Goal: Information Seeking & Learning: Learn about a topic

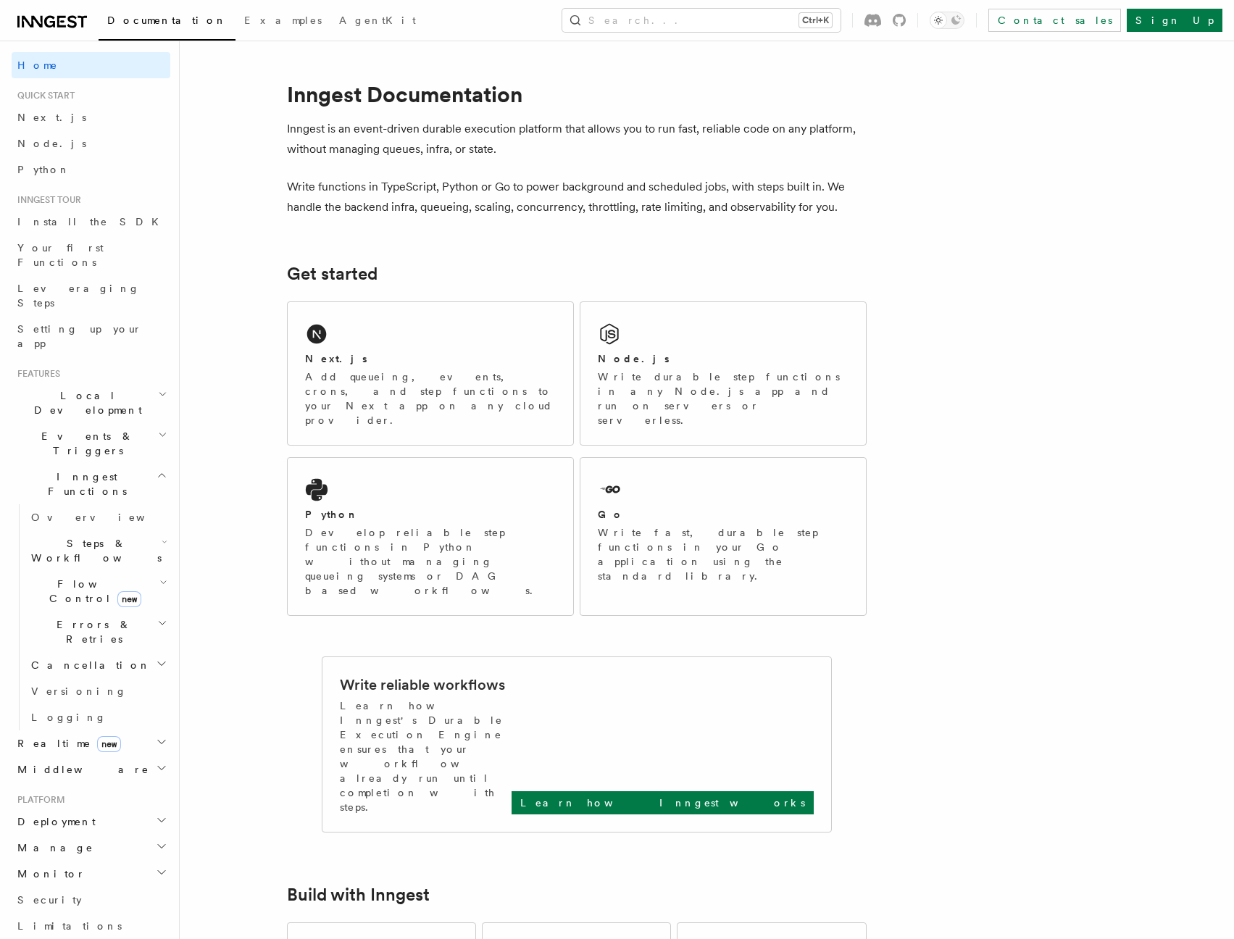
click at [674, 507] on div "Go" at bounding box center [723, 514] width 251 height 15
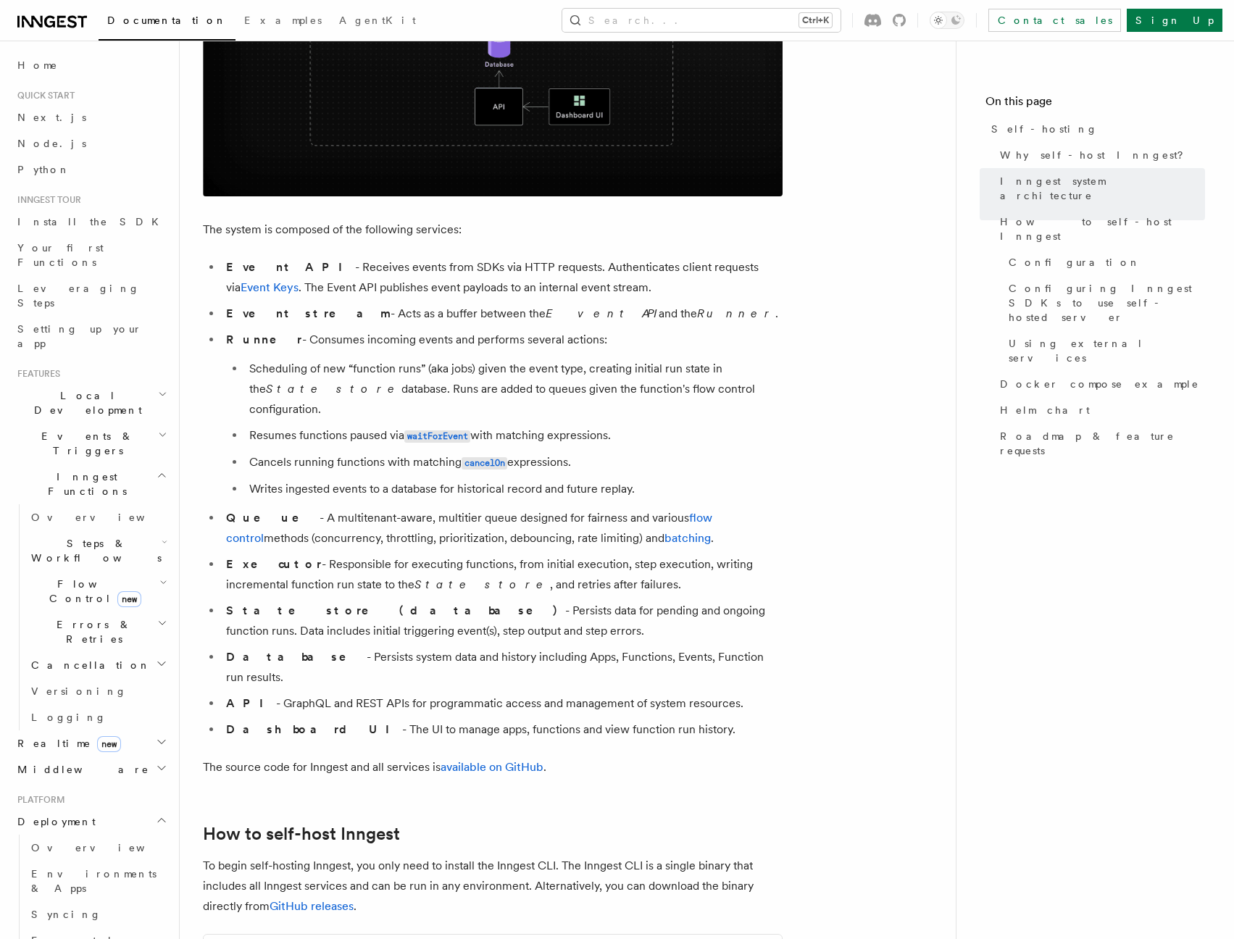
scroll to position [1043, 0]
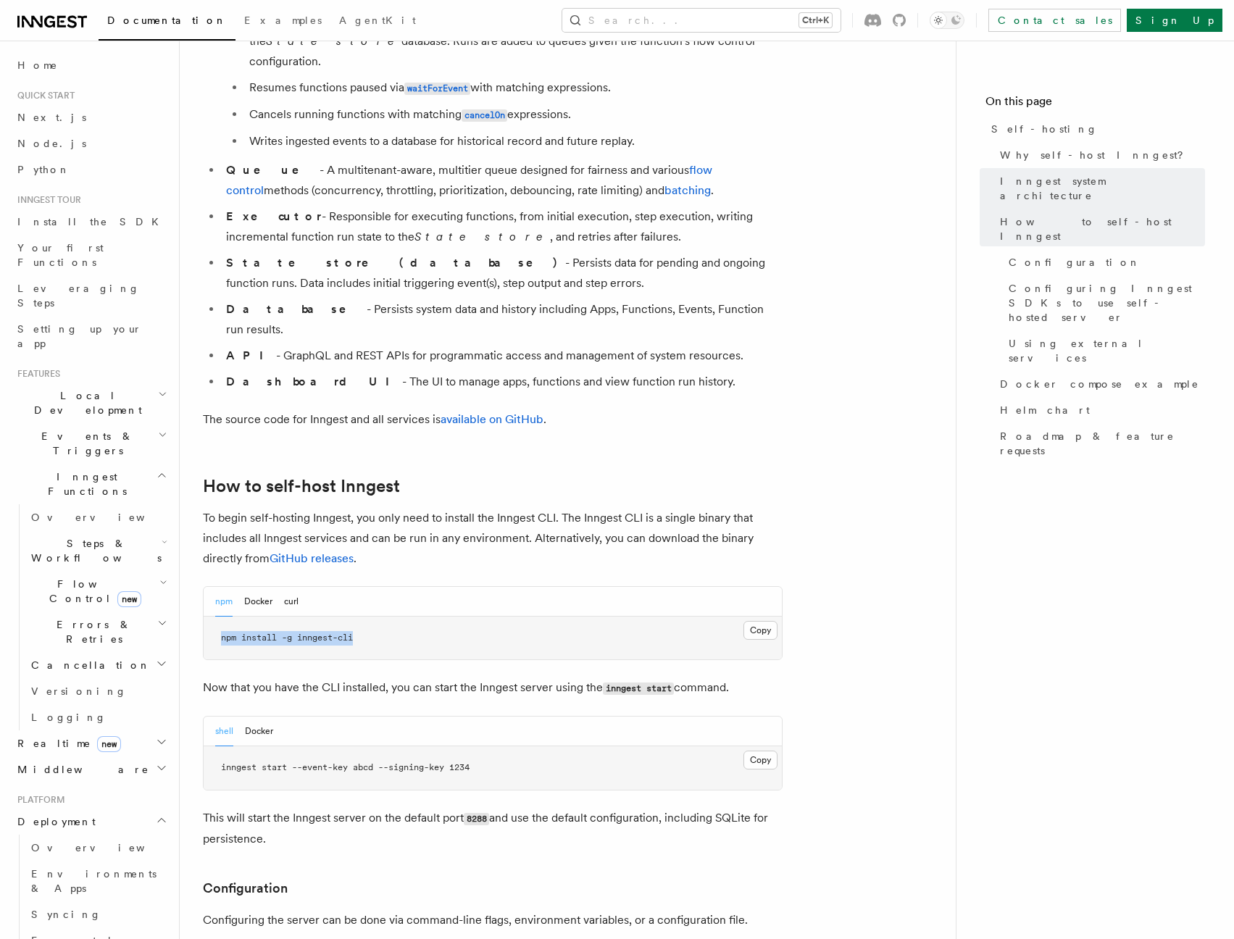
drag, startPoint x: 369, startPoint y: 600, endPoint x: 217, endPoint y: 599, distance: 152.8
click at [217, 616] on pre "npm install -g inngest-cli" at bounding box center [493, 637] width 578 height 43
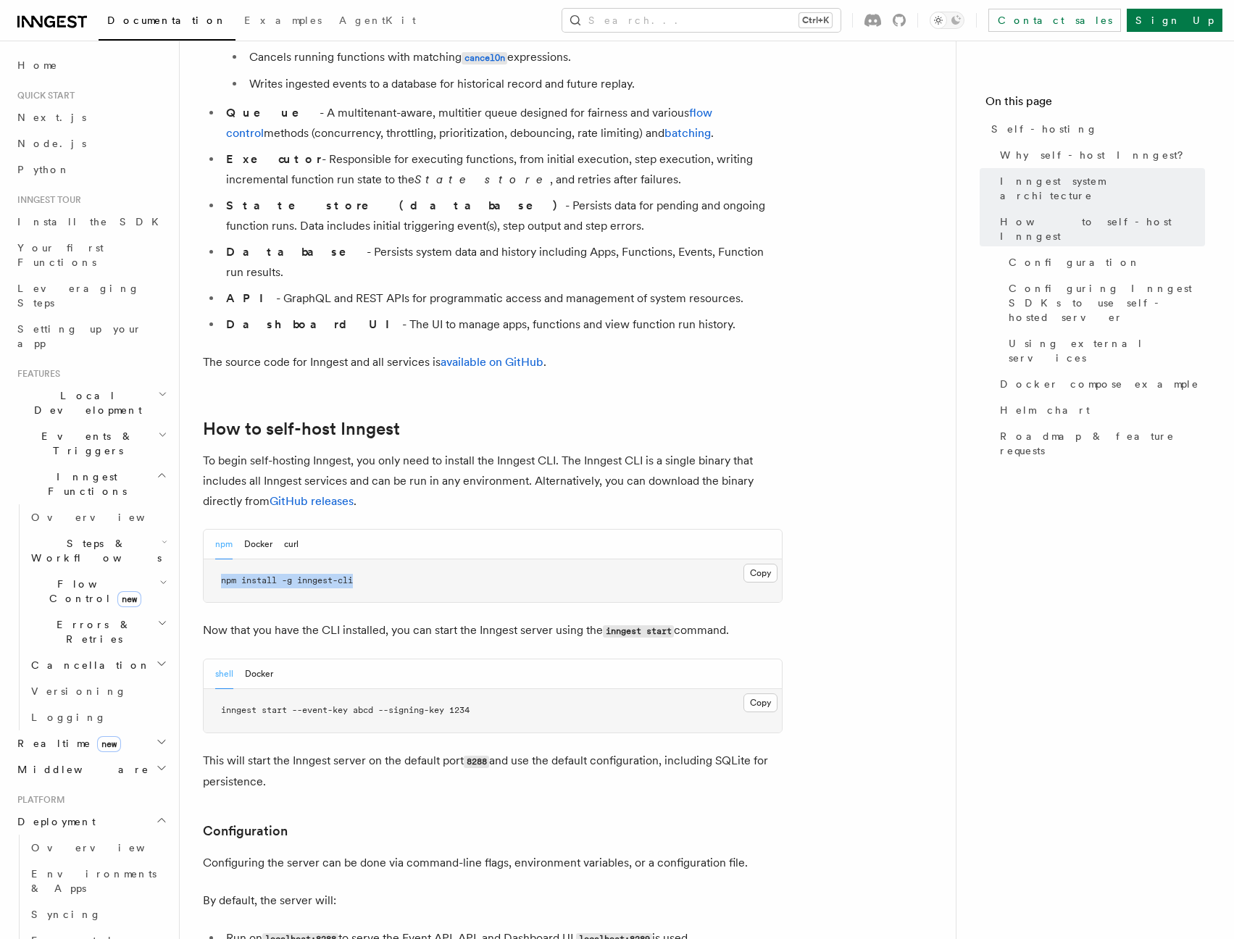
scroll to position [1130, 0]
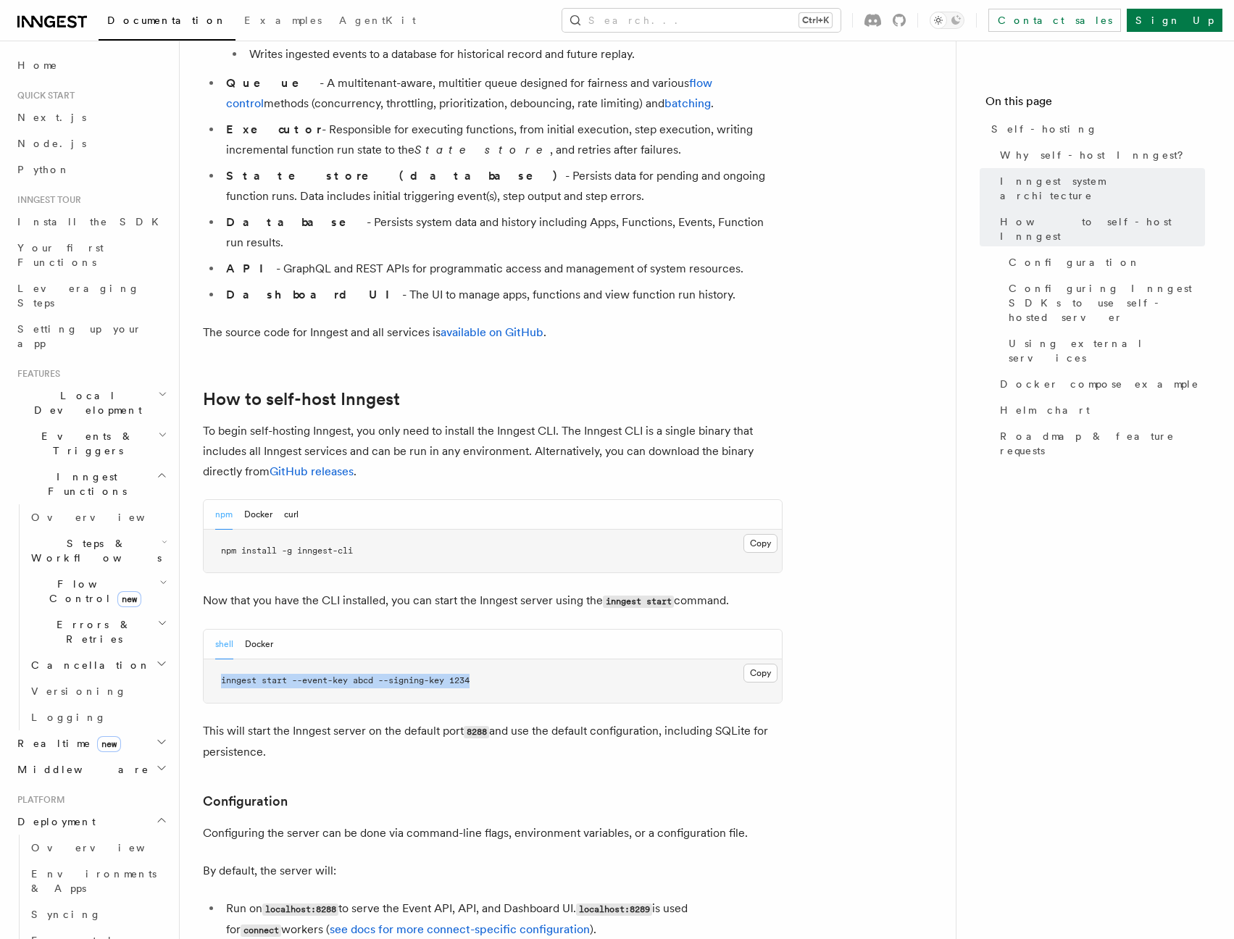
drag, startPoint x: 466, startPoint y: 641, endPoint x: 211, endPoint y: 638, distance: 255.7
click at [211, 659] on pre "inngest start --event-key abcd --signing-key 1234" at bounding box center [493, 680] width 578 height 43
copy span "inngest start --event-key abcd --signing-key 1234"
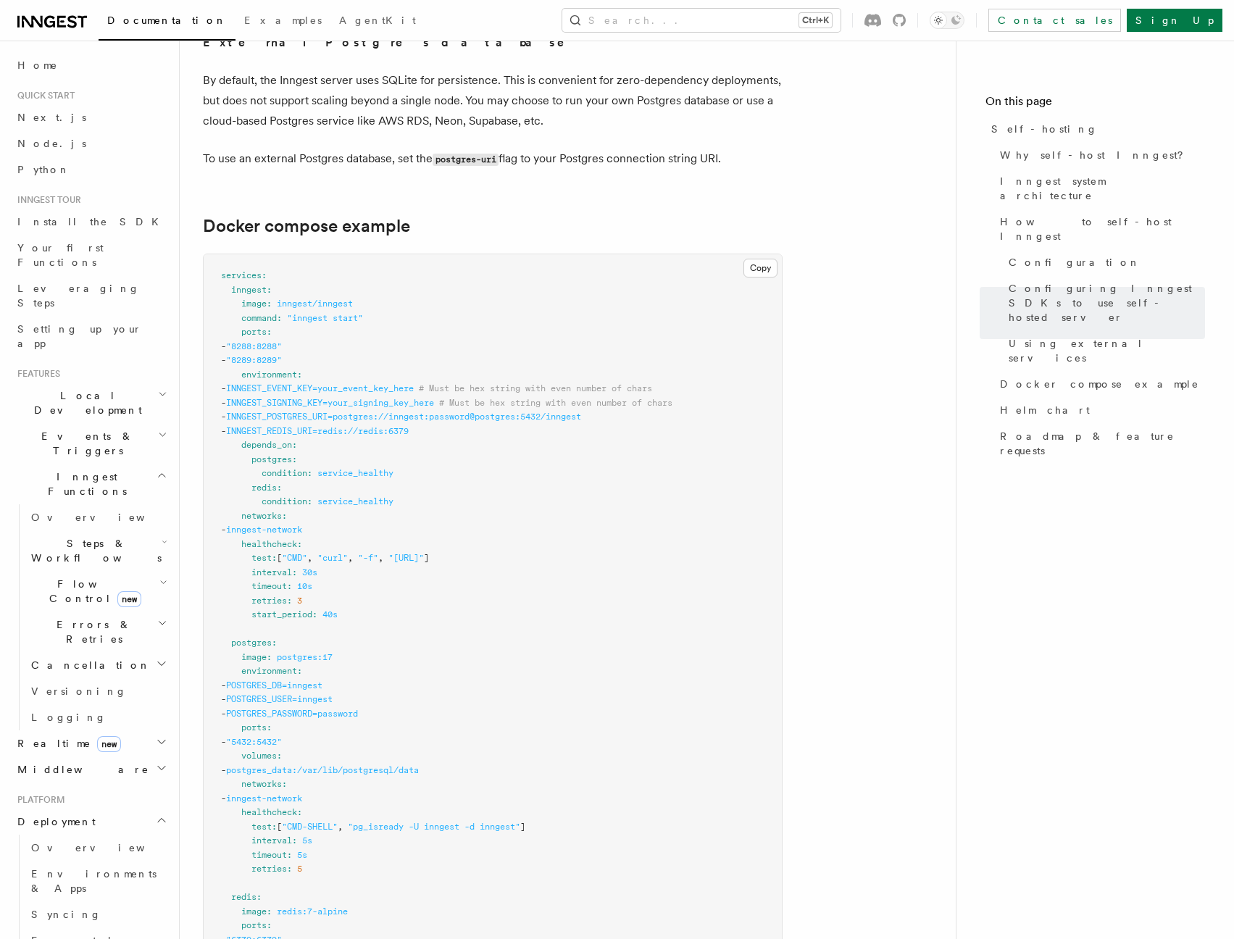
scroll to position [3824, 0]
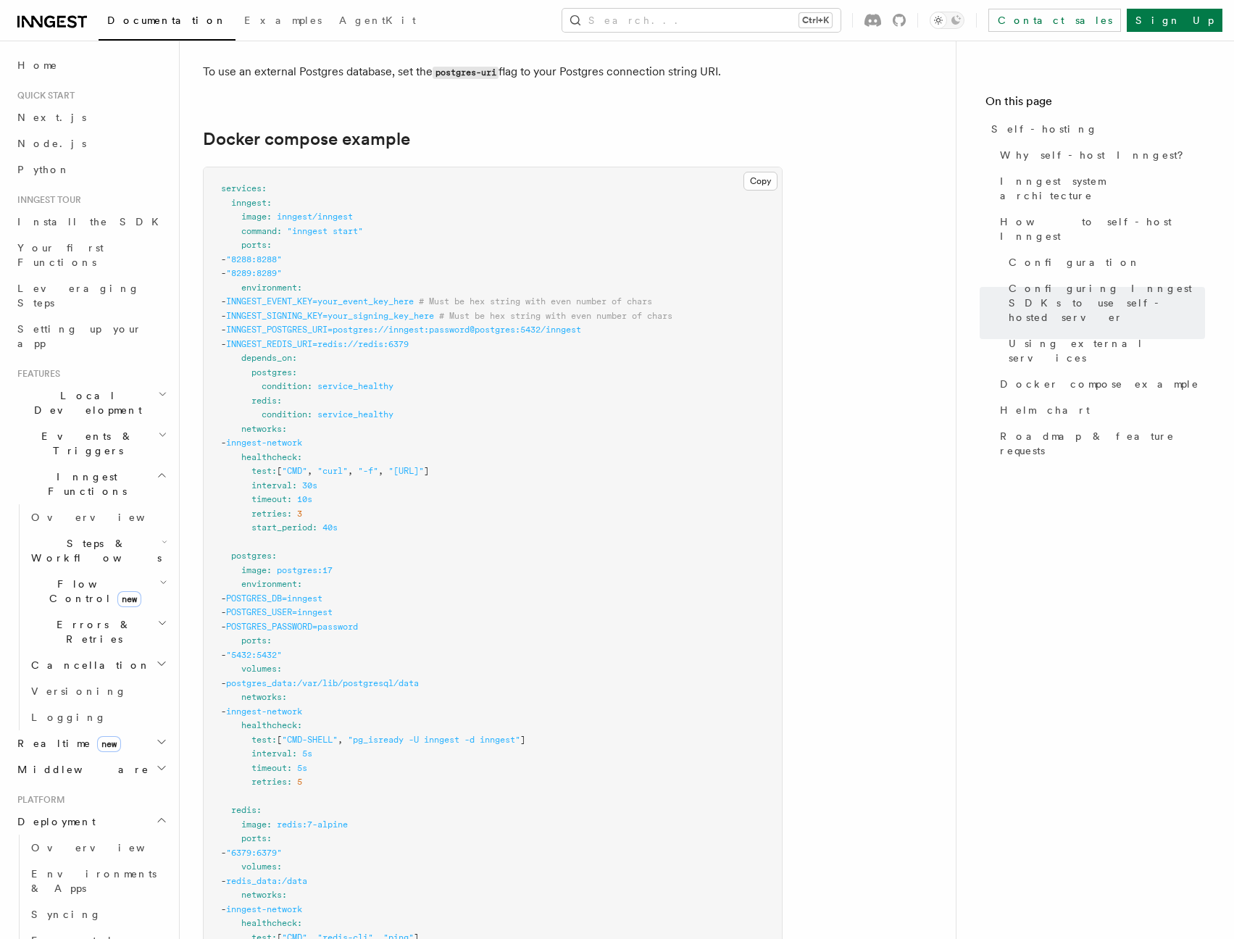
click at [212, 459] on pre "services : inngest : image : inngest/inngest command : "inngest start" ports : …" at bounding box center [493, 647] width 578 height 961
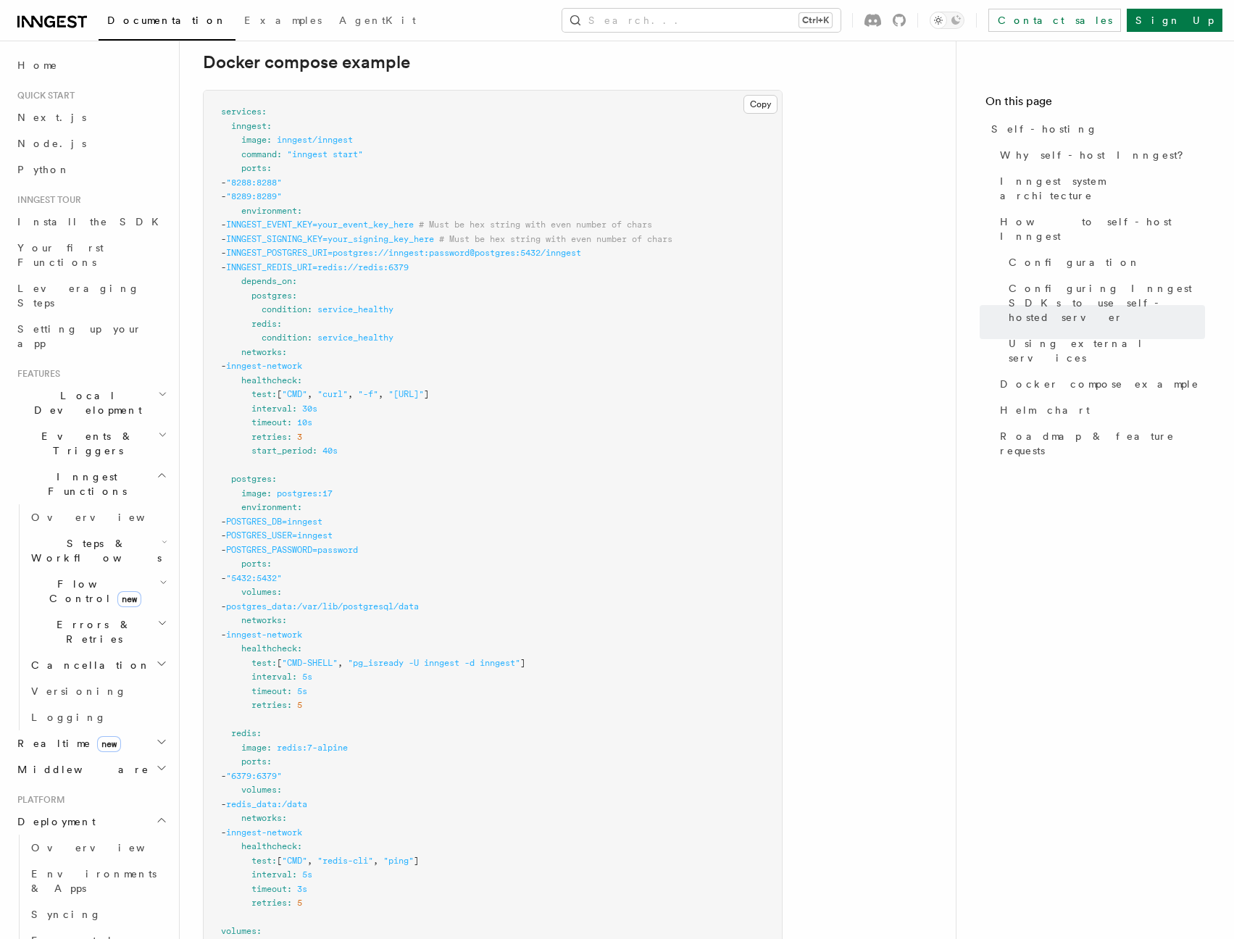
scroll to position [3911, 0]
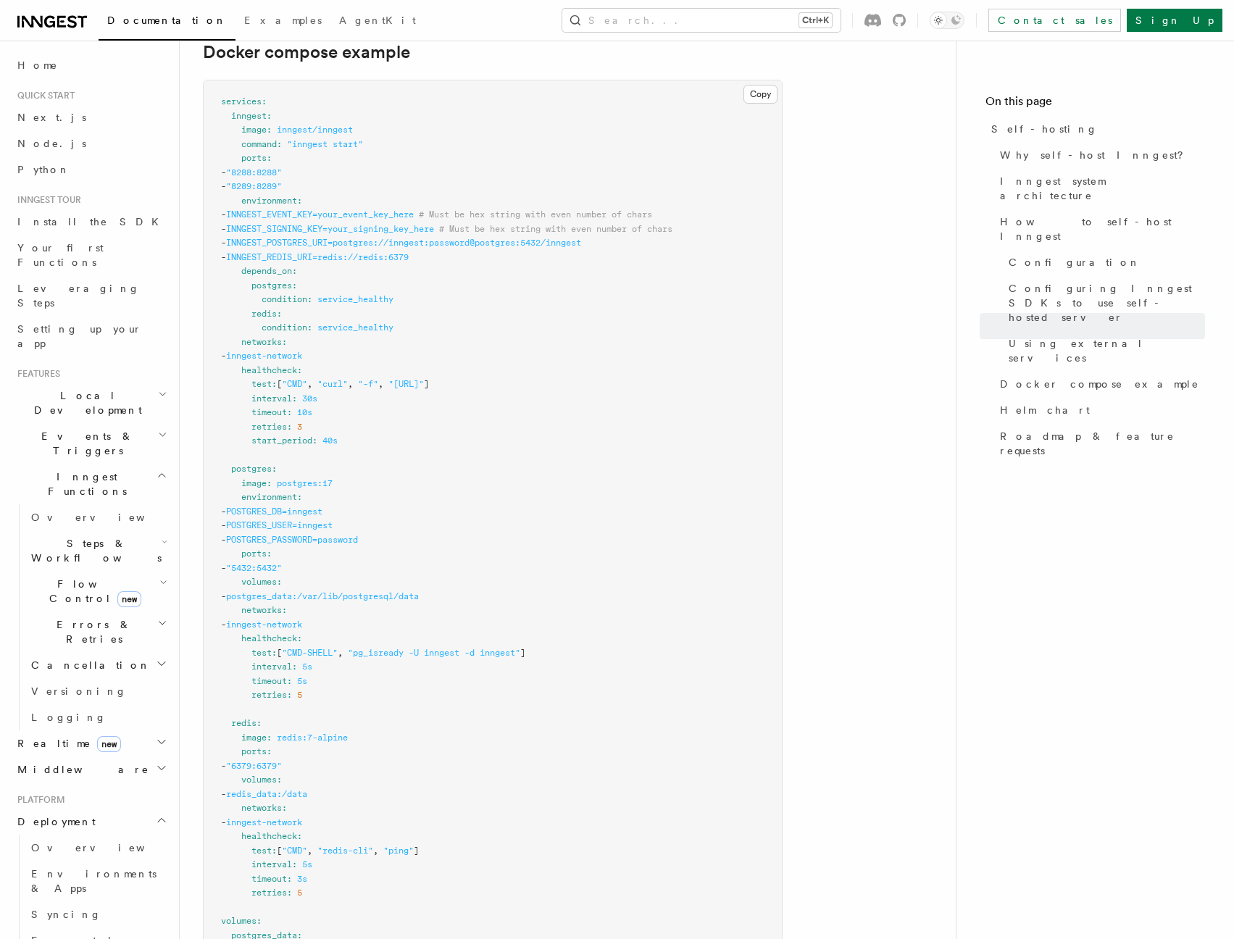
click at [209, 495] on pre "services : inngest : image : inngest/inngest command : "inngest start" ports : …" at bounding box center [493, 560] width 578 height 961
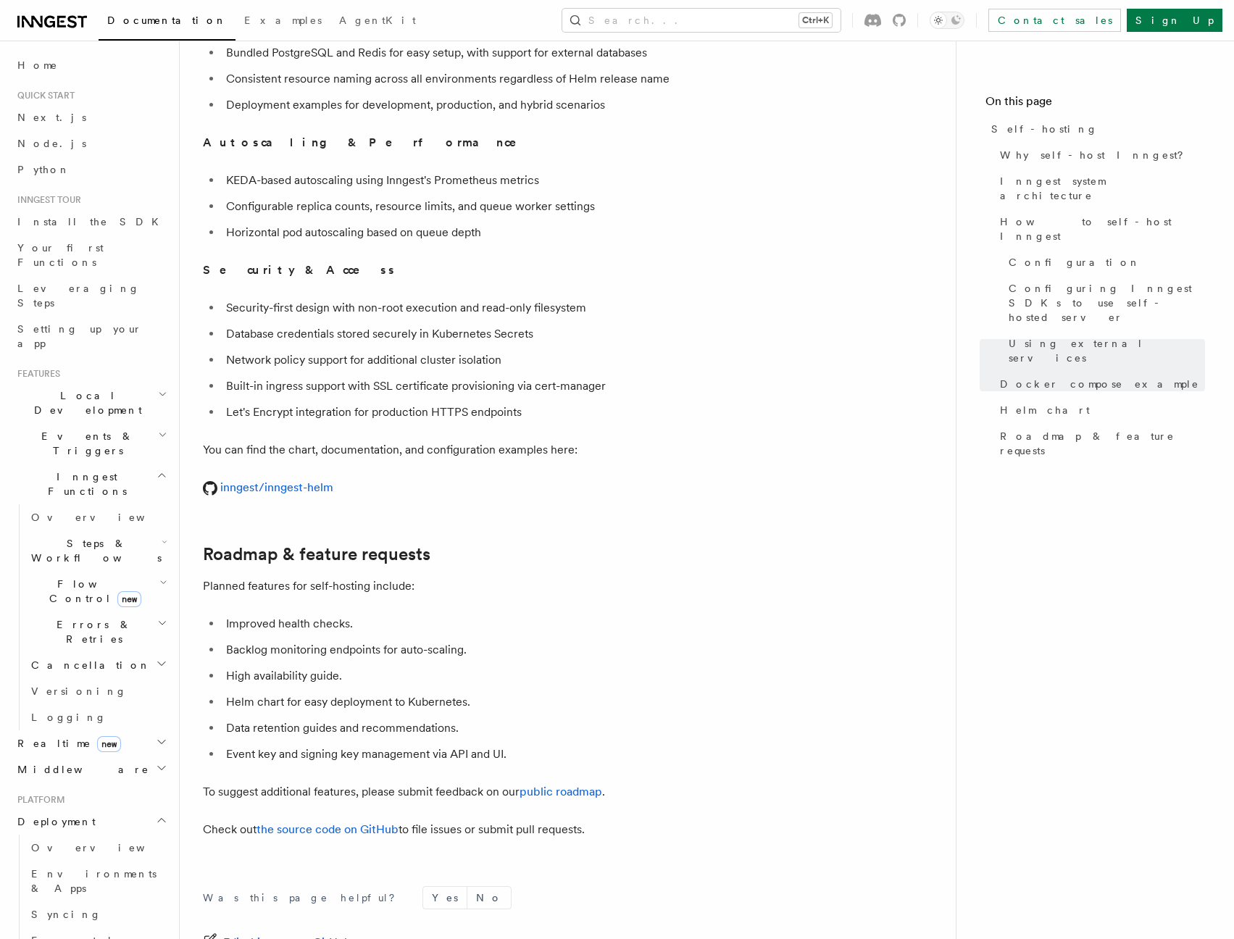
scroll to position [5287, 0]
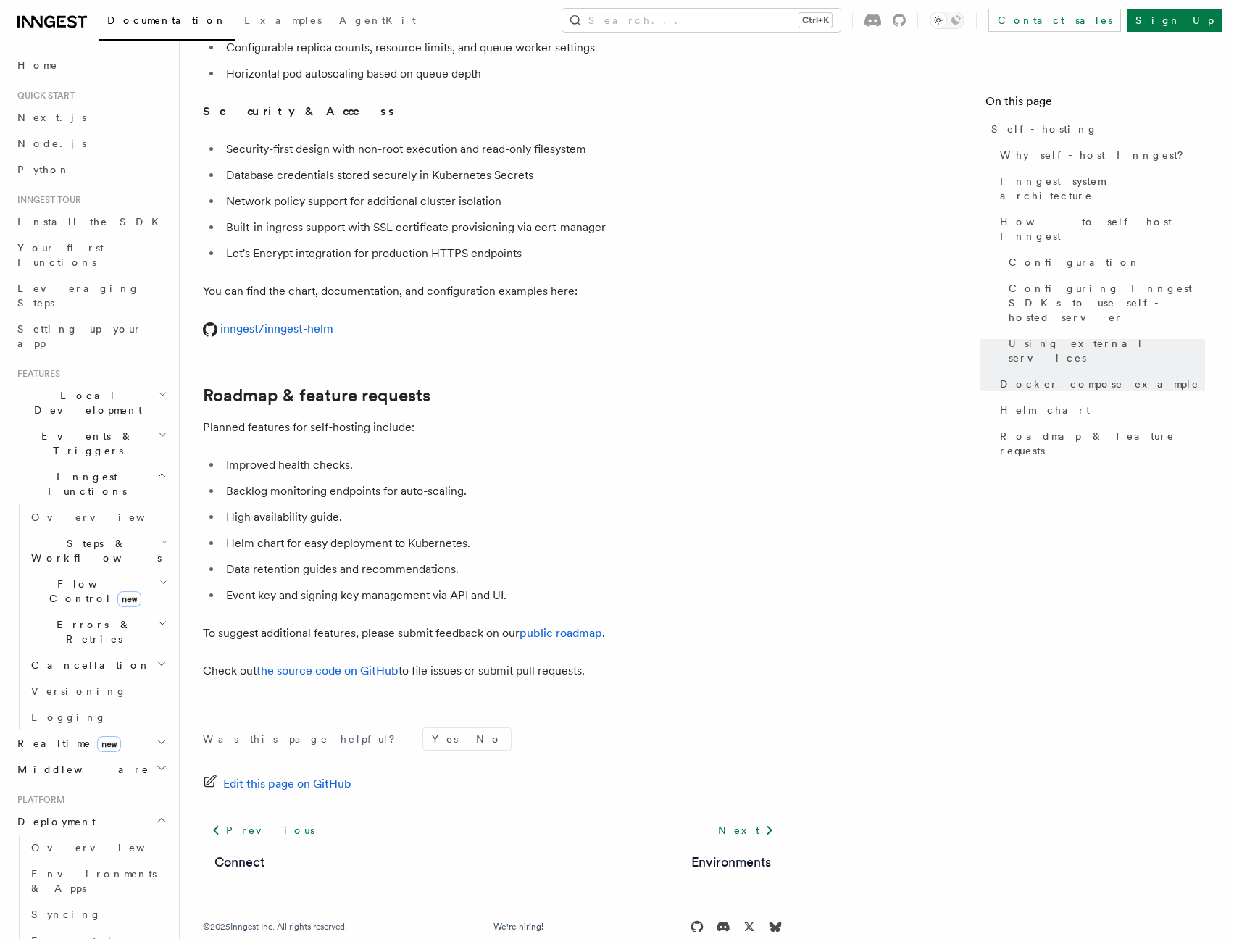
click at [430, 139] on li "Security-first design with non-root execution and read-only filesystem" at bounding box center [502, 149] width 561 height 20
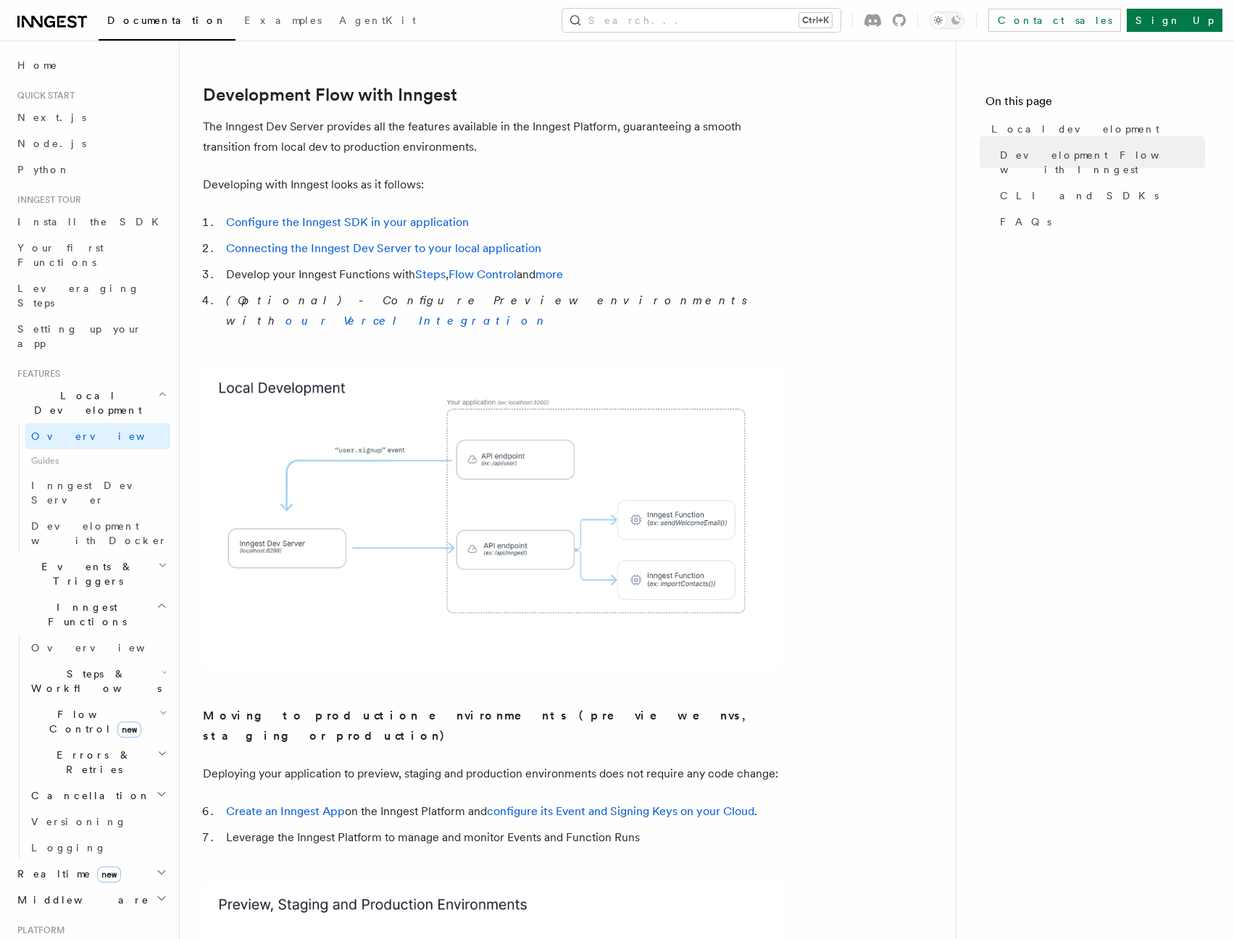
scroll to position [522, 0]
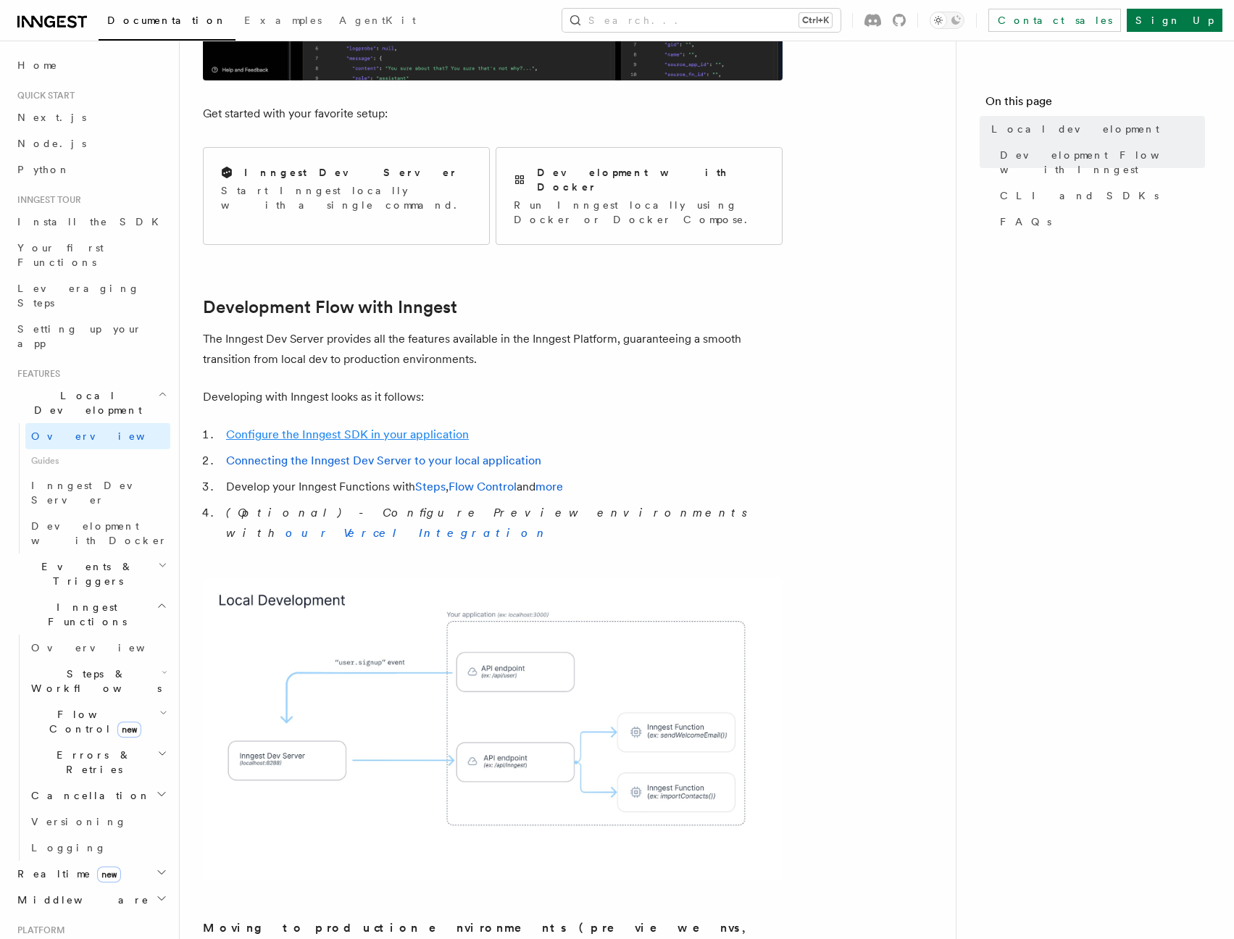
click at [417, 427] on link "Configure the Inngest SDK in your application" at bounding box center [347, 434] width 243 height 14
click at [59, 246] on span "Your first Functions" at bounding box center [60, 255] width 86 height 26
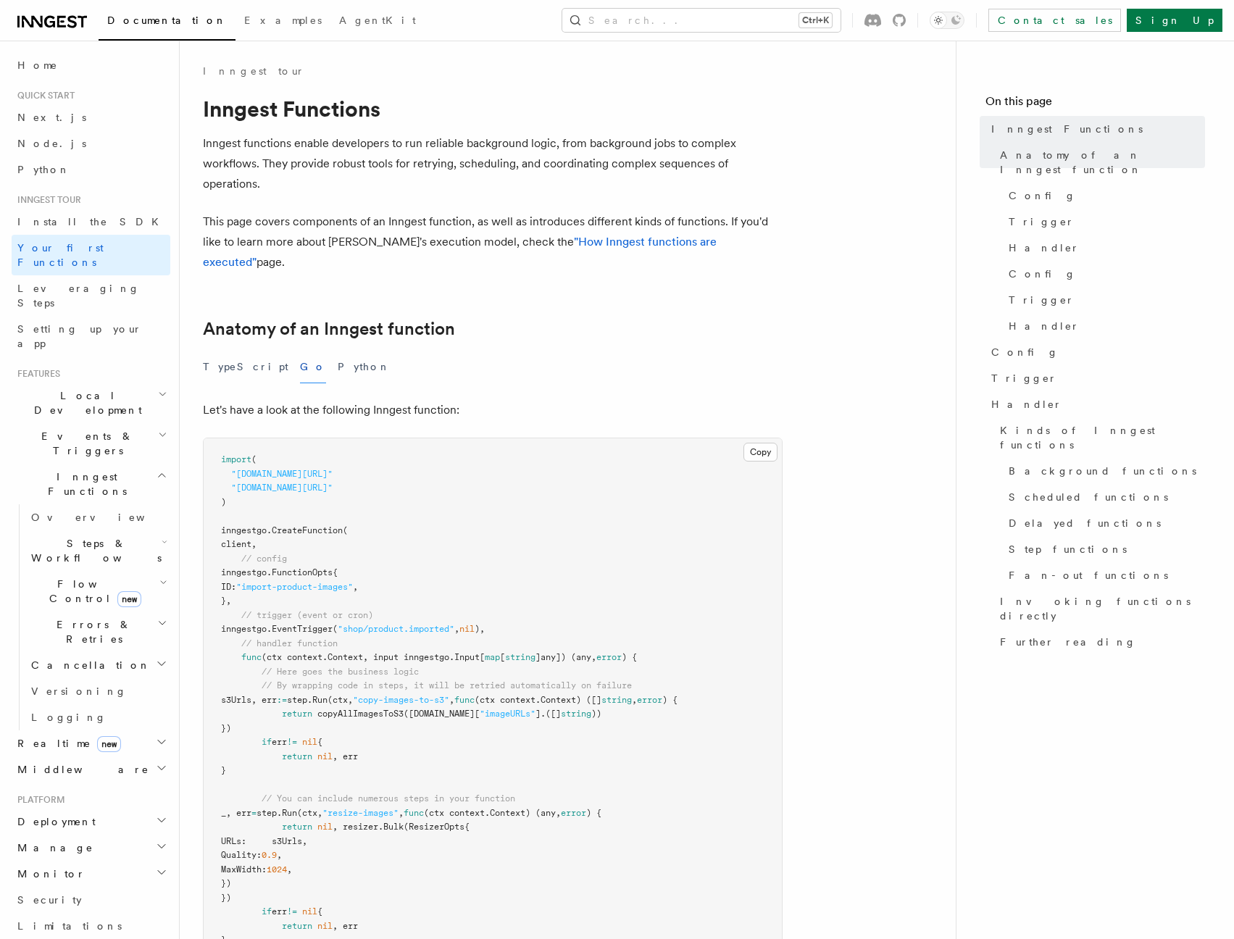
click at [600, 400] on p "Let's have a look at the following Inngest function:" at bounding box center [492, 410] width 579 height 20
click at [44, 197] on span "Inngest tour" at bounding box center [47, 200] width 70 height 12
click at [38, 96] on span "Quick start" at bounding box center [43, 96] width 63 height 12
click at [233, 73] on link "Inngest tour" at bounding box center [253, 71] width 101 height 14
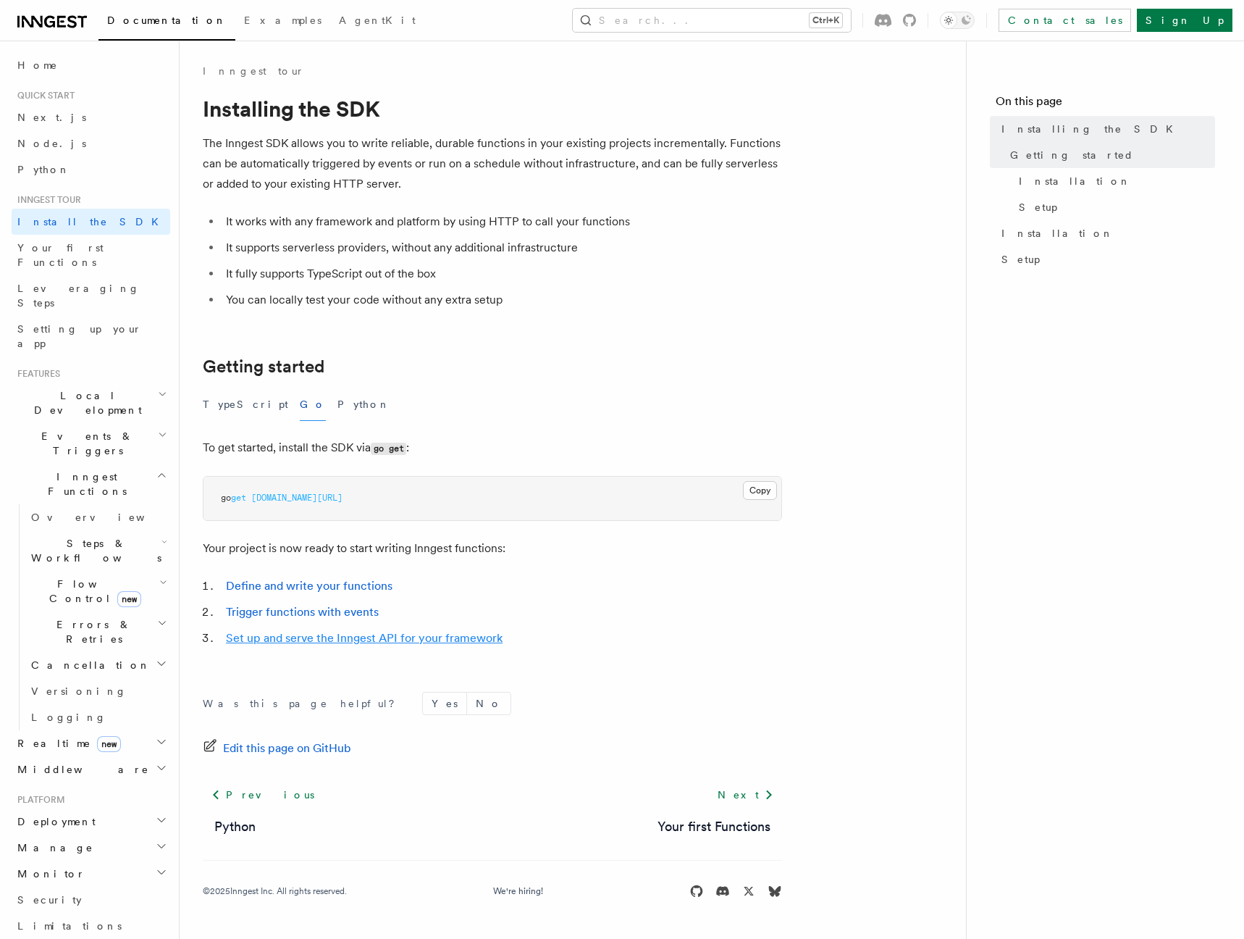
click at [303, 635] on link "Set up and serve the Inngest API for your framework" at bounding box center [364, 638] width 277 height 14
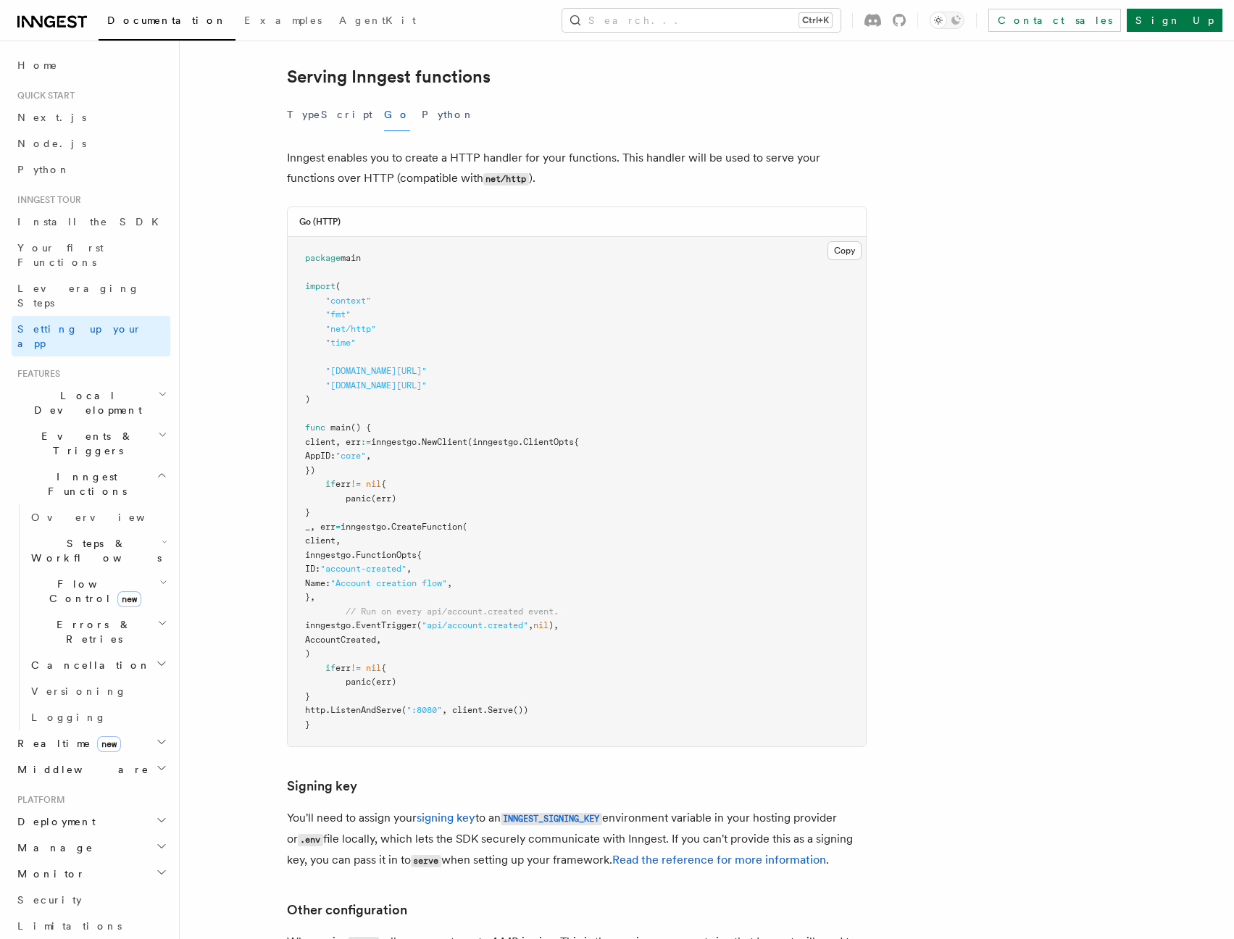
scroll to position [522, 0]
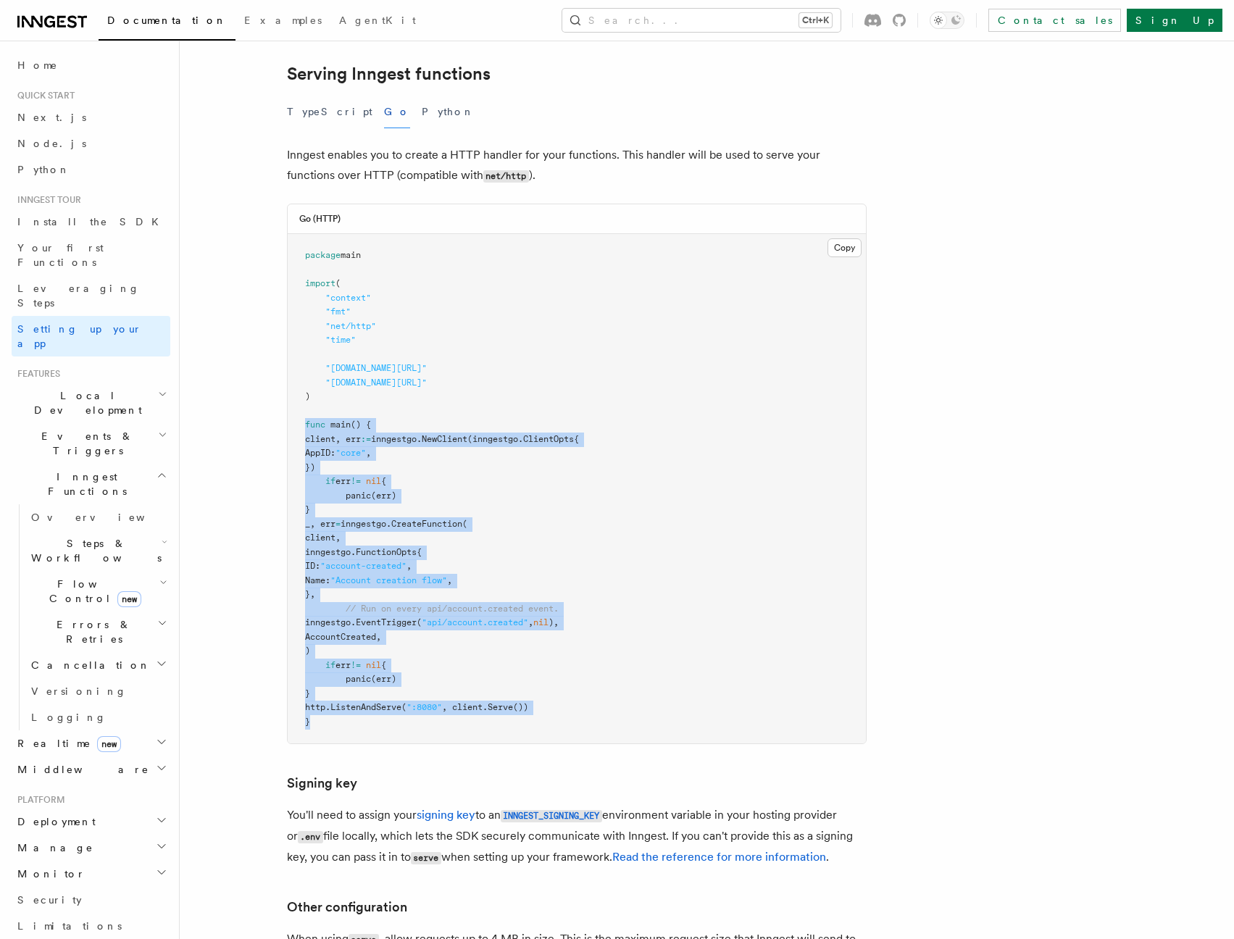
drag, startPoint x: 360, startPoint y: 656, endPoint x: 267, endPoint y: 353, distance: 317.6
click at [267, 353] on article "Inngest tour Setting up your Inngest app With Inngest, you define functions or …" at bounding box center [669, 487] width 932 height 1891
copy code "func main () { client, err := inngestgo. NewClient (inngestgo.ClientOpts{ AppID…"
click at [348, 640] on pre "package main import ( "context" "fmt" "net/http" "time" "github.com/inngest/inn…" at bounding box center [577, 488] width 578 height 509
drag, startPoint x: 354, startPoint y: 661, endPoint x: 247, endPoint y: 183, distance: 489.9
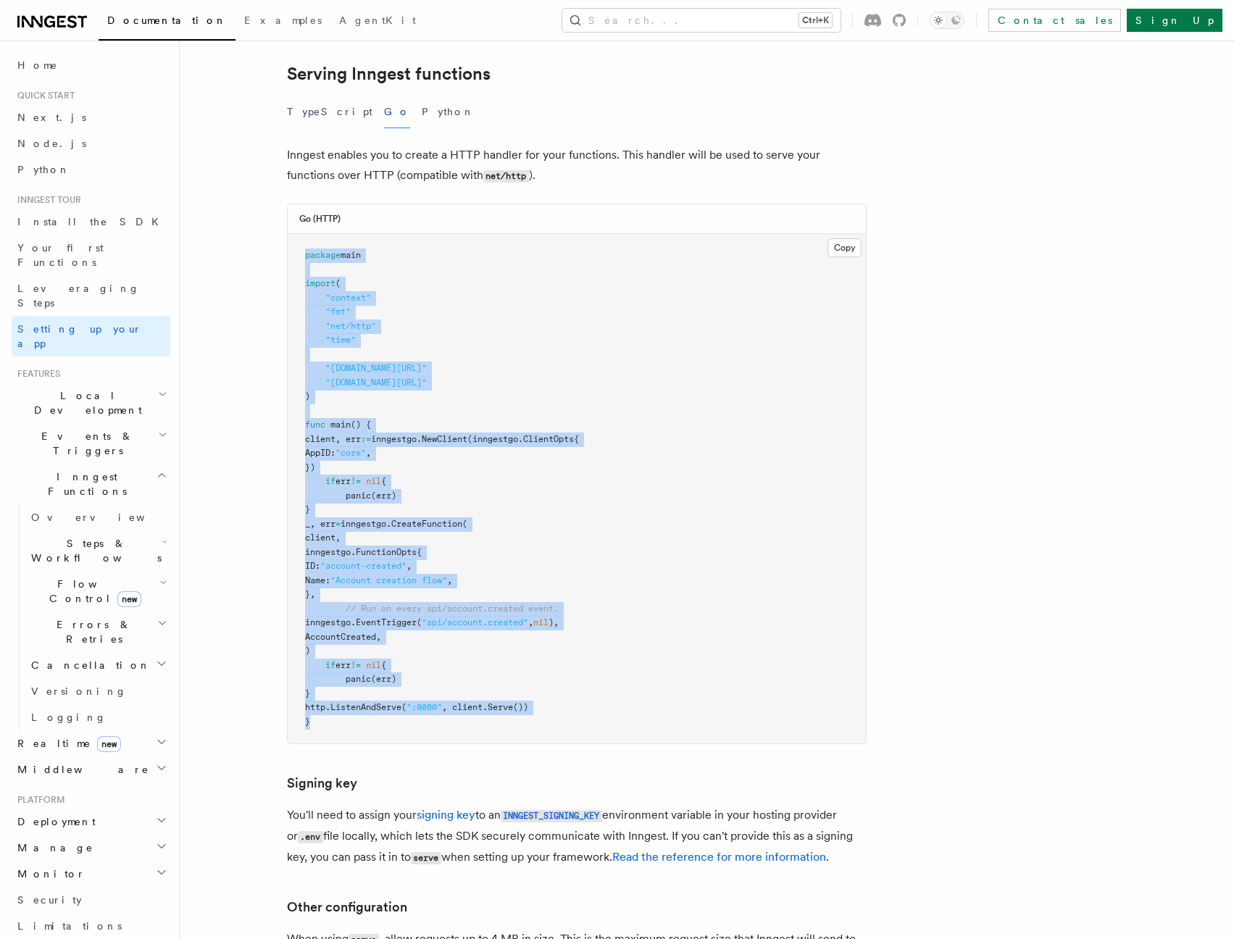
click at [247, 183] on article "Inngest tour Setting up your Inngest app With Inngest, you define functions or …" at bounding box center [669, 487] width 932 height 1891
copy code "package main import ( "context" "fmt" "net/http" "time" "github.com/inngest/inn…"
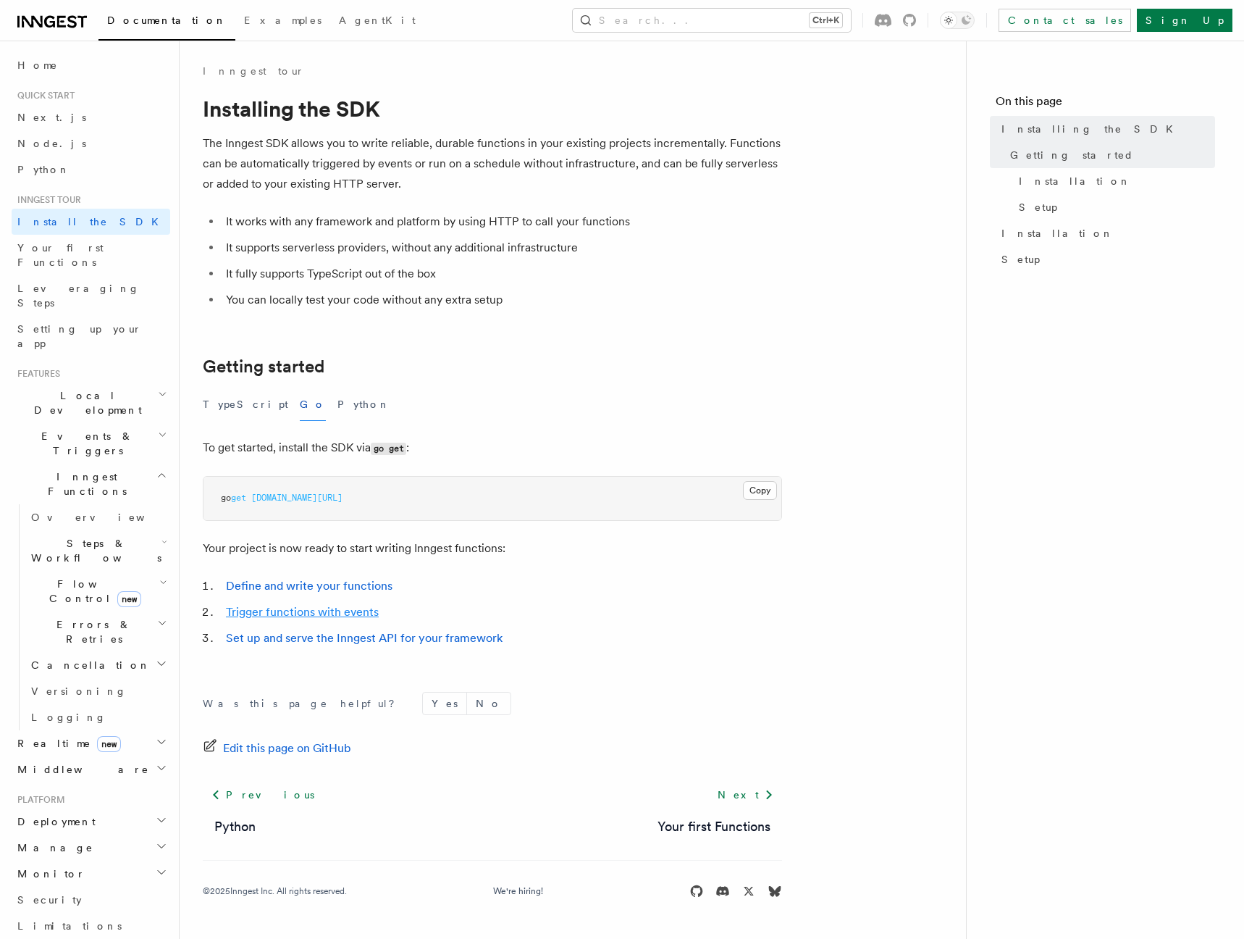
click at [313, 611] on link "Trigger functions with events" at bounding box center [302, 612] width 153 height 14
click at [286, 587] on link "Define and write your functions" at bounding box center [309, 586] width 167 height 14
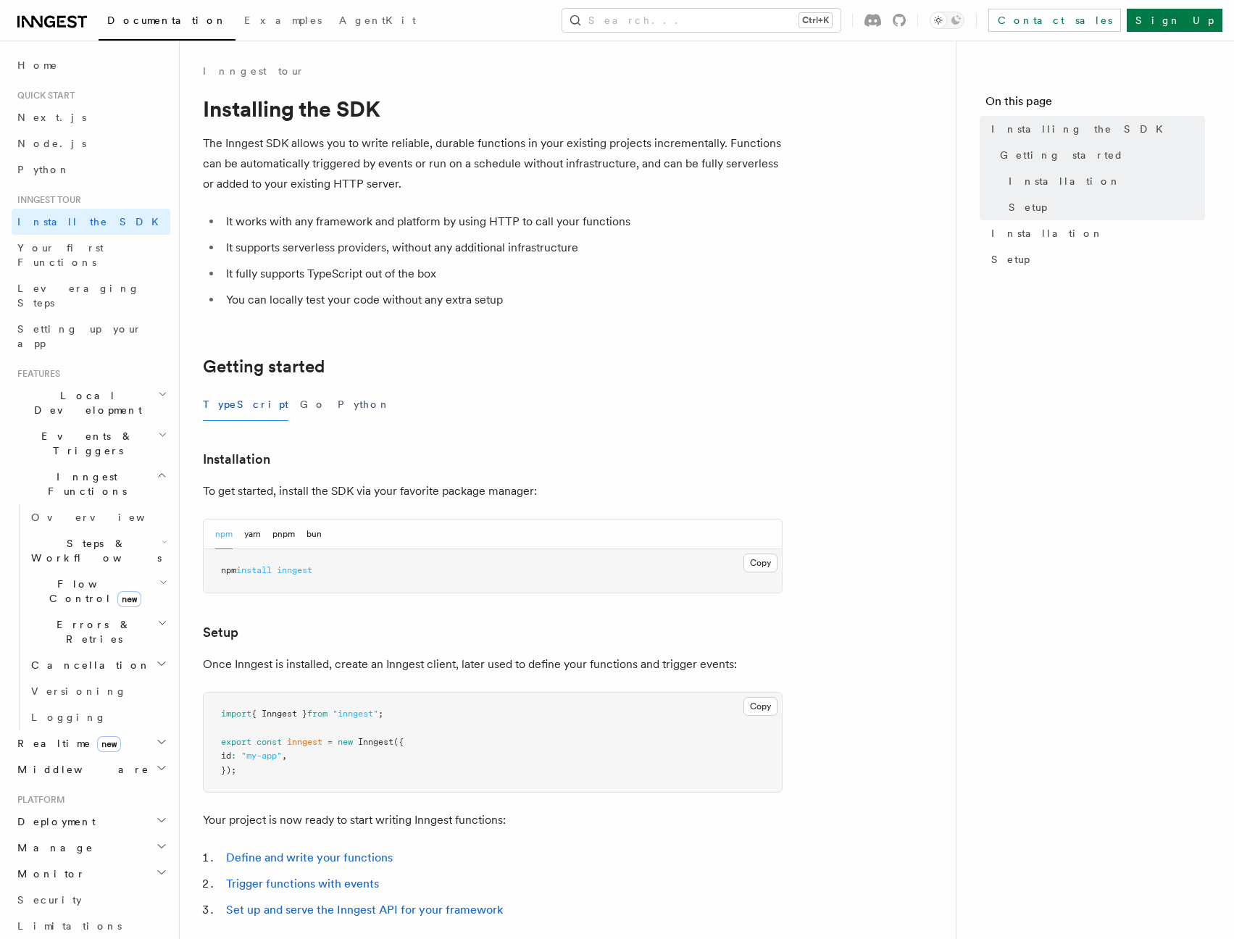
scroll to position [174, 0]
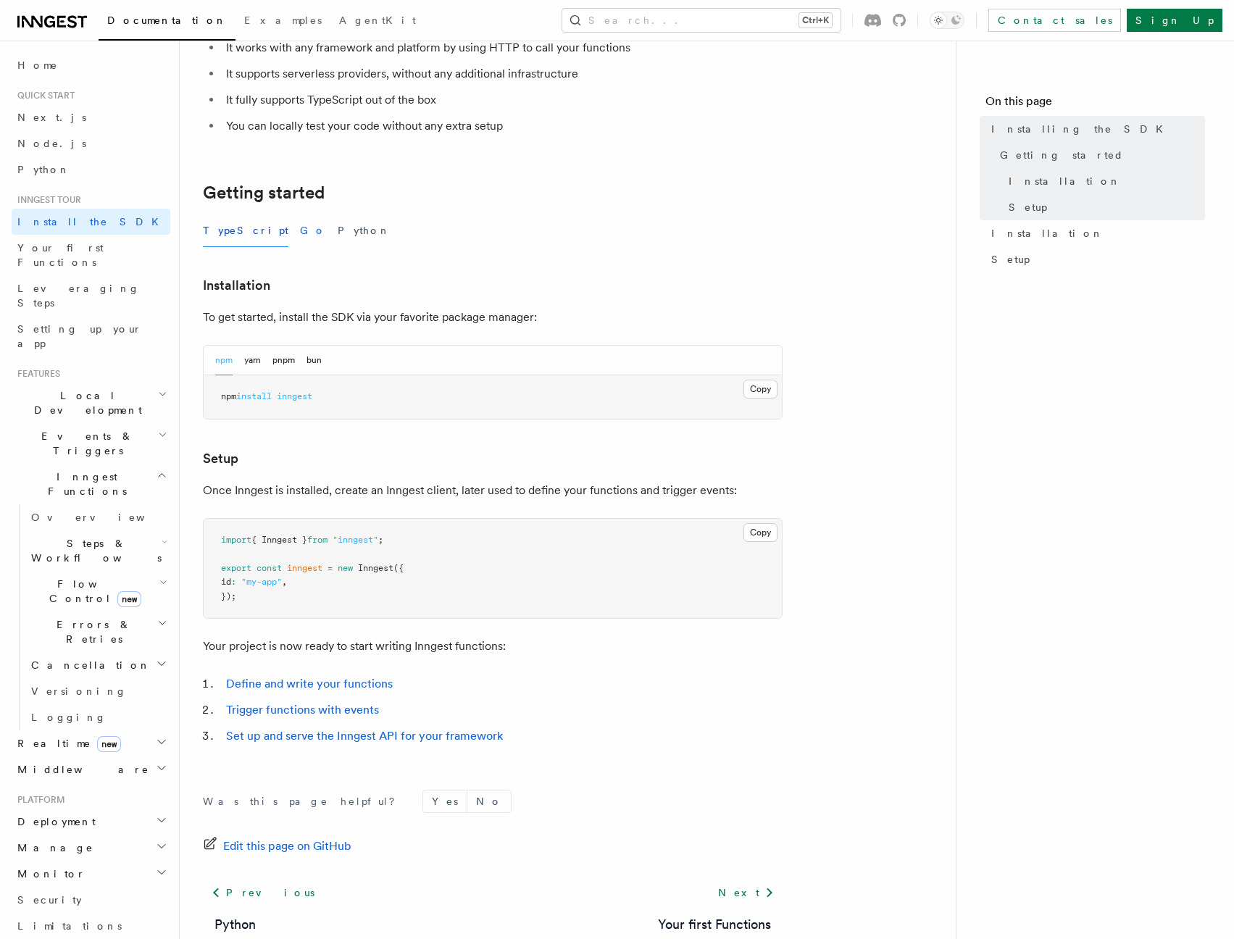
click at [300, 233] on button "Go" at bounding box center [313, 230] width 26 height 33
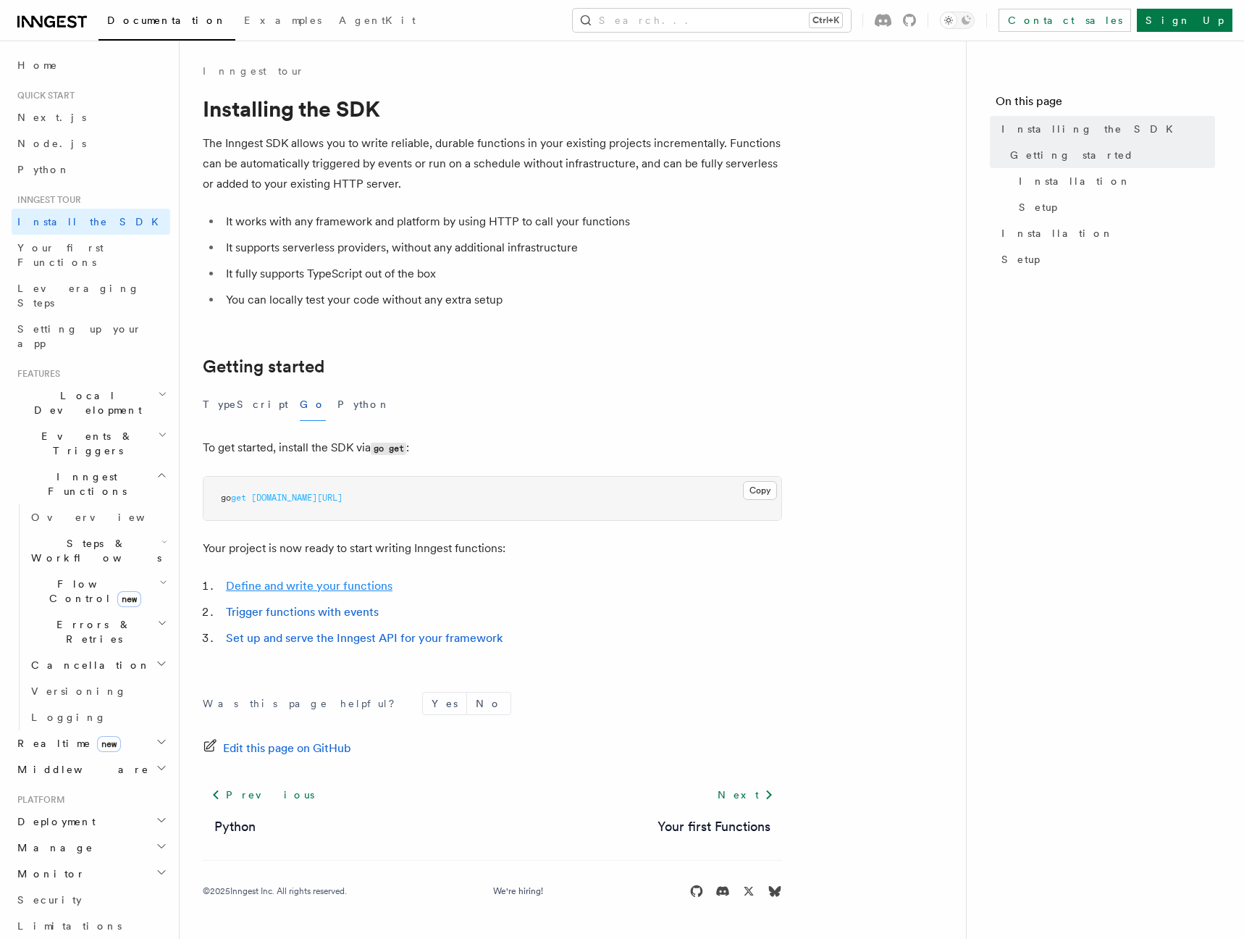
click at [329, 584] on link "Define and write your functions" at bounding box center [309, 586] width 167 height 14
click at [311, 612] on link "Trigger functions with events" at bounding box center [302, 612] width 153 height 14
click at [297, 583] on link "Define and write your functions" at bounding box center [309, 586] width 167 height 14
click at [334, 613] on link "Trigger functions with events" at bounding box center [302, 612] width 153 height 14
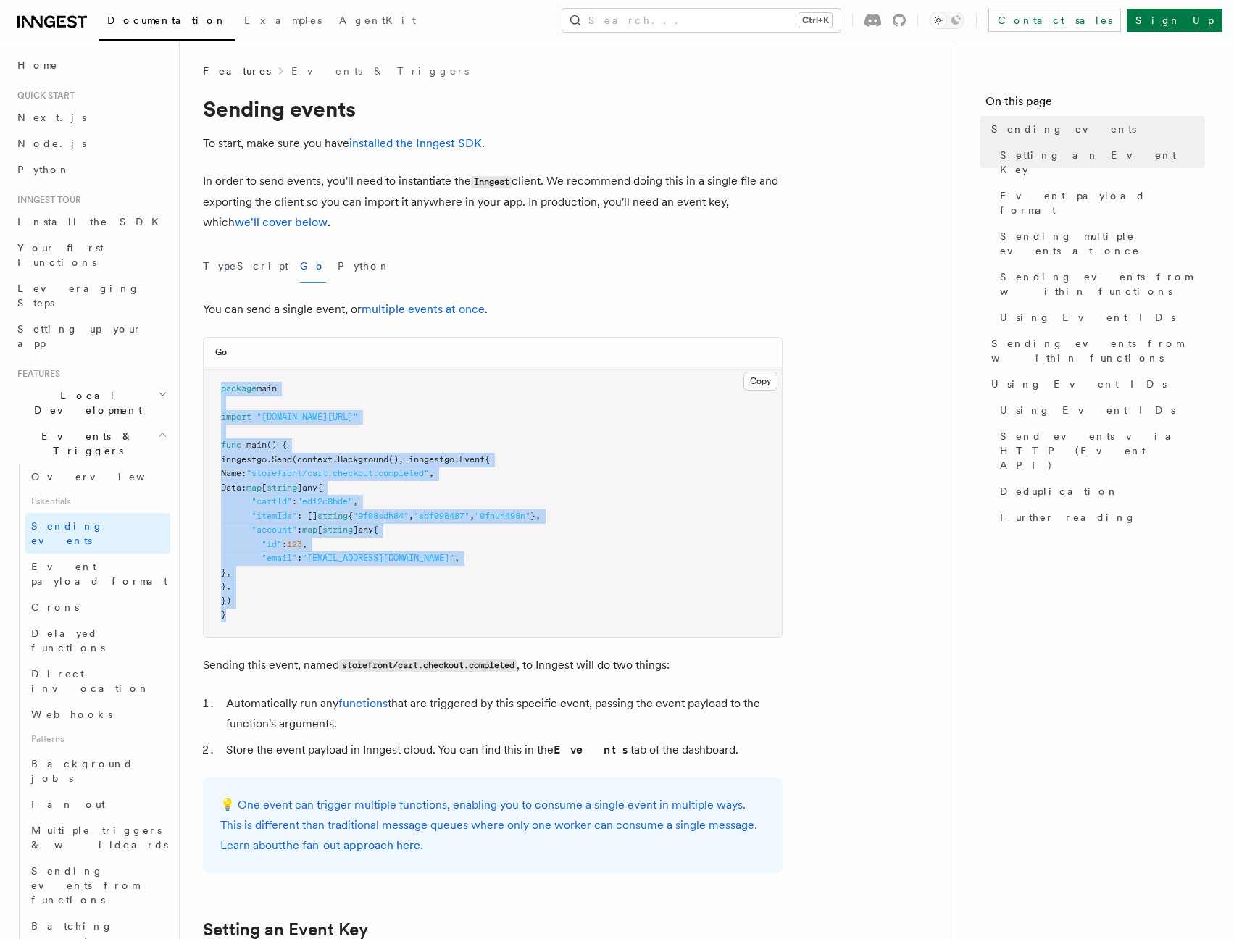
drag, startPoint x: 266, startPoint y: 618, endPoint x: 207, endPoint y: 385, distance: 239.8
click at [207, 385] on pre "package main import "github.com/inngest/inngest-go" func main () { inngestgo. S…" at bounding box center [493, 501] width 578 height 269
copy code "package main import "github.com/inngest/inngest-go" func main () { inngestgo. S…"
click at [466, 507] on pre "package main import "github.com/inngest/inngest-go" func main () { inngestgo. S…" at bounding box center [493, 501] width 578 height 269
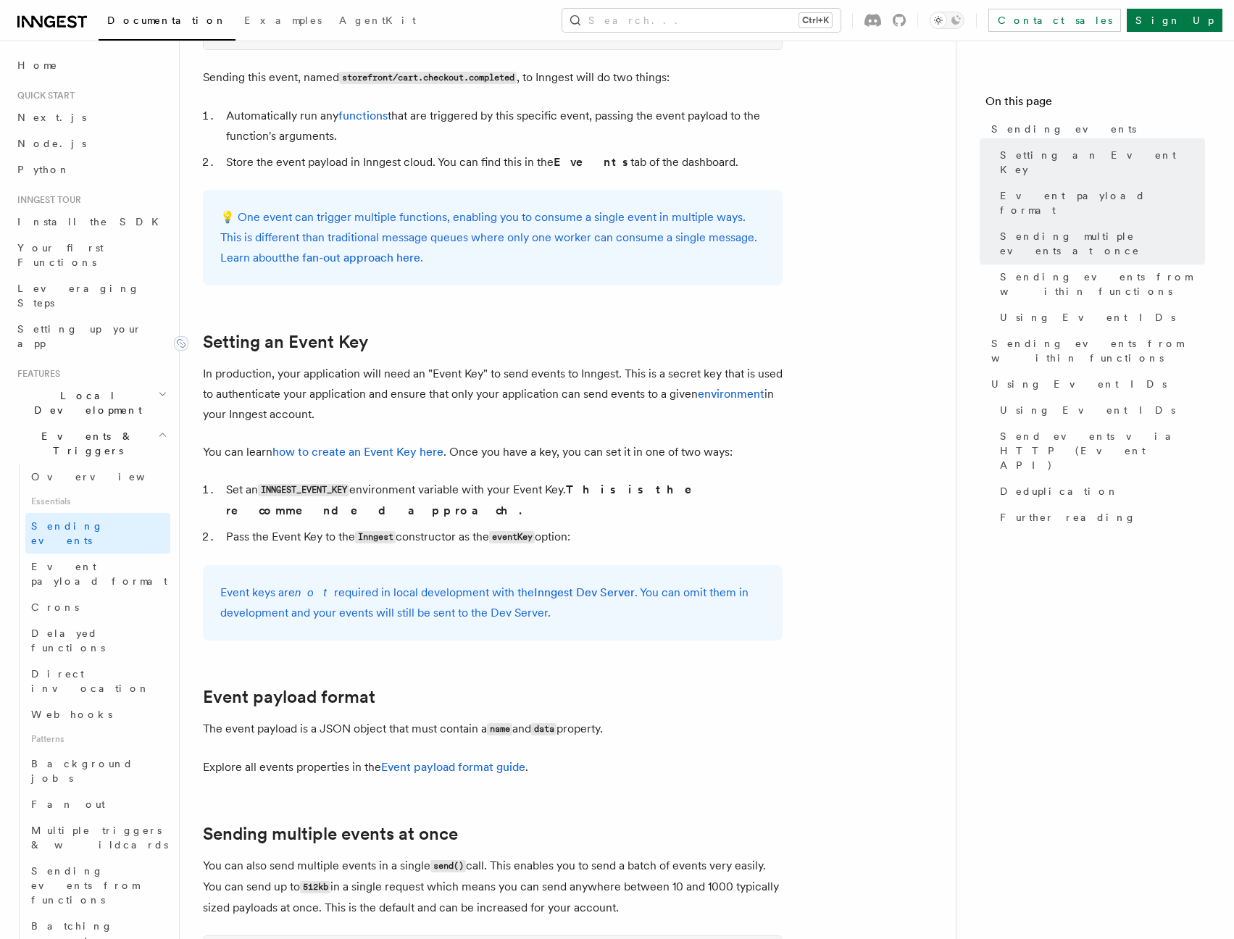
scroll to position [261, 0]
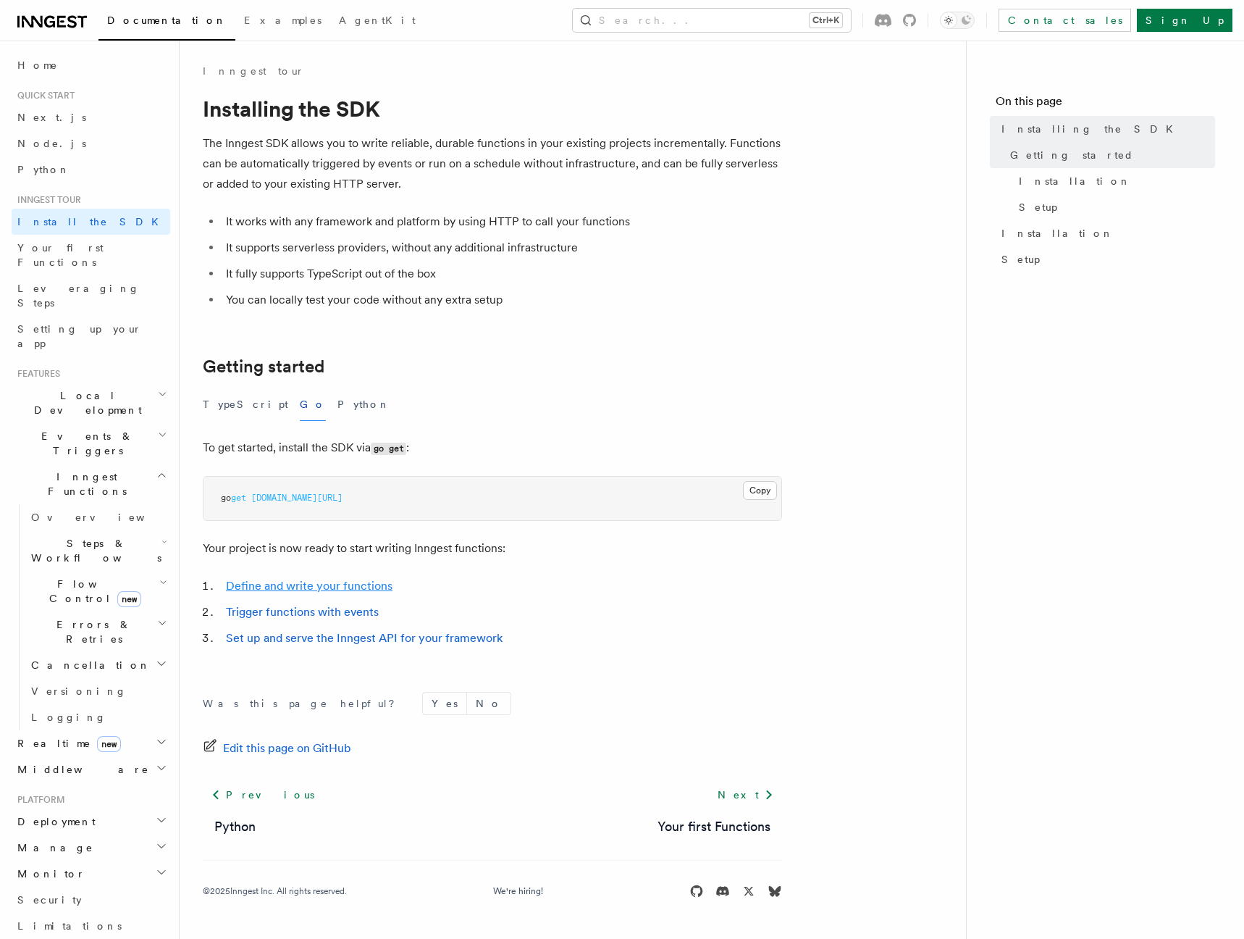
click at [281, 586] on link "Define and write your functions" at bounding box center [309, 586] width 167 height 14
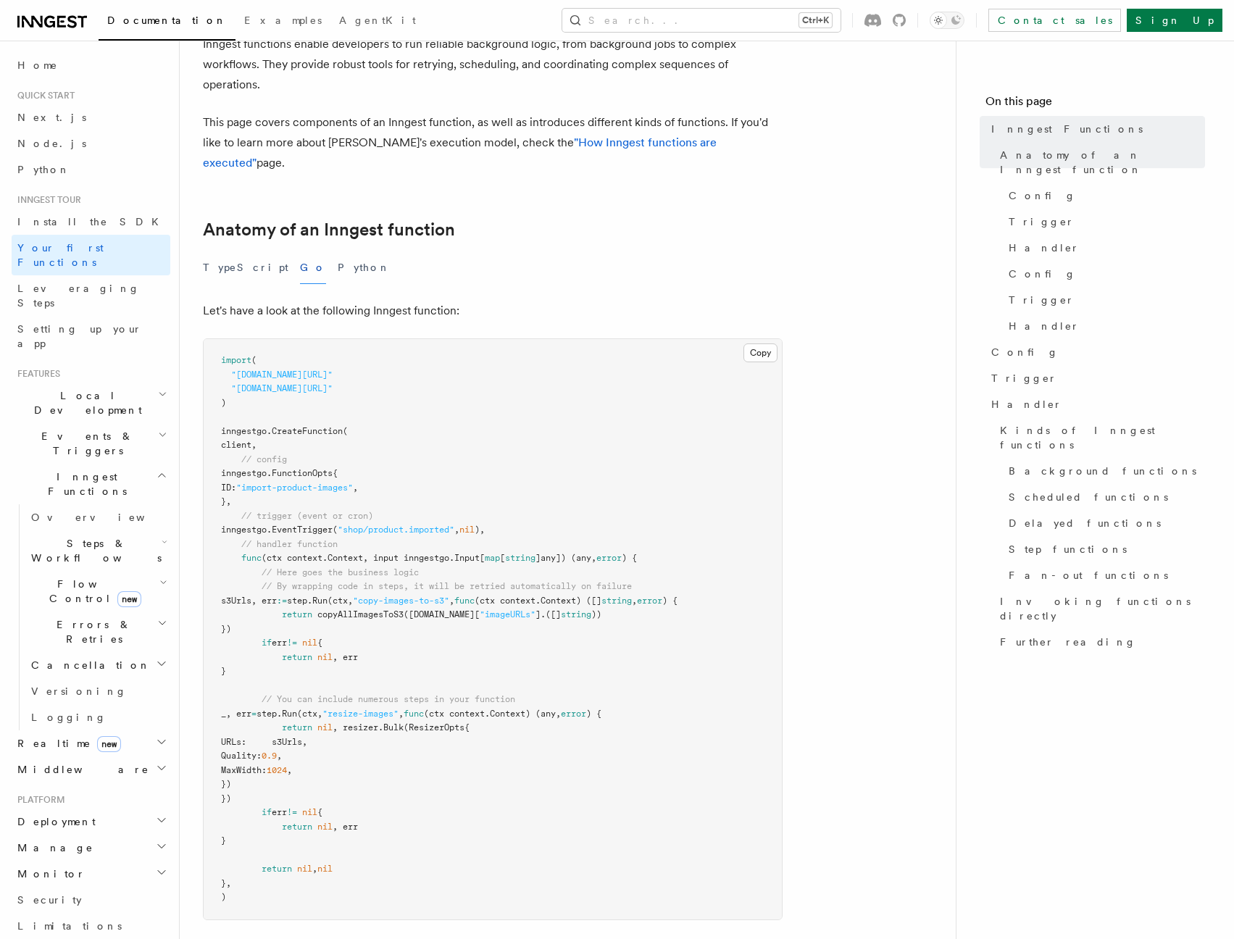
scroll to position [174, 0]
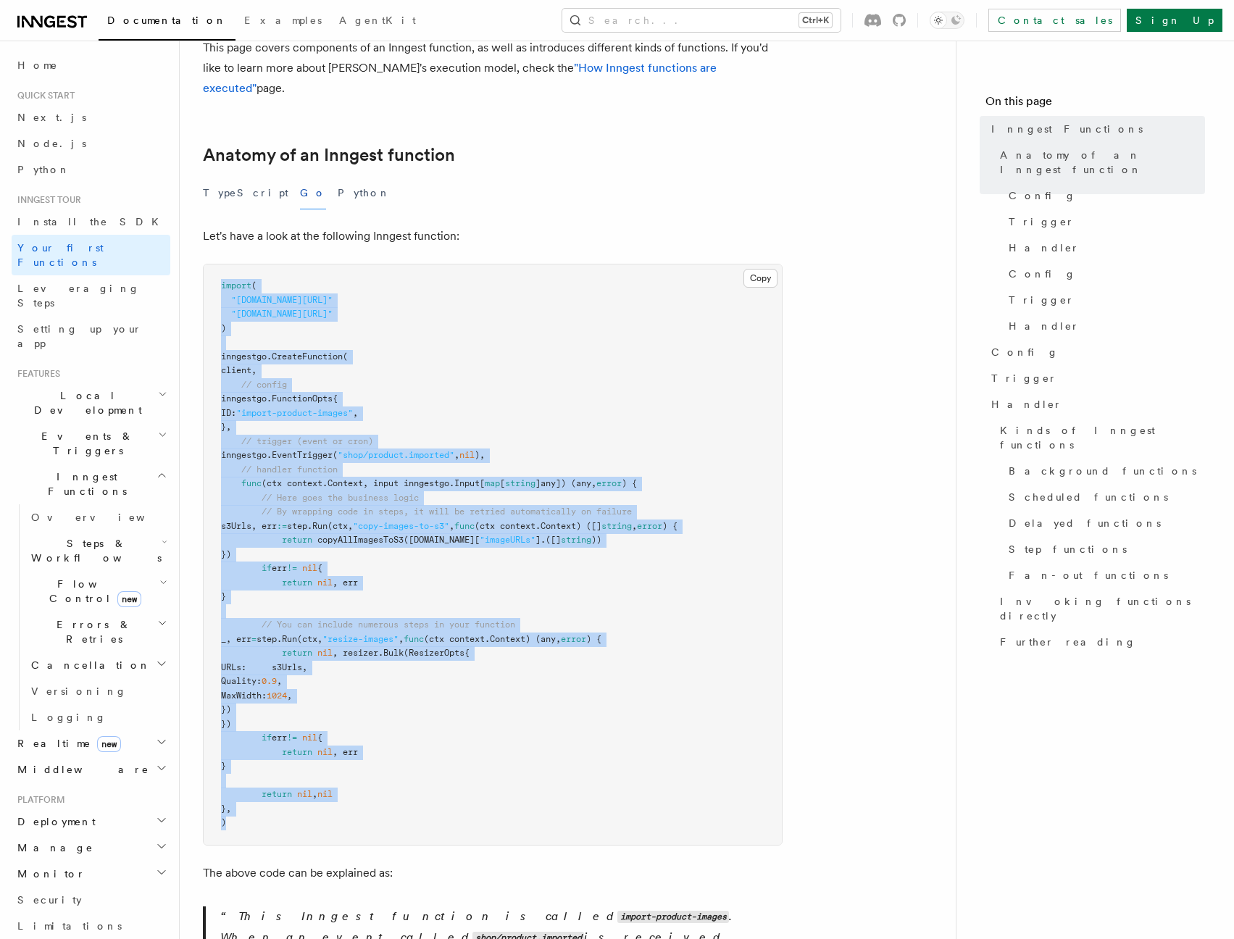
drag, startPoint x: 286, startPoint y: 806, endPoint x: 185, endPoint y: 259, distance: 556.1
copy code "import ( "[DOMAIN_NAME][URL]" "[DOMAIN_NAME][URL]" ) inngestgo. CreateFunction …"
click at [566, 692] on pre "import ( "[DOMAIN_NAME][URL]" "[DOMAIN_NAME][URL]" ) inngestgo. CreateFunction …" at bounding box center [493, 554] width 578 height 580
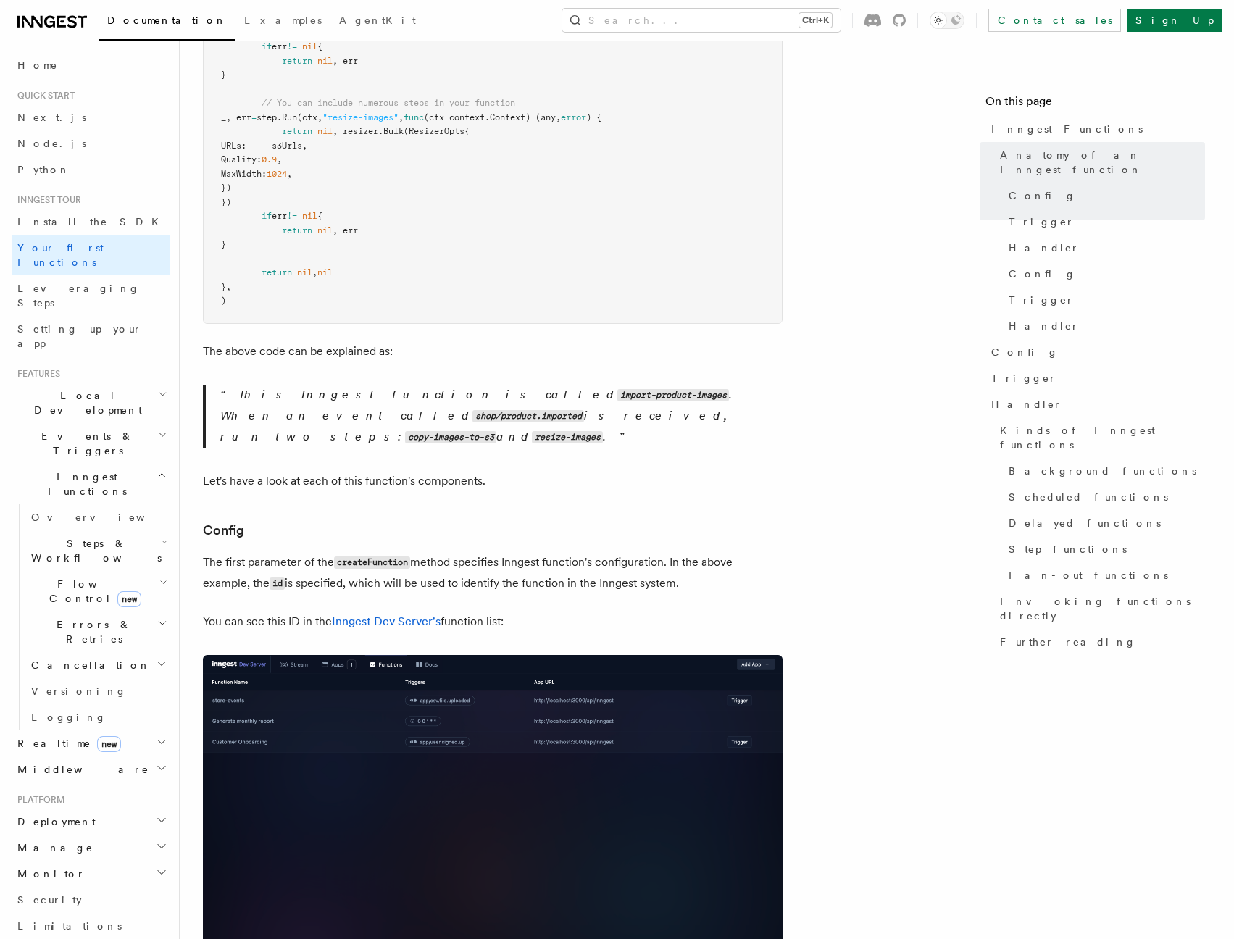
scroll to position [1217, 0]
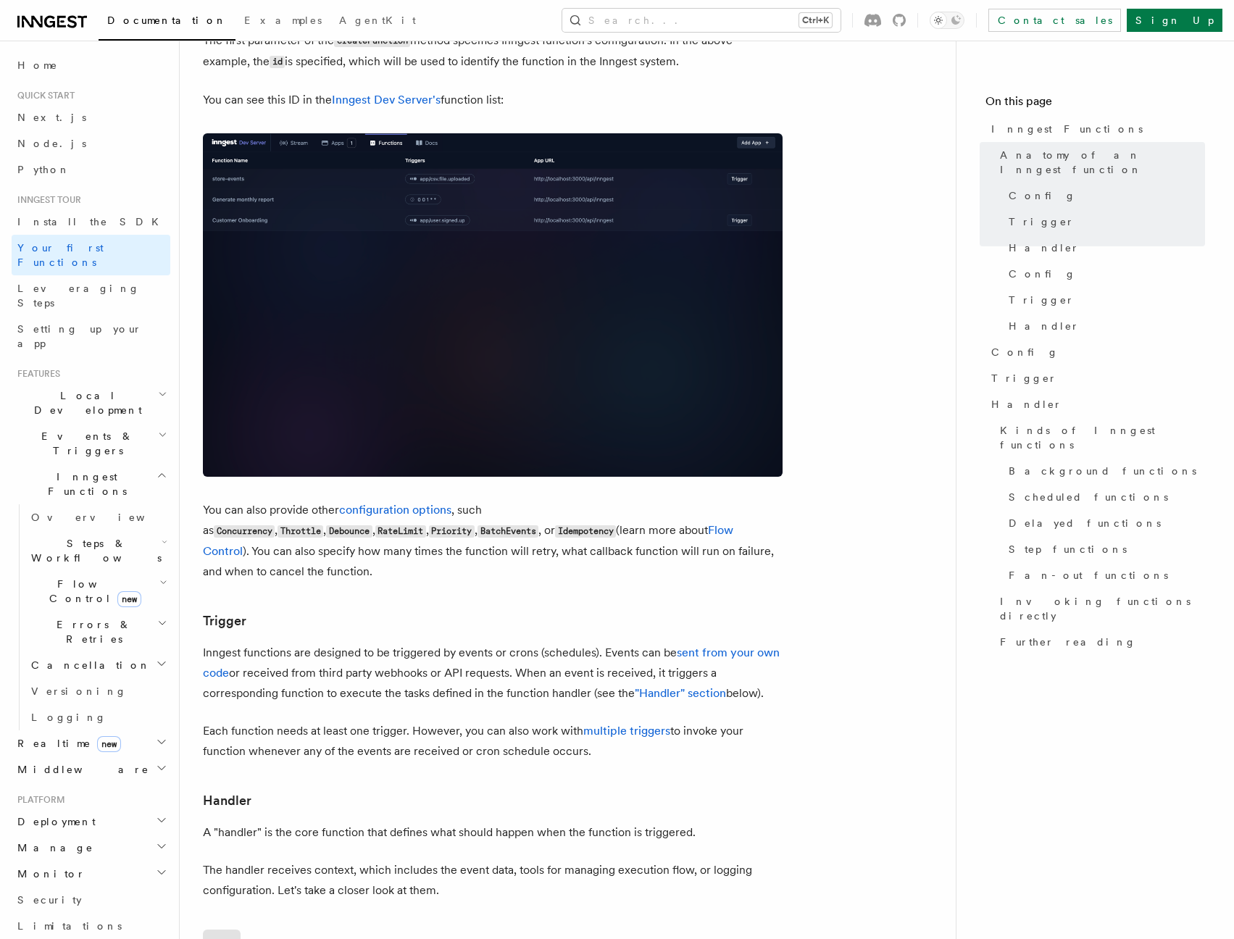
click at [836, 586] on article "Inngest tour Inngest Functions Inngest functions enable developers to run relia…" at bounding box center [567, 744] width 729 height 3794
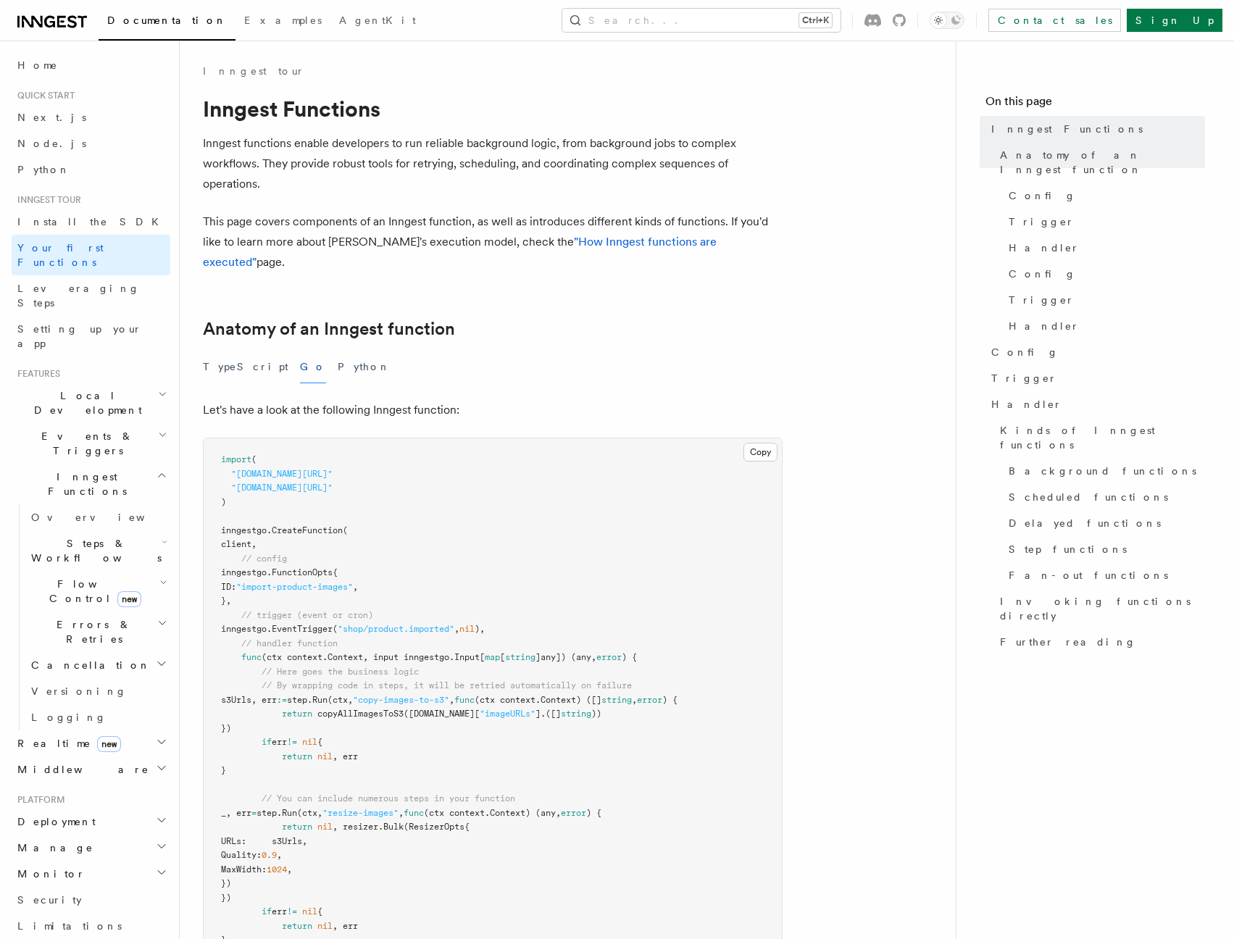
click at [237, 67] on link "Inngest tour" at bounding box center [253, 71] width 101 height 14
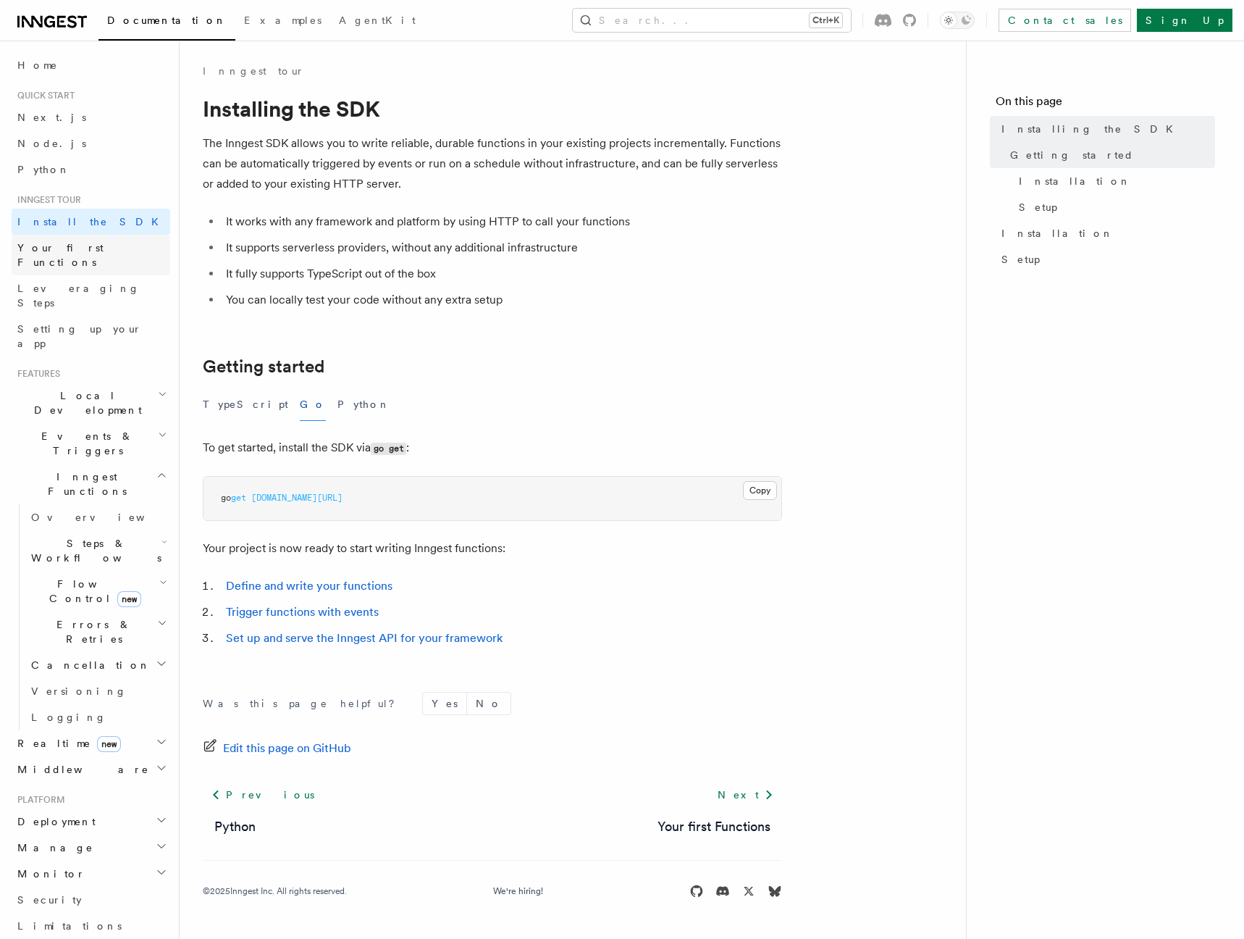
click at [67, 249] on span "Your first Functions" at bounding box center [60, 255] width 86 height 26
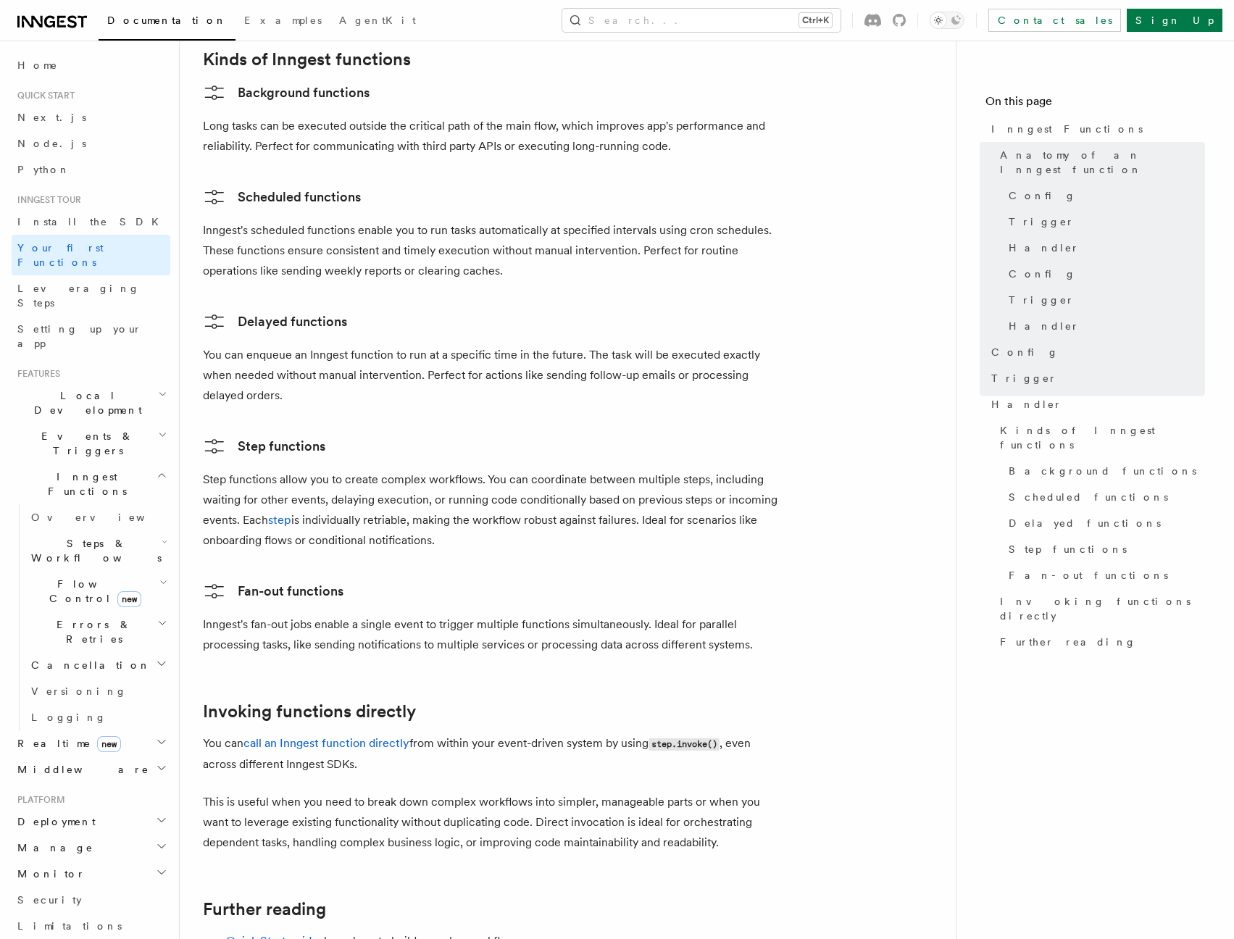
scroll to position [2858, 0]
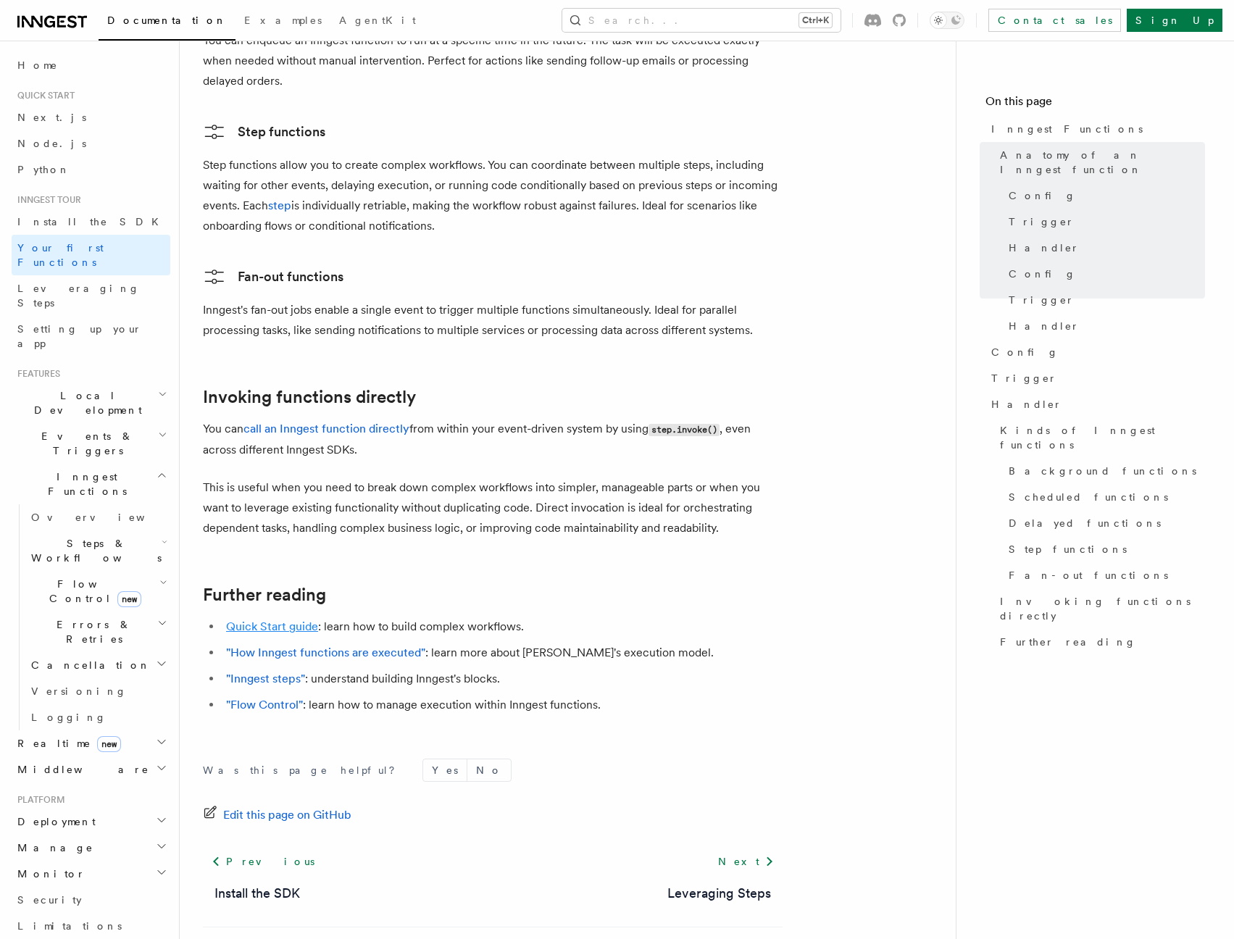
click at [266, 619] on link "Quick Start guide" at bounding box center [272, 626] width 92 height 14
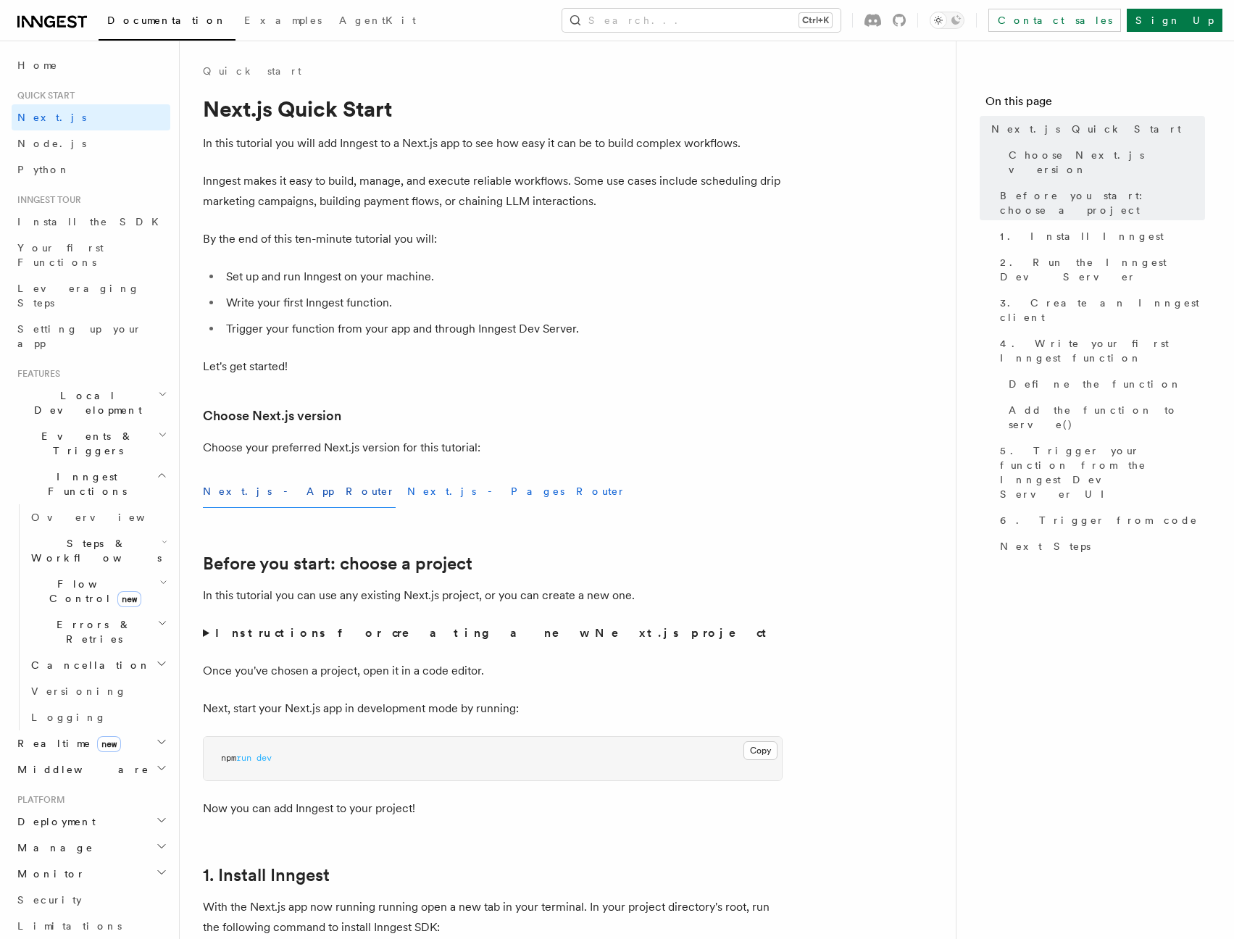
click at [407, 495] on button "Next.js - Pages Router" at bounding box center [516, 491] width 219 height 33
click at [245, 492] on button "Next.js - App Router" at bounding box center [299, 491] width 193 height 33
click at [78, 146] on link "Node.js" at bounding box center [91, 143] width 159 height 26
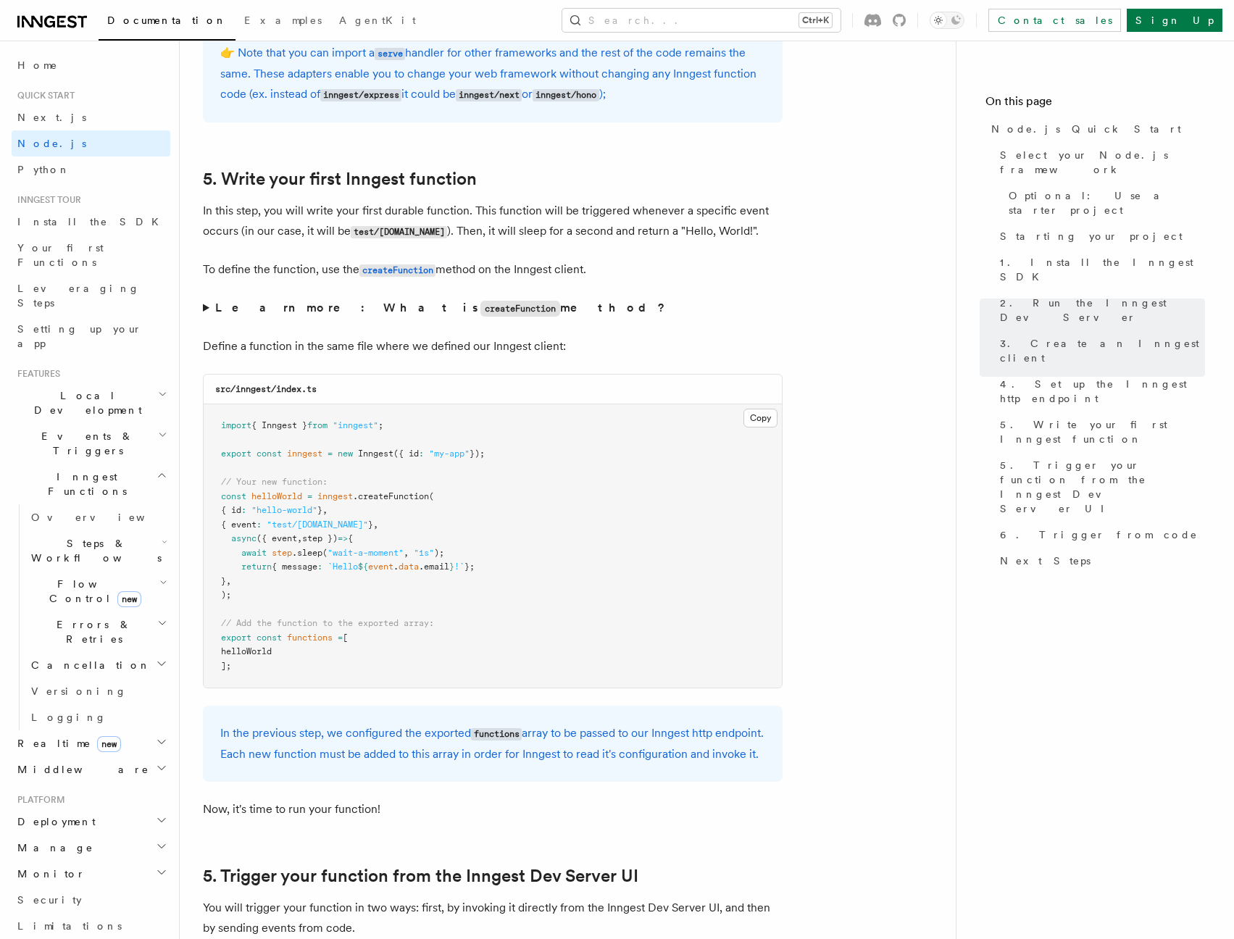
scroll to position [2608, 0]
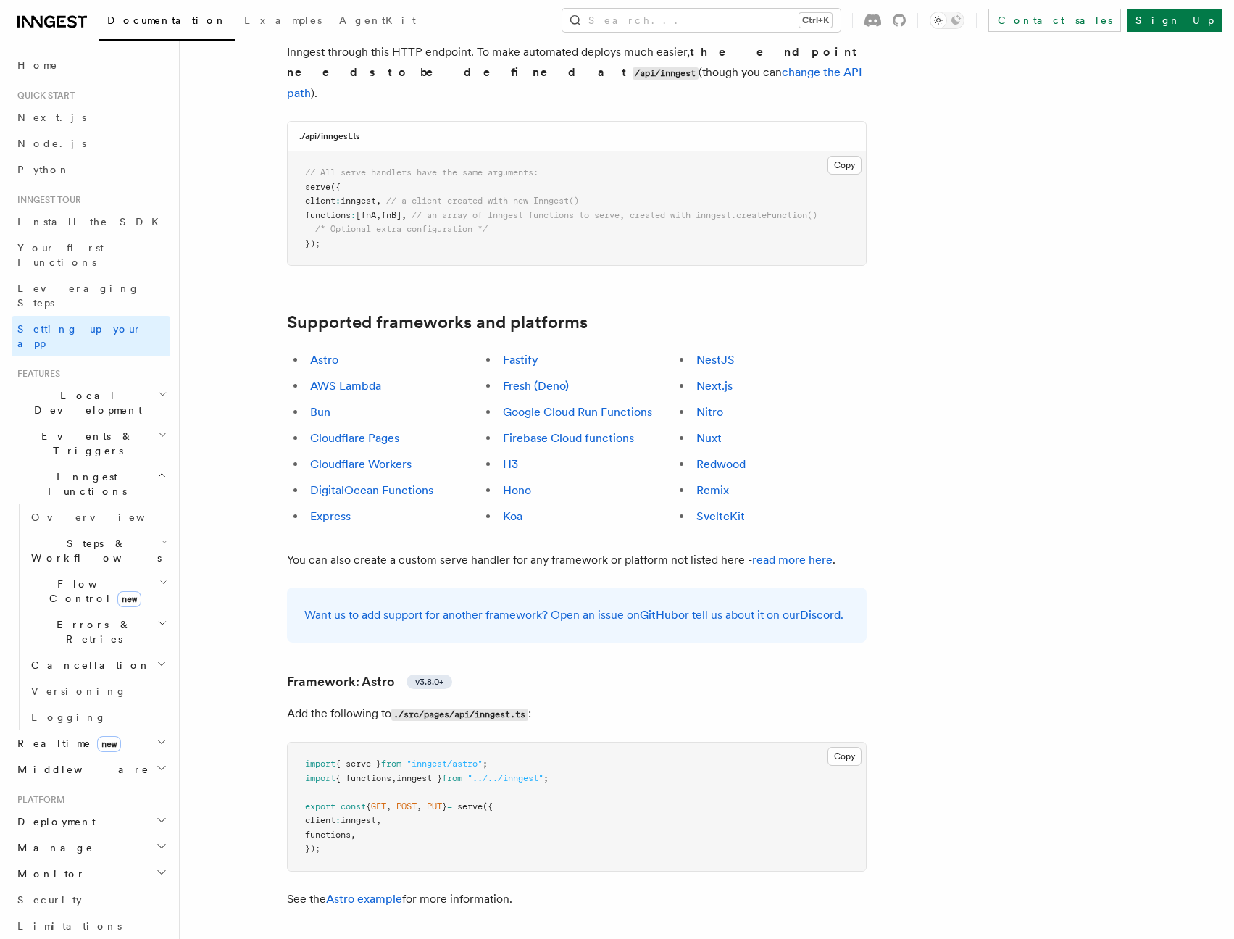
scroll to position [695, 0]
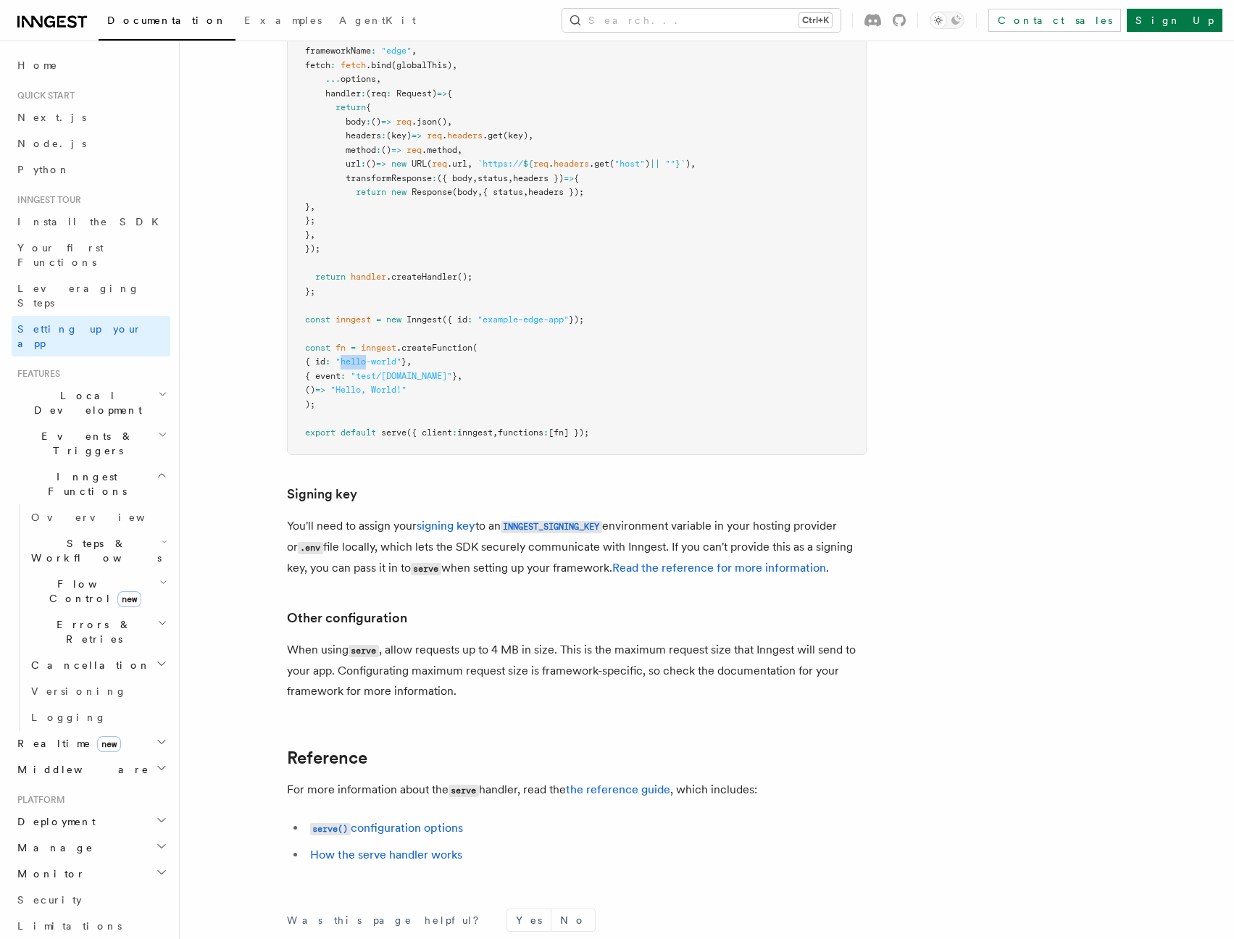
scroll to position [12043, 0]
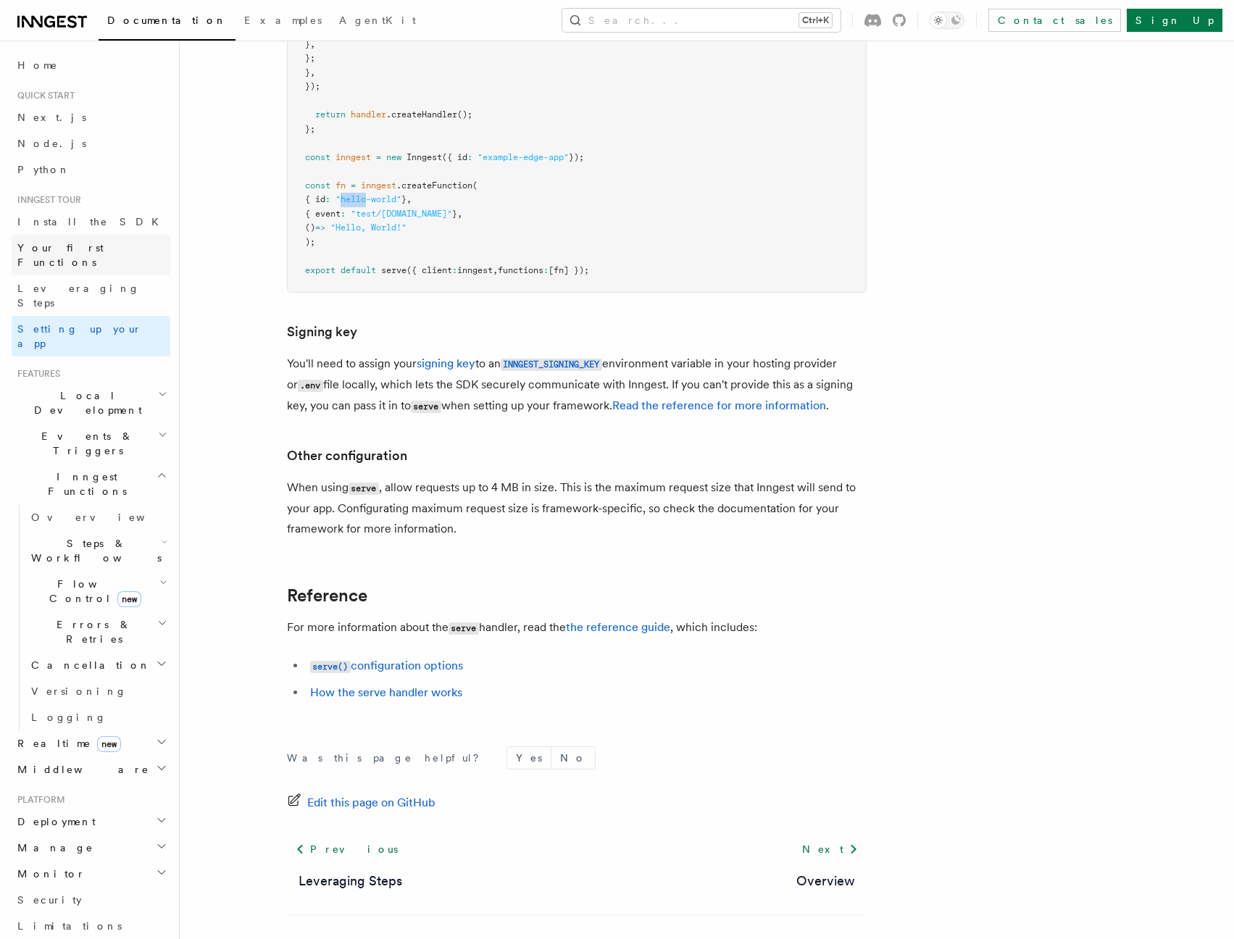
click at [99, 252] on span "Your first Functions" at bounding box center [60, 255] width 86 height 26
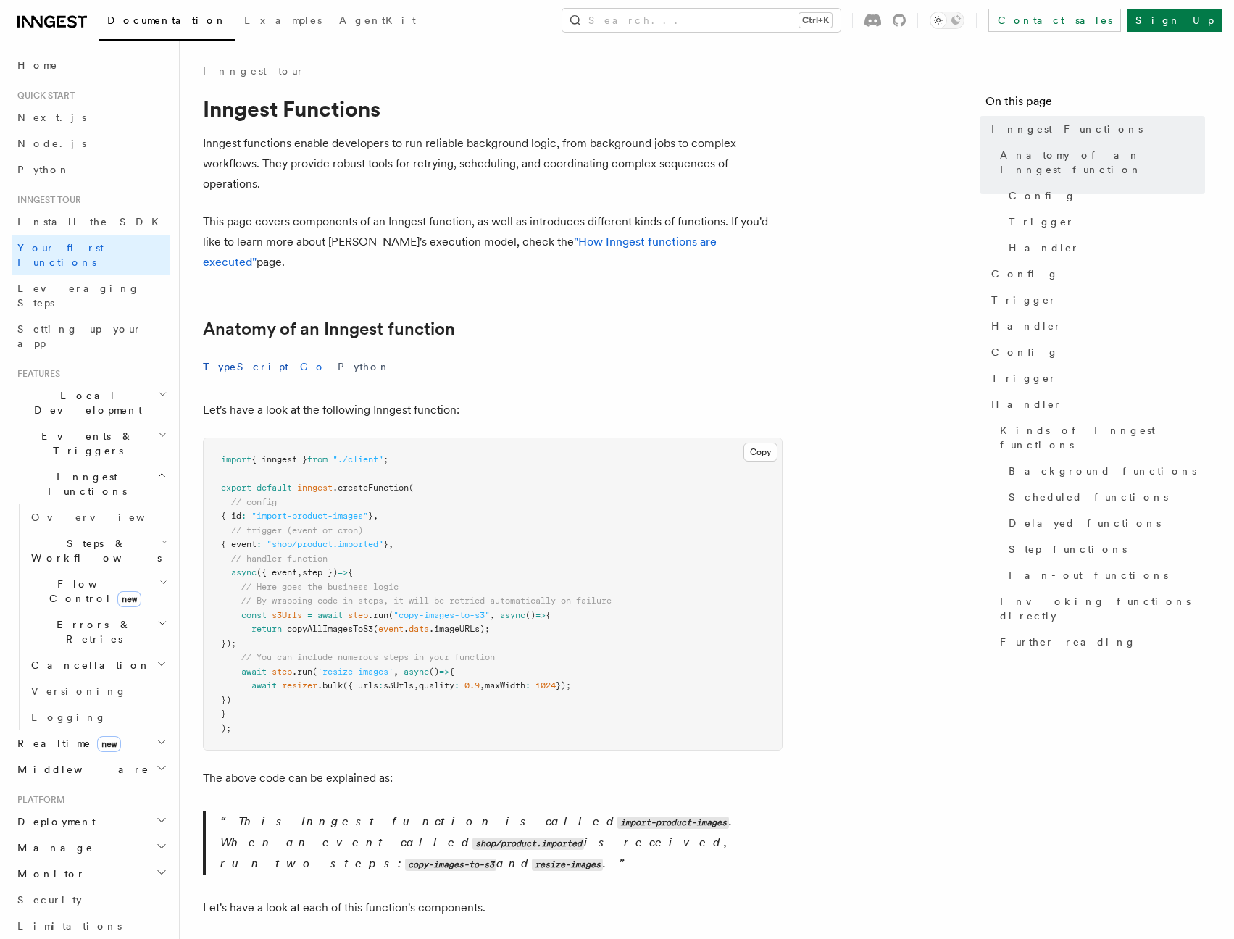
click at [300, 351] on button "Go" at bounding box center [313, 367] width 26 height 33
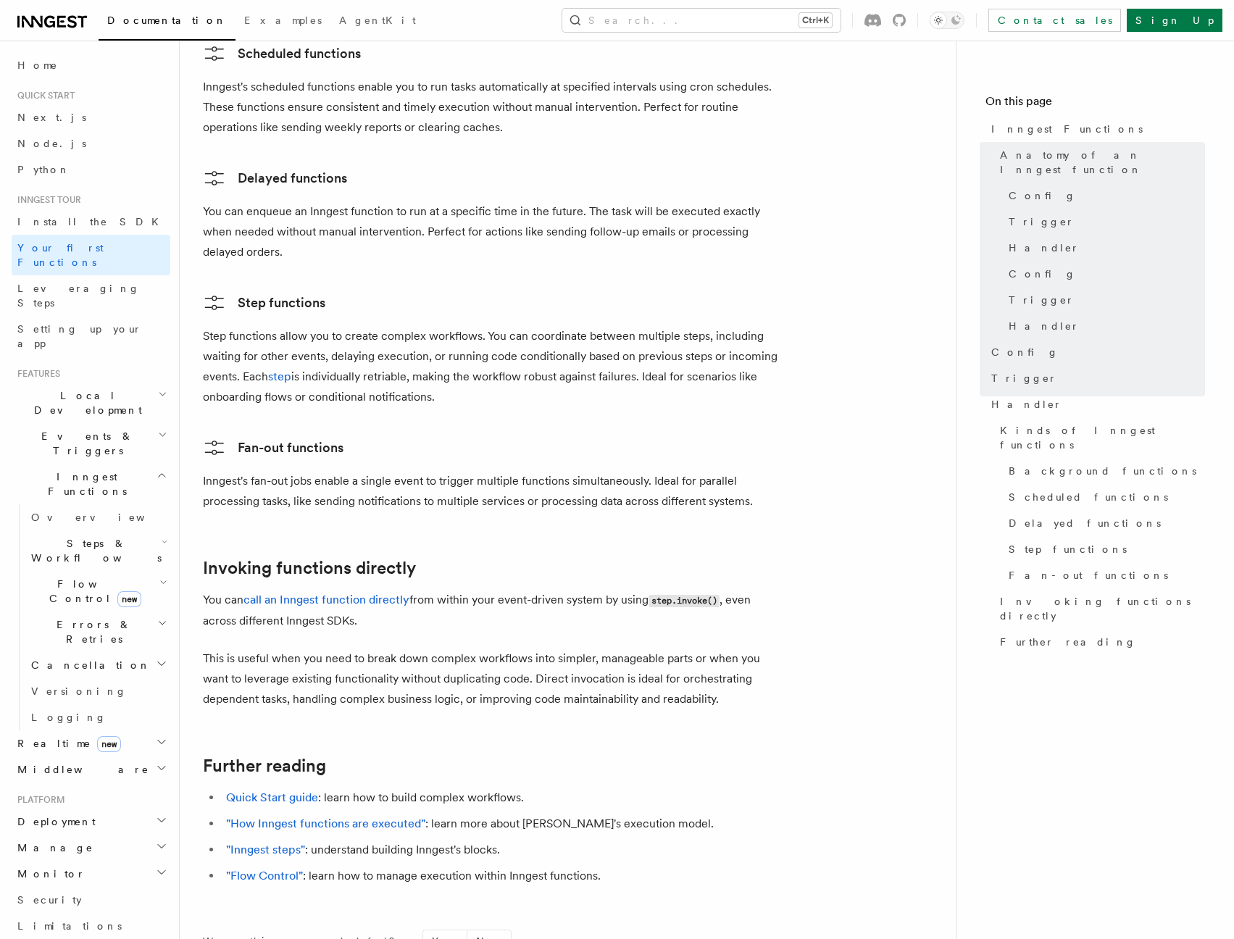
scroll to position [2858, 0]
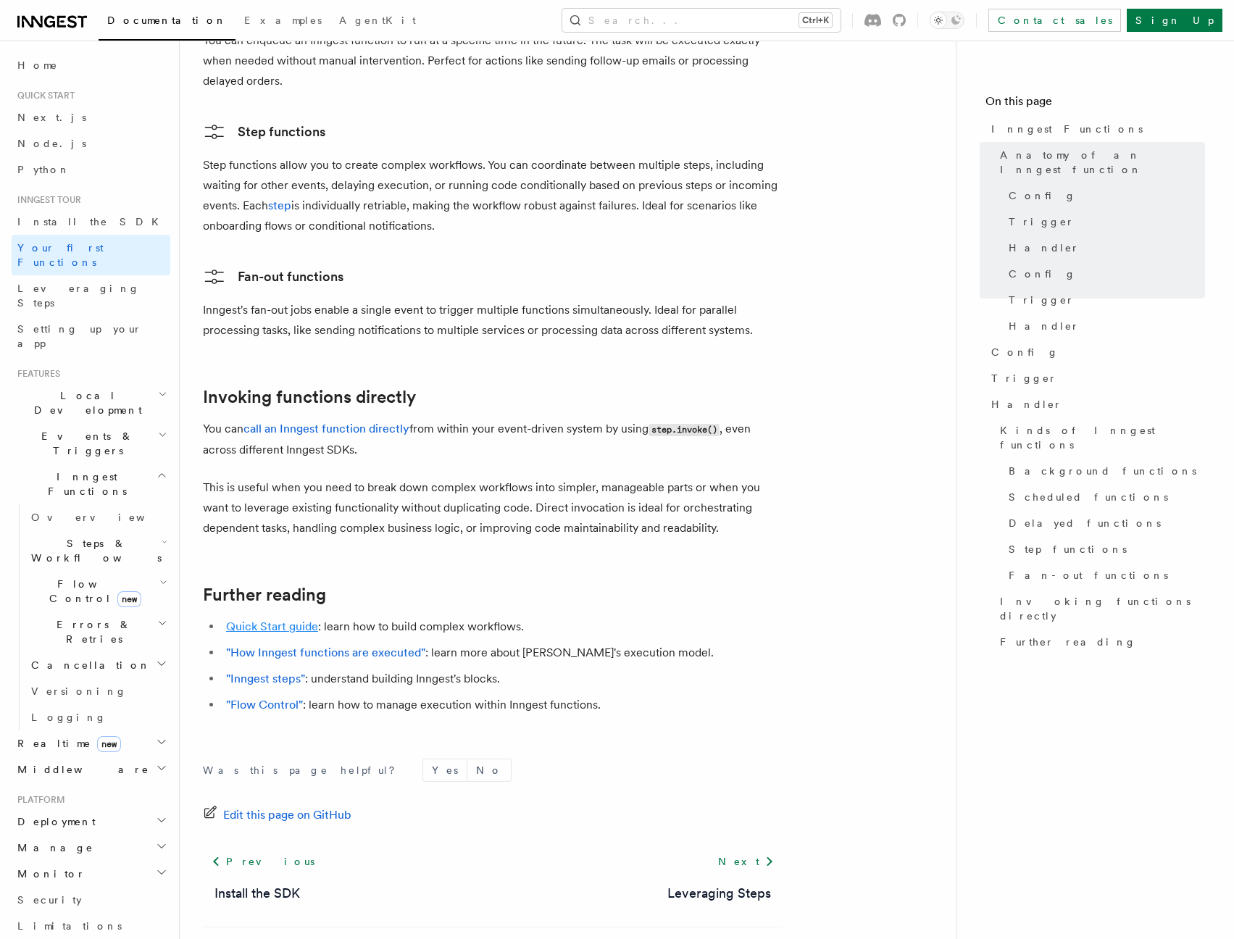
click at [277, 619] on link "Quick Start guide" at bounding box center [272, 626] width 92 height 14
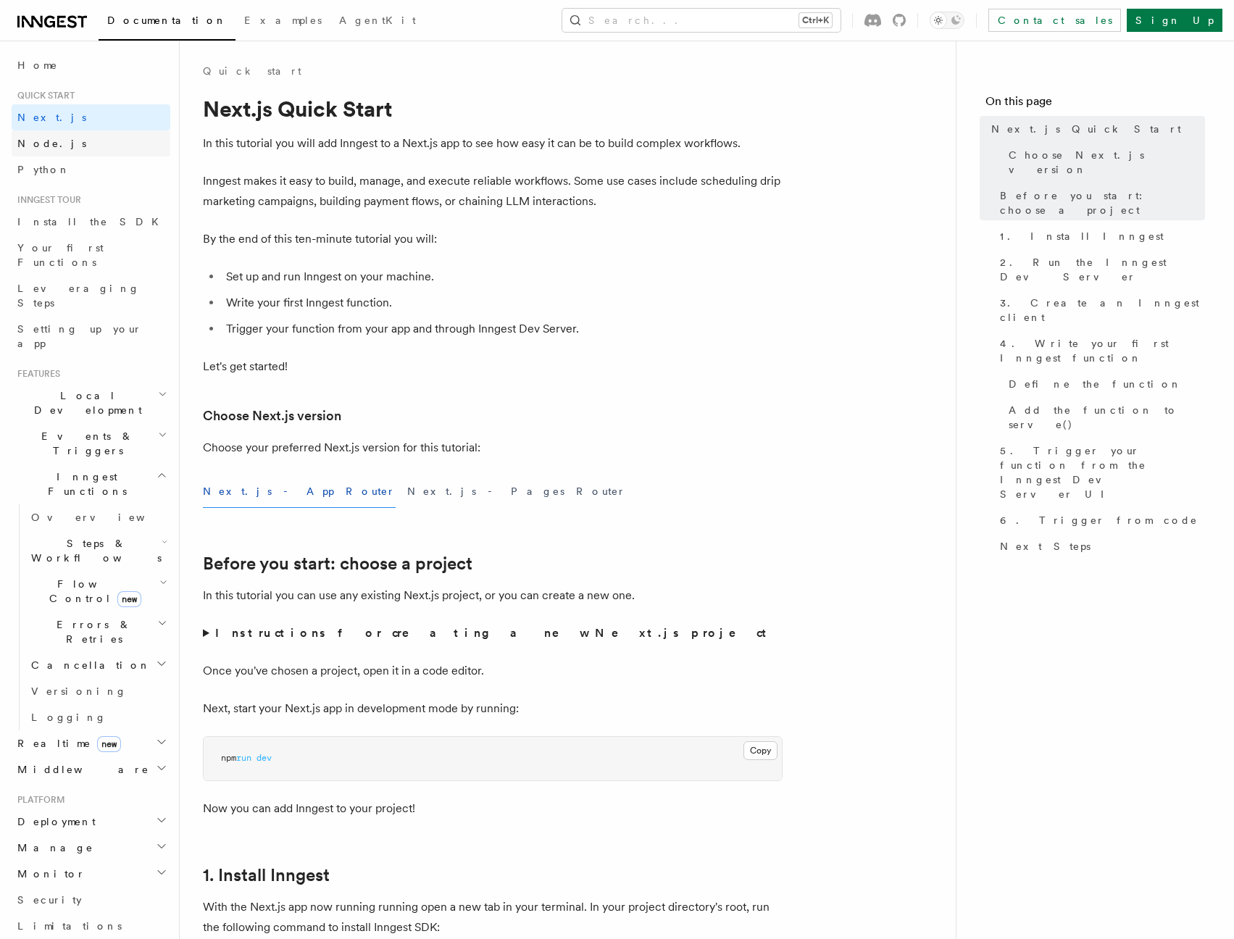
click at [38, 148] on span "Node.js" at bounding box center [51, 144] width 69 height 12
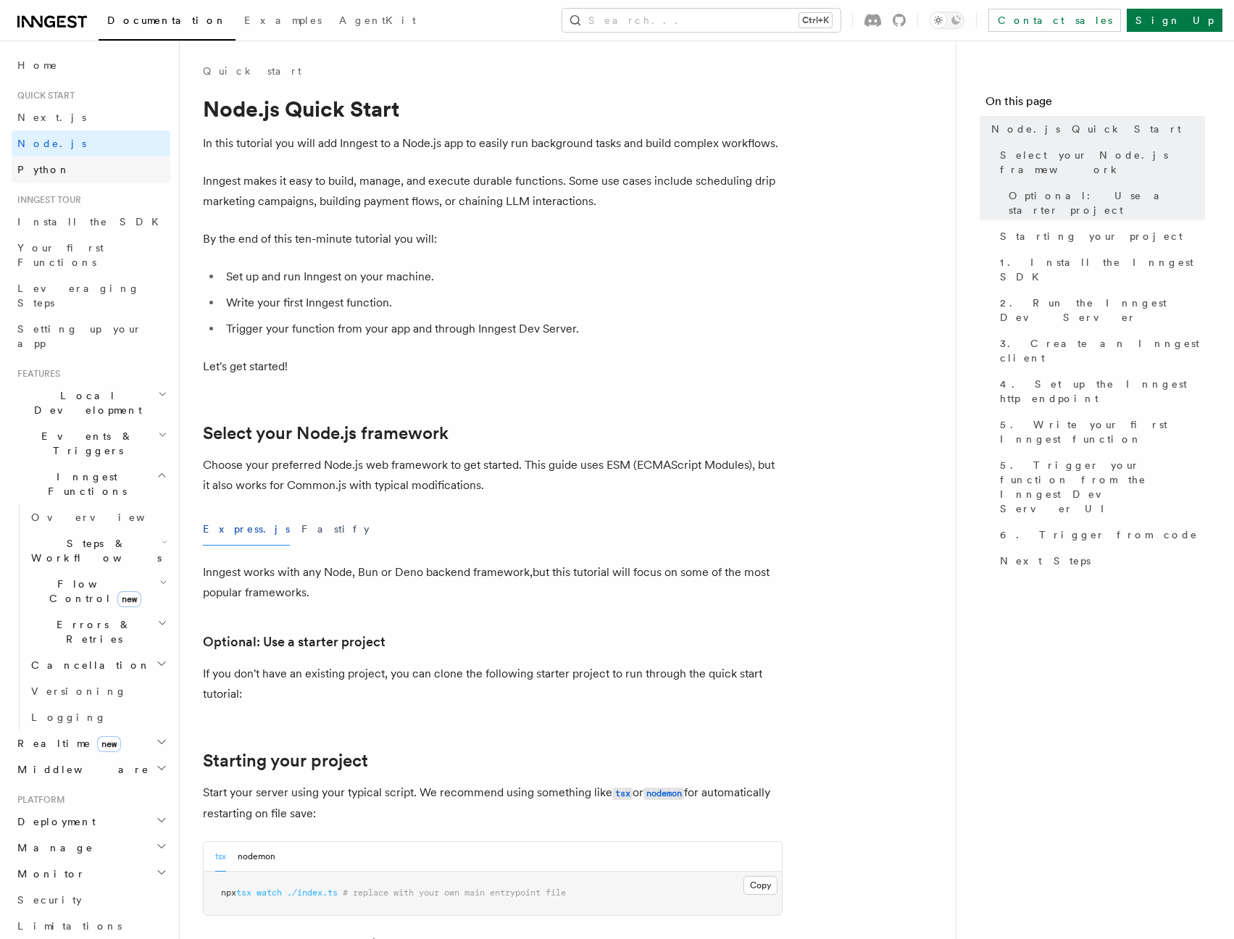
click at [35, 177] on link "Python" at bounding box center [91, 169] width 159 height 26
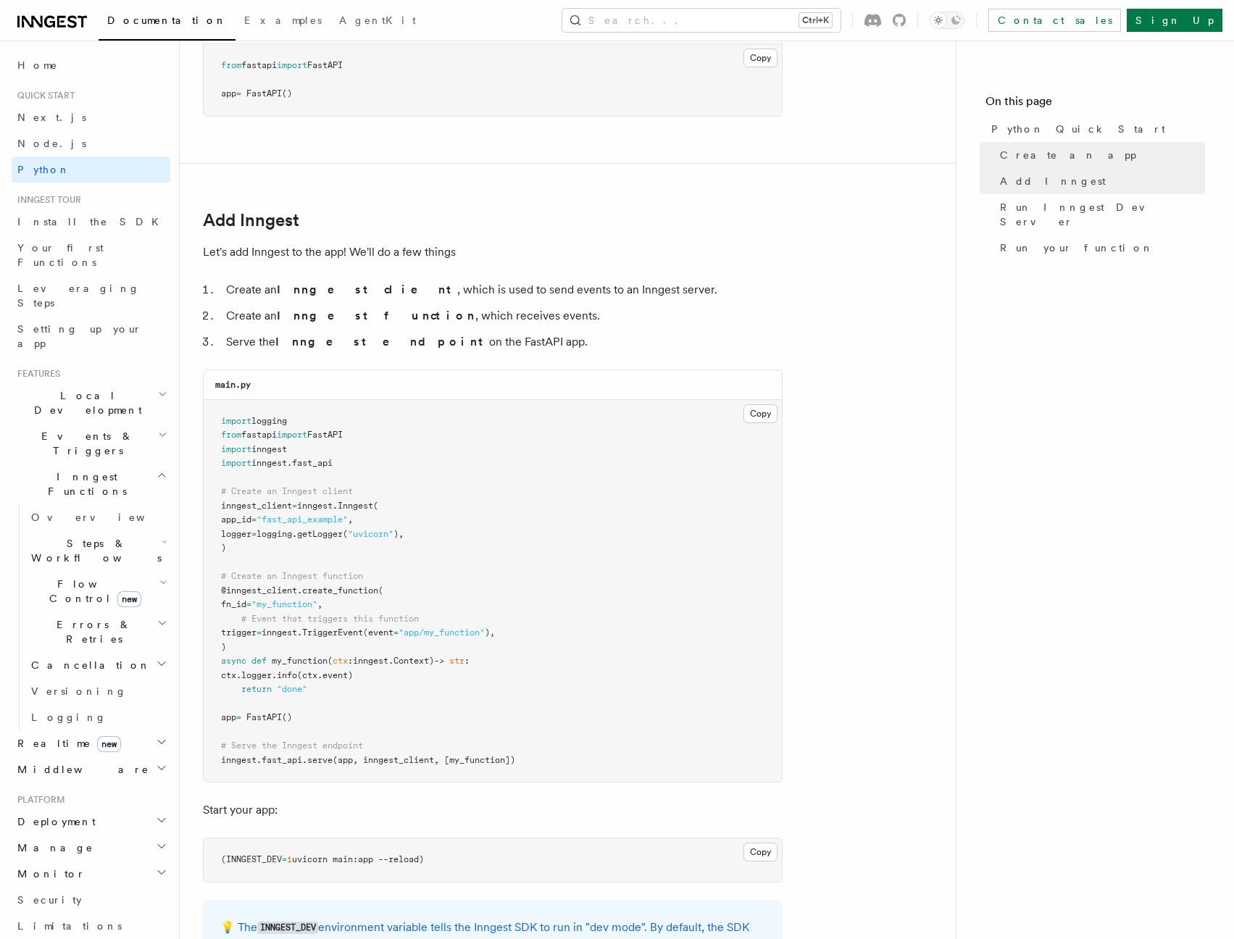
scroll to position [869, 0]
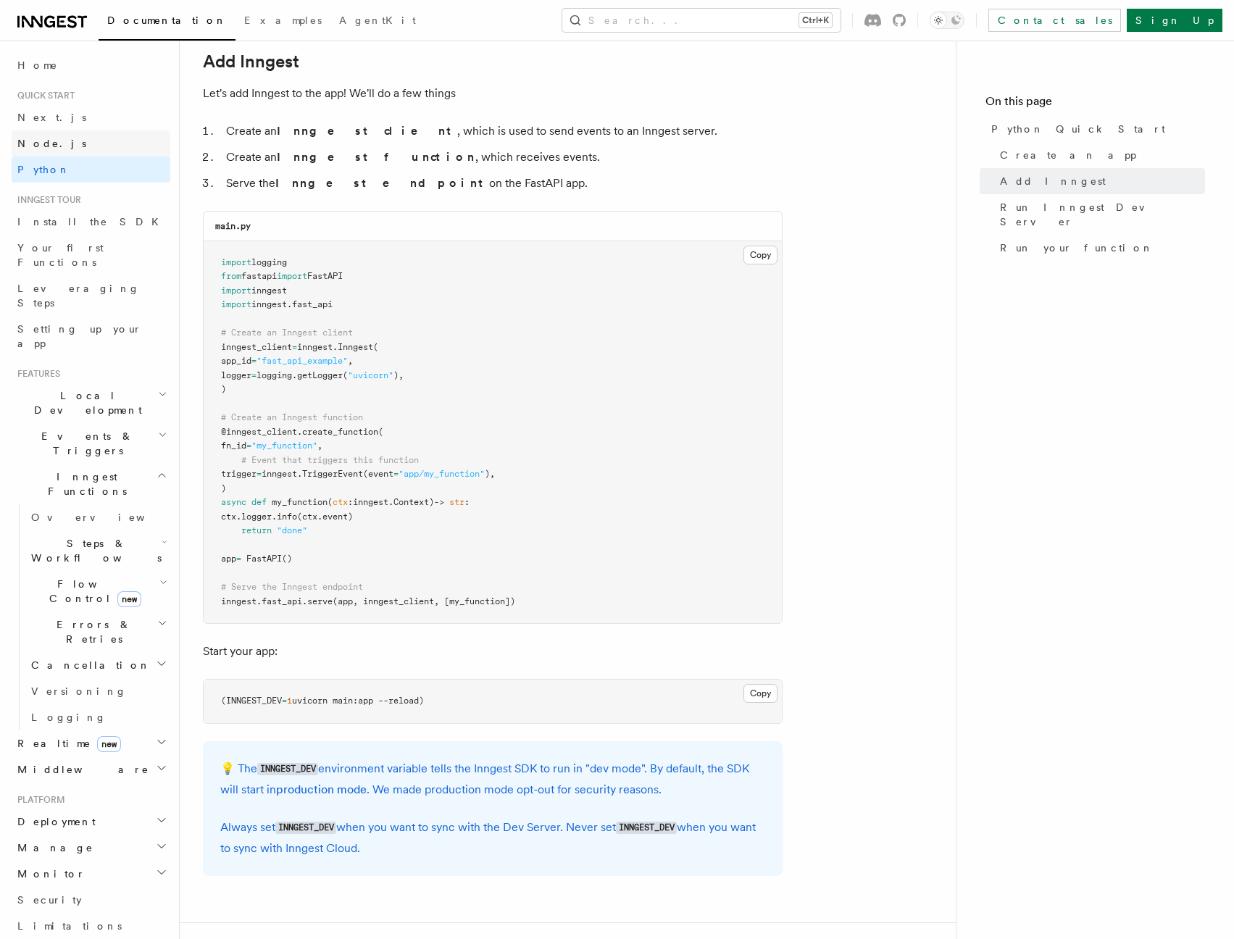
click at [35, 142] on span "Node.js" at bounding box center [51, 144] width 69 height 12
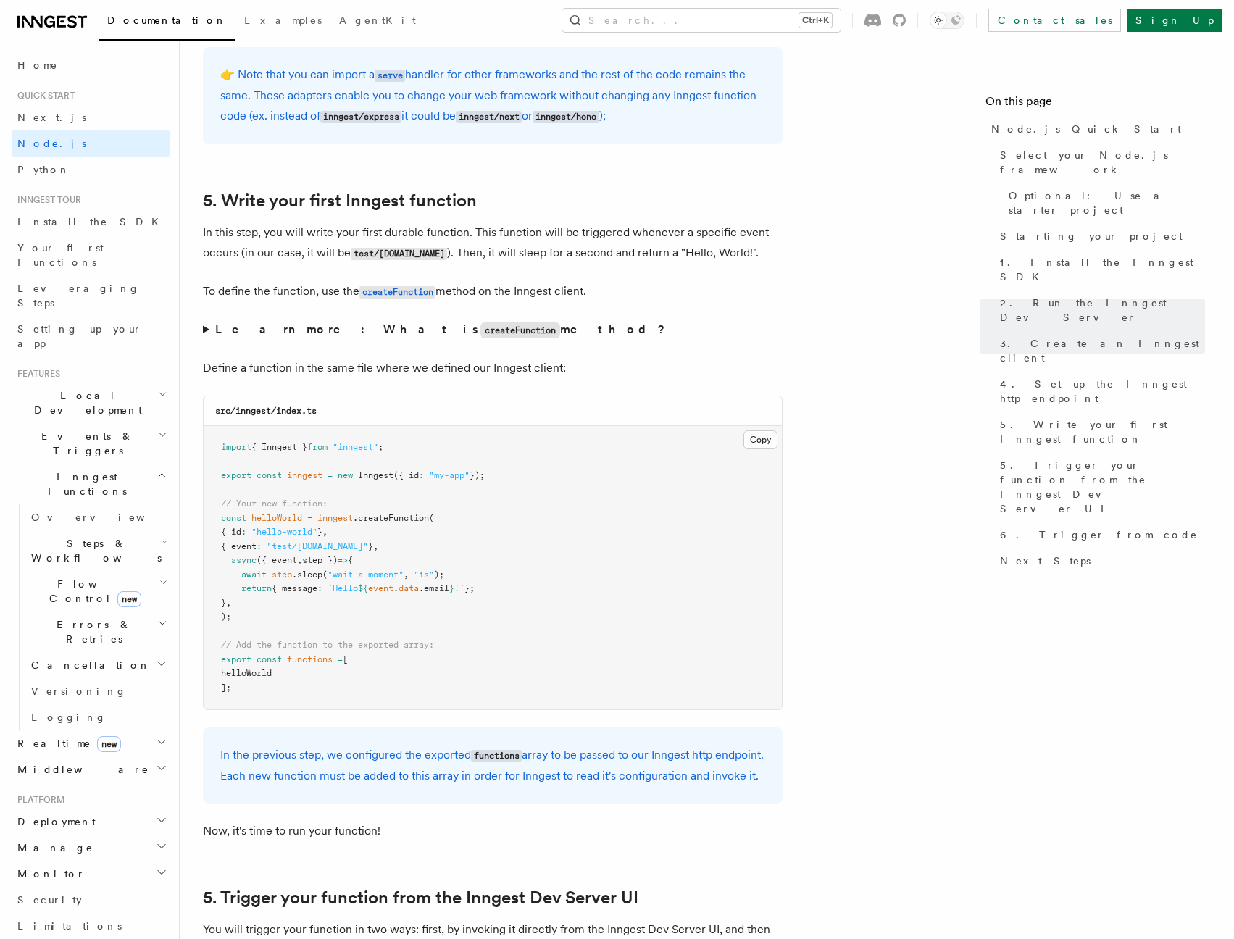
scroll to position [2608, 0]
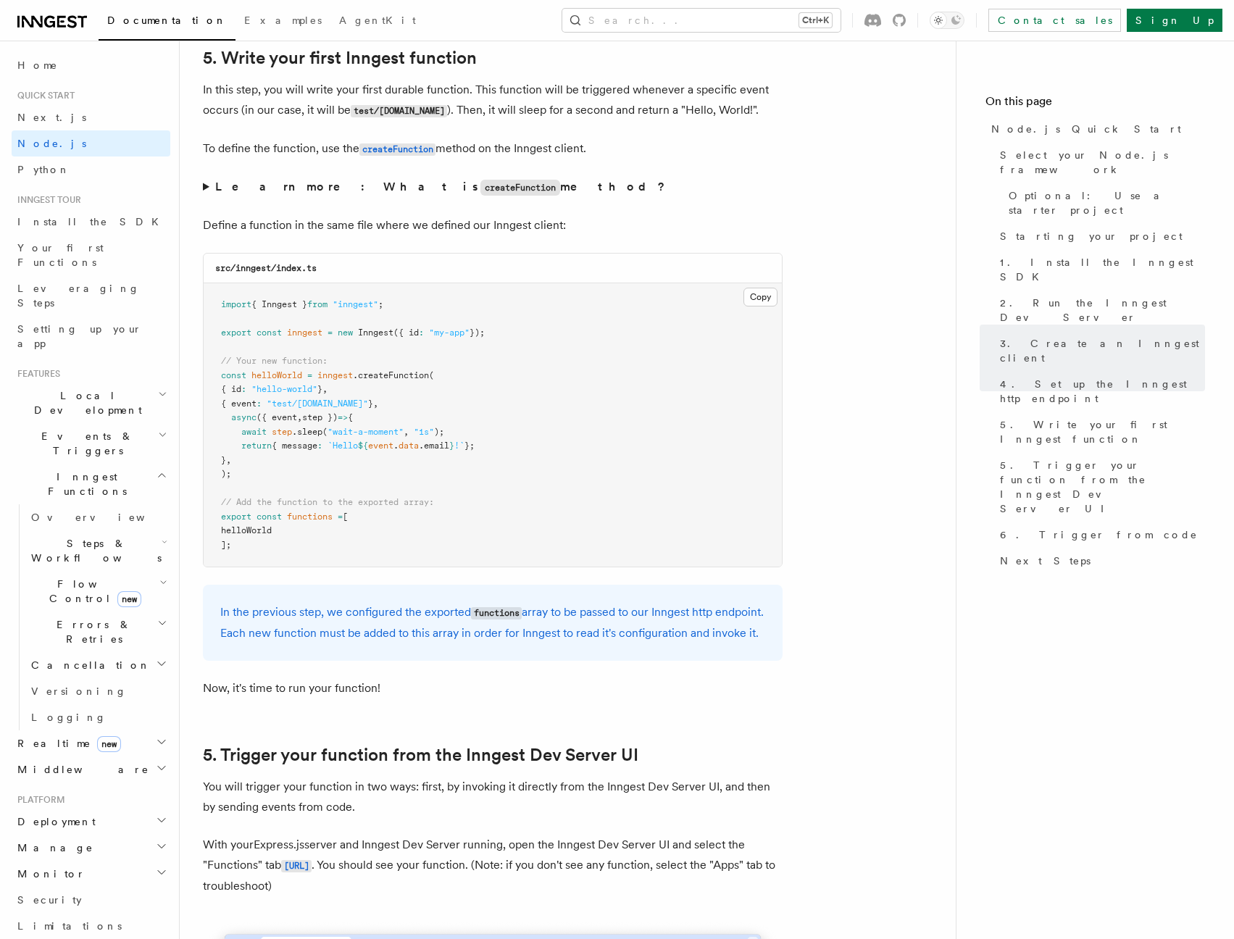
scroll to position [2695, 0]
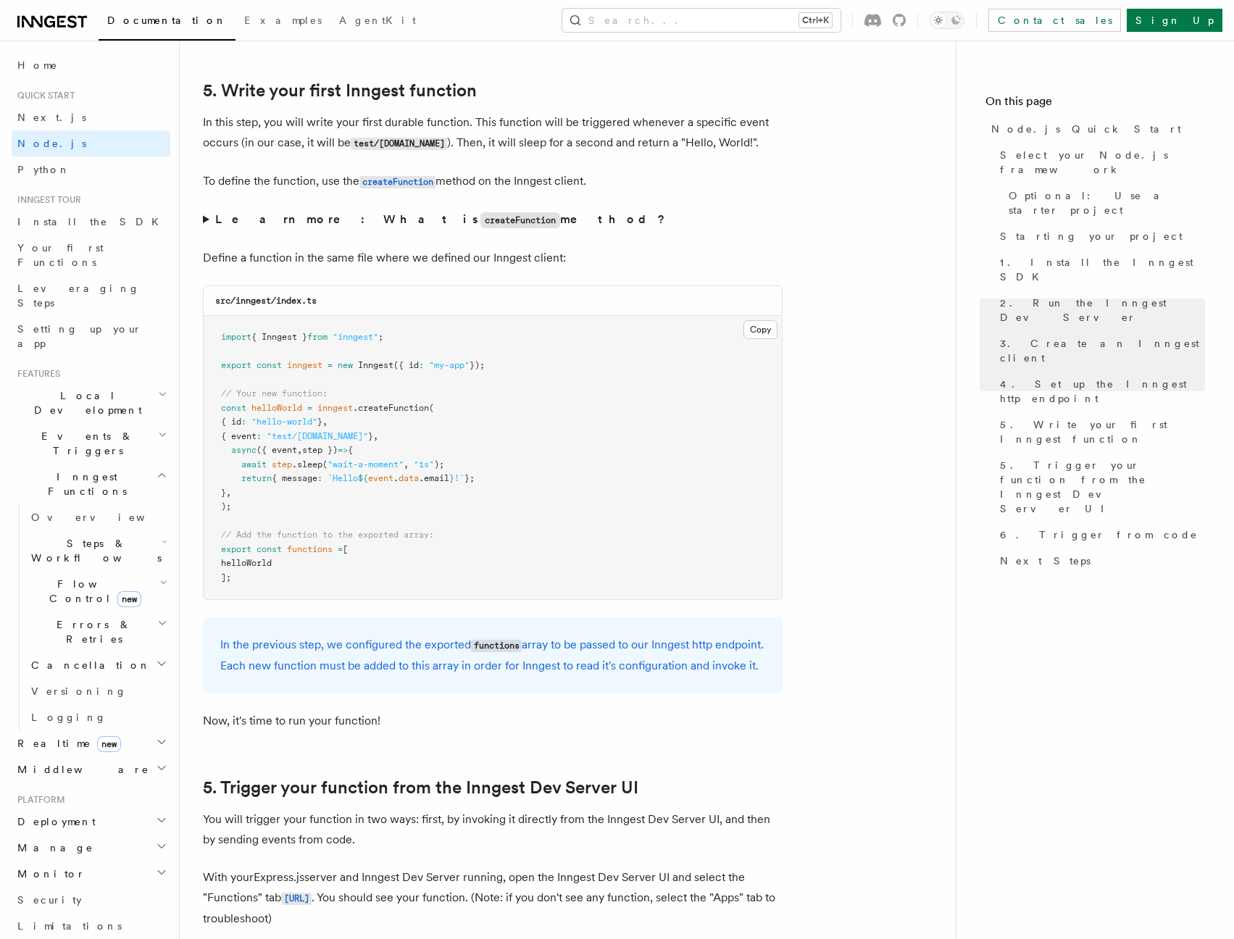
drag, startPoint x: 797, startPoint y: 369, endPoint x: 845, endPoint y: 283, distance: 97.9
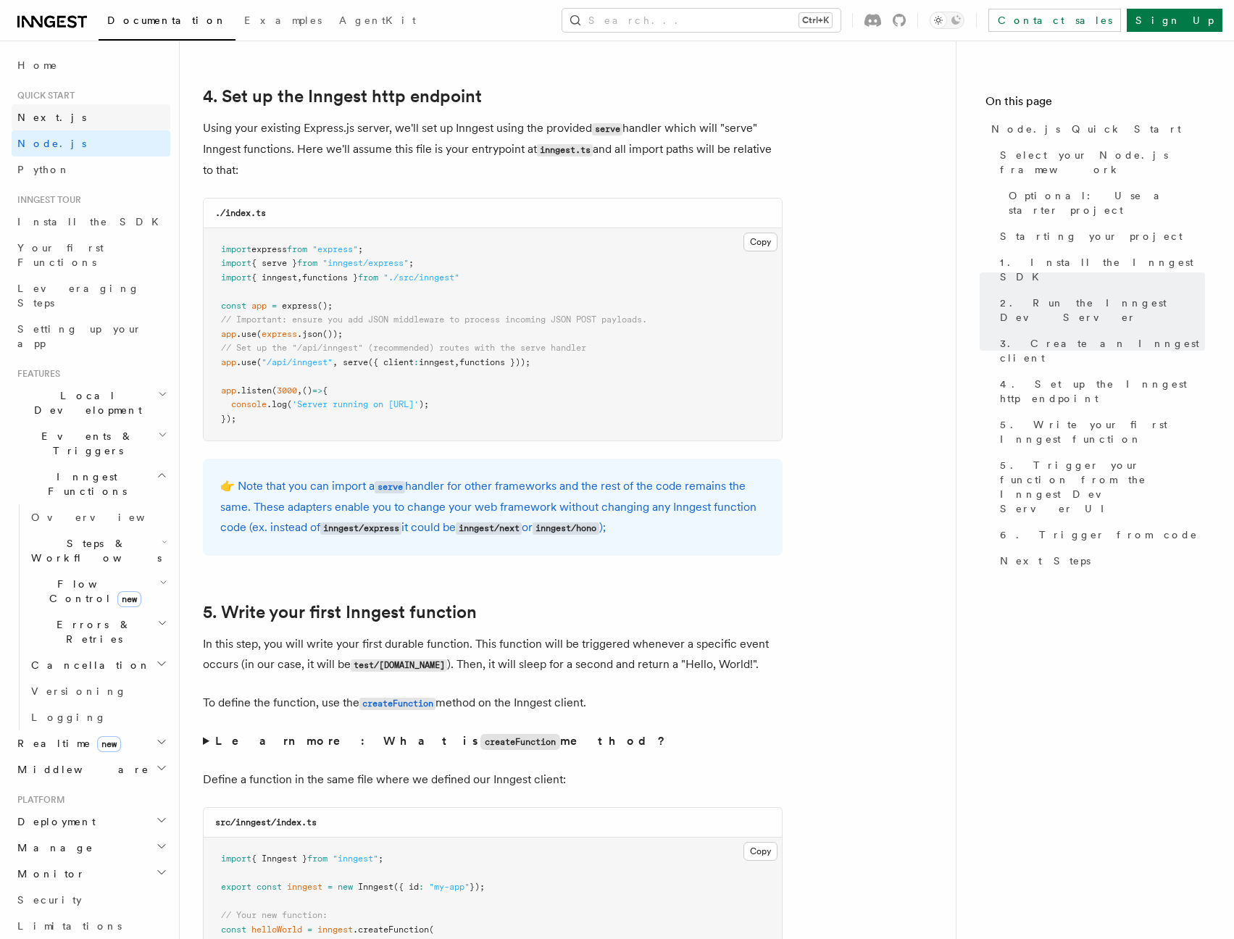
click at [47, 118] on span "Next.js" at bounding box center [51, 118] width 69 height 12
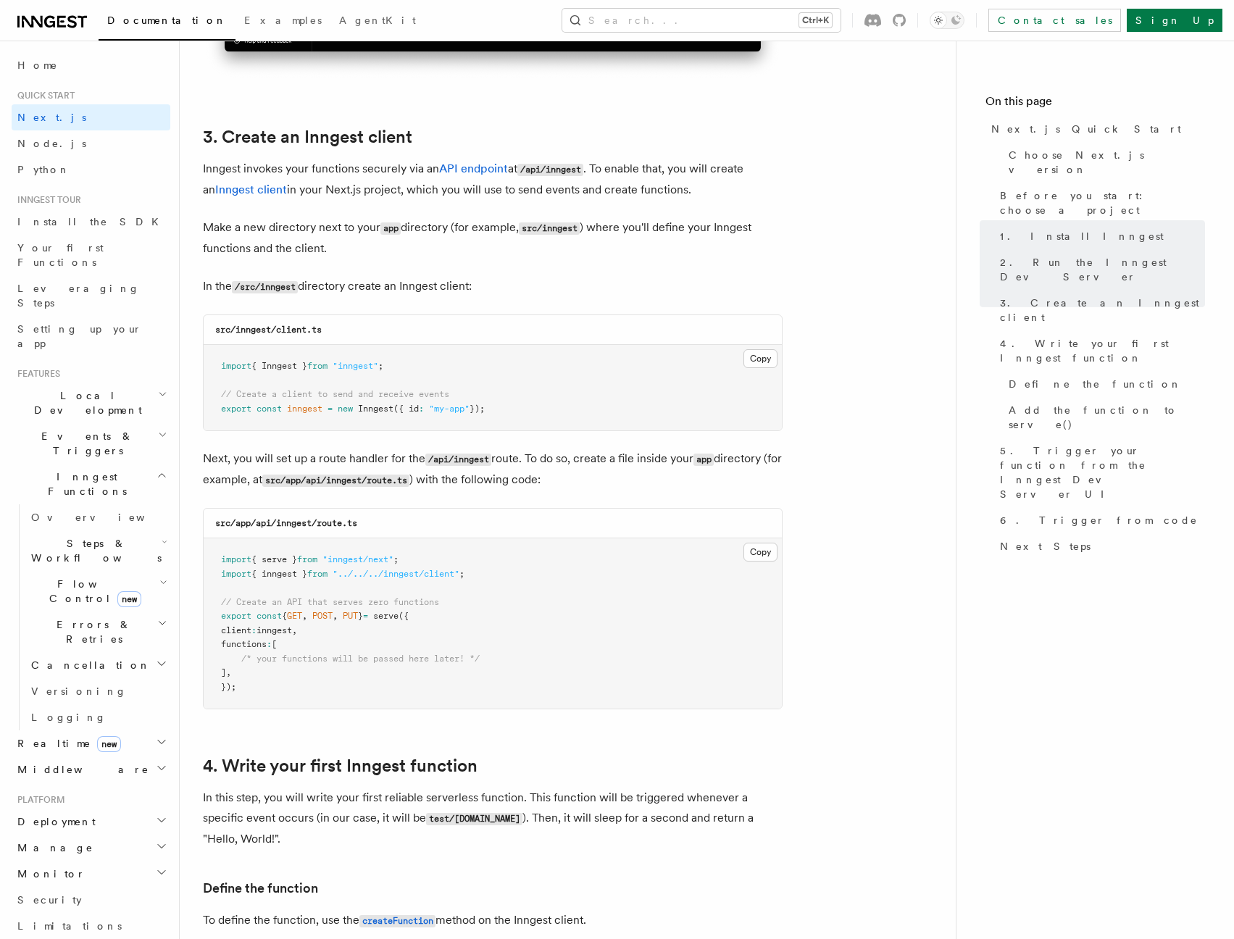
scroll to position [1651, 0]
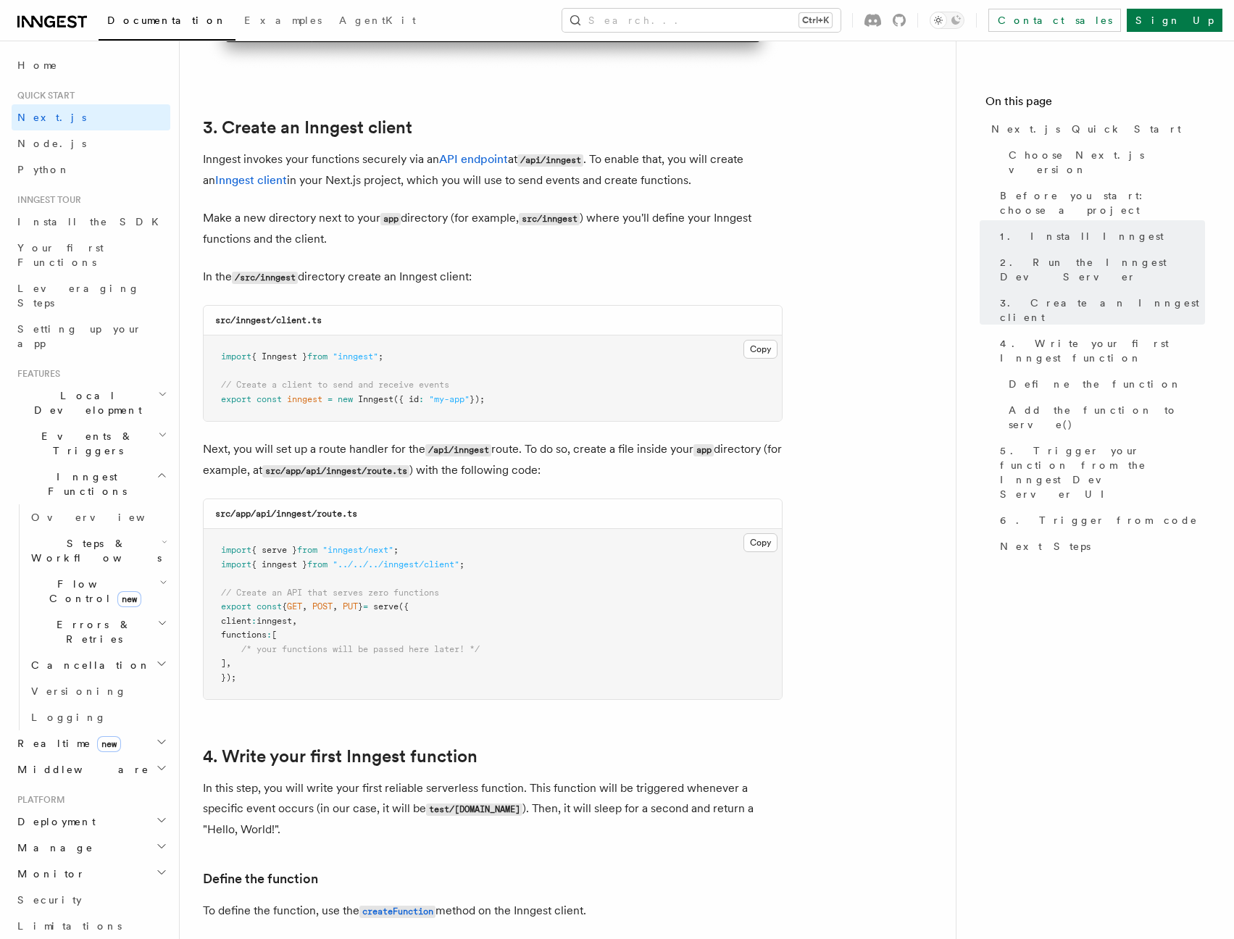
click at [31, 55] on link "Home" at bounding box center [91, 65] width 159 height 26
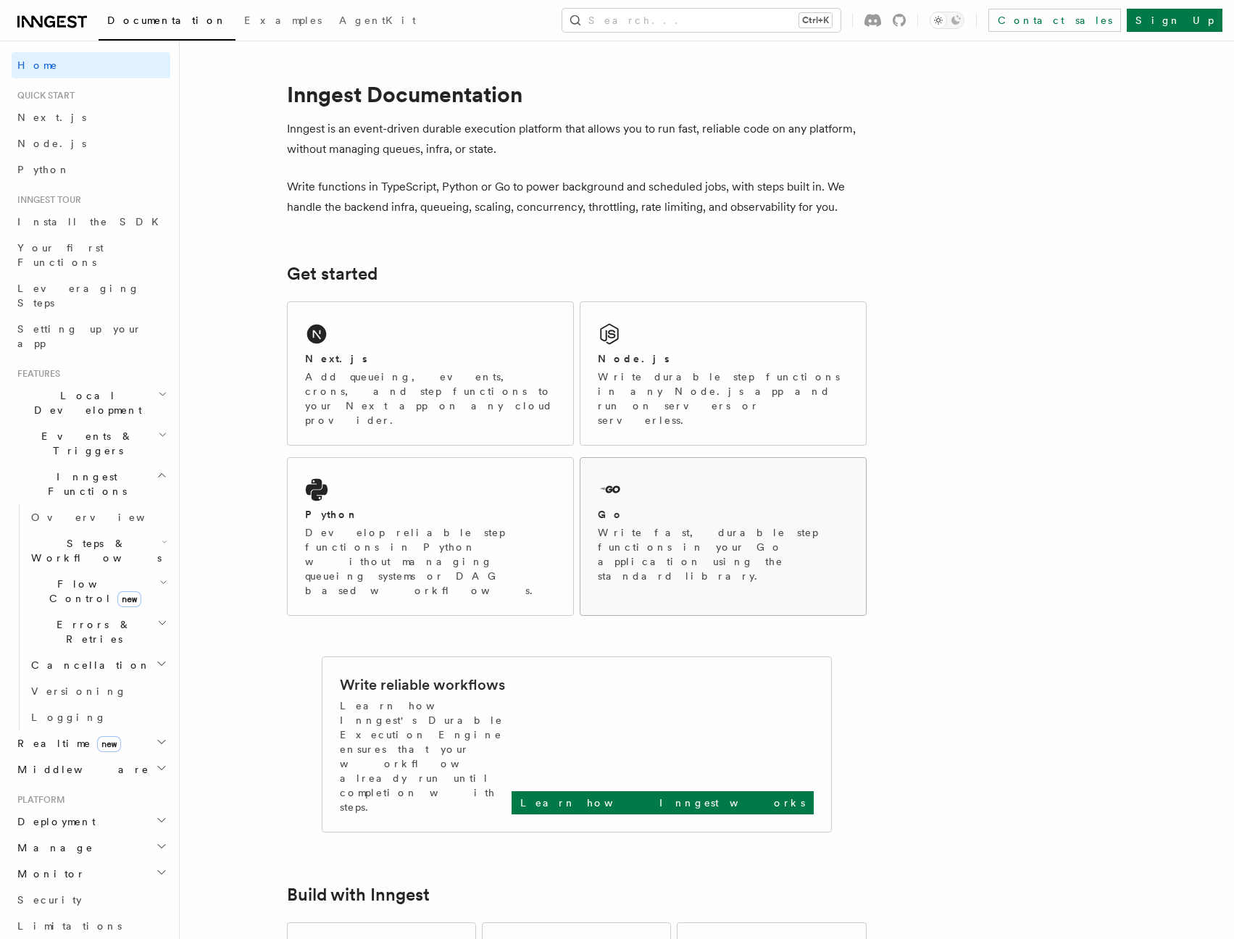
click at [726, 507] on div "Go" at bounding box center [723, 514] width 251 height 15
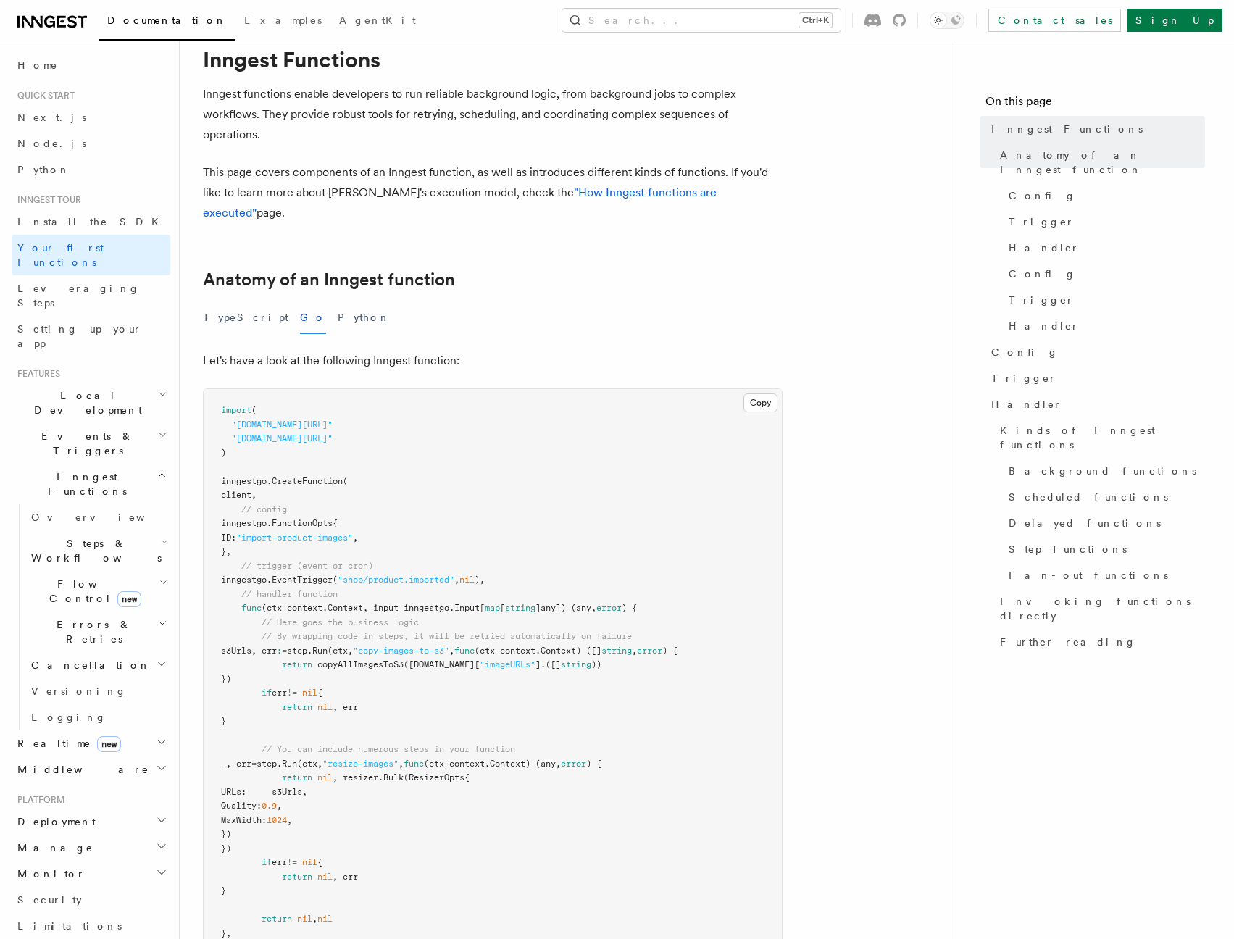
scroll to position [87, 0]
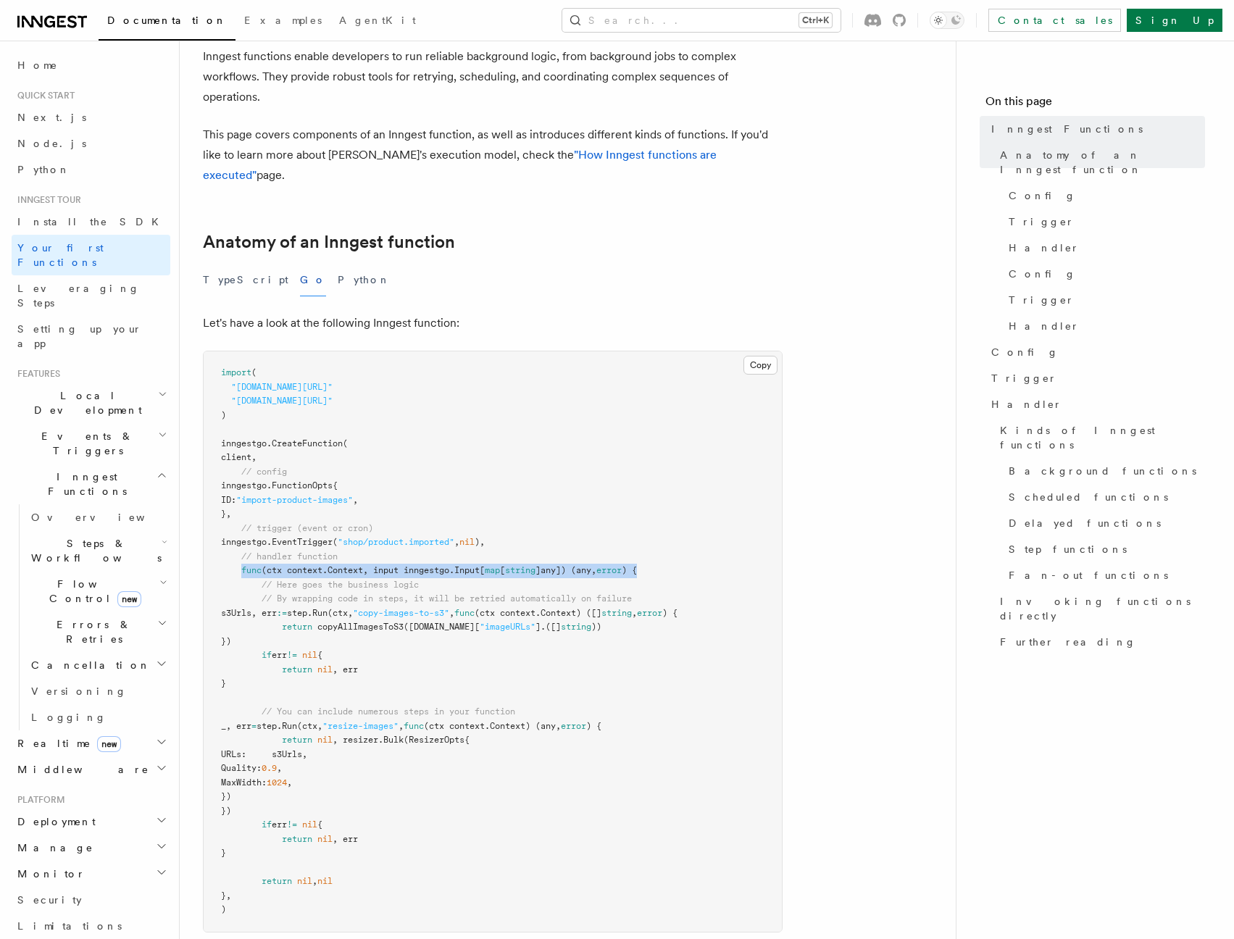
drag, startPoint x: 661, startPoint y: 549, endPoint x: 239, endPoint y: 550, distance: 421.6
click at [239, 550] on pre "import ( "[DOMAIN_NAME][URL]" "[DOMAIN_NAME][URL]" ) inngestgo. CreateFunction …" at bounding box center [493, 641] width 578 height 580
copy span "func (ctx context.Context, input inngestgo.Input[ map [ string ]any]) (any, err…"
drag, startPoint x: 290, startPoint y: 550, endPoint x: 254, endPoint y: 553, distance: 37.1
click at [289, 565] on span "(ctx context.Context, input inngestgo.Input[" at bounding box center [372, 570] width 223 height 10
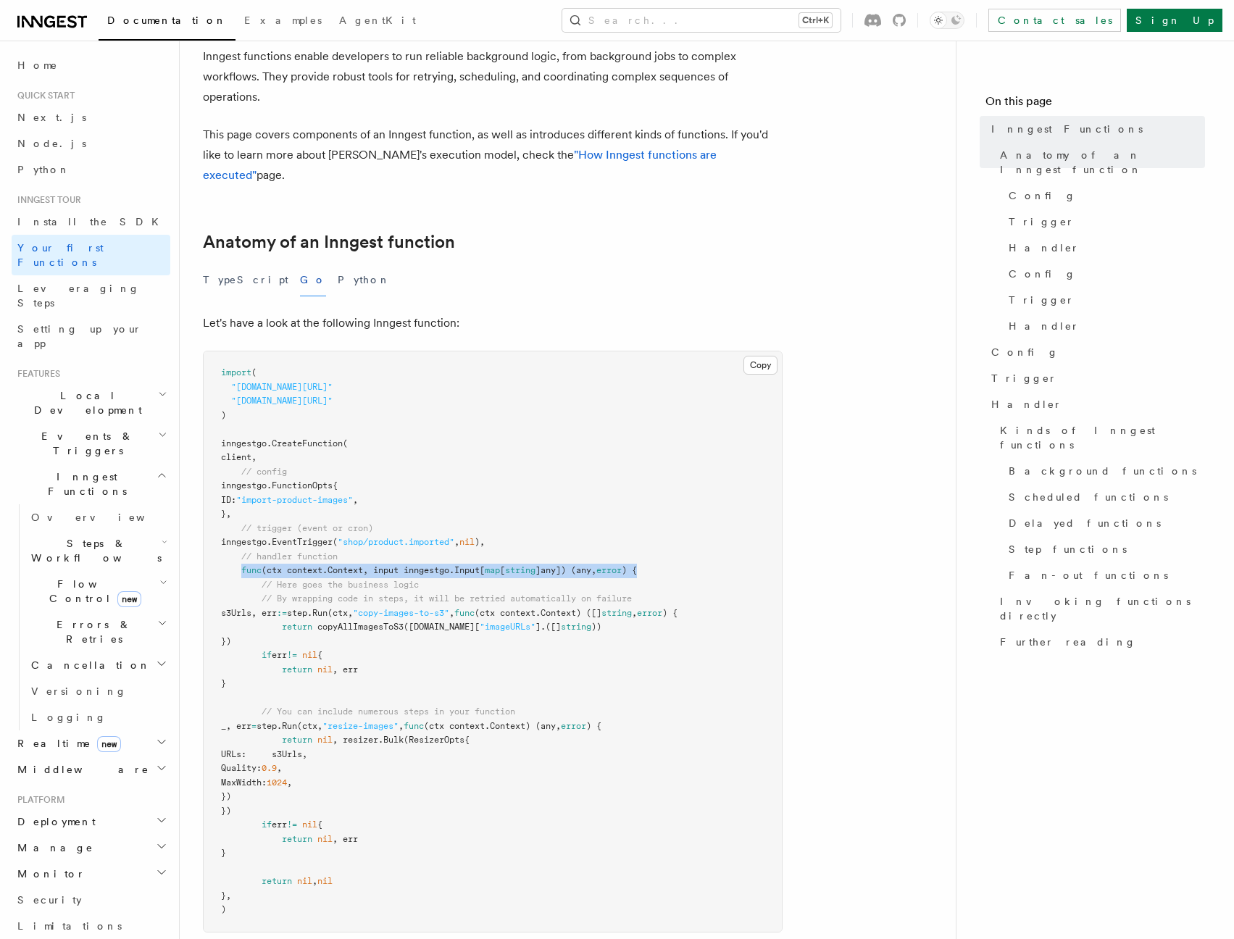
click at [246, 565] on span "func" at bounding box center [251, 570] width 20 height 10
drag, startPoint x: 238, startPoint y: 552, endPoint x: 654, endPoint y: 548, distance: 416.5
click at [654, 548] on pre "import ( "github.com/inngest/inngestgo" "github.com/inngest/inngestgo/step" ) i…" at bounding box center [493, 641] width 578 height 580
copy span "func (ctx context.Context, input inngestgo.Input[ map [ string ]any]) (any, err…"
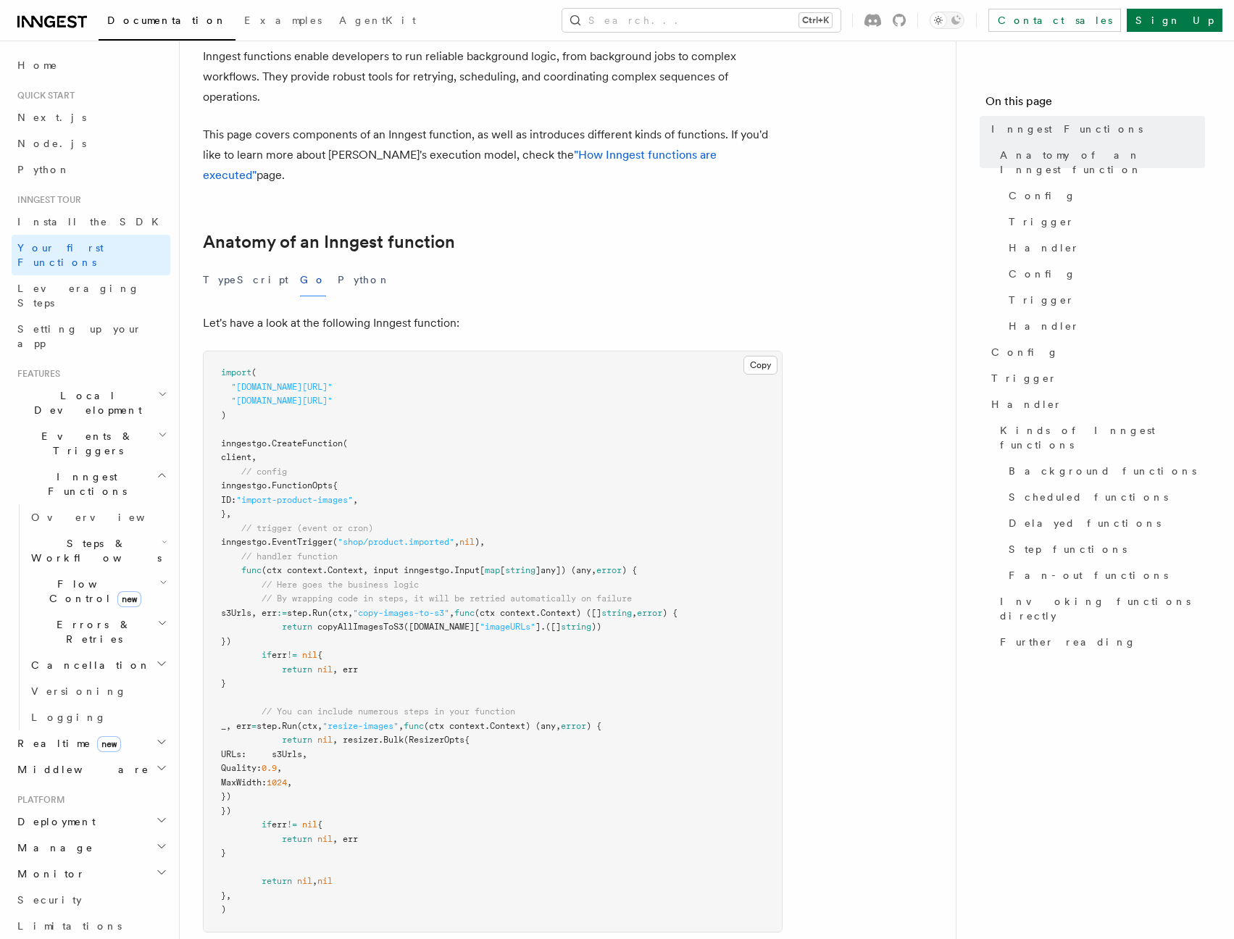
scroll to position [174, 0]
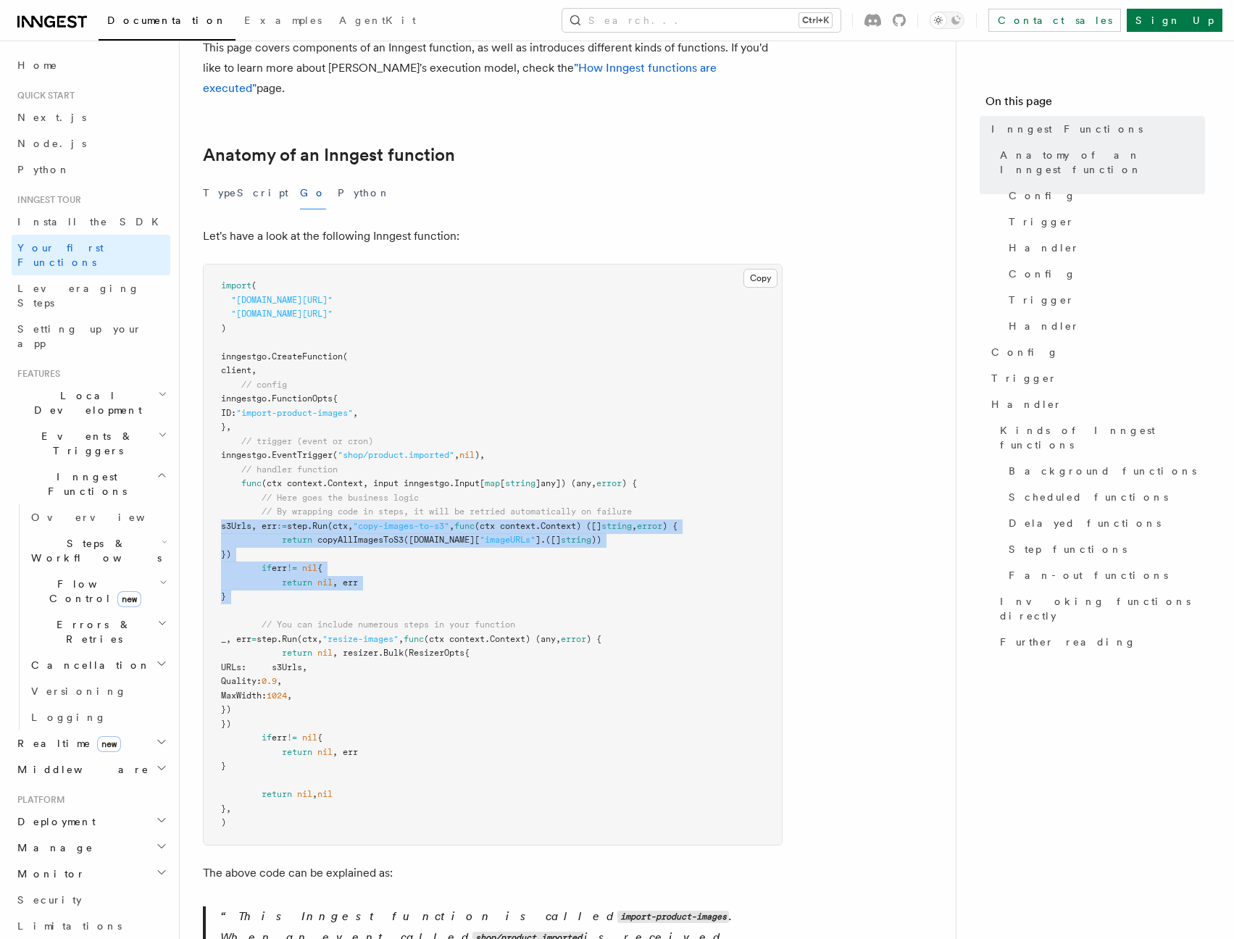
drag, startPoint x: 285, startPoint y: 587, endPoint x: 212, endPoint y: 505, distance: 110.8
click at [212, 505] on pre "import ( "github.com/inngest/inngestgo" "github.com/inngest/inngestgo/step" ) i…" at bounding box center [493, 554] width 578 height 580
copy code "s3Urls, err := step. Run (ctx, "copy-images-to-s3" , func (ctx context.Context)…"
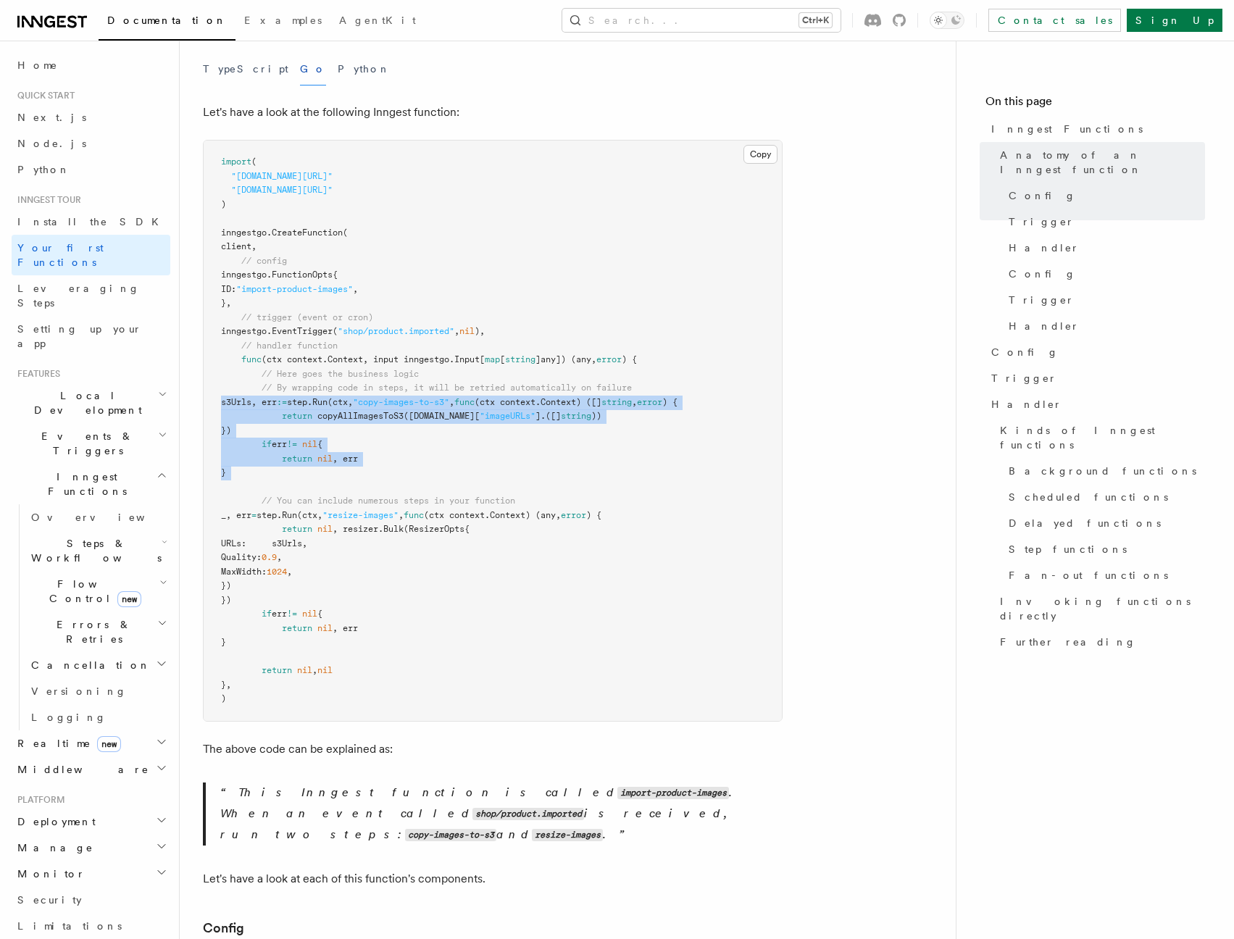
scroll to position [87, 0]
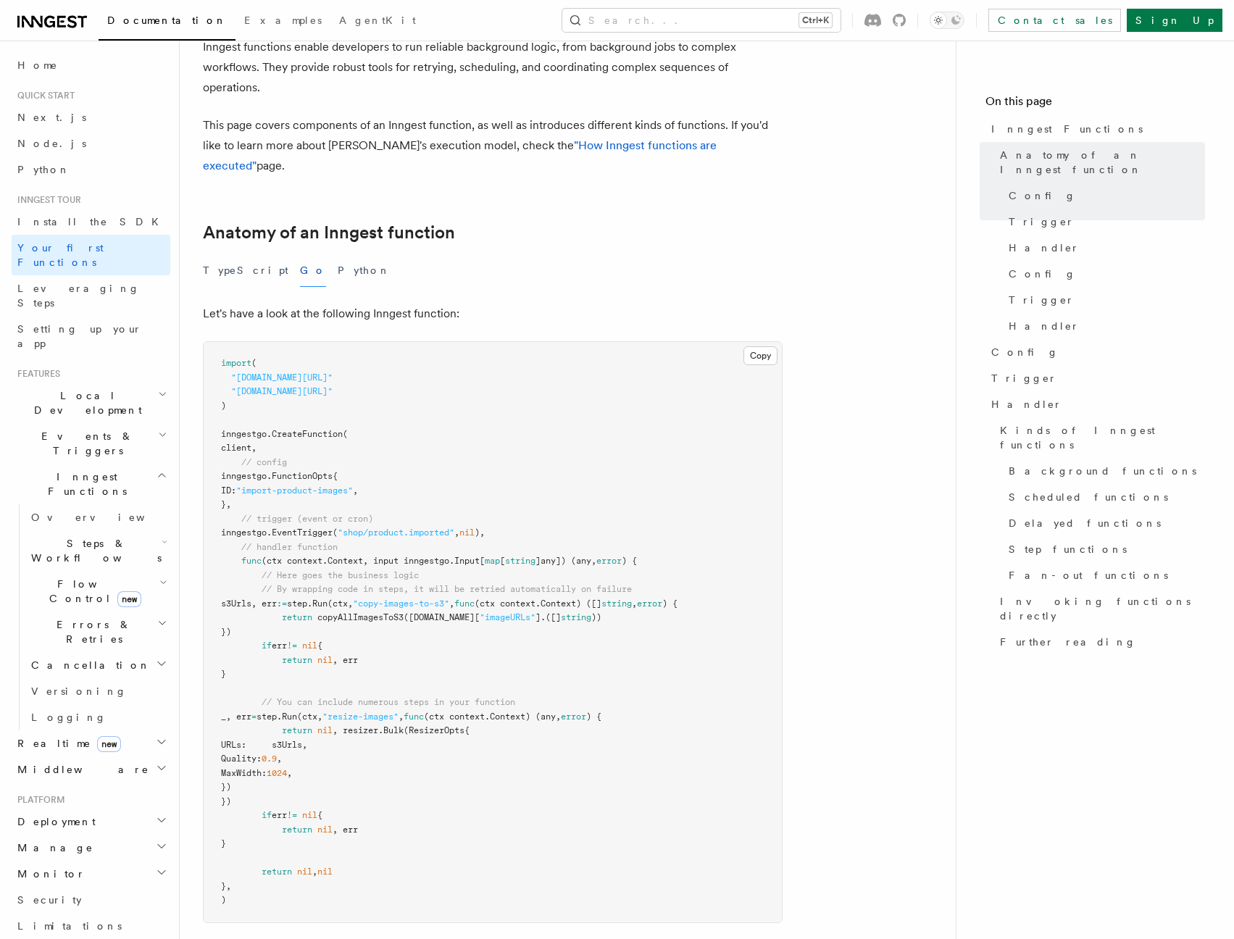
scroll to position [0, 0]
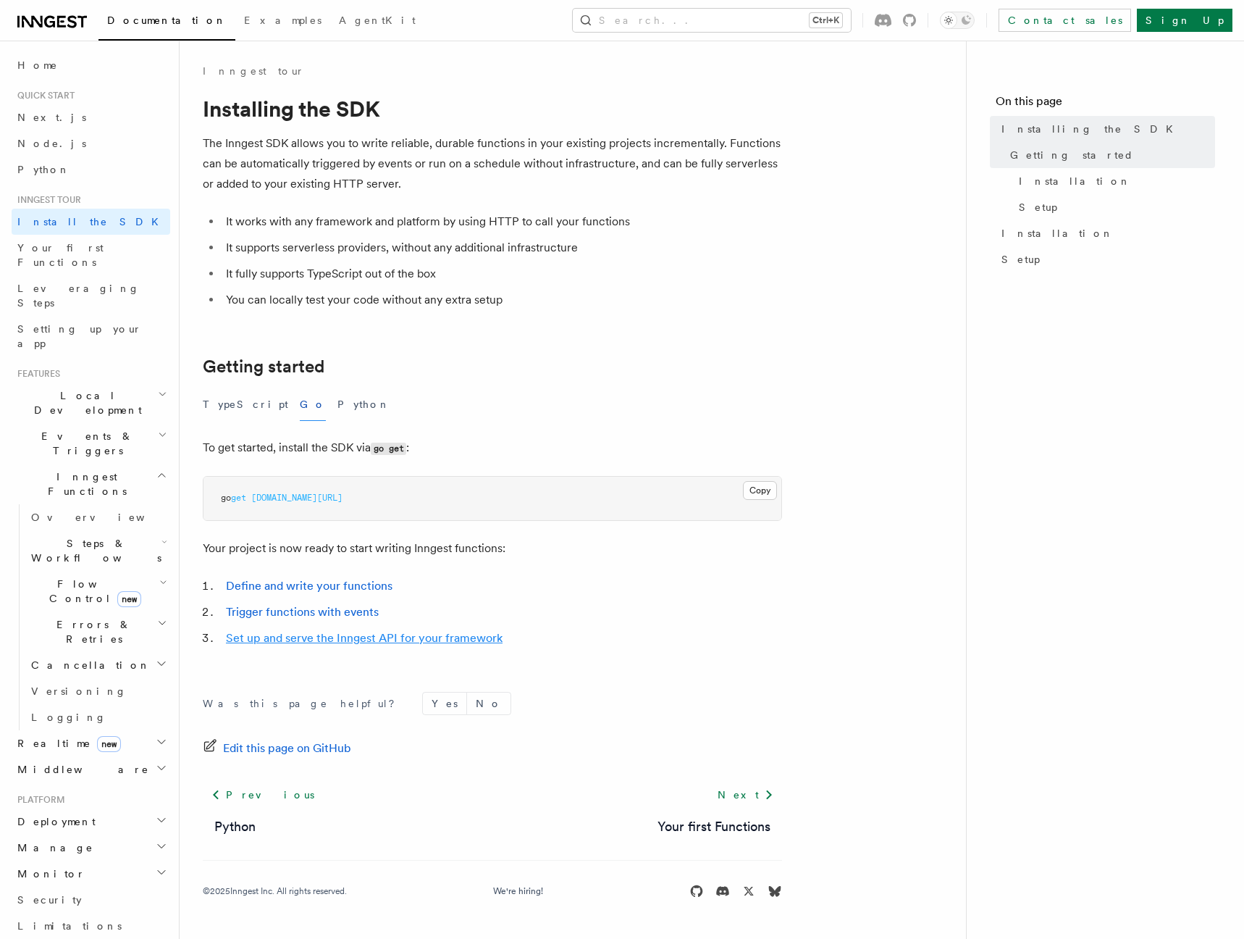
click at [294, 635] on link "Set up and serve the Inngest API for your framework" at bounding box center [364, 638] width 277 height 14
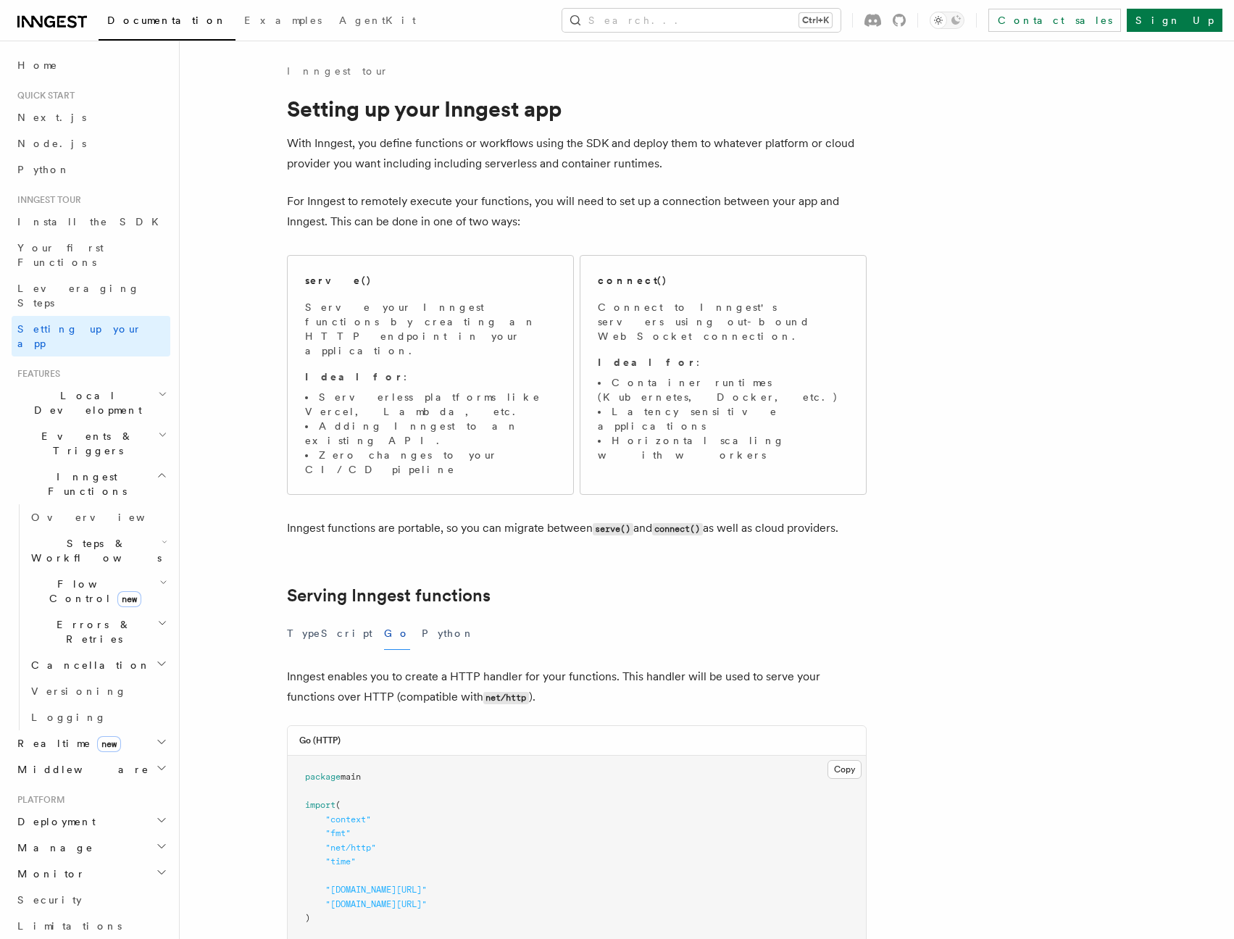
scroll to position [687, 0]
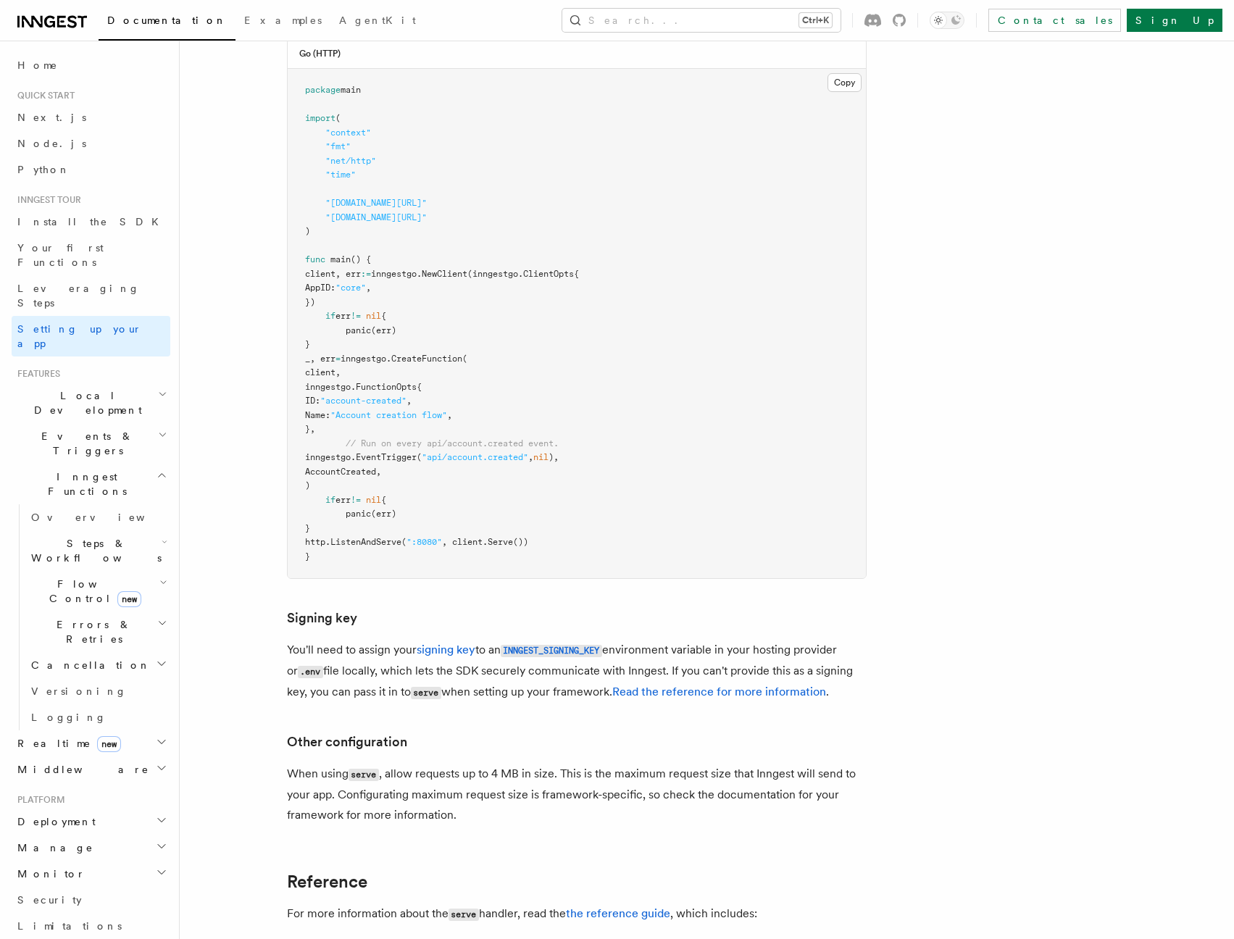
click at [268, 459] on article "Inngest tour Setting up your Inngest app With Inngest, you define functions or …" at bounding box center [669, 322] width 932 height 1891
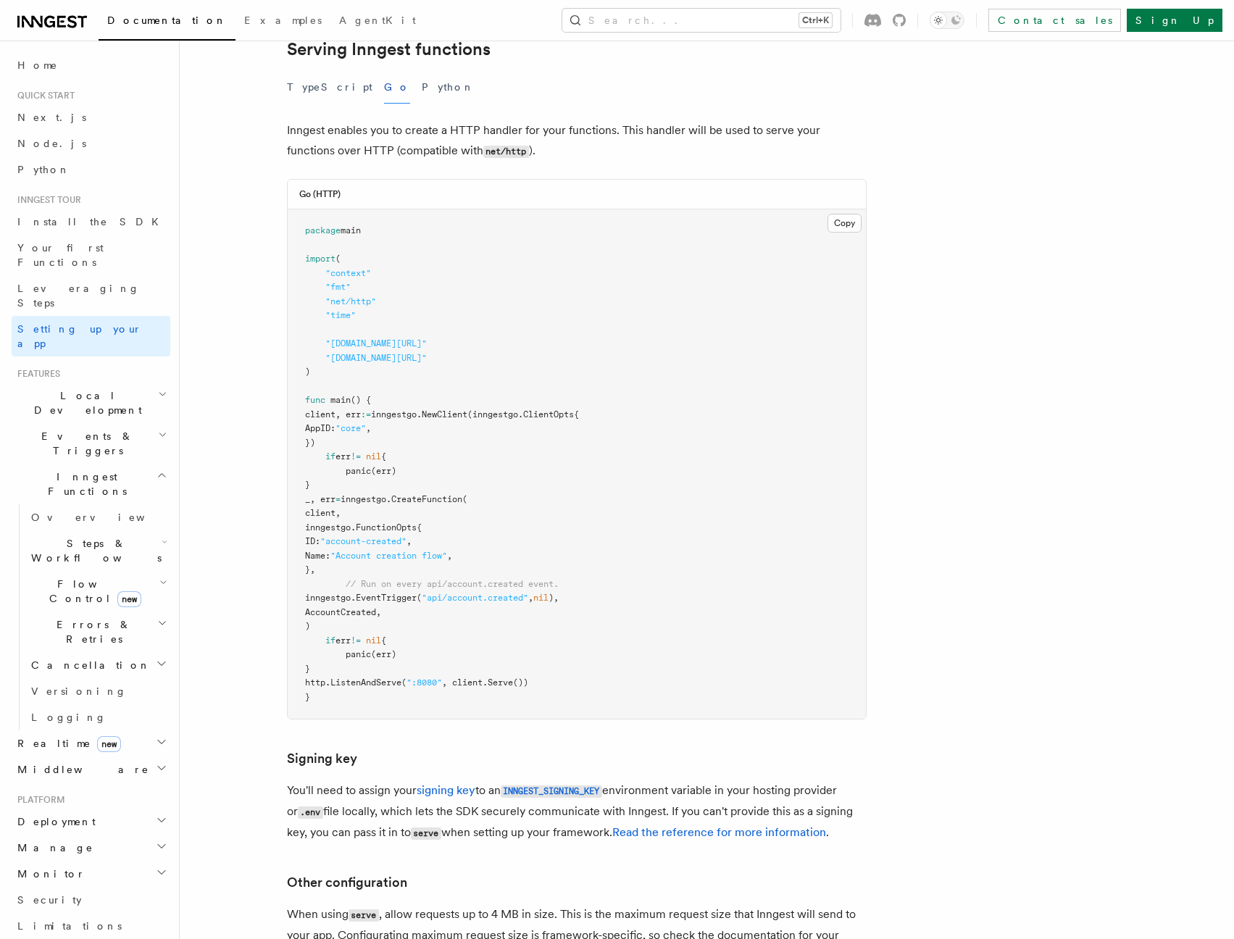
scroll to position [508, 0]
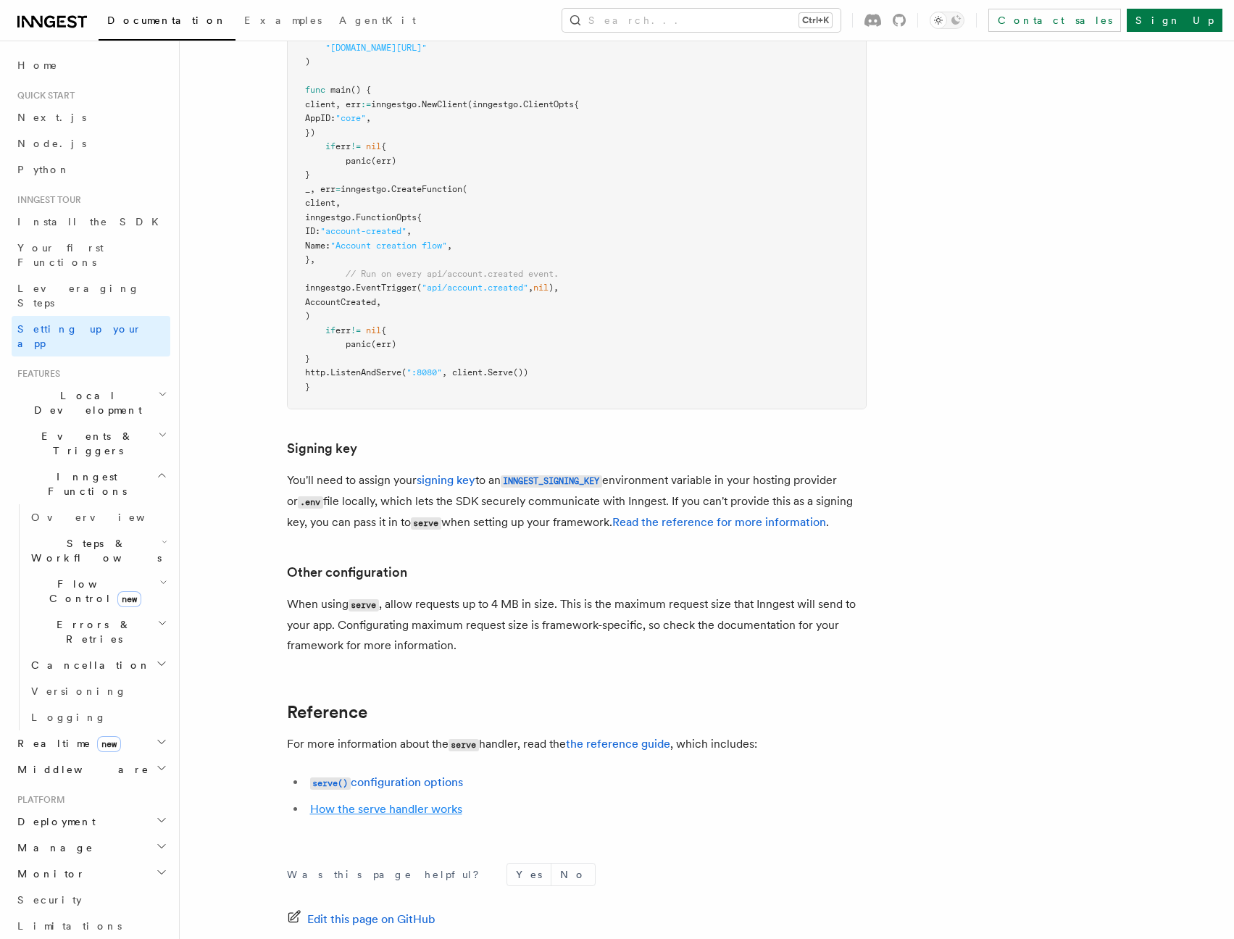
click at [346, 802] on link "How the serve handler works" at bounding box center [386, 809] width 152 height 14
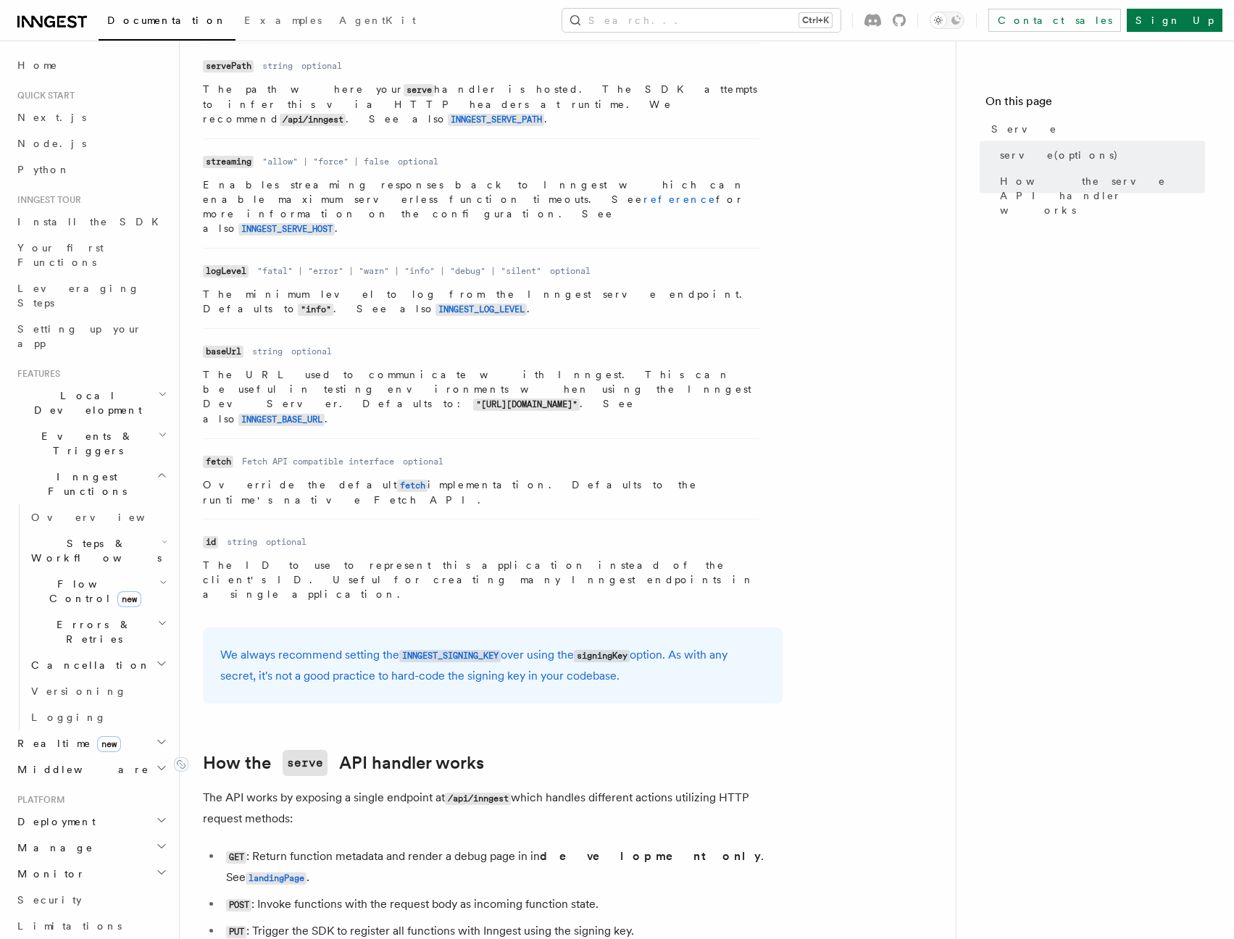
scroll to position [1061, 0]
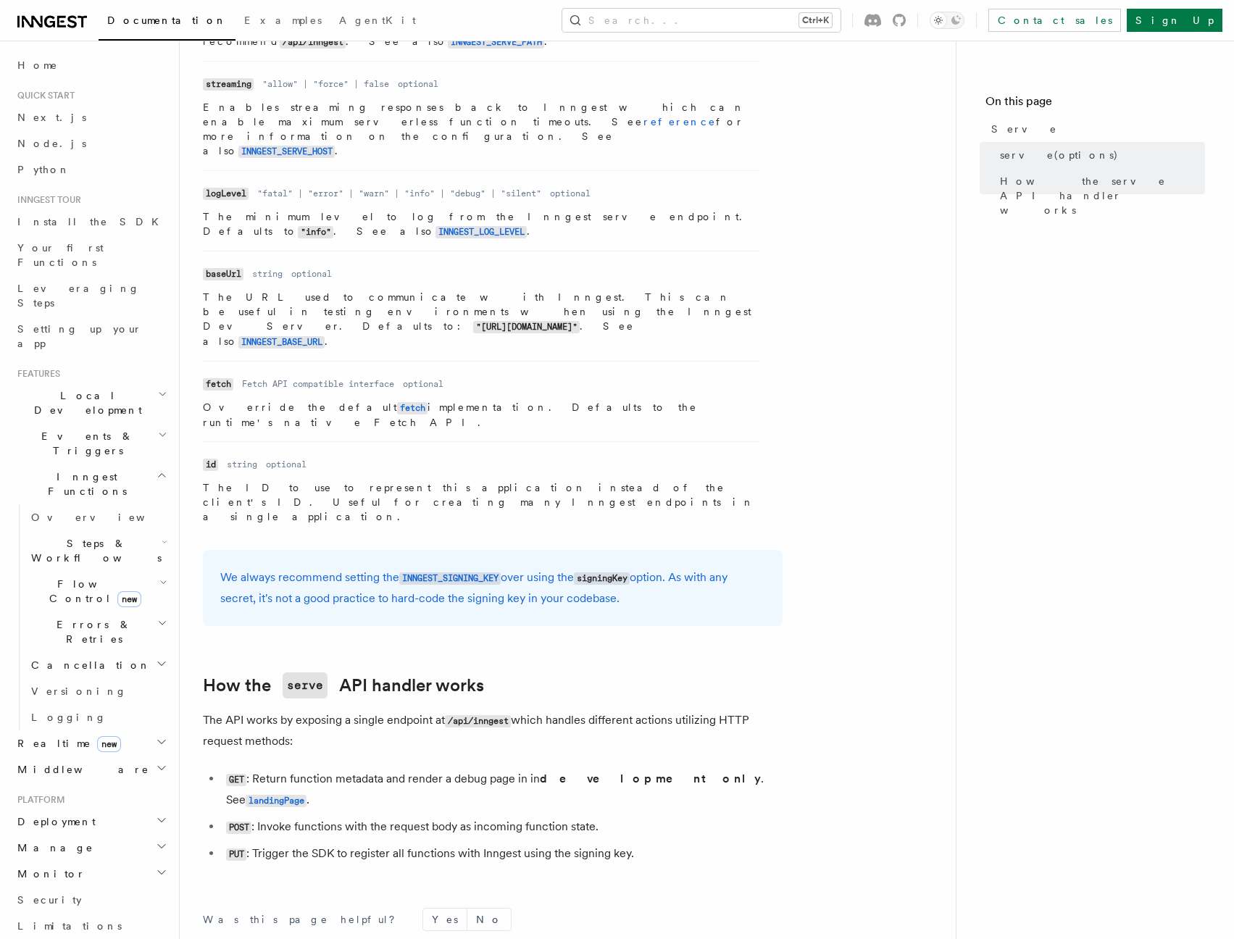
click at [878, 566] on article "References TypeScript SDK Serve Serve The serve() API handler is used to serve …" at bounding box center [567, 76] width 729 height 2146
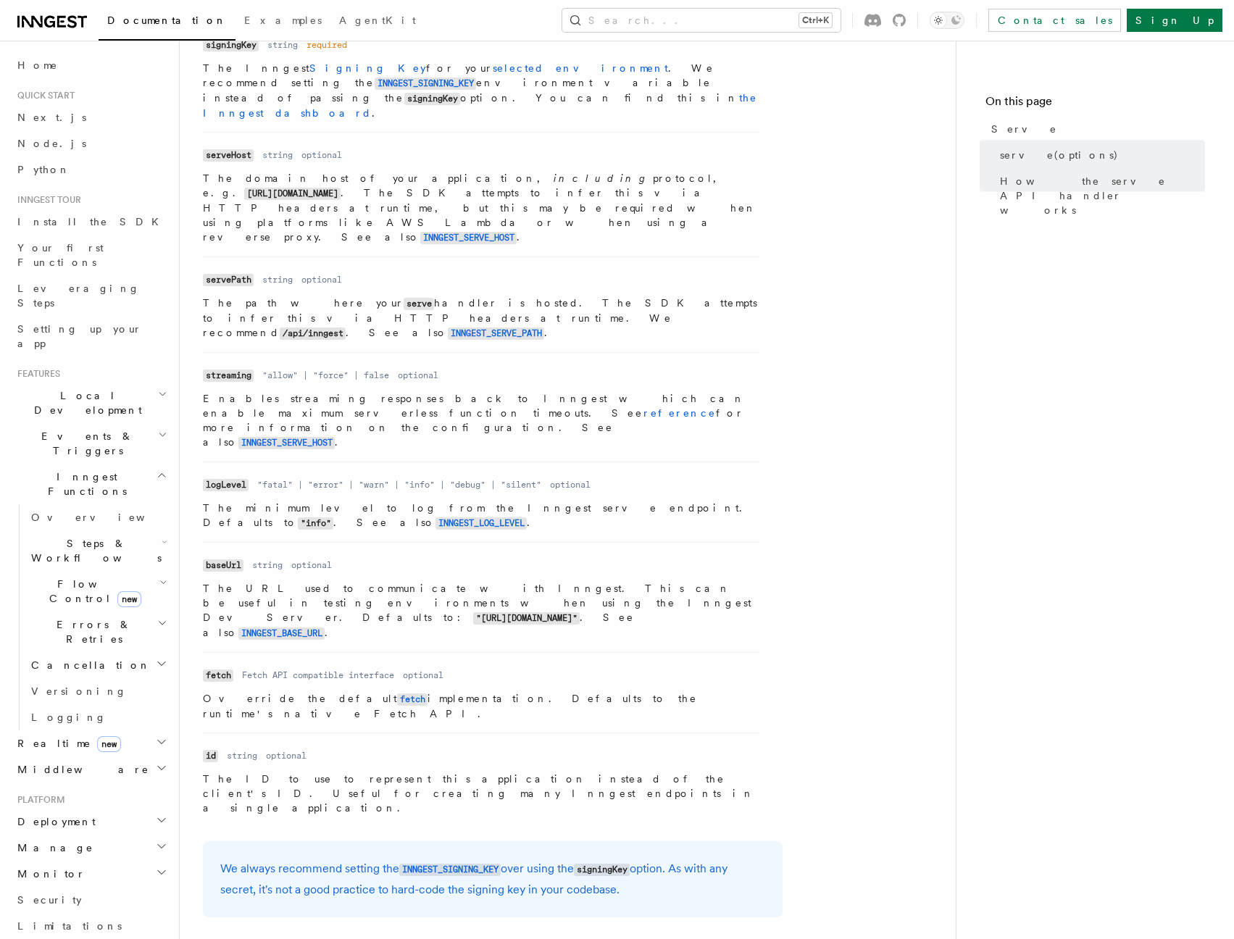
scroll to position [453, 0]
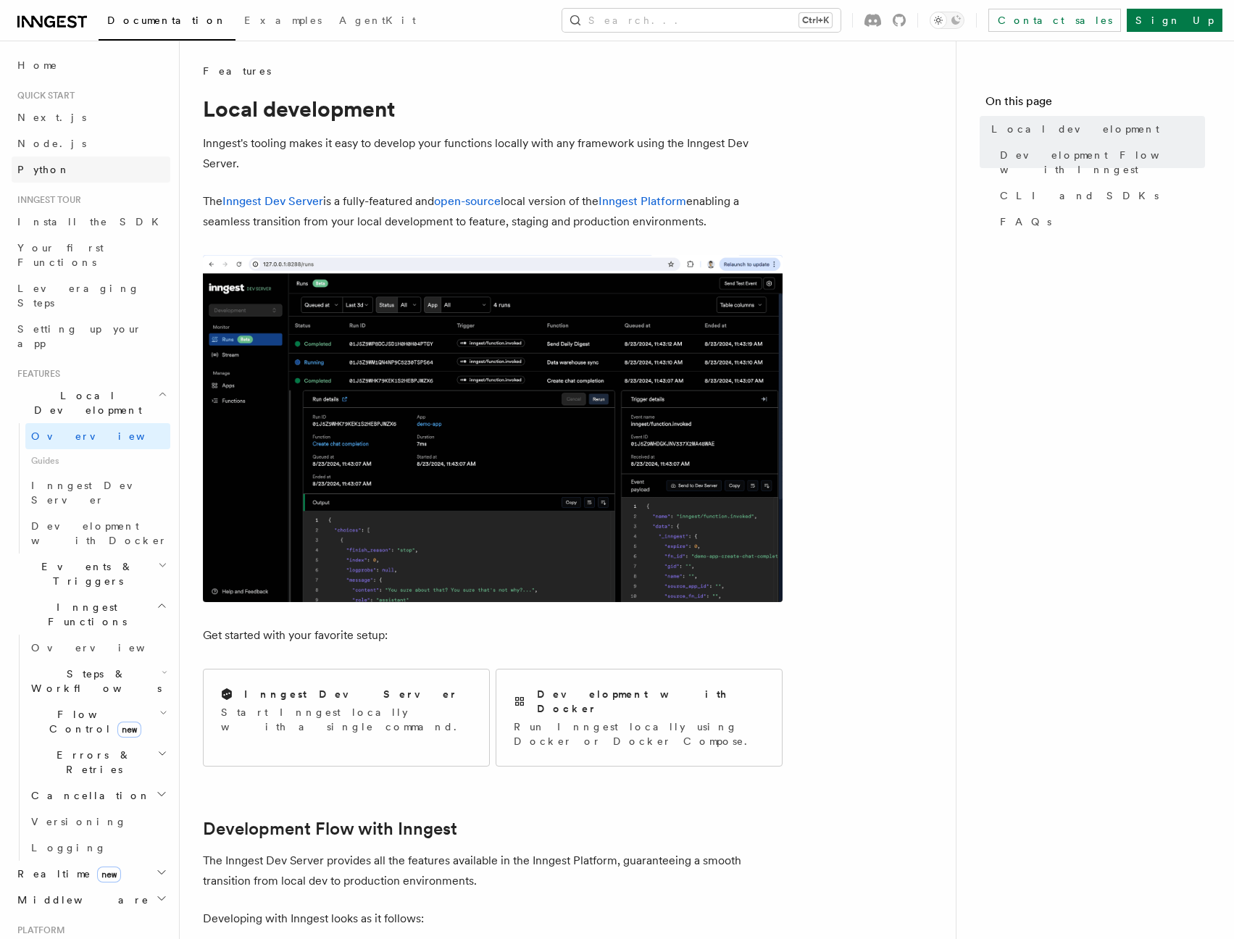
click at [34, 167] on span "Python" at bounding box center [43, 170] width 53 height 12
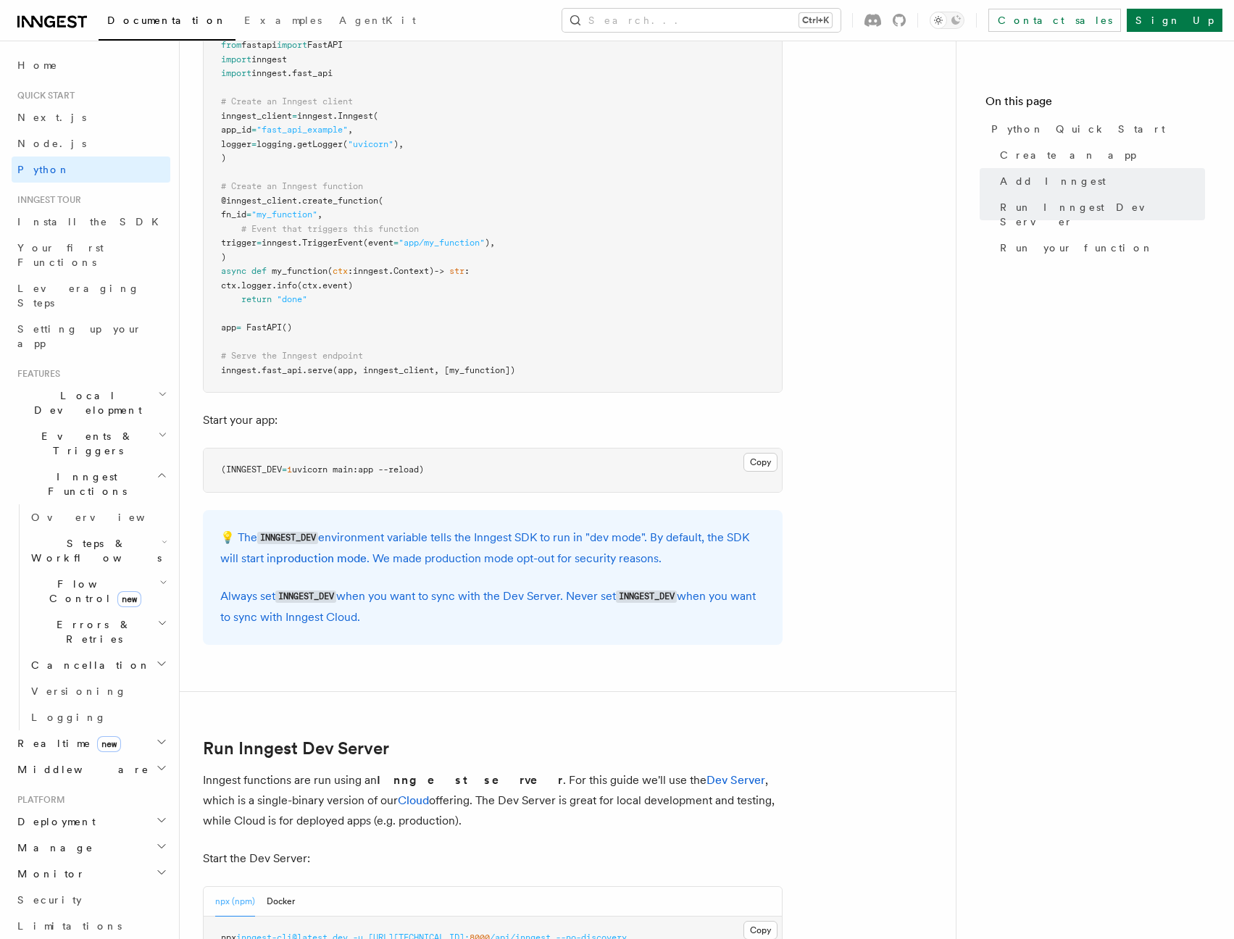
scroll to position [1130, 0]
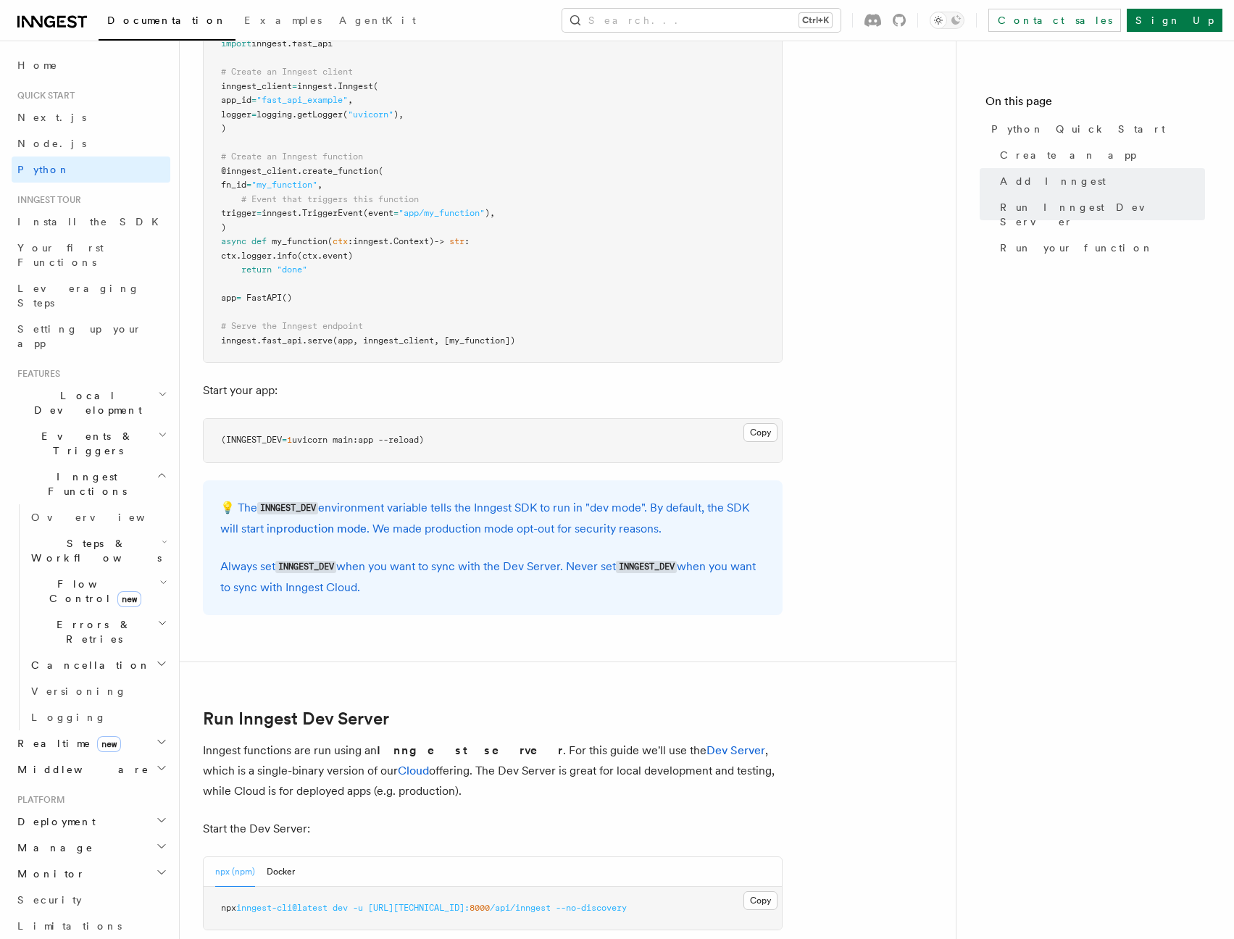
click at [837, 593] on article "Quick start Python Quick Start This guide will teach you how to add Inngest to …" at bounding box center [567, 733] width 729 height 3598
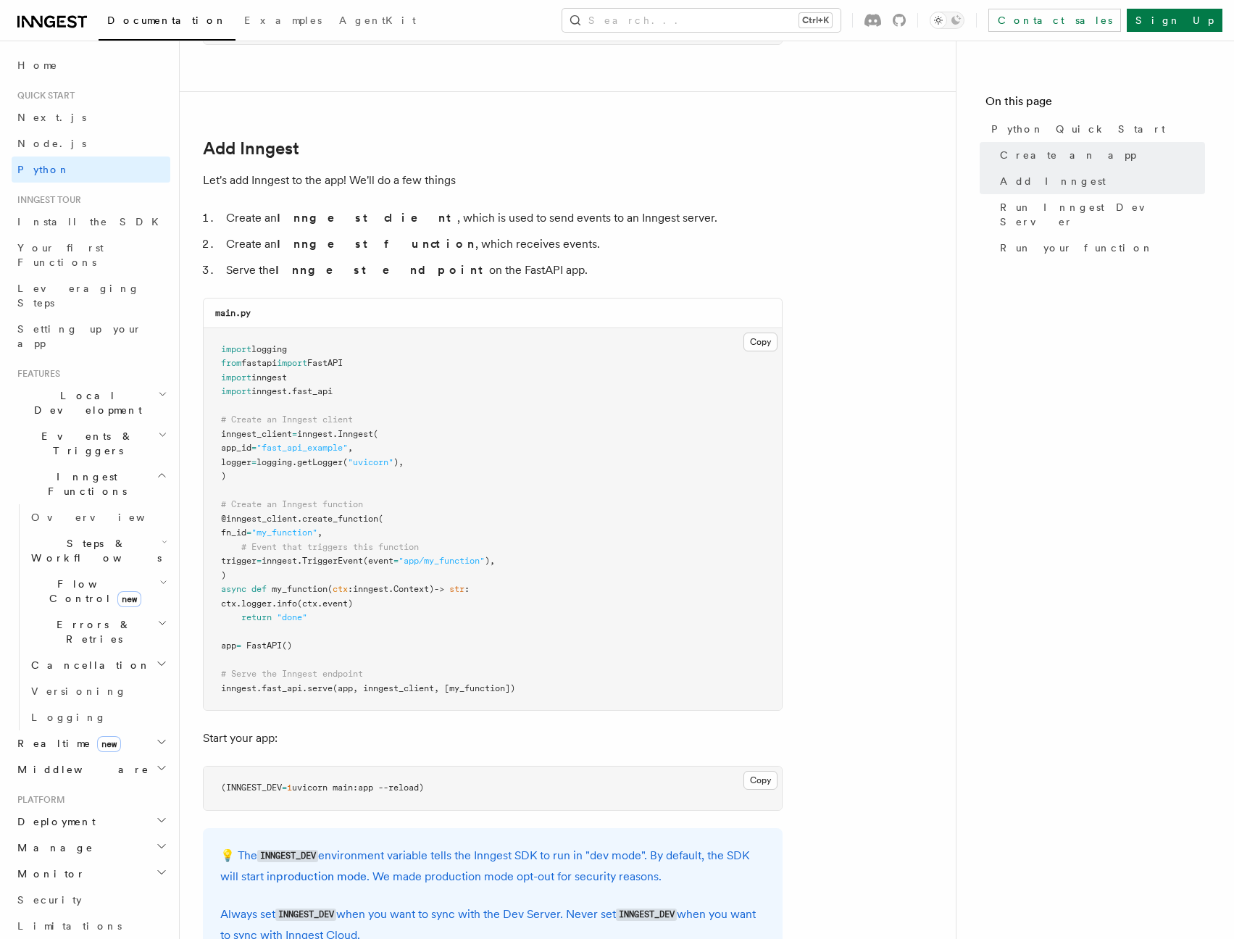
click at [135, 21] on span "Documentation" at bounding box center [167, 20] width 120 height 12
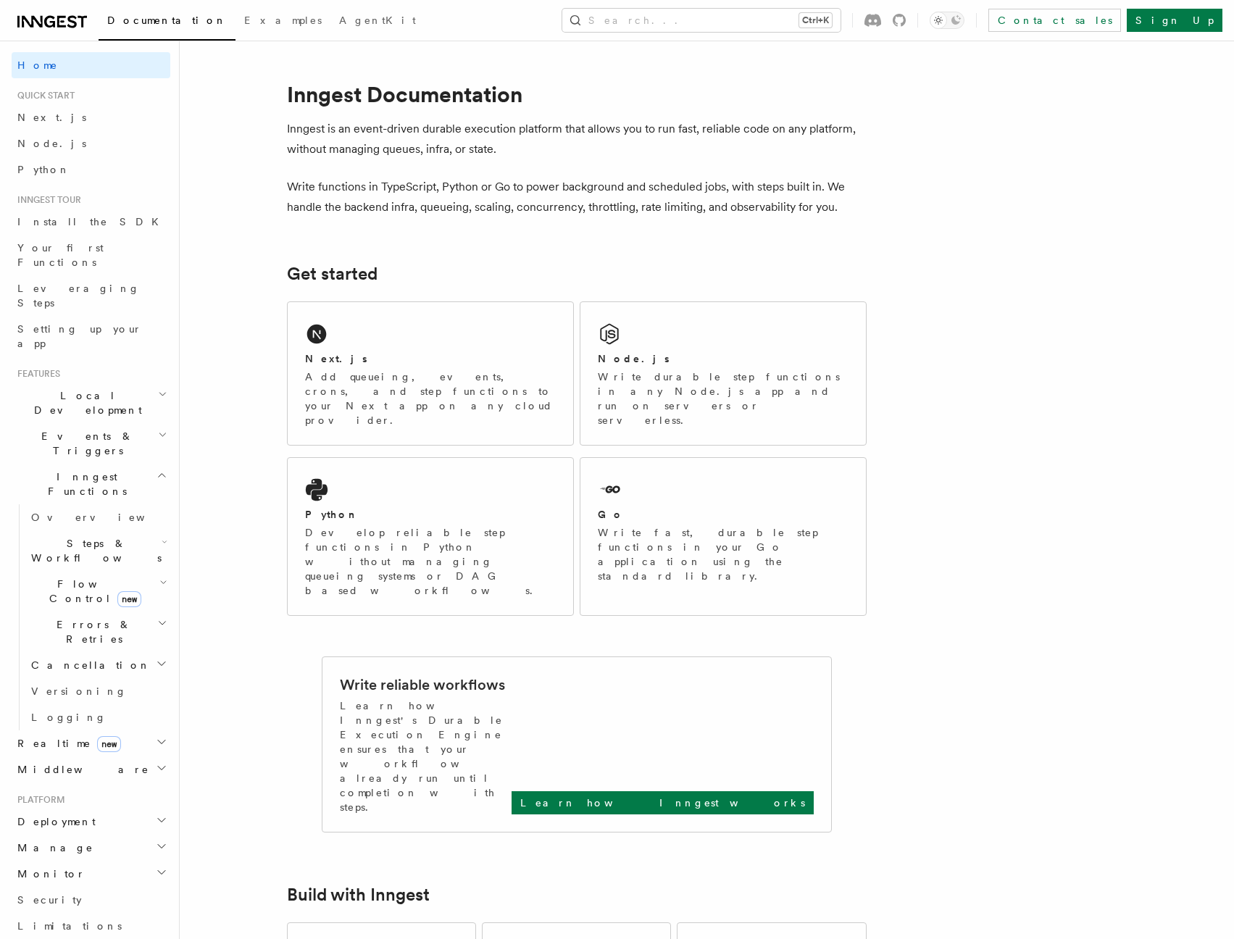
click at [54, 241] on span "Your first Functions" at bounding box center [93, 254] width 153 height 29
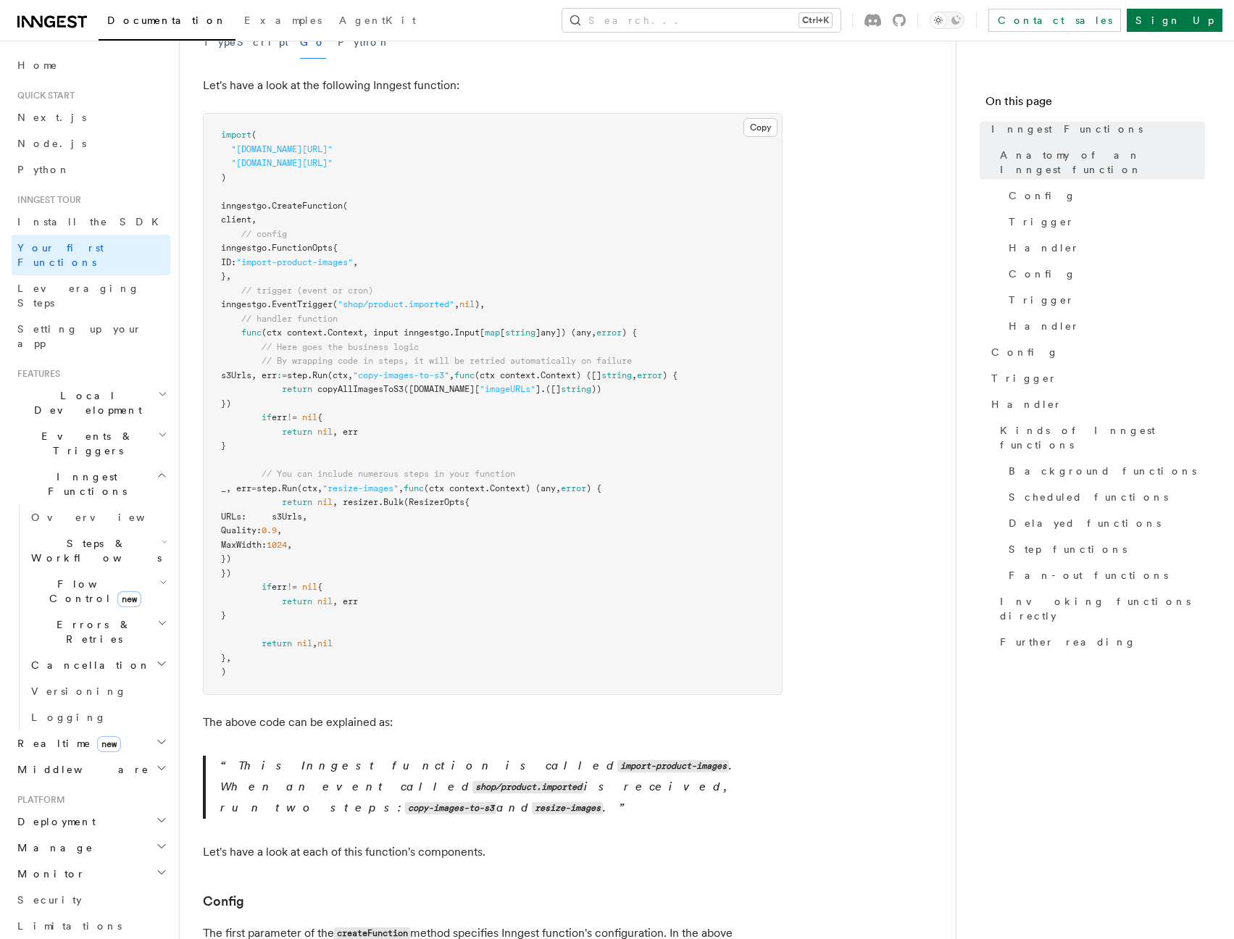
scroll to position [348, 0]
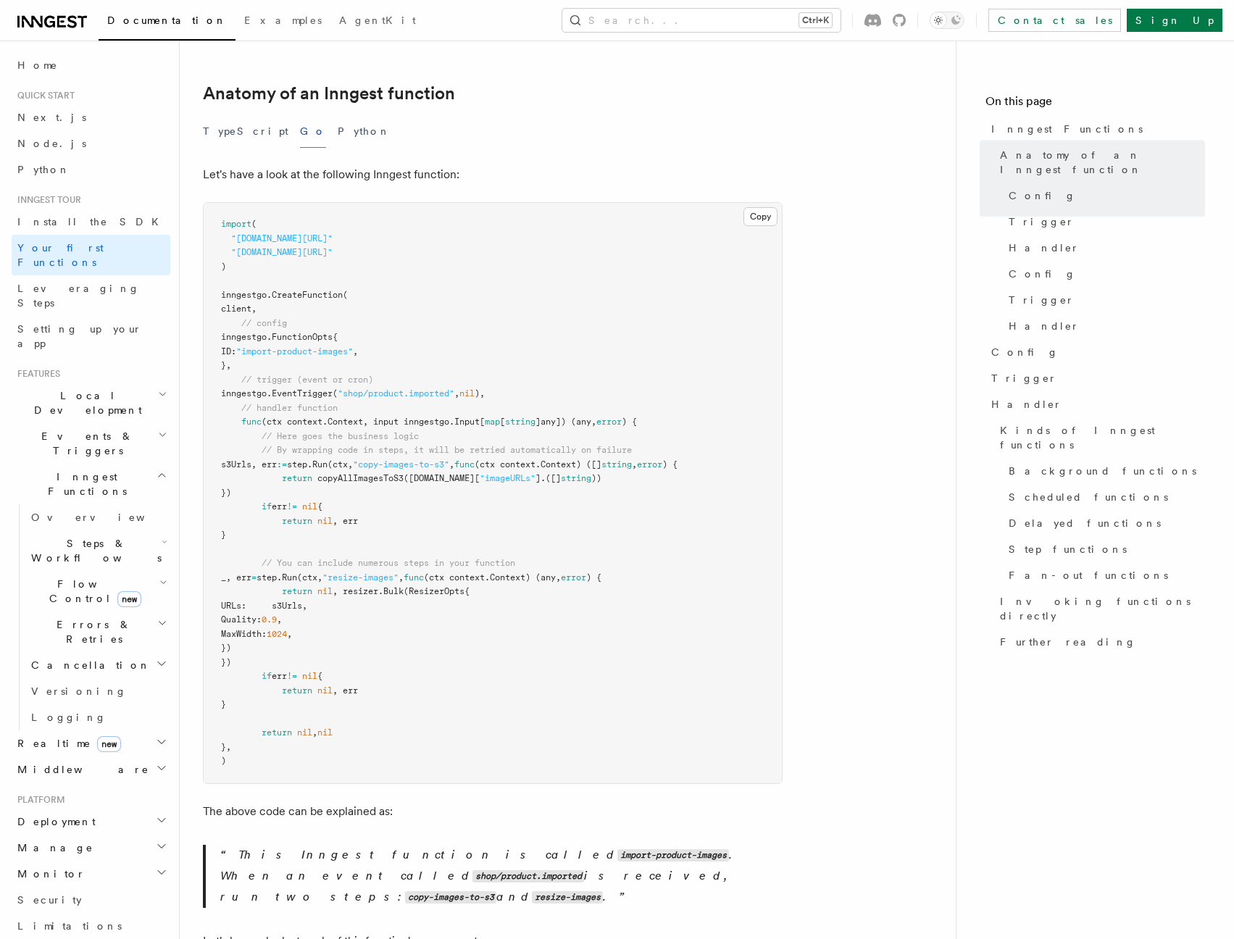
scroll to position [0, 0]
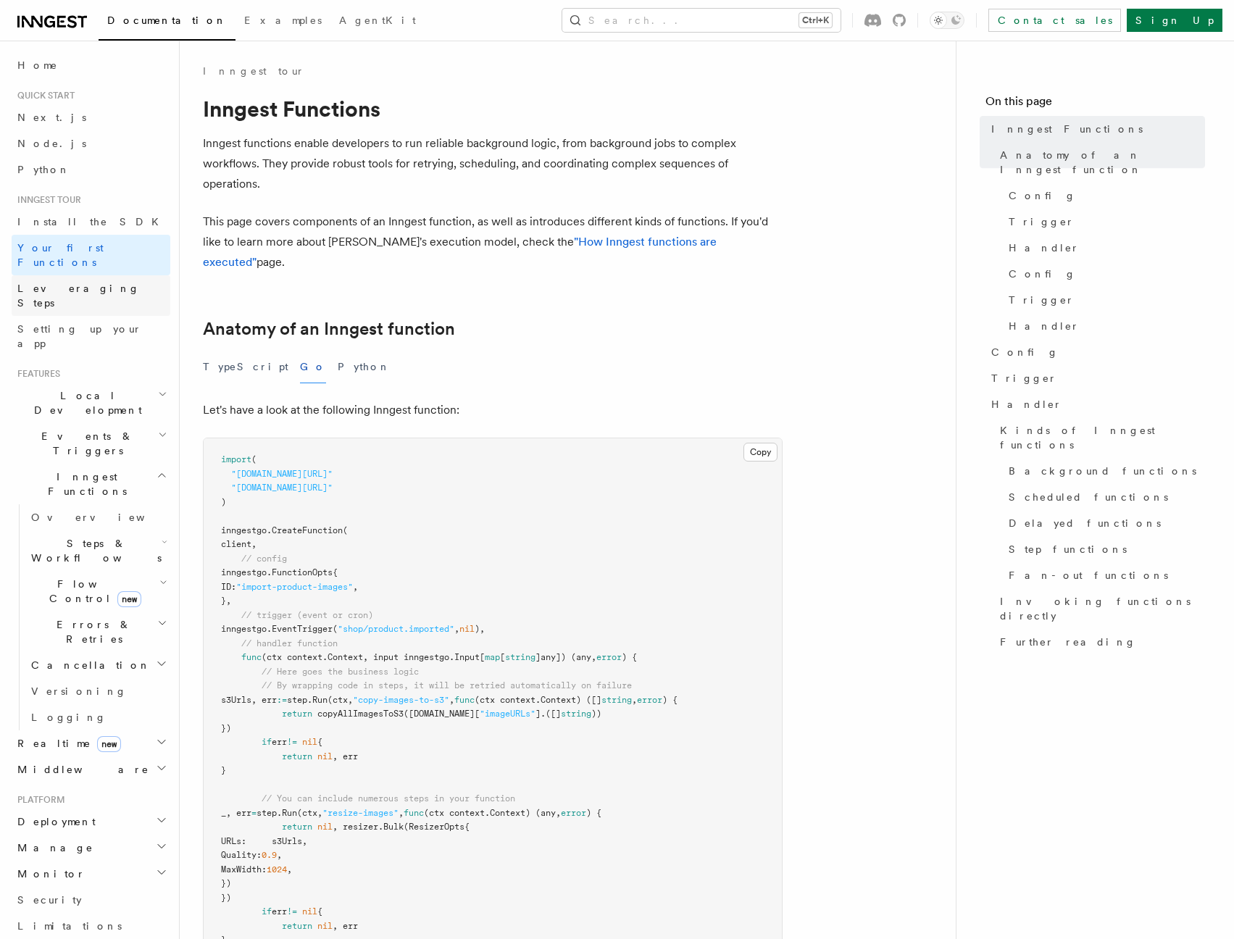
click at [55, 282] on span "Leveraging Steps" at bounding box center [78, 295] width 122 height 26
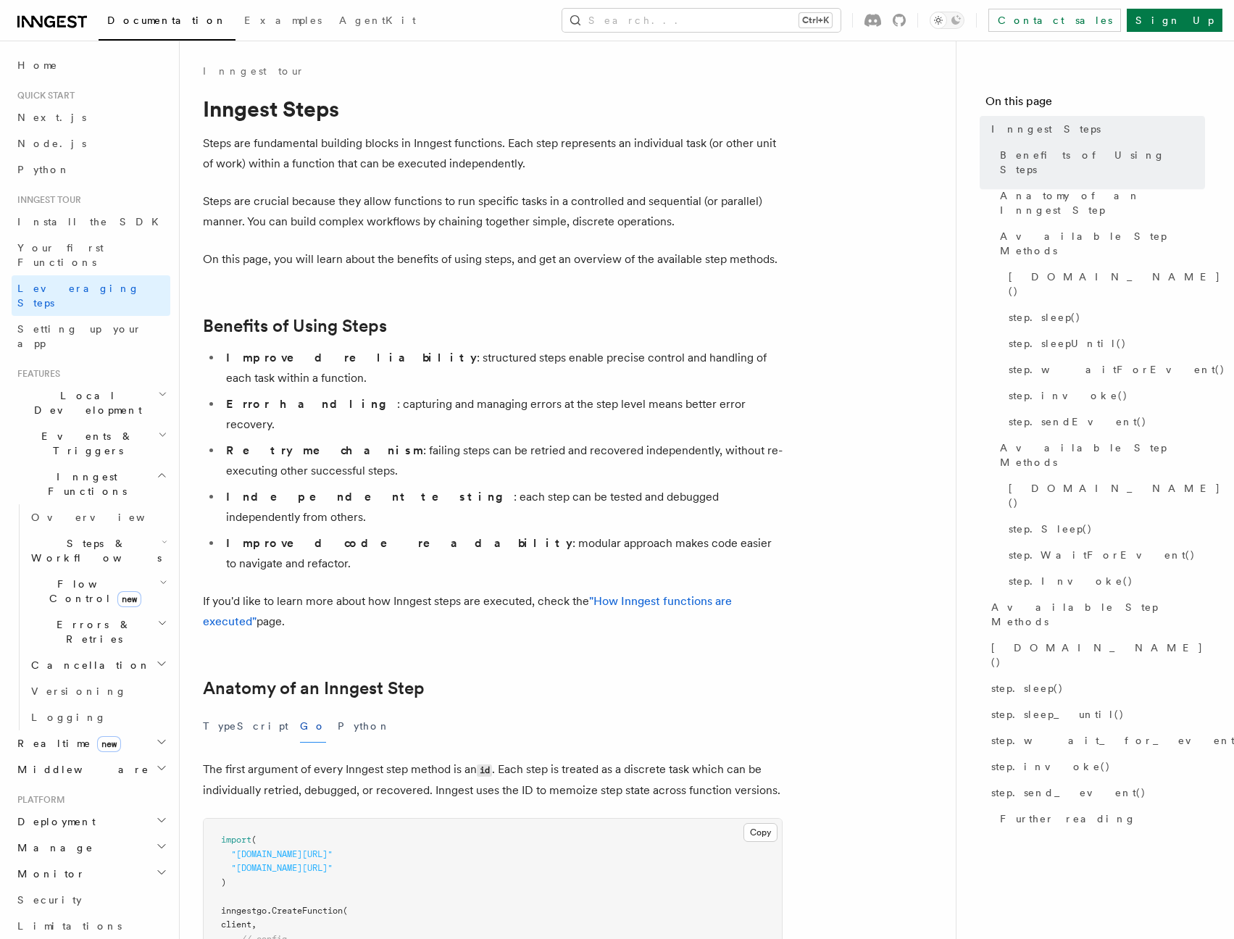
scroll to position [3233, 0]
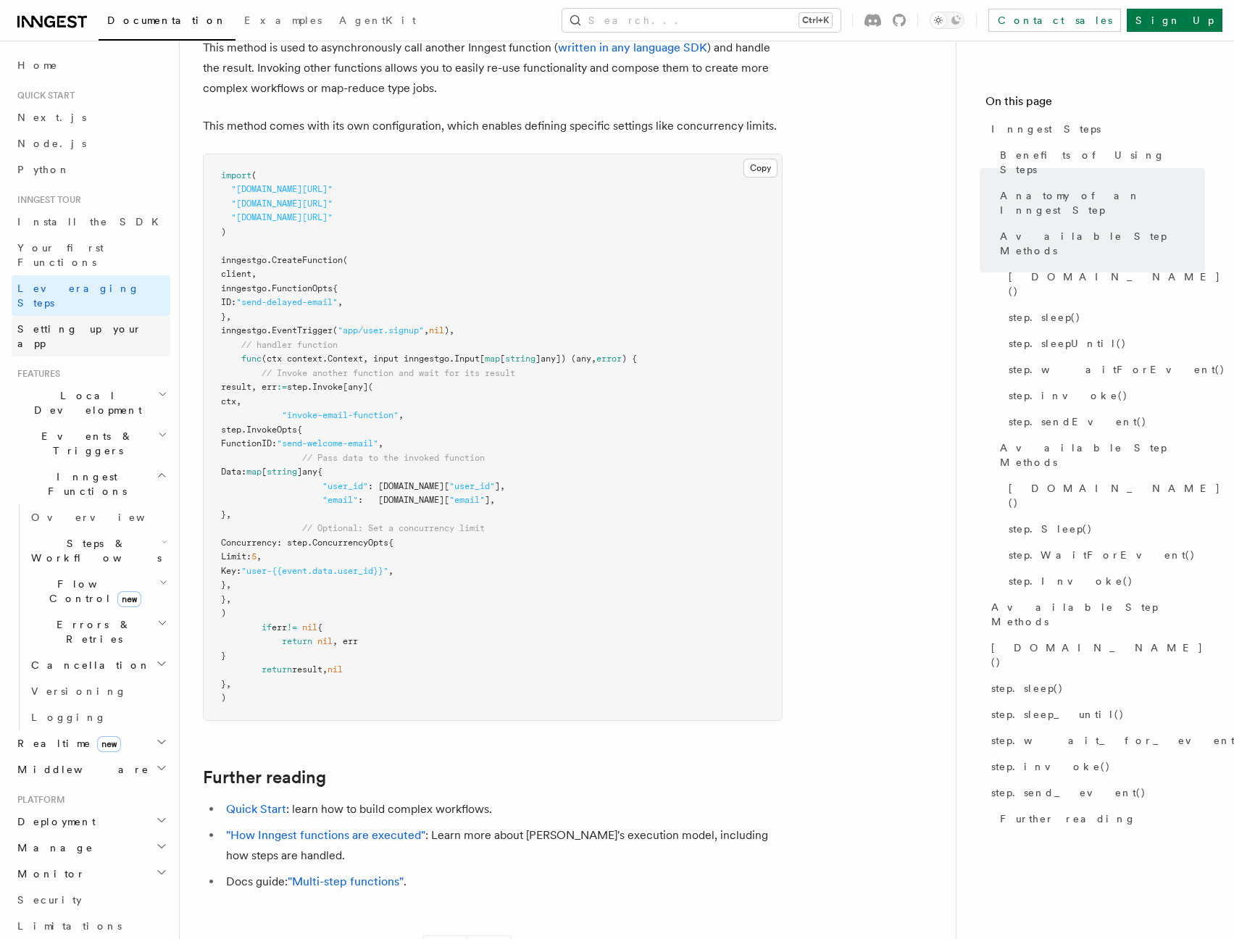
click at [66, 323] on span "Setting up your app" at bounding box center [79, 336] width 125 height 26
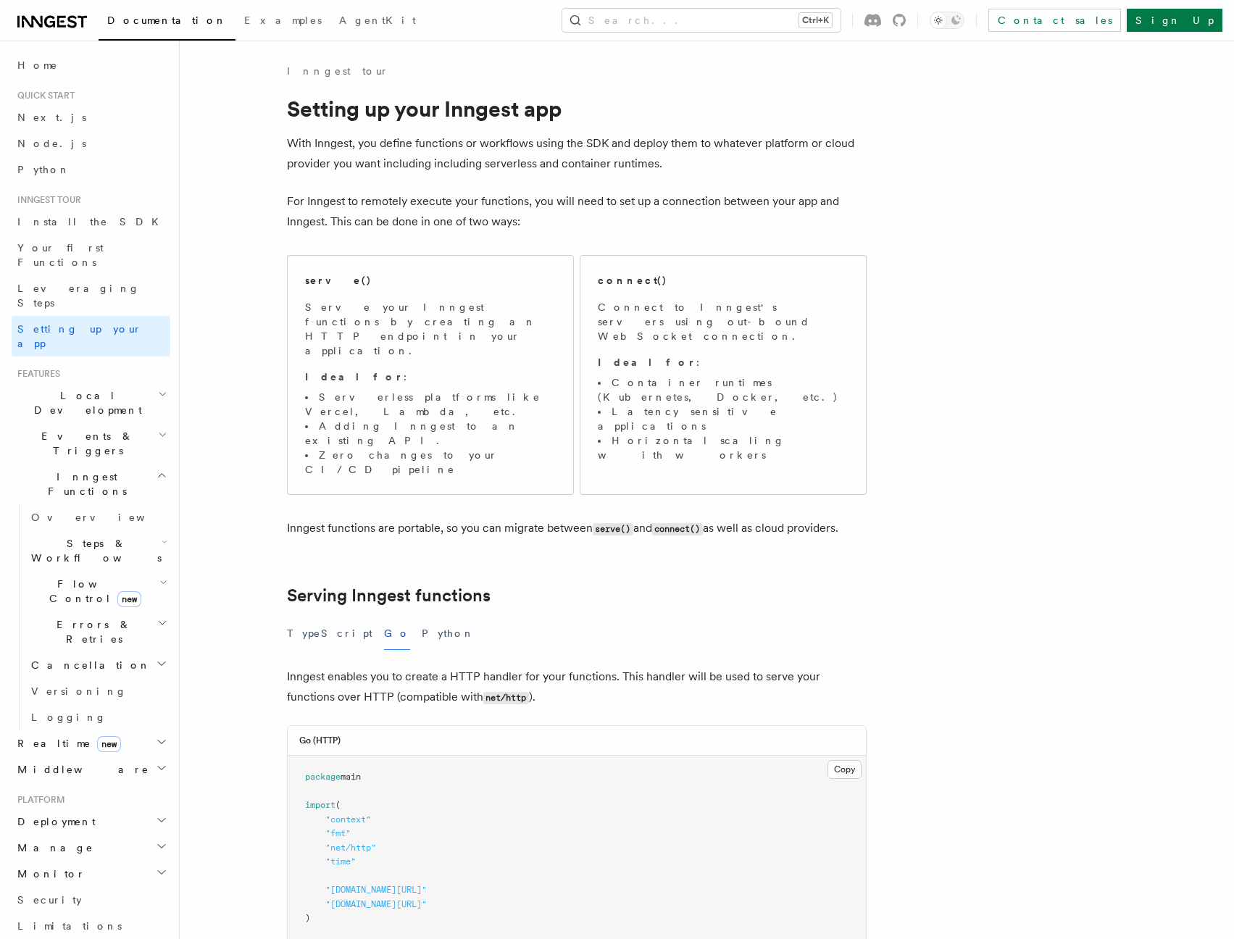
scroll to position [763, 0]
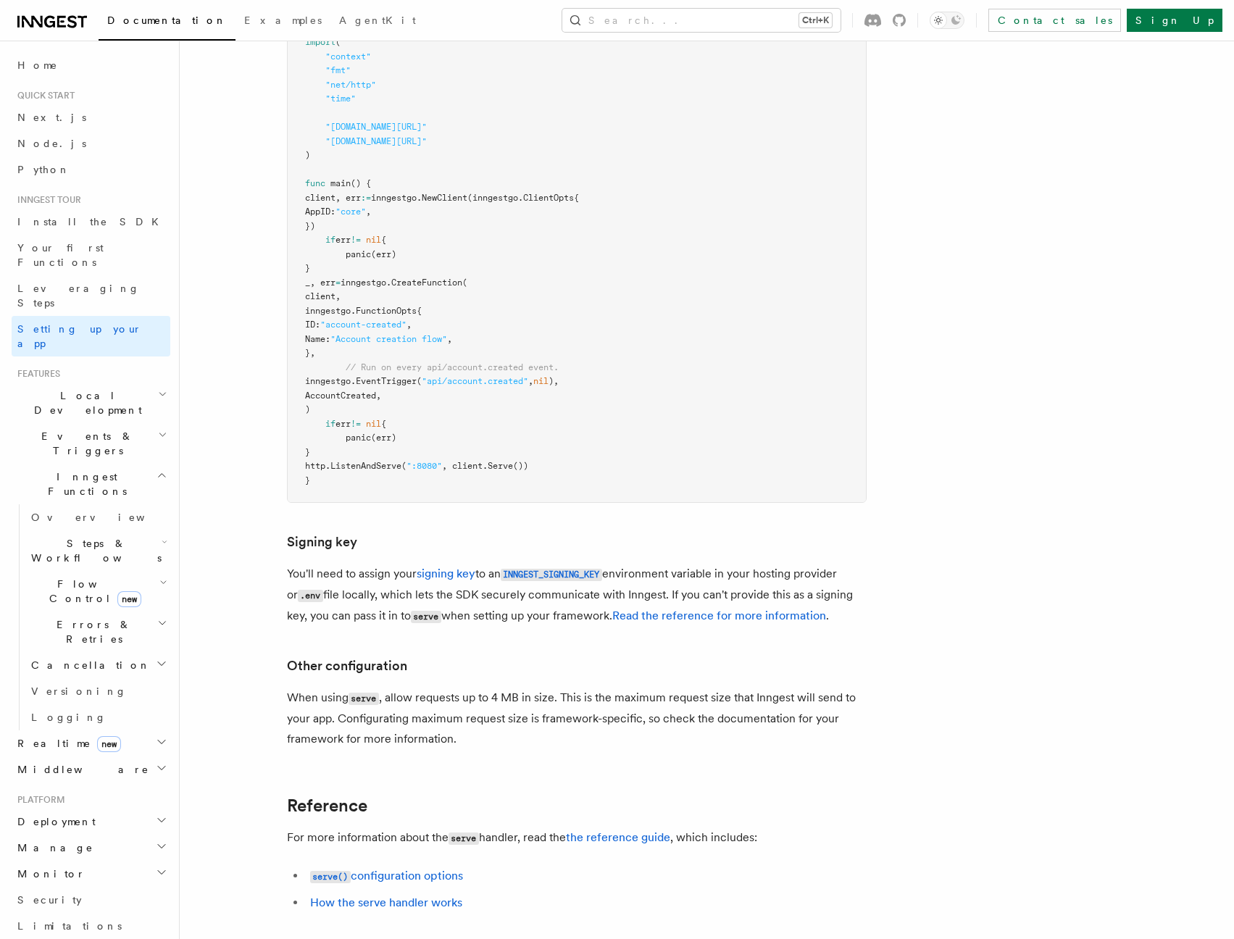
click at [256, 506] on article "Inngest tour Setting up your Inngest app With Inngest, you define functions or …" at bounding box center [669, 246] width 932 height 1891
click at [230, 516] on article "Inngest tour Setting up your Inngest app With Inngest, you define functions or …" at bounding box center [669, 246] width 932 height 1891
click at [681, 608] on link "Read the reference for more information" at bounding box center [719, 615] width 214 height 14
click at [247, 588] on article "Inngest tour Setting up your Inngest app With Inngest, you define functions or …" at bounding box center [669, 246] width 932 height 1891
click at [892, 531] on article "Inngest tour Setting up your Inngest app With Inngest, you define functions or …" at bounding box center [669, 246] width 932 height 1891
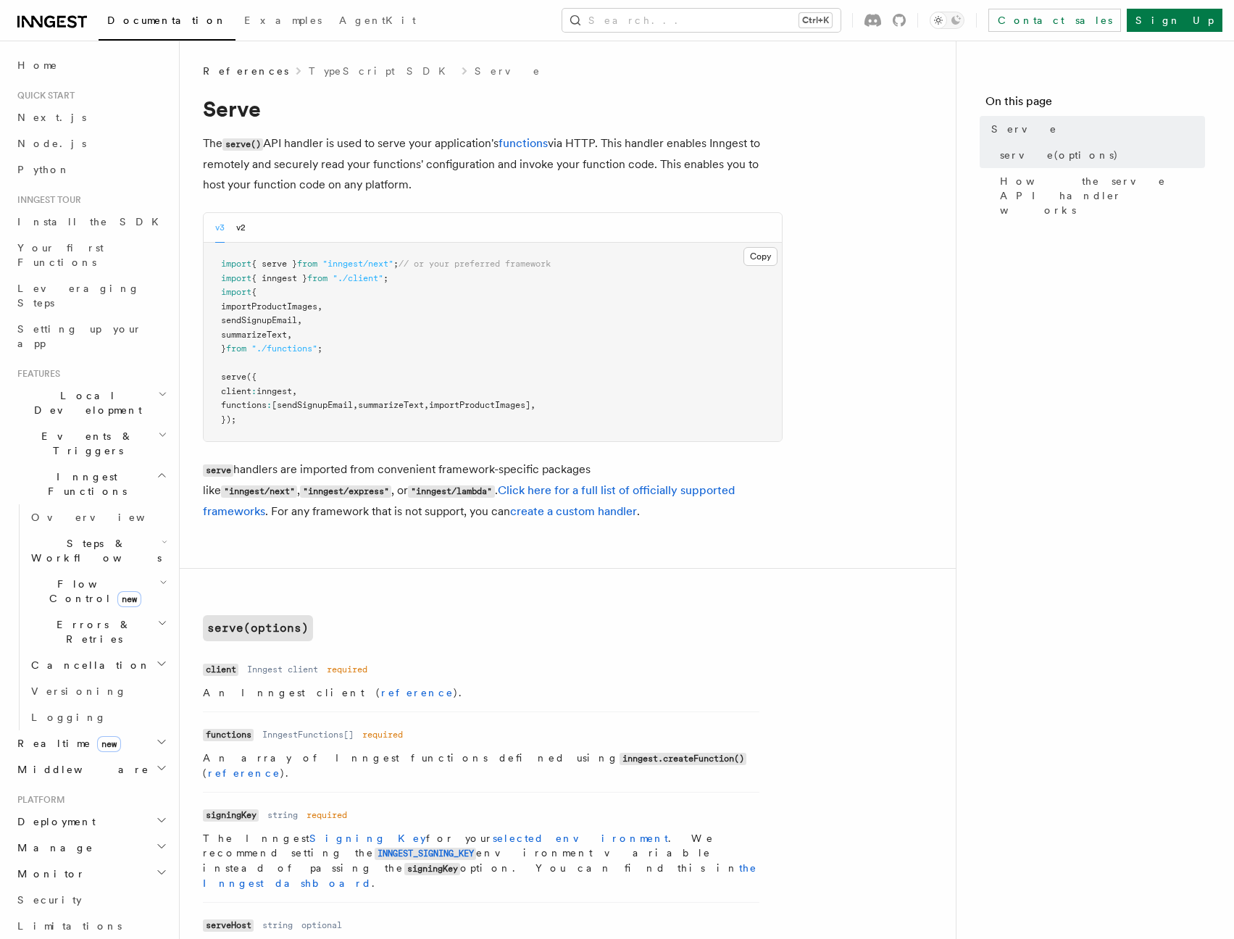
click at [34, 167] on span "Python" at bounding box center [43, 170] width 53 height 12
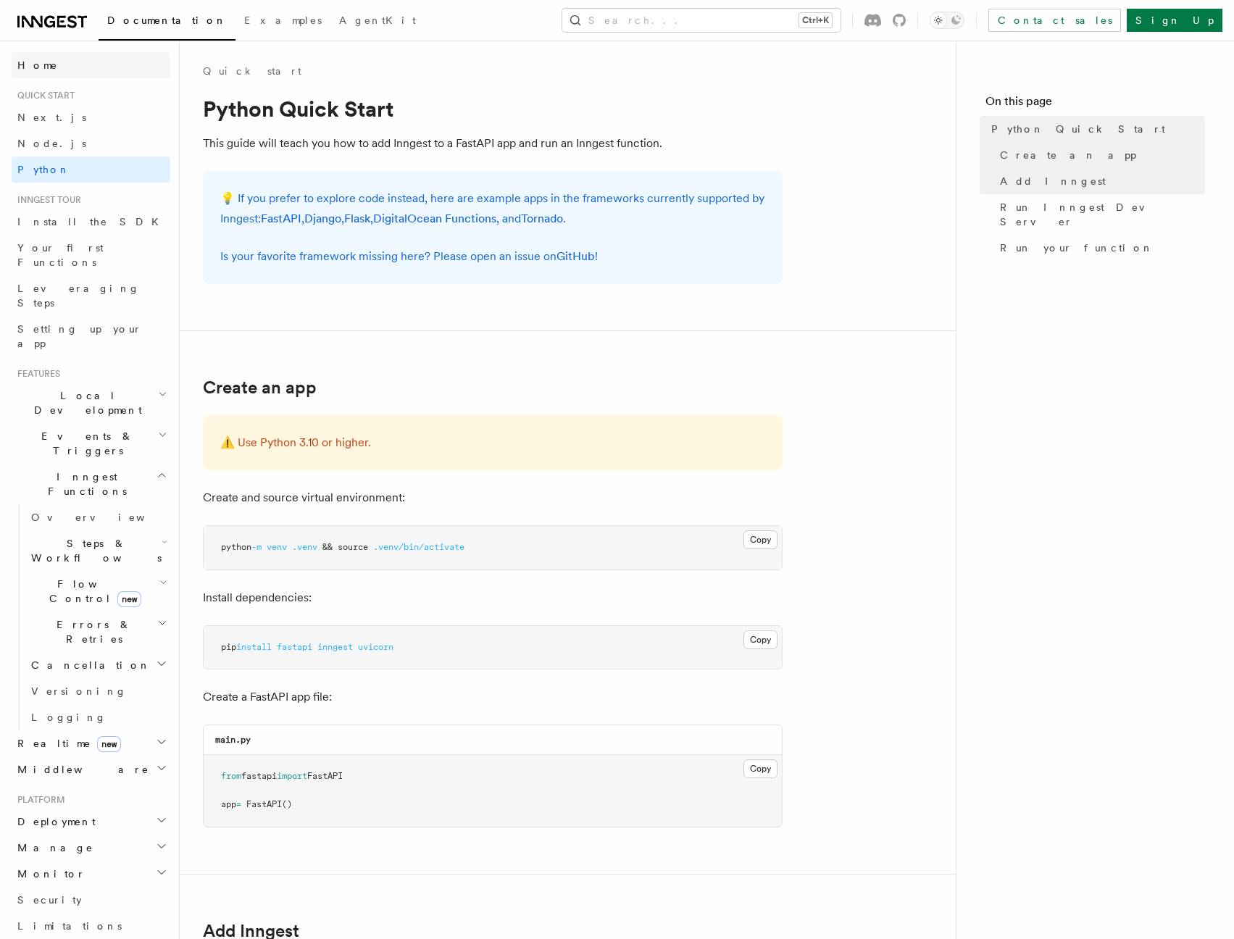
click at [21, 67] on span "Home" at bounding box center [37, 65] width 41 height 14
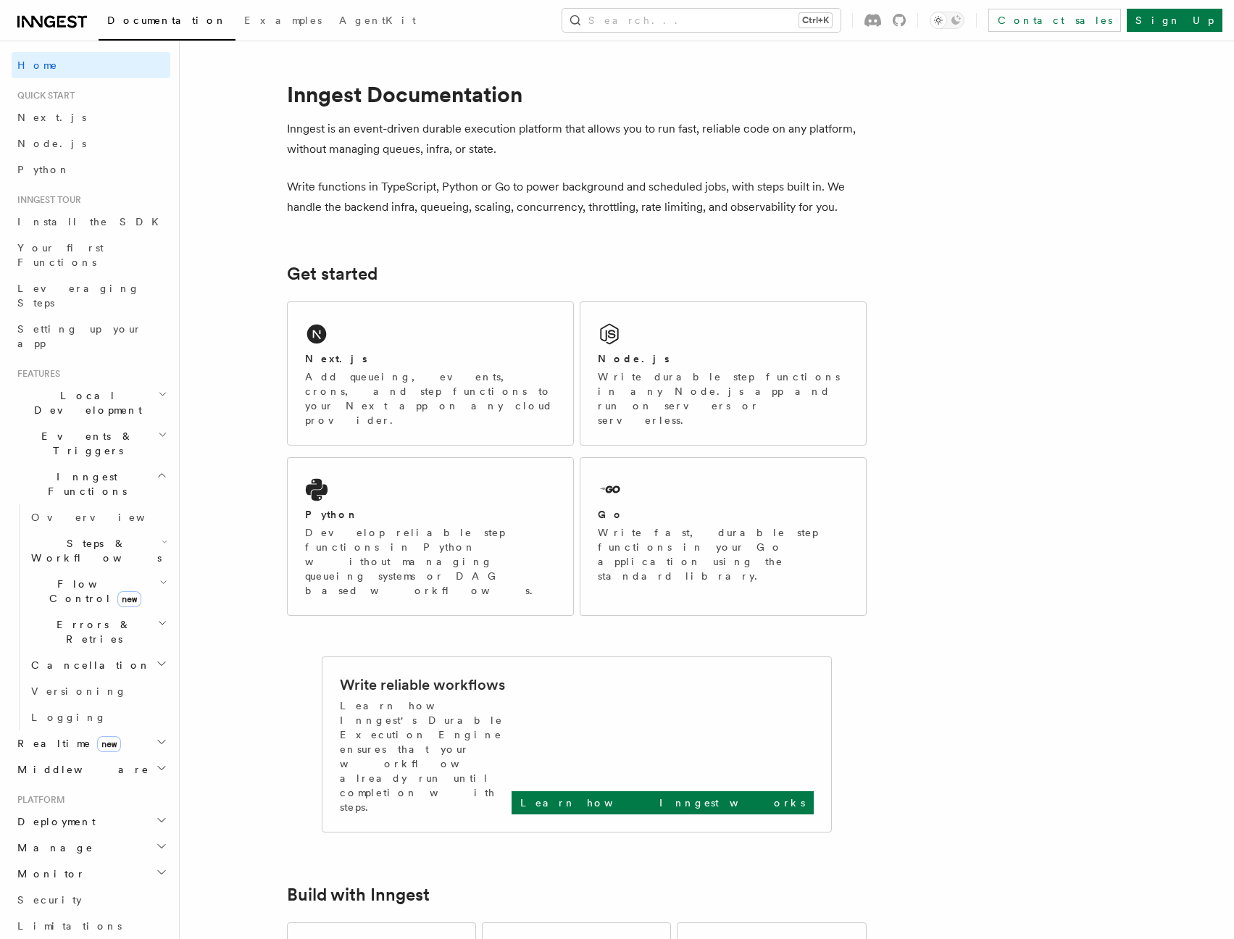
click at [143, 18] on span "Documentation" at bounding box center [167, 20] width 120 height 12
click at [244, 18] on span "Examples" at bounding box center [283, 20] width 78 height 12
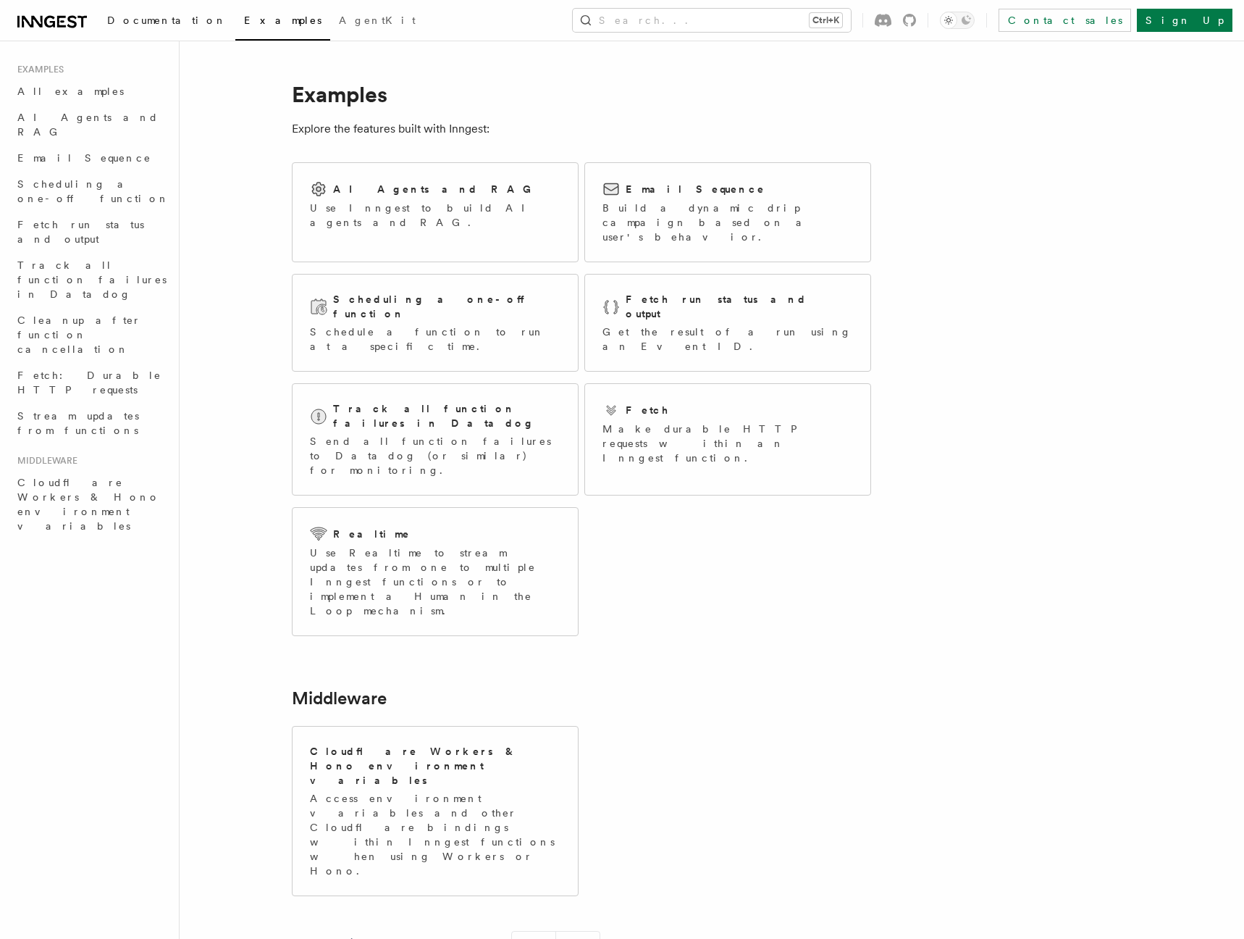
click at [140, 18] on span "Documentation" at bounding box center [167, 20] width 120 height 12
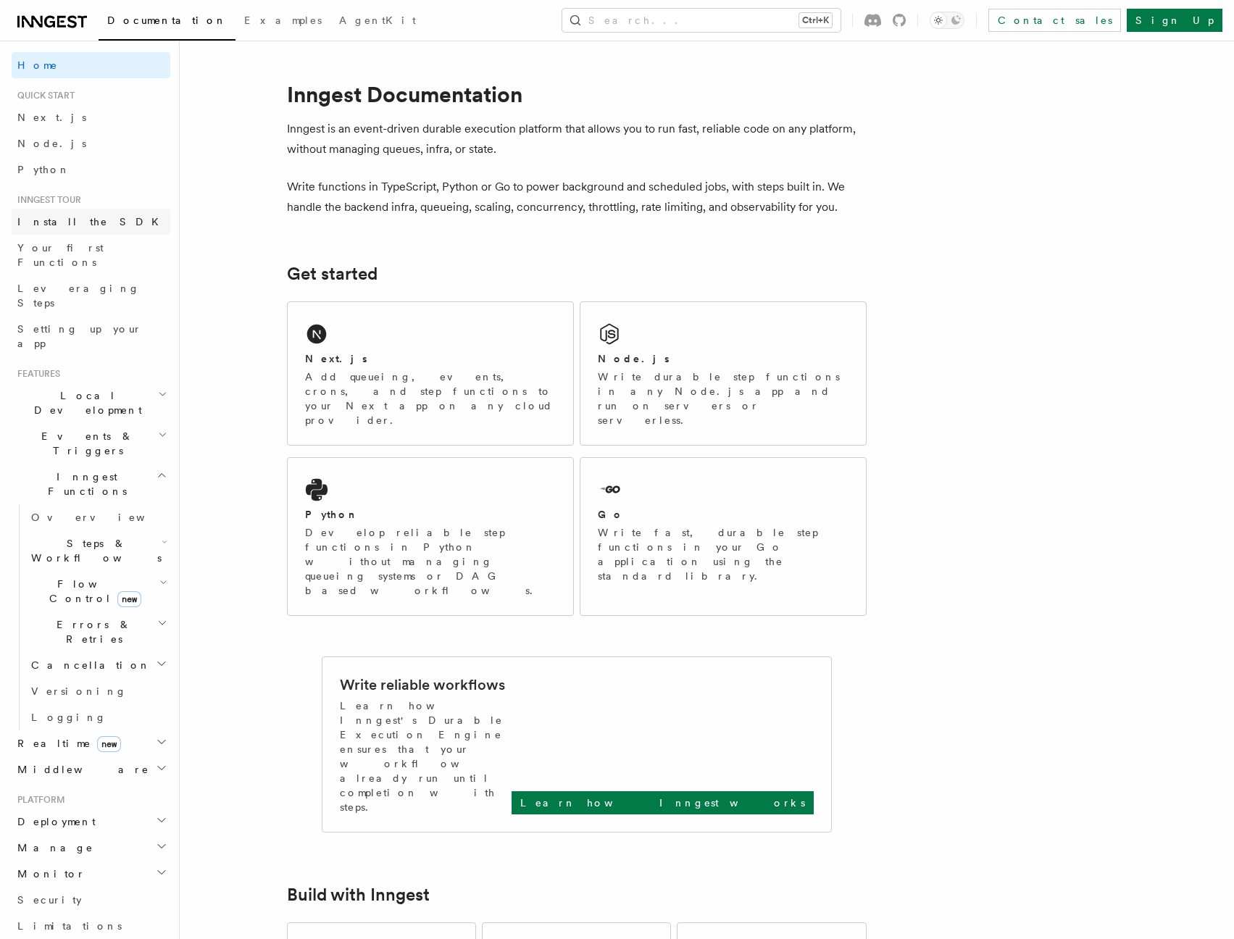
click at [70, 219] on span "Install the SDK" at bounding box center [92, 222] width 150 height 12
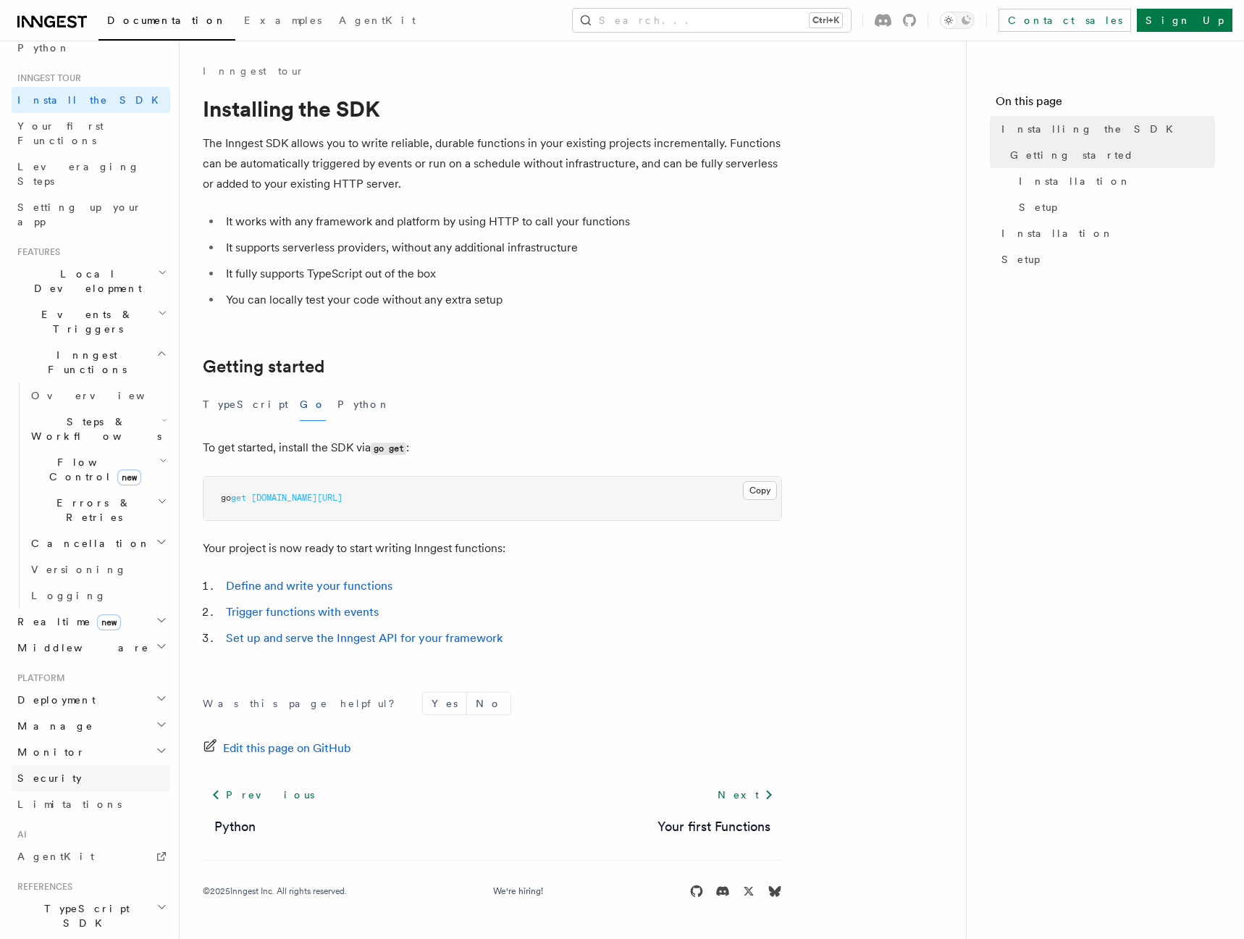
scroll to position [220, 0]
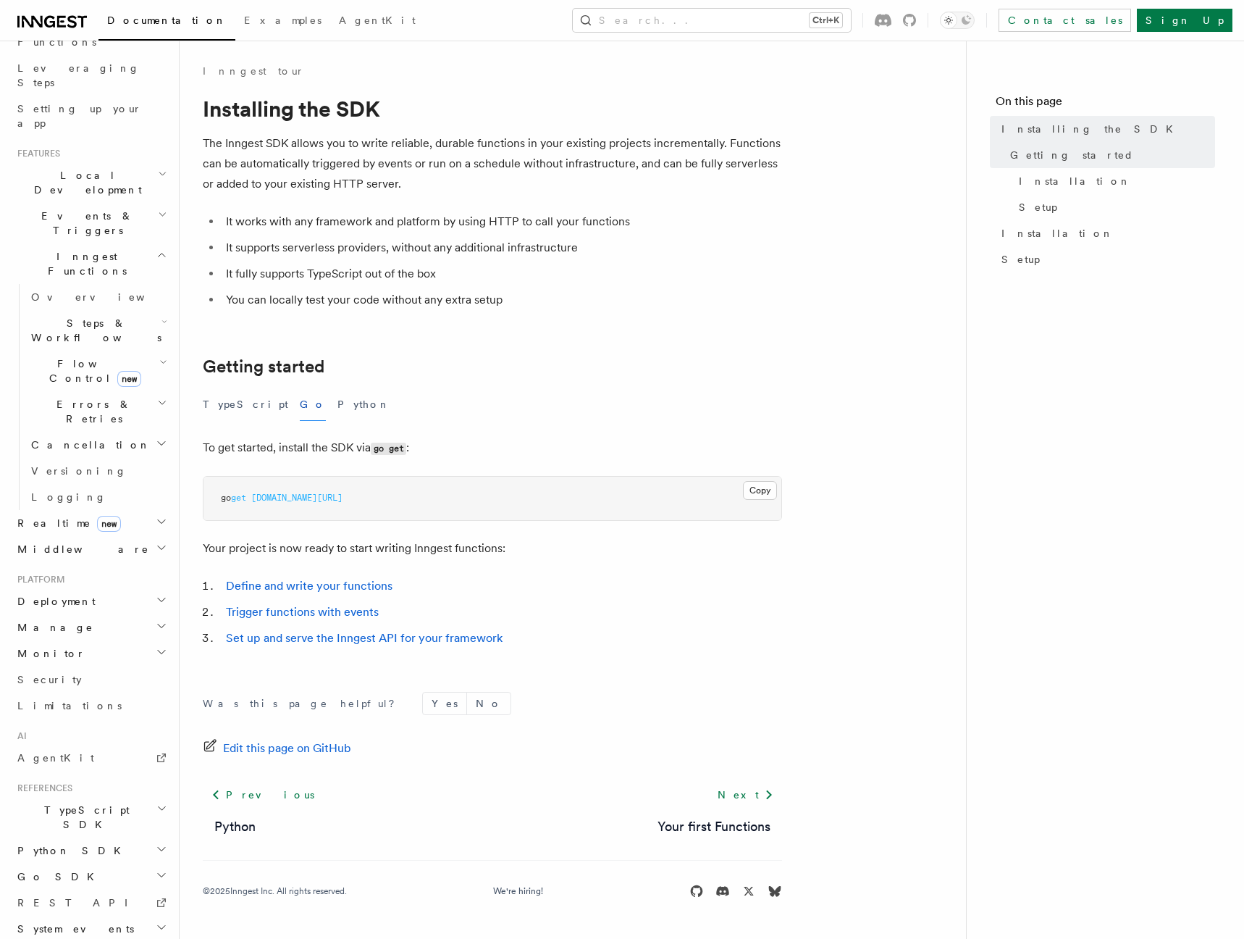
click at [43, 869] on span "Go SDK" at bounding box center [57, 876] width 91 height 14
click at [50, 897] on span "Reference" at bounding box center [71, 903] width 81 height 12
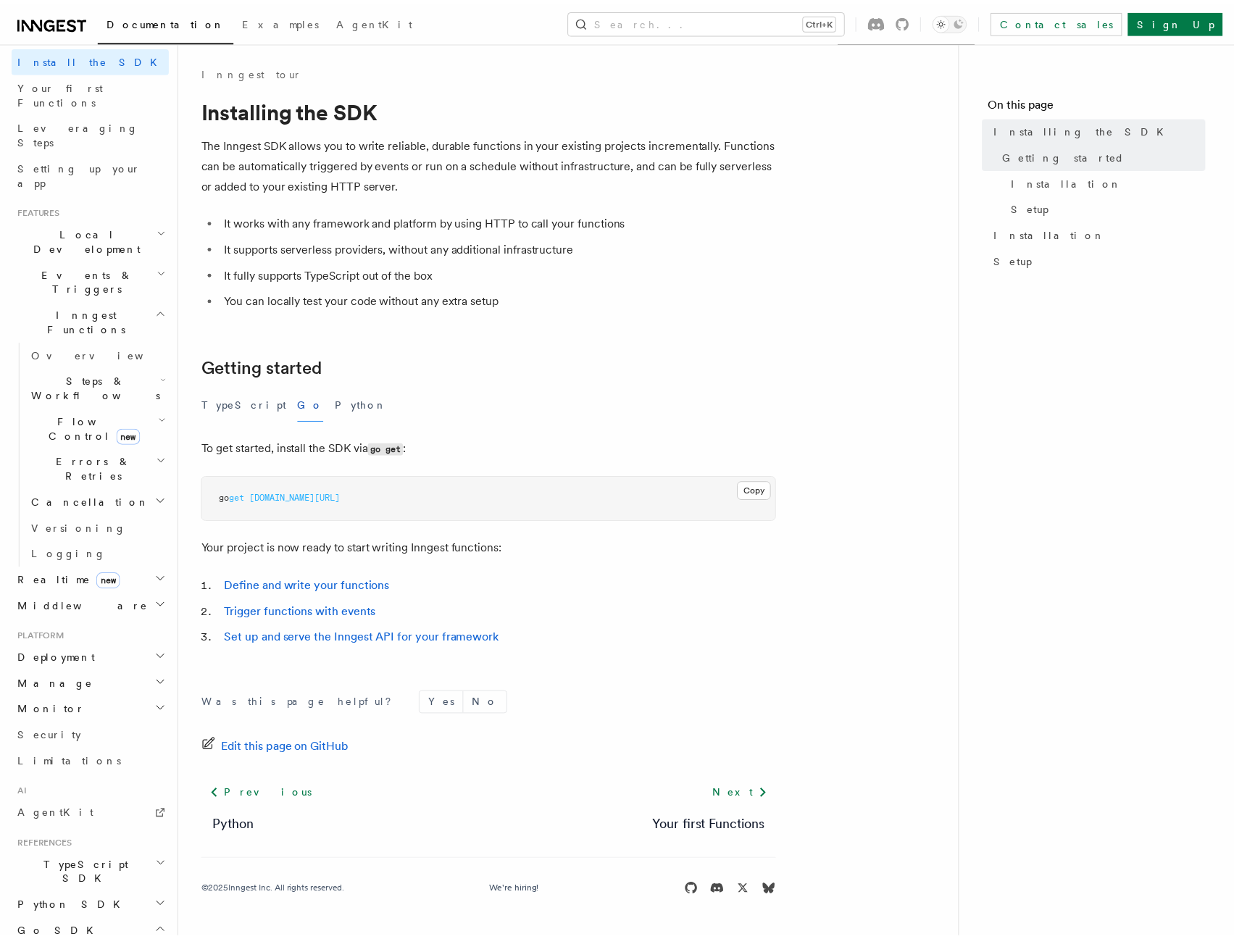
scroll to position [133, 0]
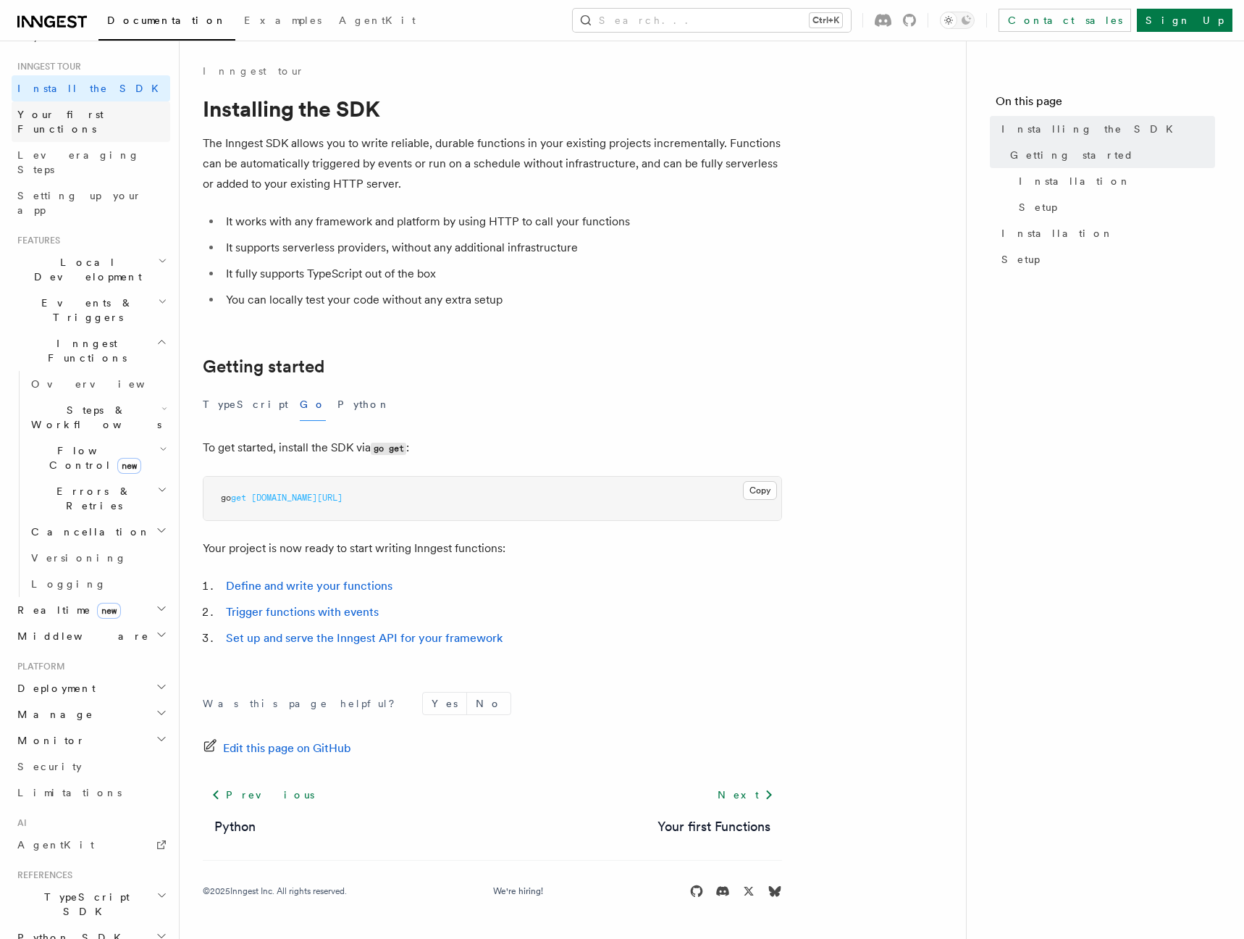
click at [75, 114] on span "Your first Functions" at bounding box center [60, 122] width 86 height 26
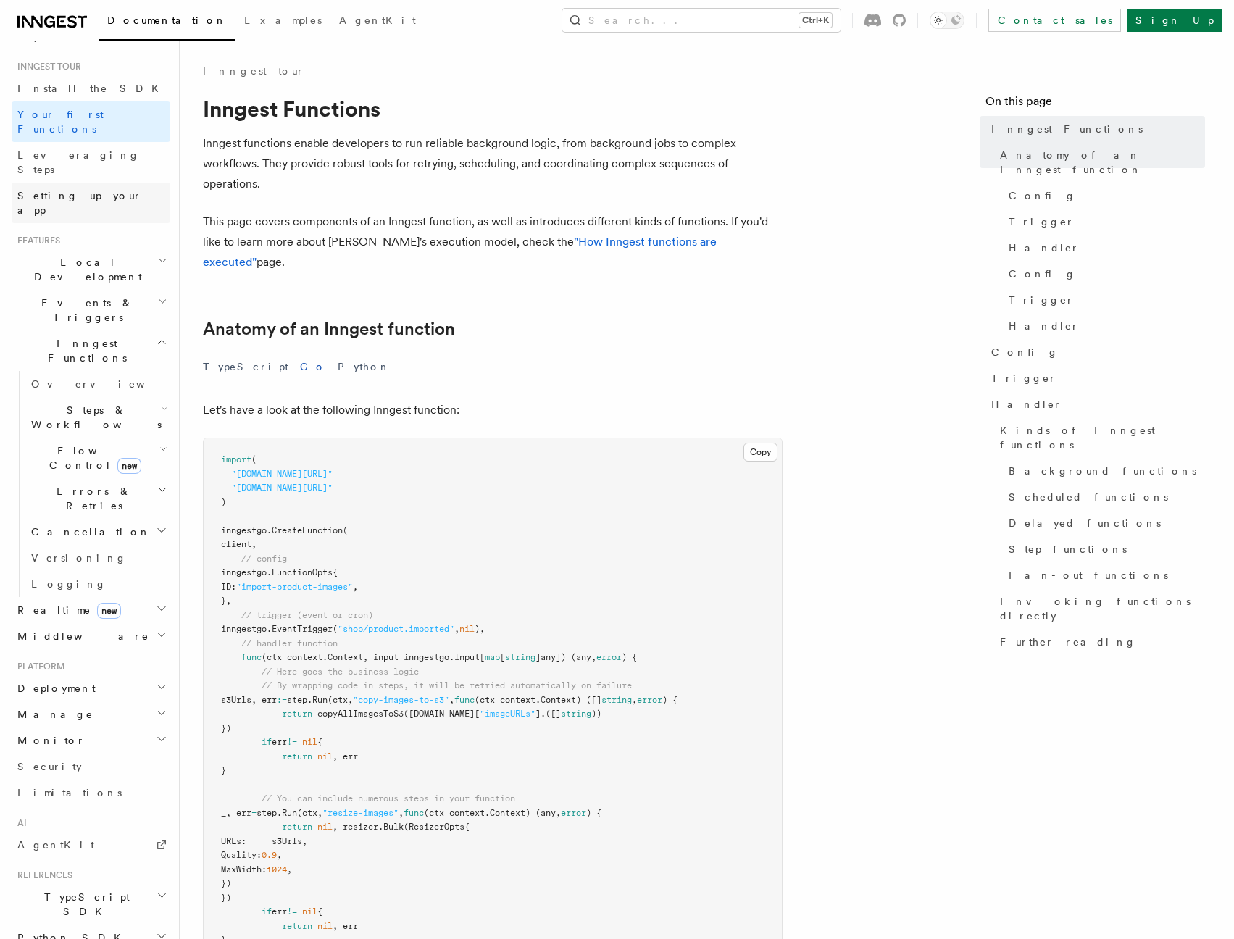
click at [70, 190] on span "Setting up your app" at bounding box center [79, 203] width 125 height 26
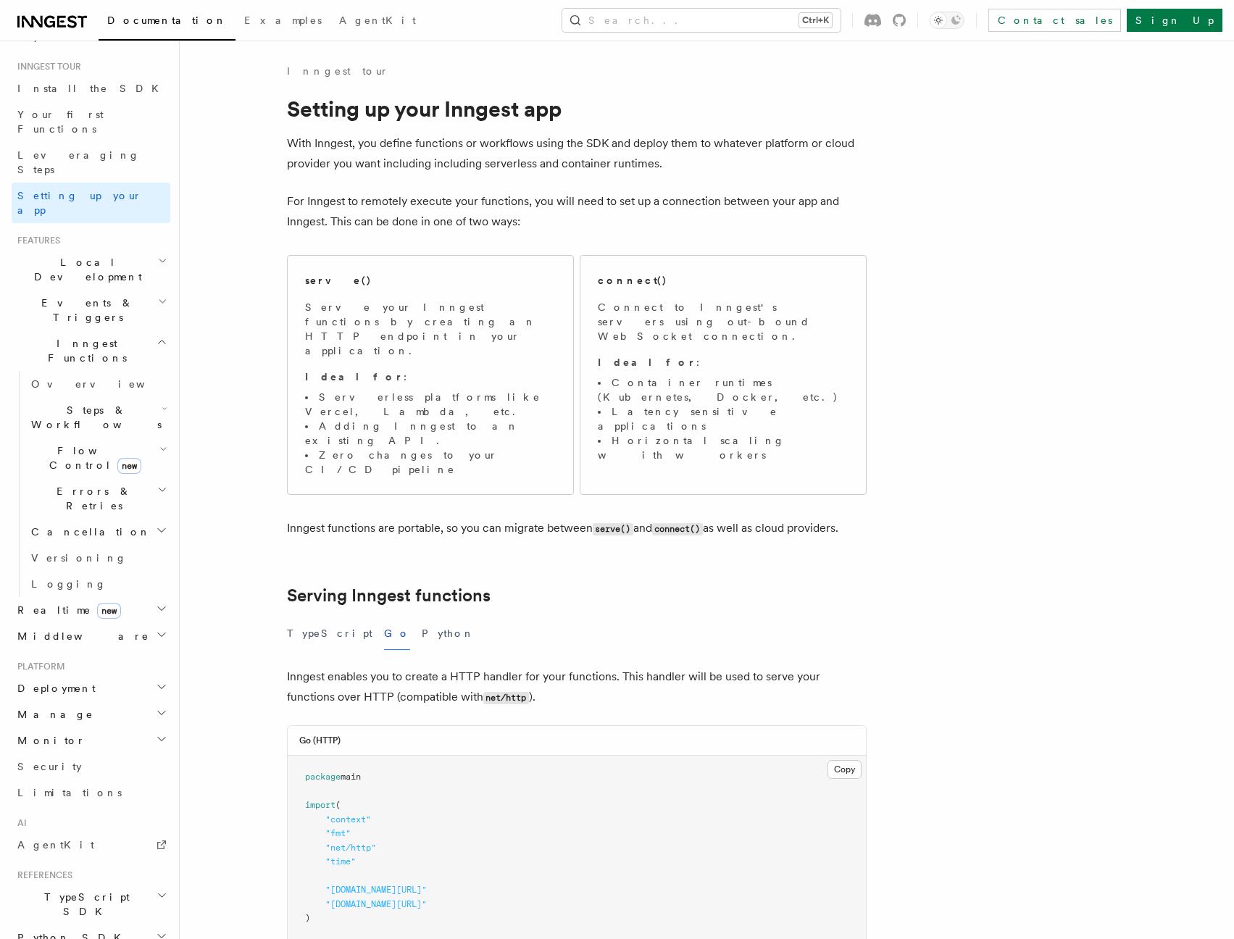
scroll to position [763, 0]
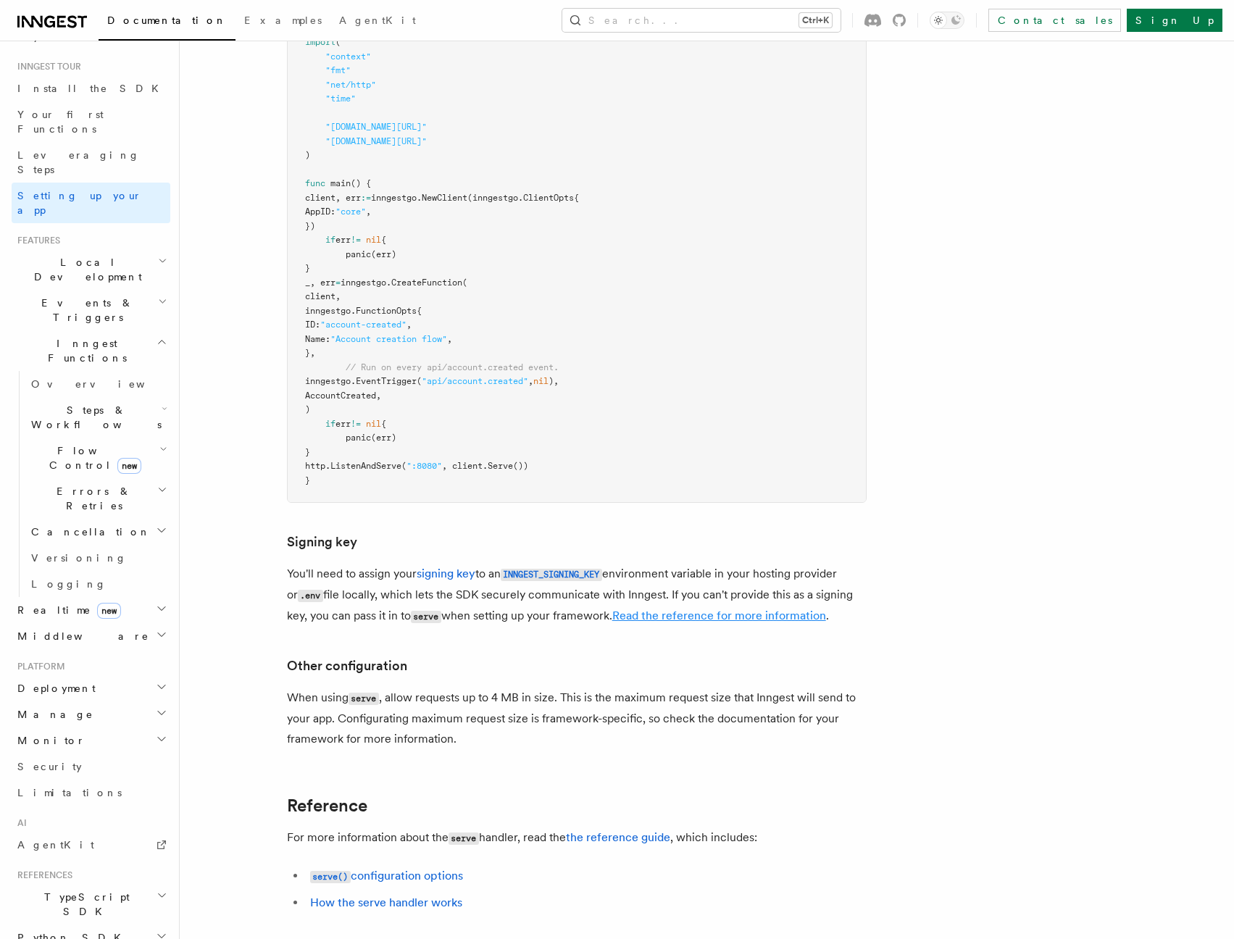
click at [755, 608] on link "Read the reference for more information" at bounding box center [719, 615] width 214 height 14
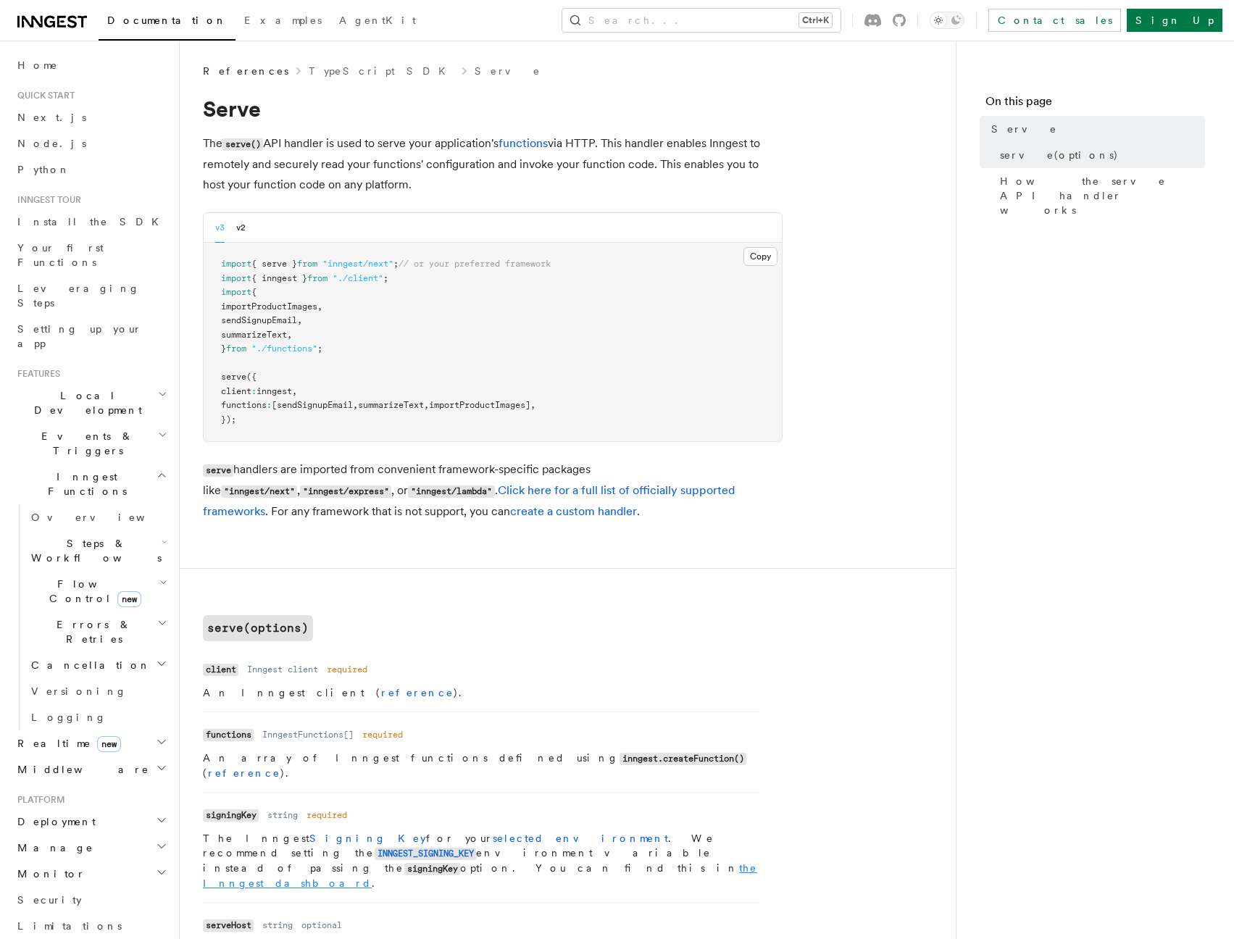
click at [555, 862] on link "the Inngest dashboard" at bounding box center [480, 875] width 554 height 27
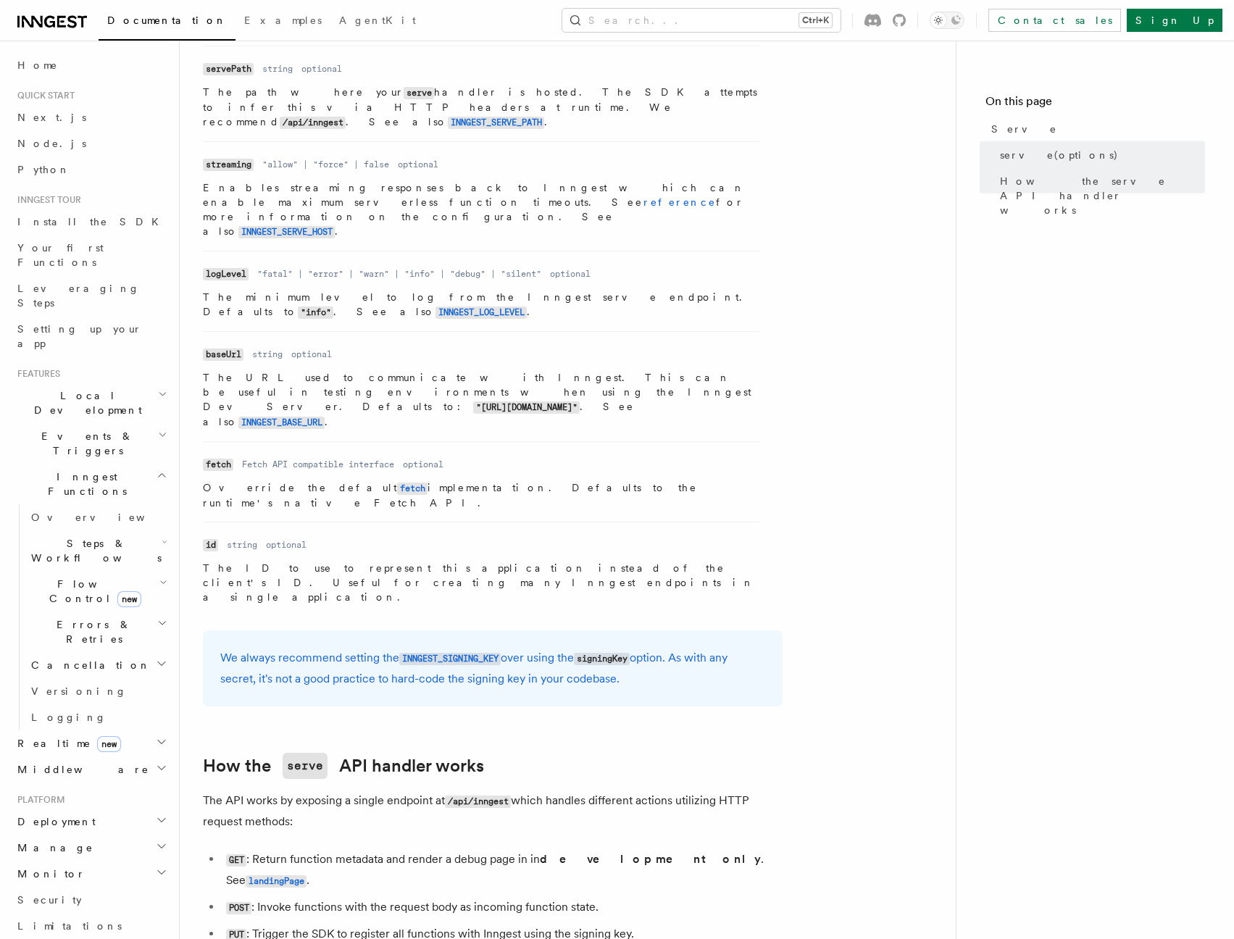
scroll to position [331, 0]
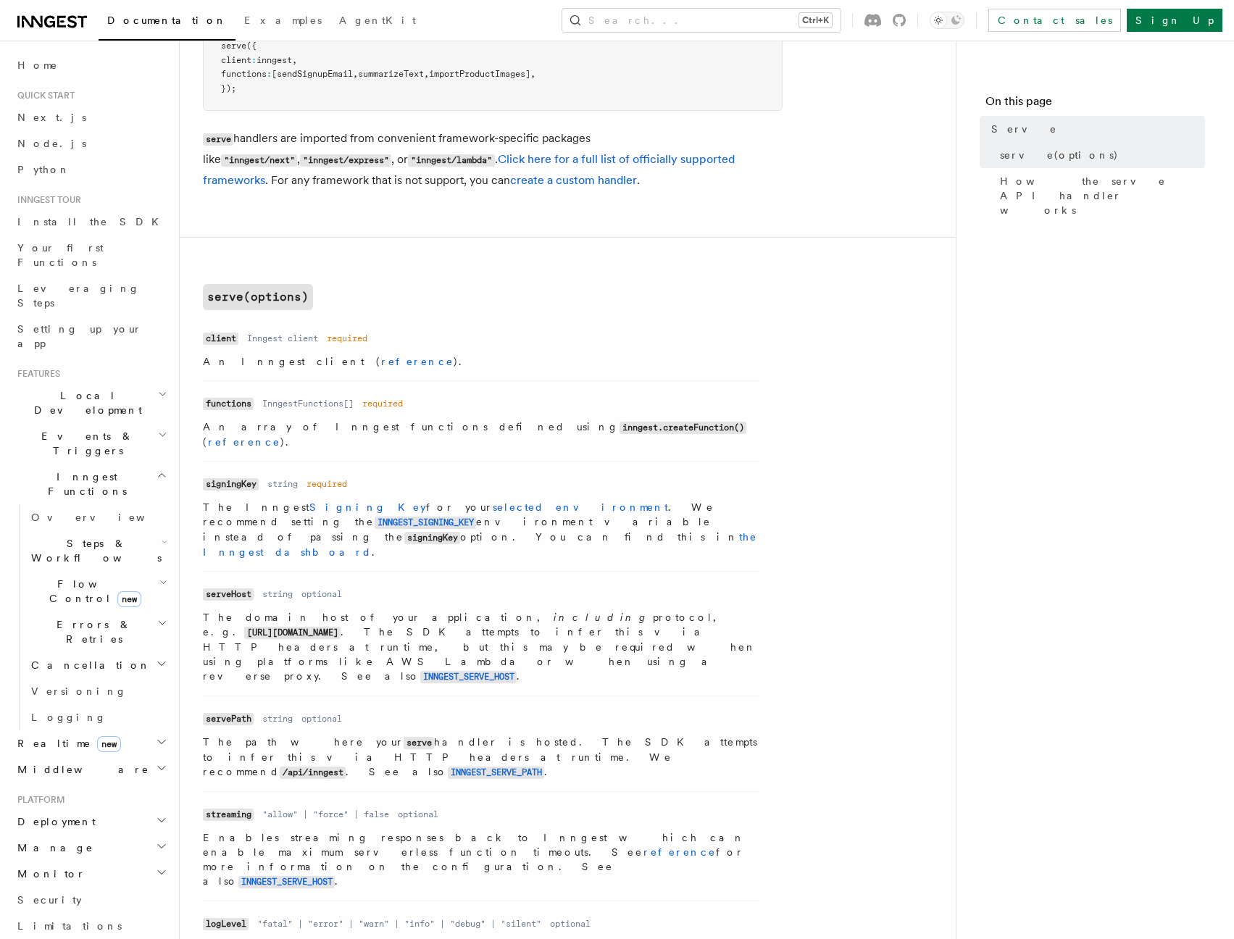
click at [1010, 509] on nav "On this page Serve serve(options) How the serve API handler works" at bounding box center [1094, 490] width 278 height 898
click at [985, 587] on nav "On this page Serve serve(options) How the serve API handler works" at bounding box center [1094, 490] width 278 height 898
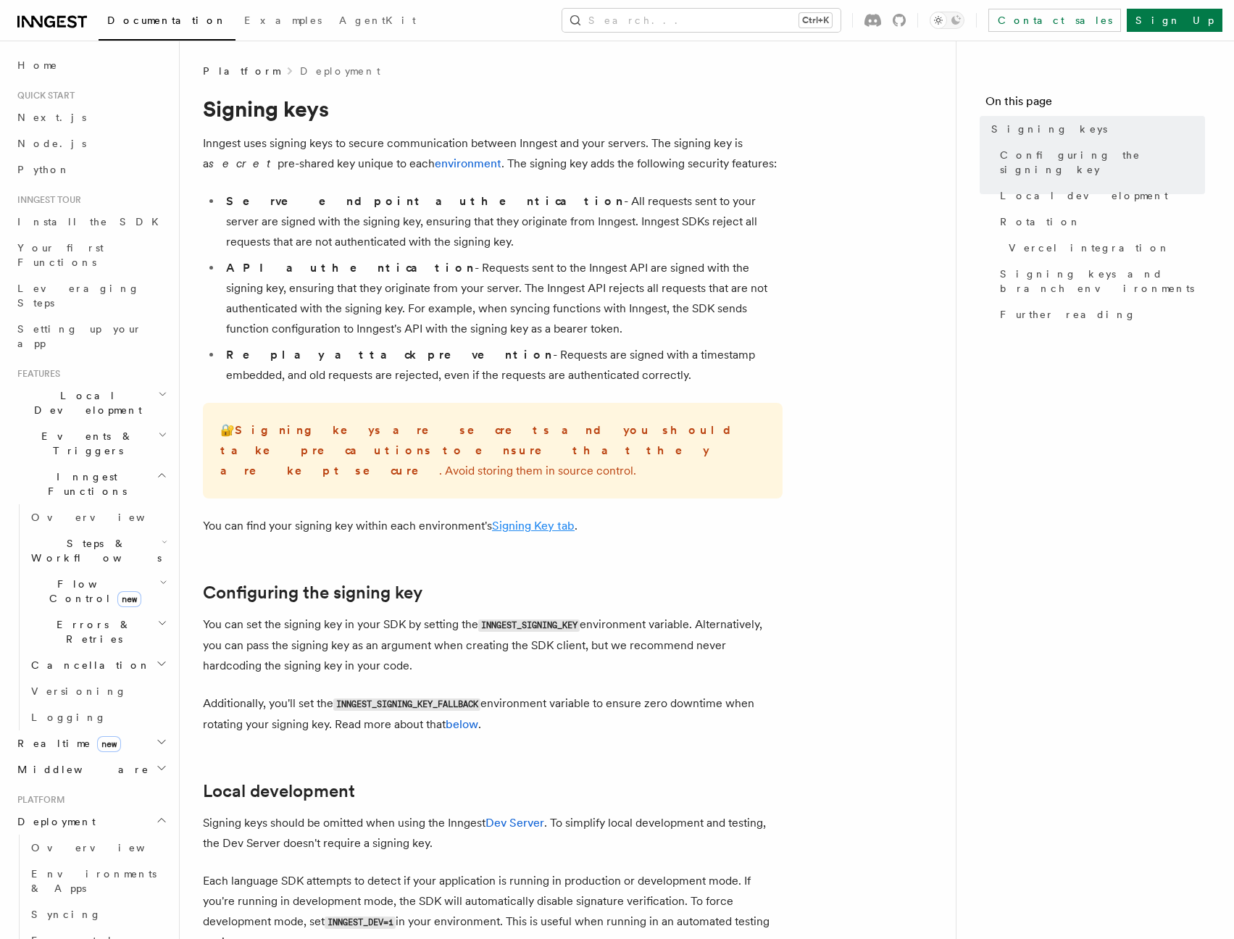
click at [532, 519] on link "Signing Key tab" at bounding box center [533, 526] width 83 height 14
click at [322, 242] on li "Serve endpoint authentication - All requests sent to your server are signed wit…" at bounding box center [502, 221] width 561 height 61
click at [435, 163] on link "environment" at bounding box center [468, 163] width 67 height 14
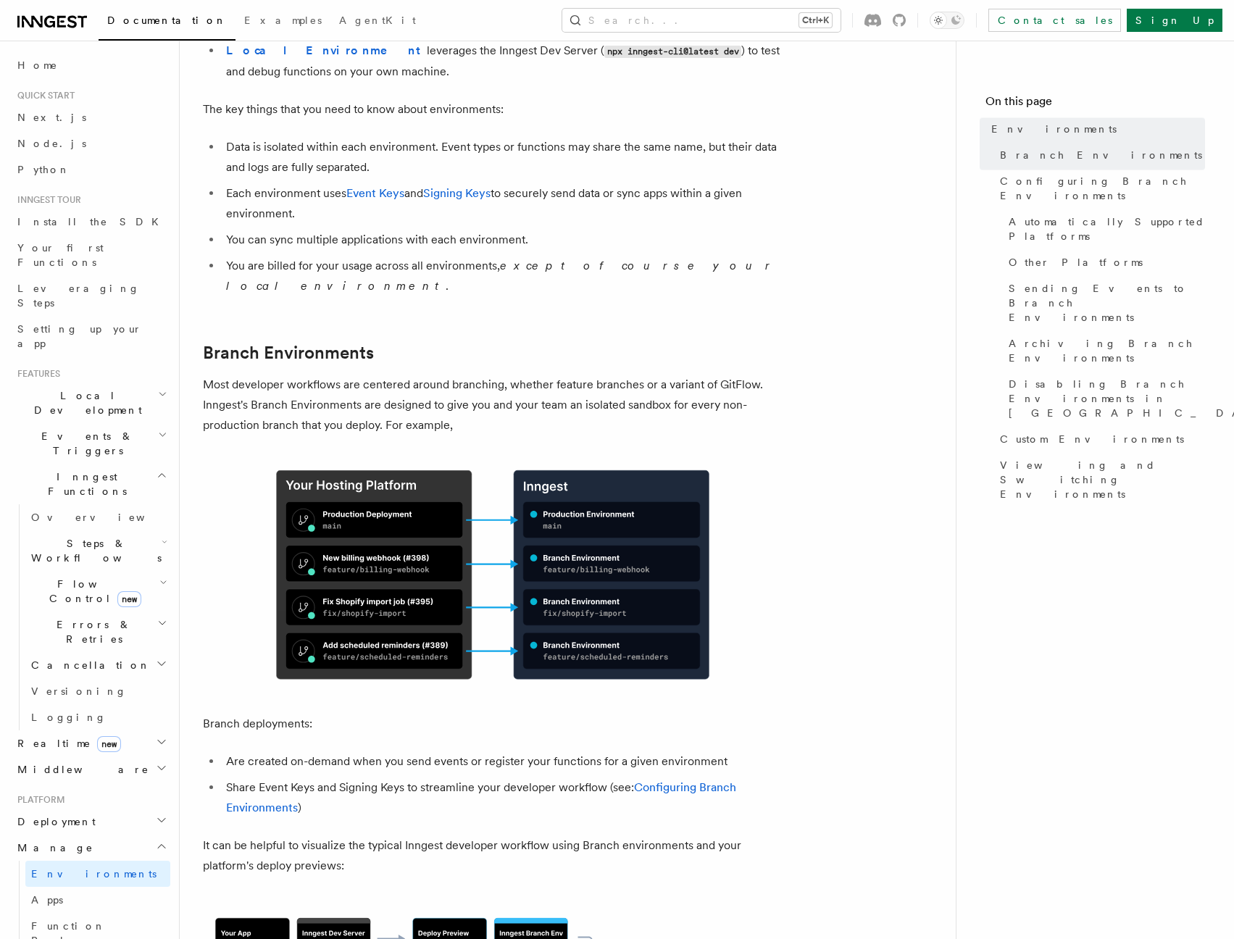
scroll to position [608, 0]
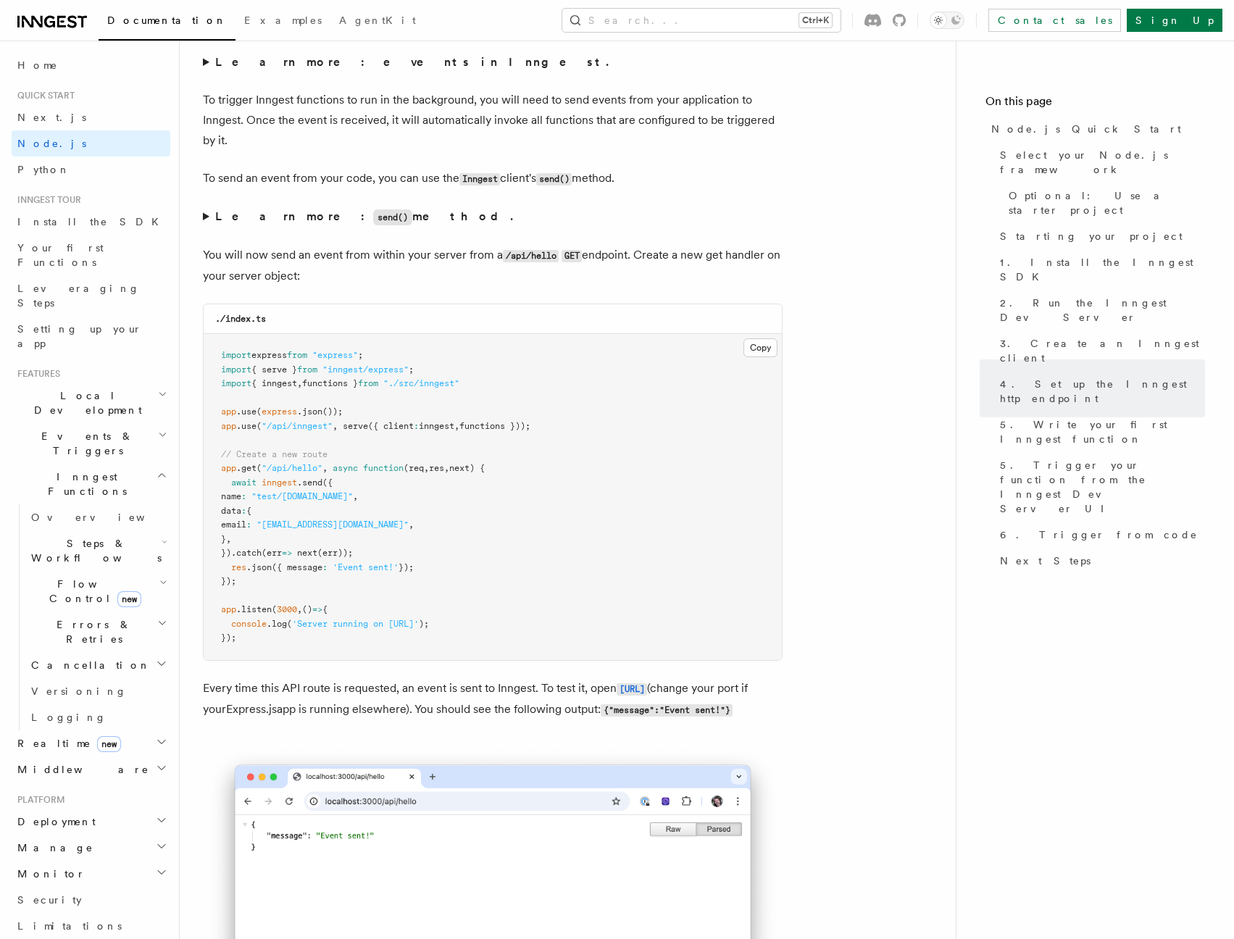
scroll to position [7649, 0]
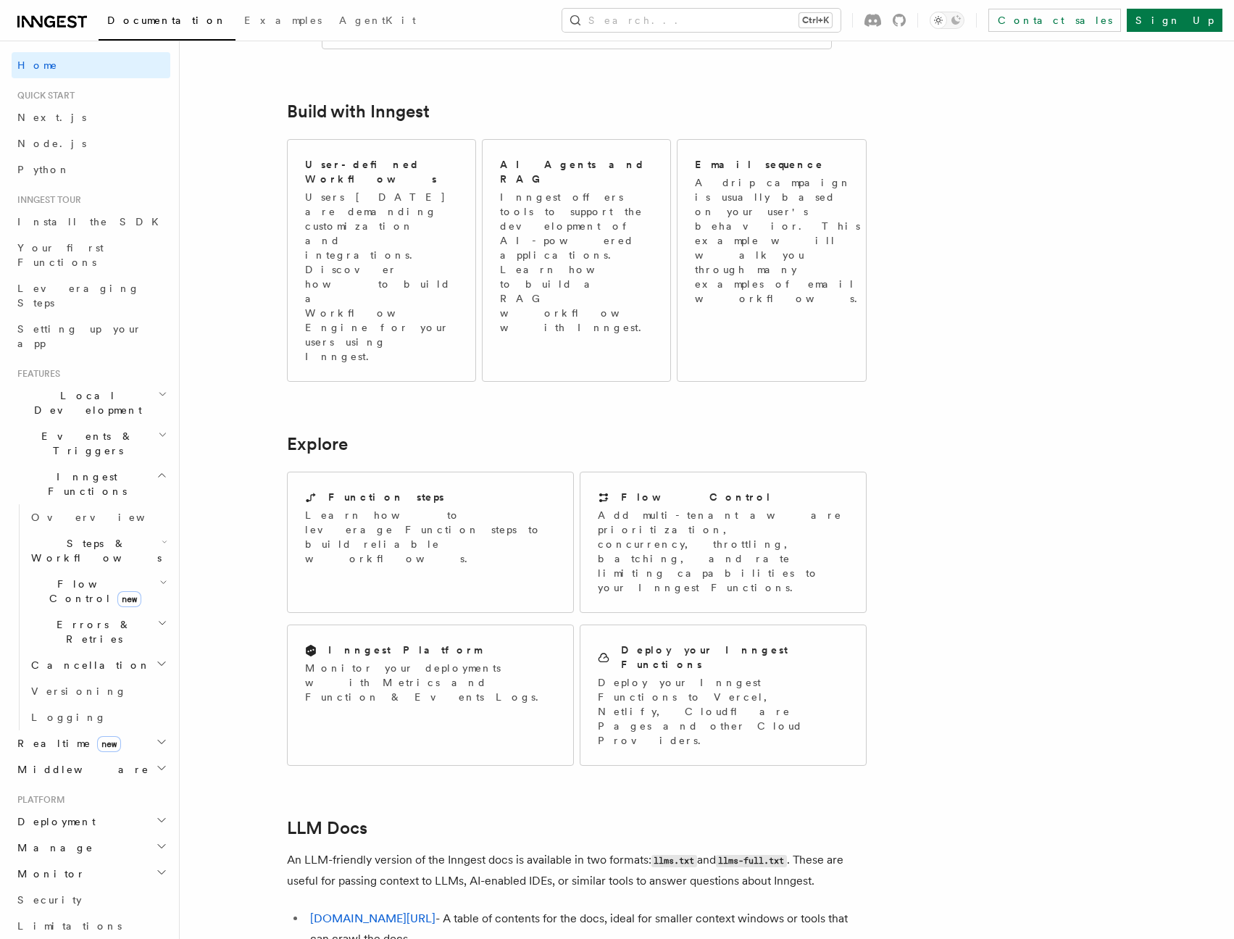
scroll to position [910, 0]
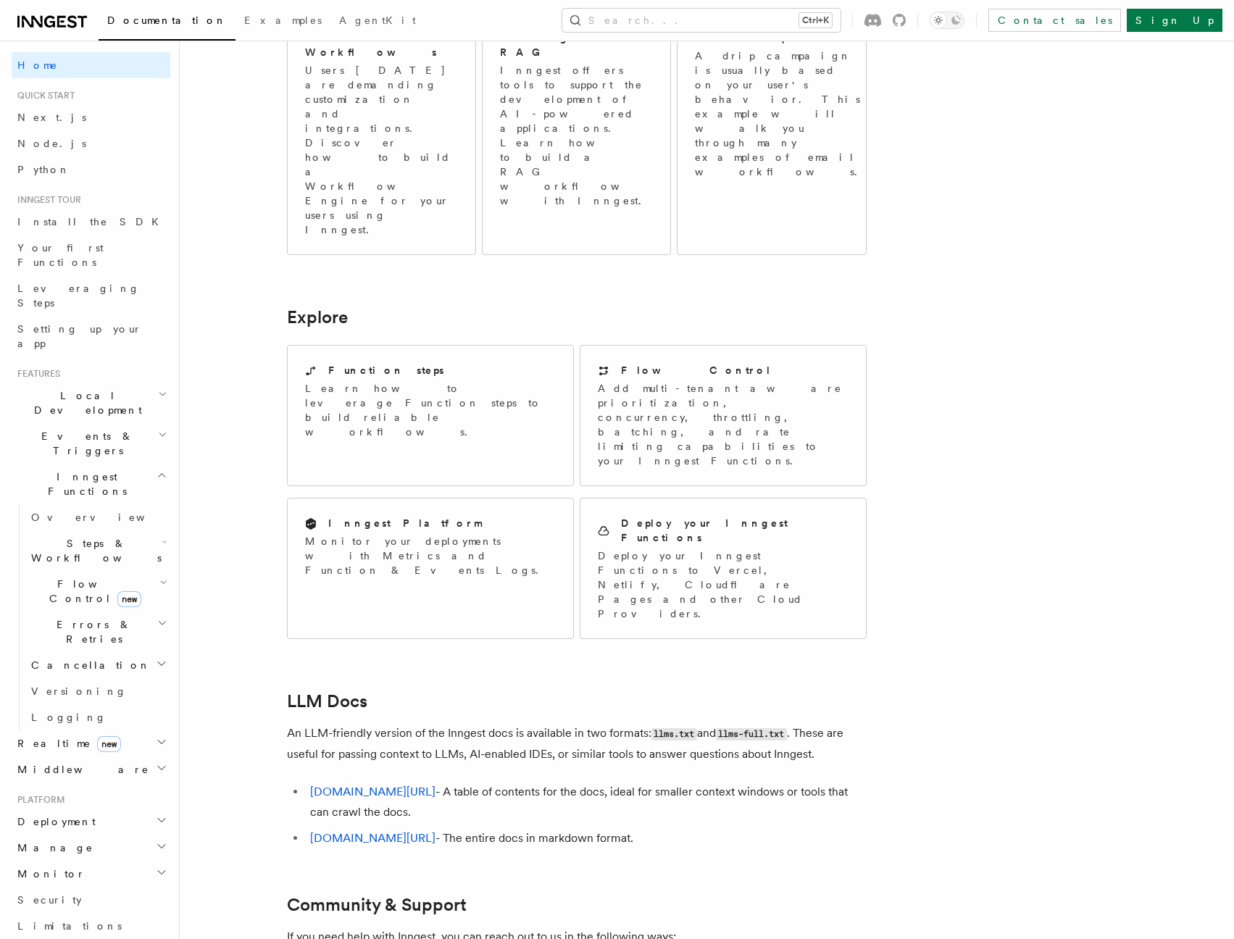
click at [229, 488] on article "Inngest Documentation Inngest is an event-driven durable execution platform tha…" at bounding box center [669, 234] width 932 height 2161
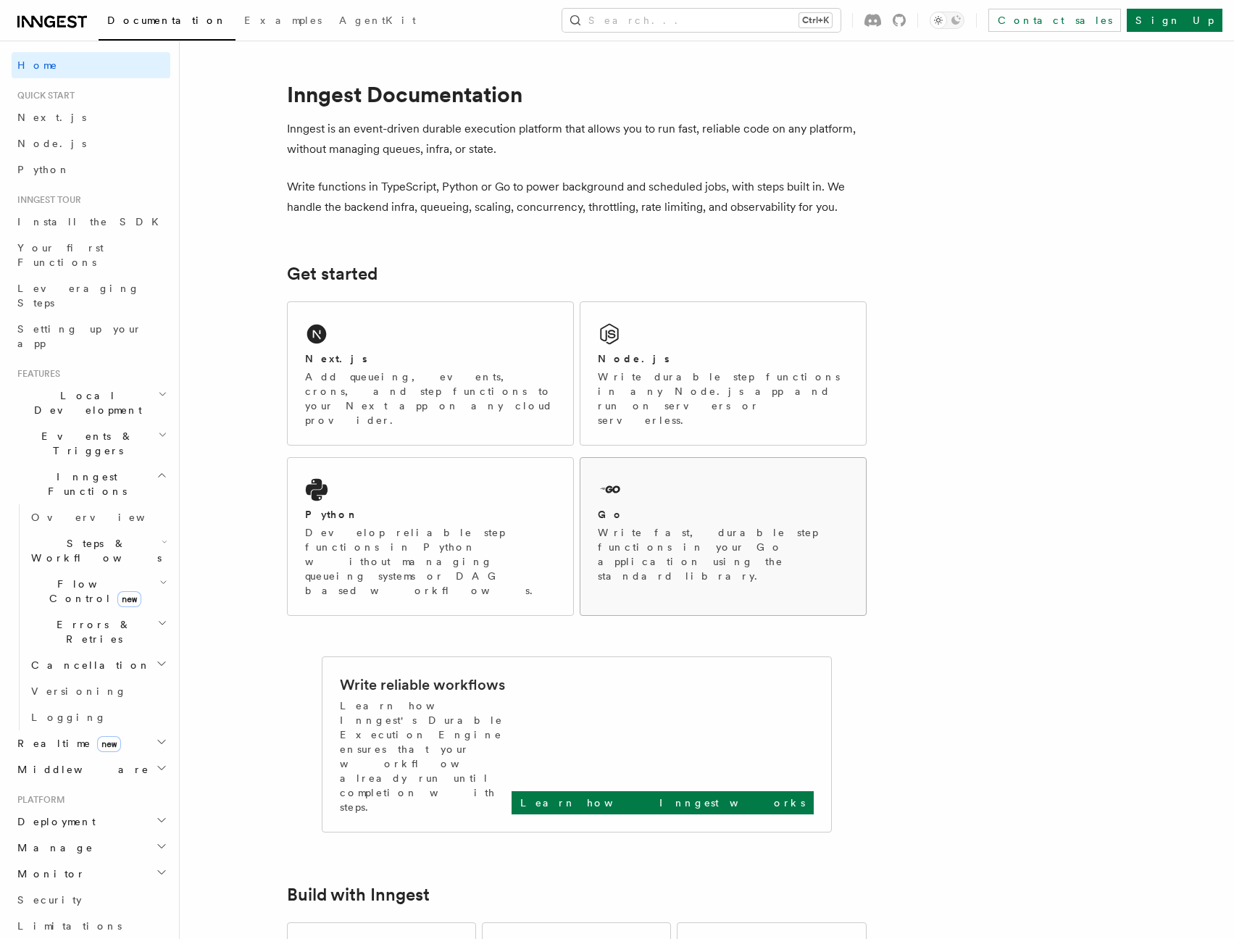
click at [659, 507] on div "Go Write fast, durable step functions in your Go application using the standard…" at bounding box center [723, 545] width 251 height 76
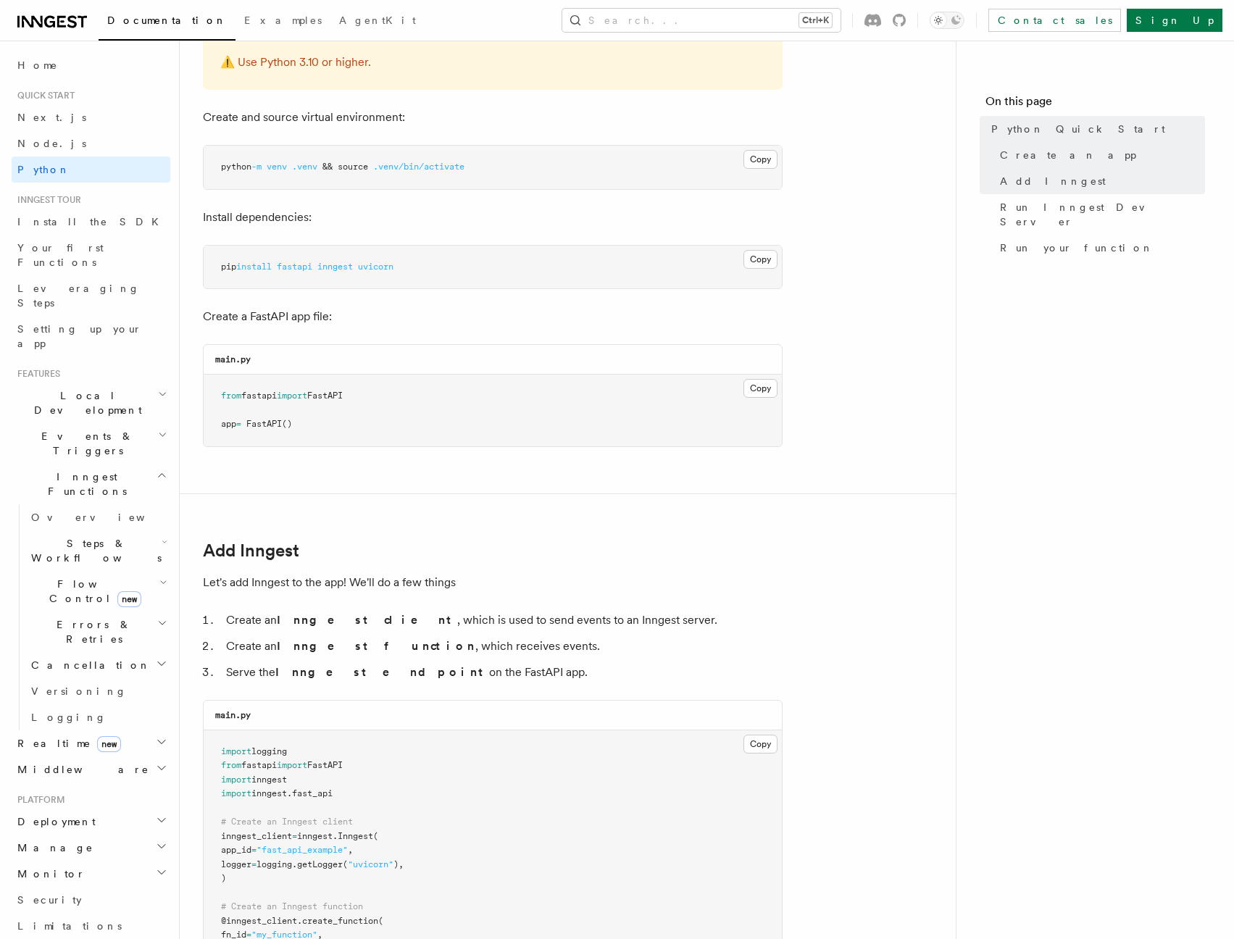
scroll to position [695, 0]
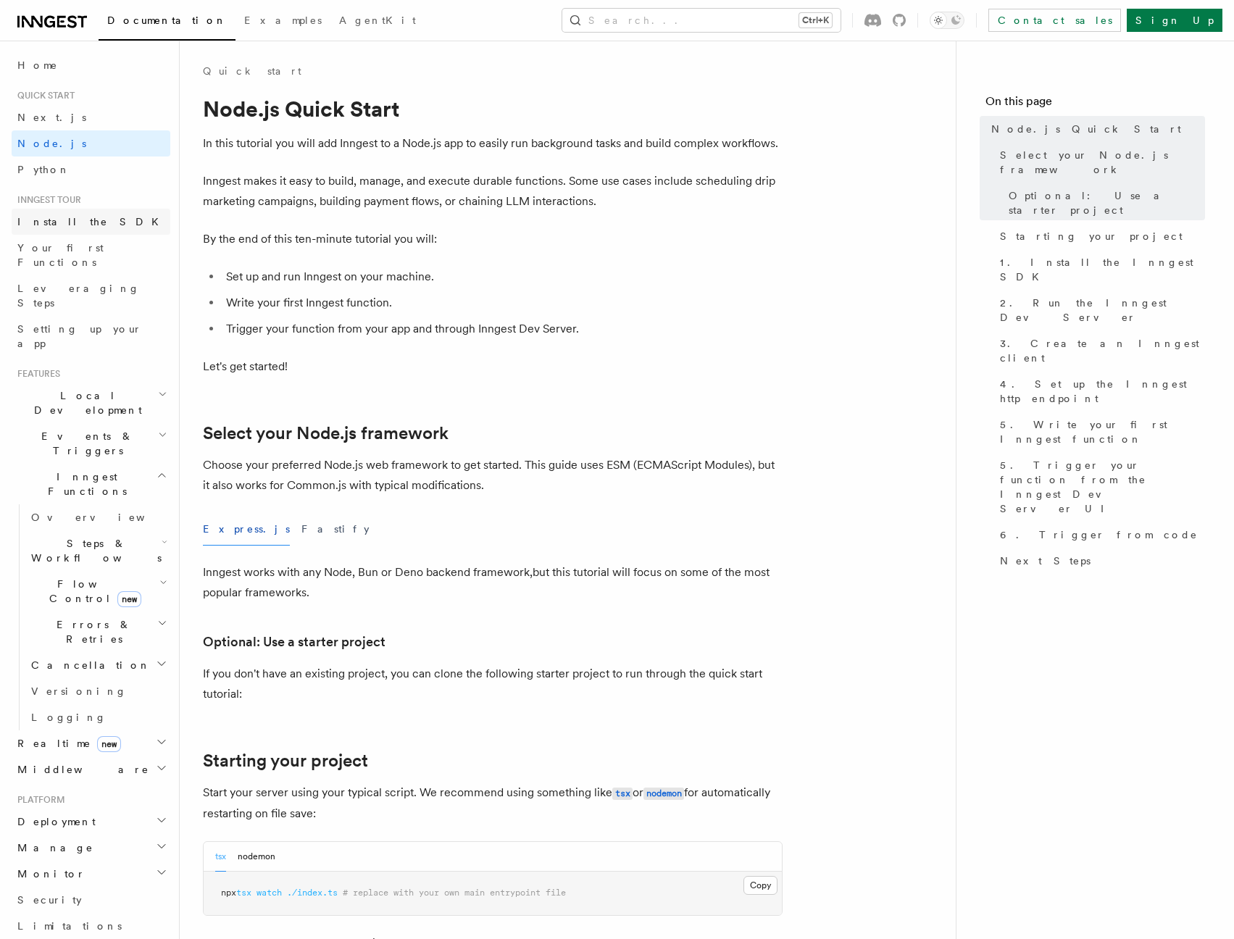
click at [46, 230] on link "Install the SDK" at bounding box center [91, 222] width 159 height 26
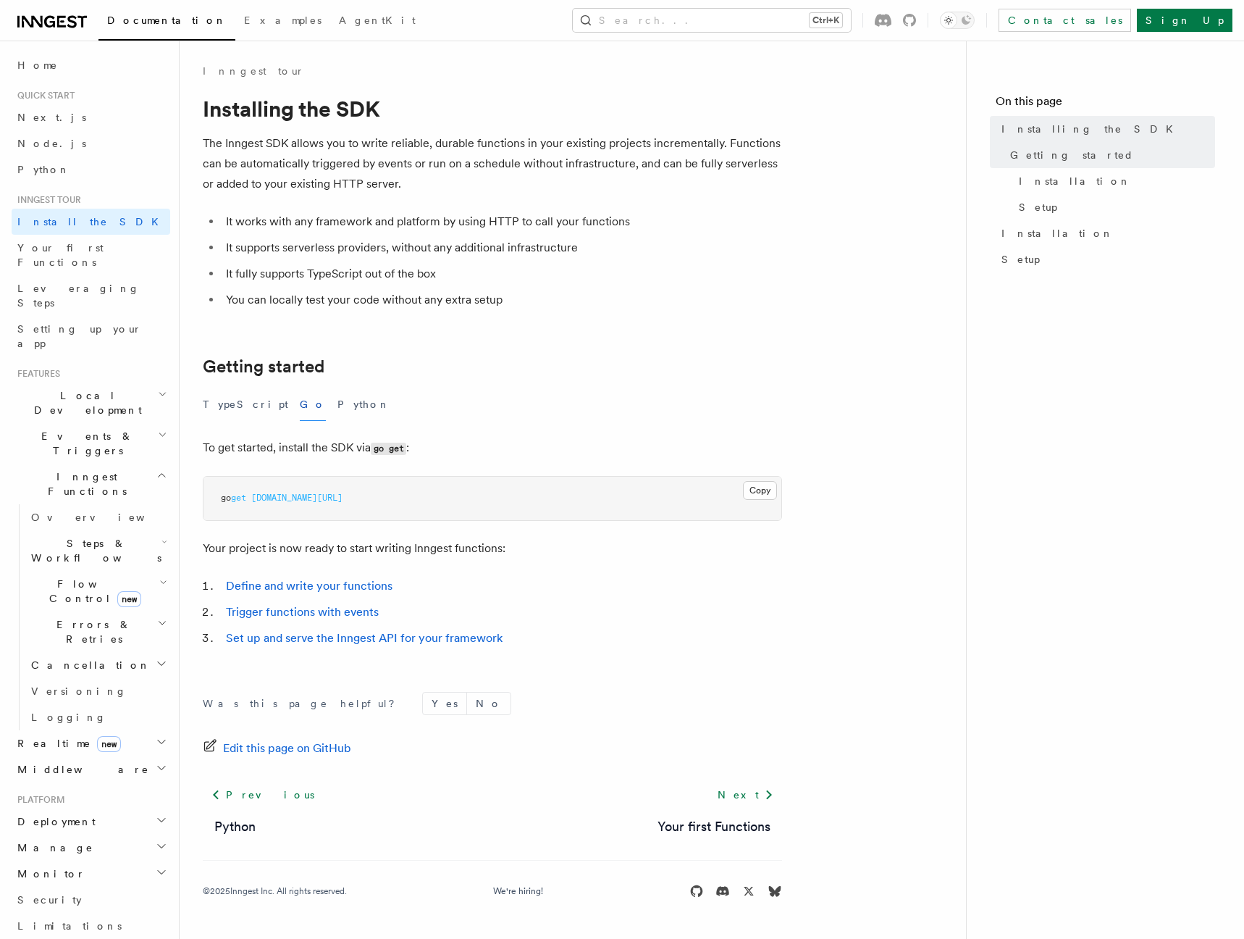
click at [73, 388] on span "Local Development" at bounding box center [85, 402] width 146 height 29
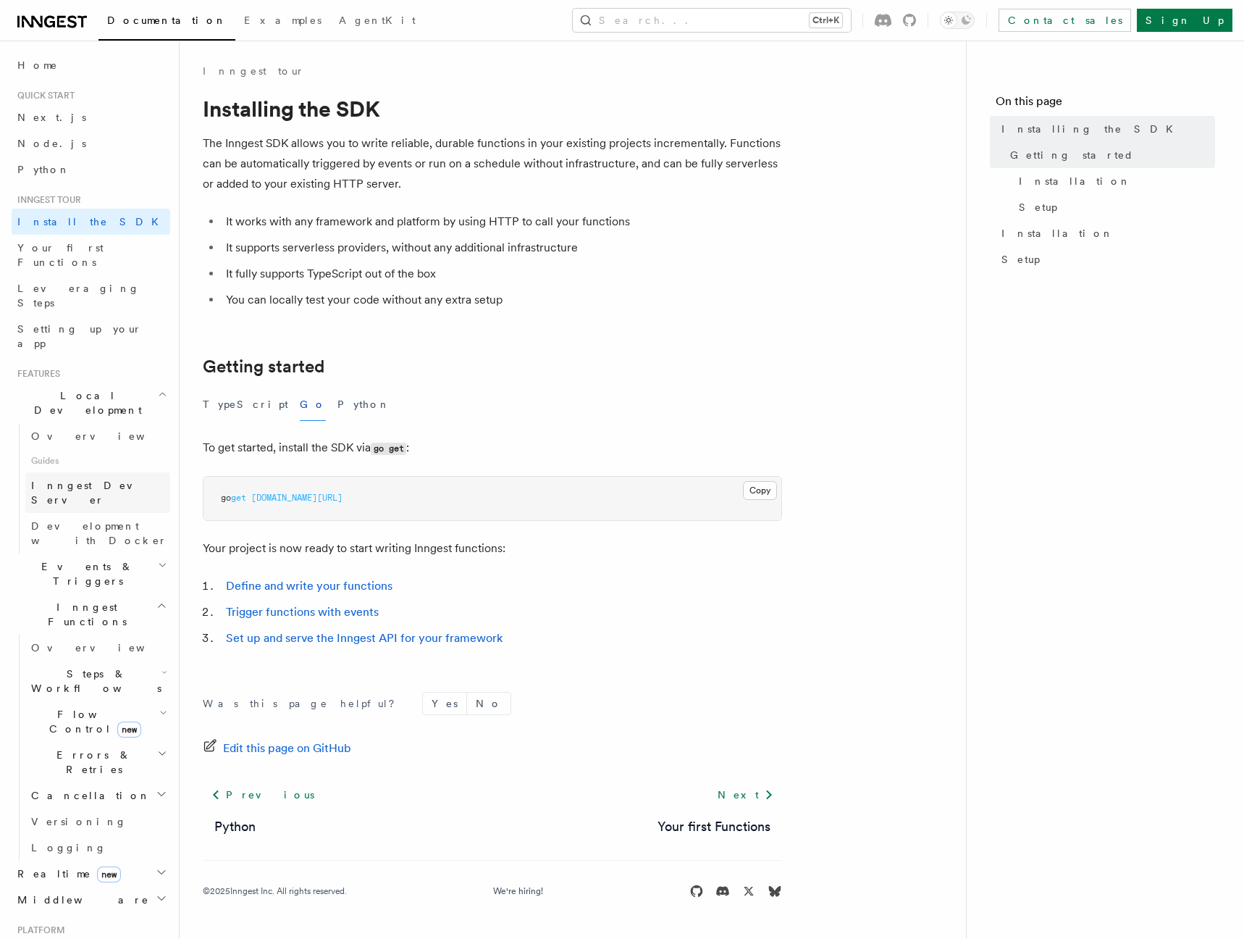
click at [69, 472] on link "Inngest Dev Server" at bounding box center [97, 492] width 145 height 41
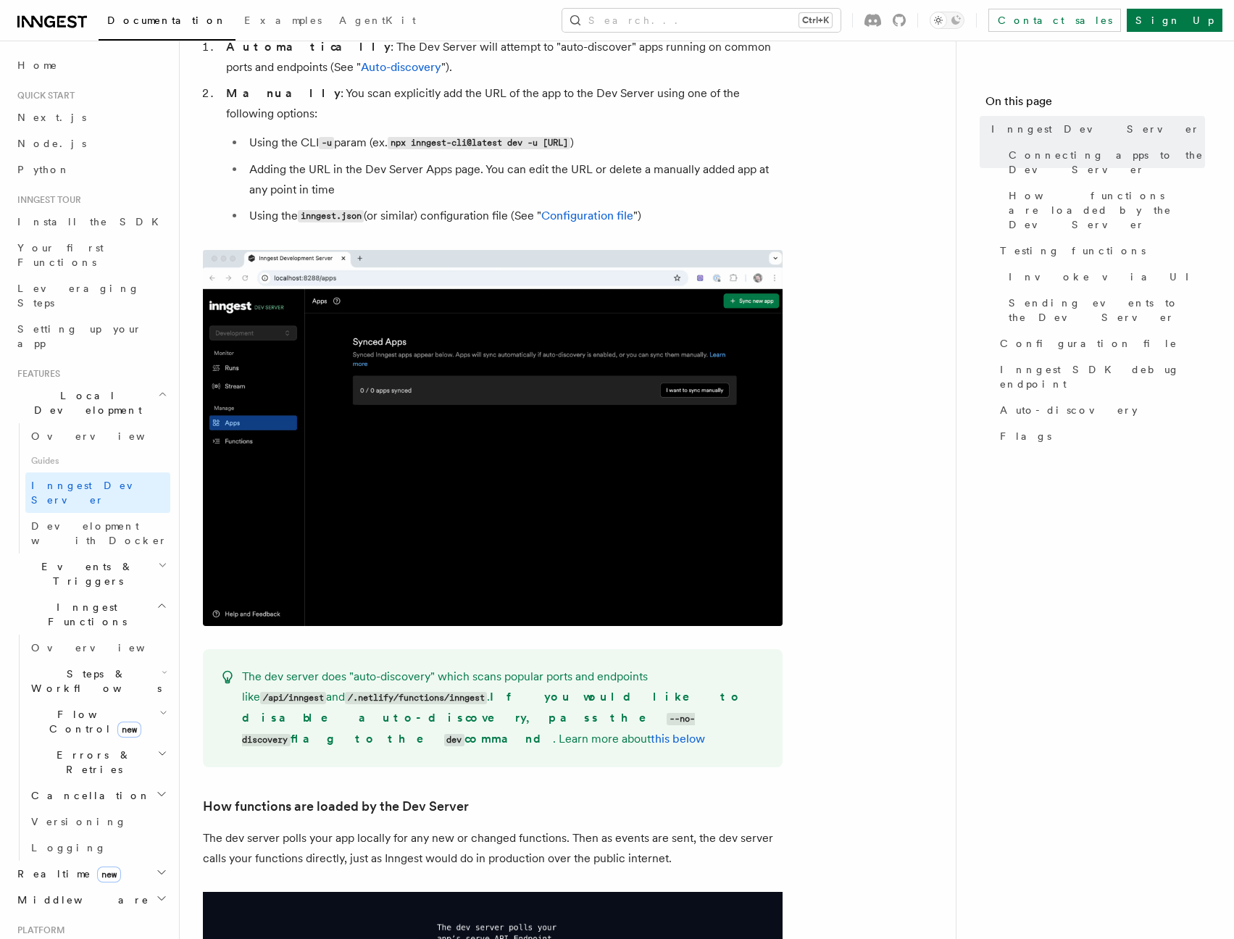
scroll to position [569, 0]
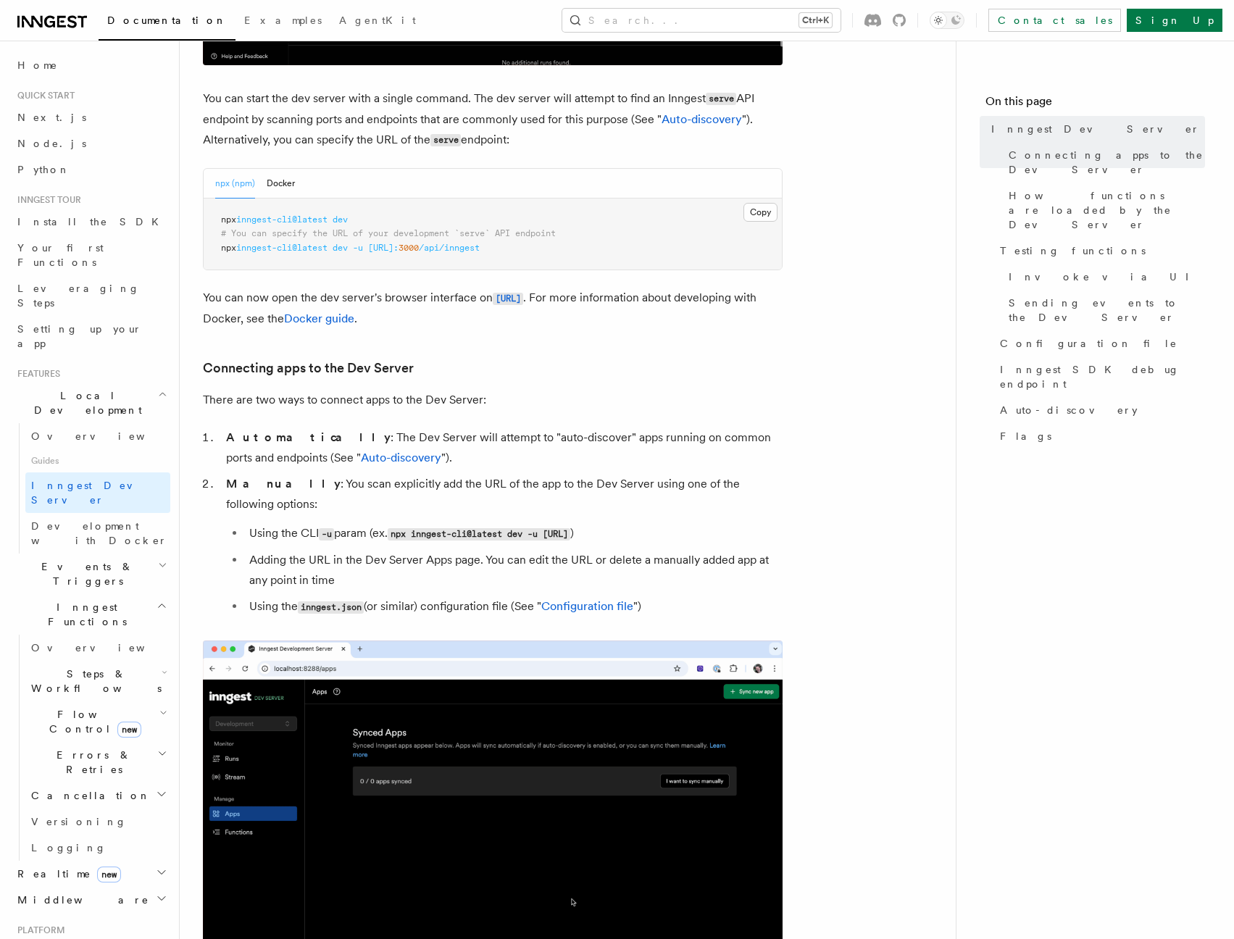
click at [207, 543] on ol "Automatically : The Dev Server will attempt to "auto-discover" apps running on …" at bounding box center [492, 522] width 579 height 190
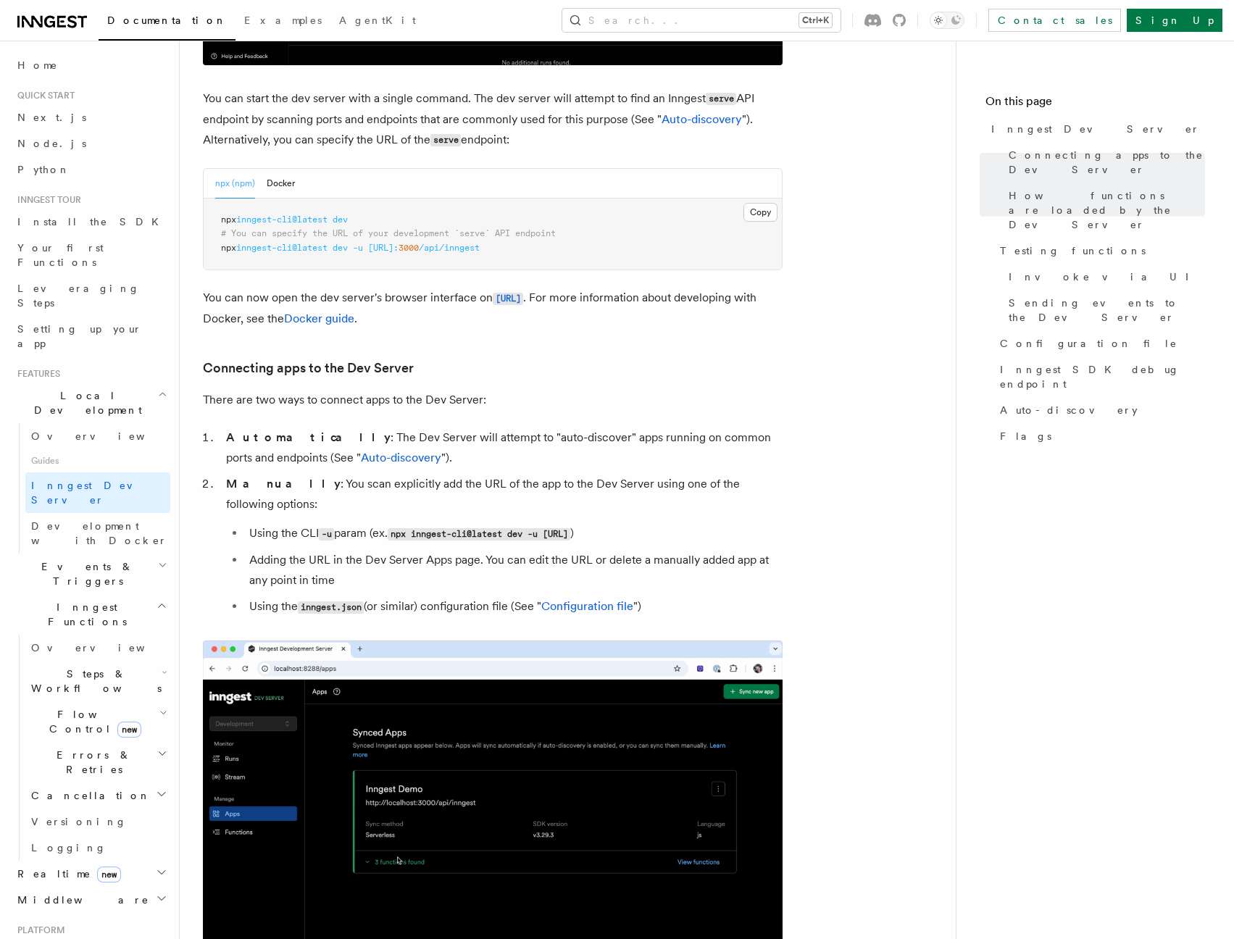
scroll to position [3995, 0]
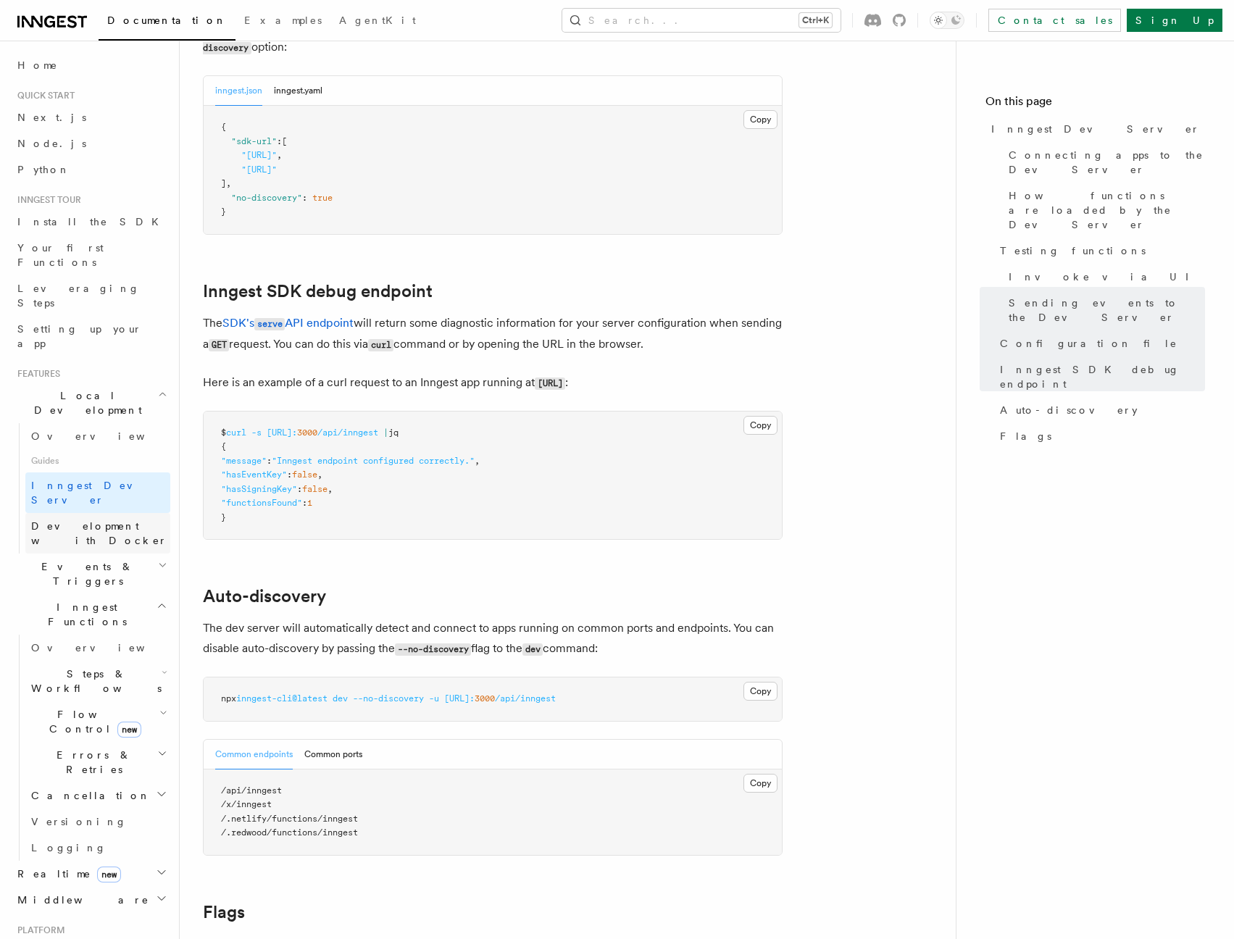
click at [61, 520] on span "Development with Docker" at bounding box center [99, 533] width 136 height 26
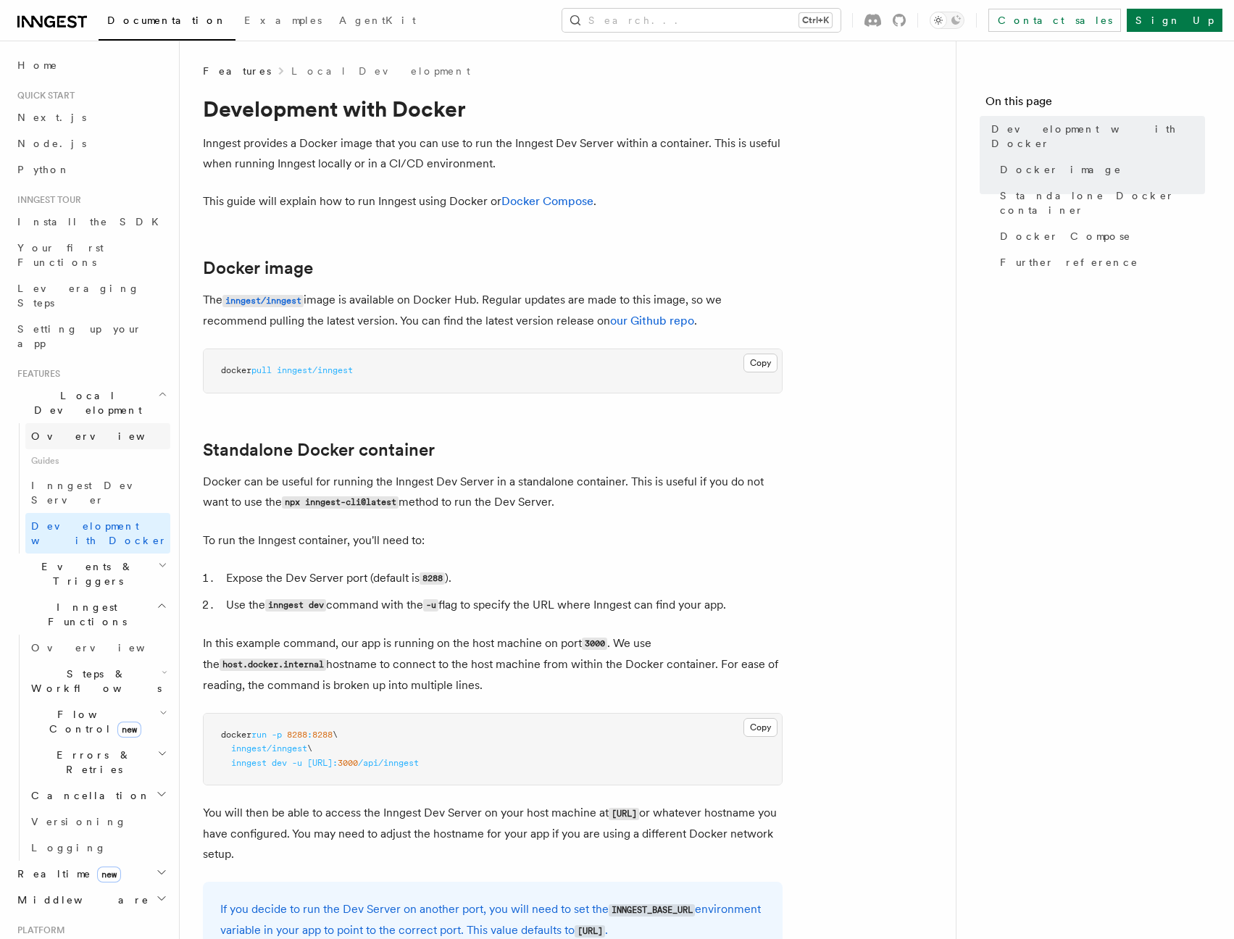
click at [61, 430] on span "Overview" at bounding box center [105, 436] width 149 height 12
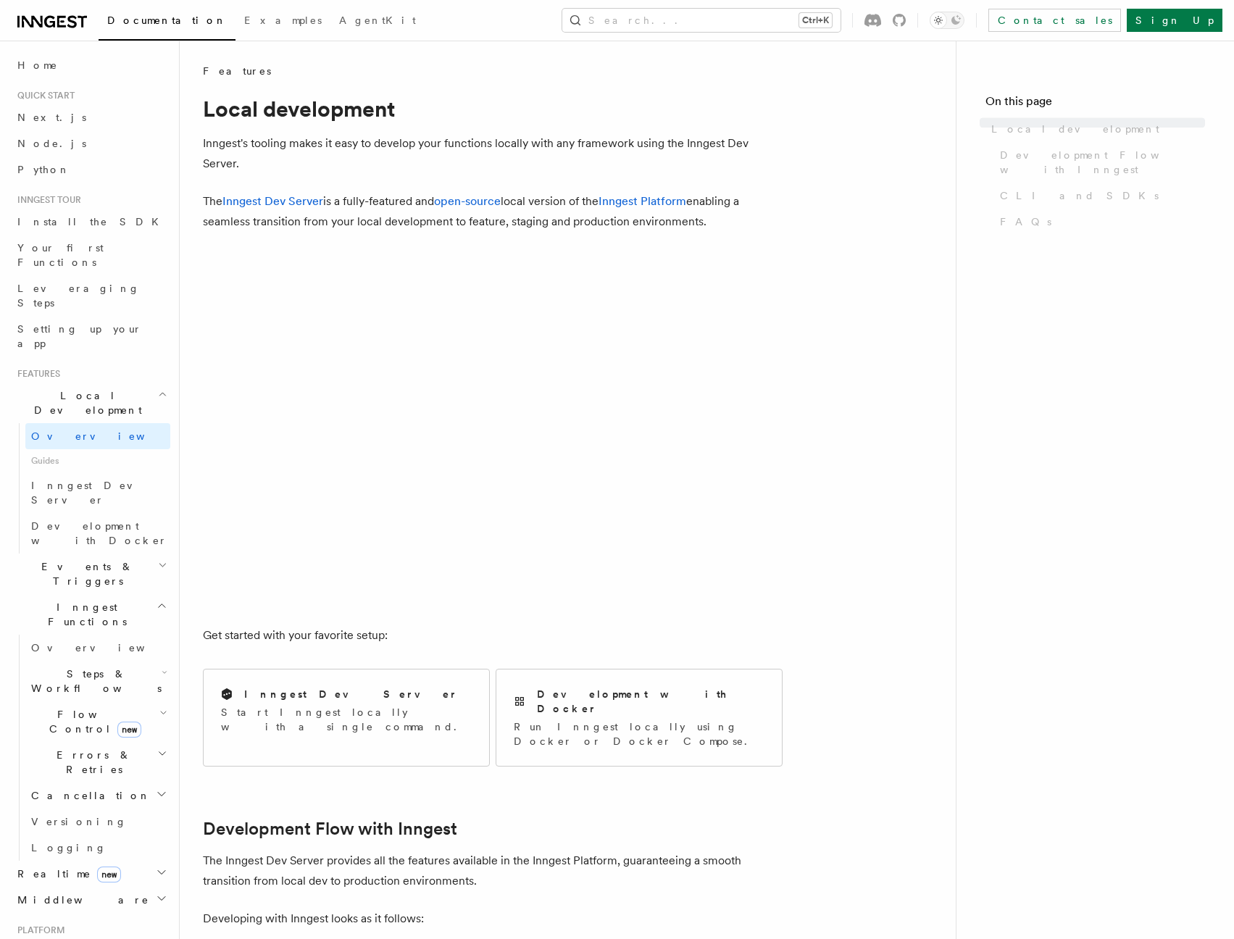
scroll to position [1006, 0]
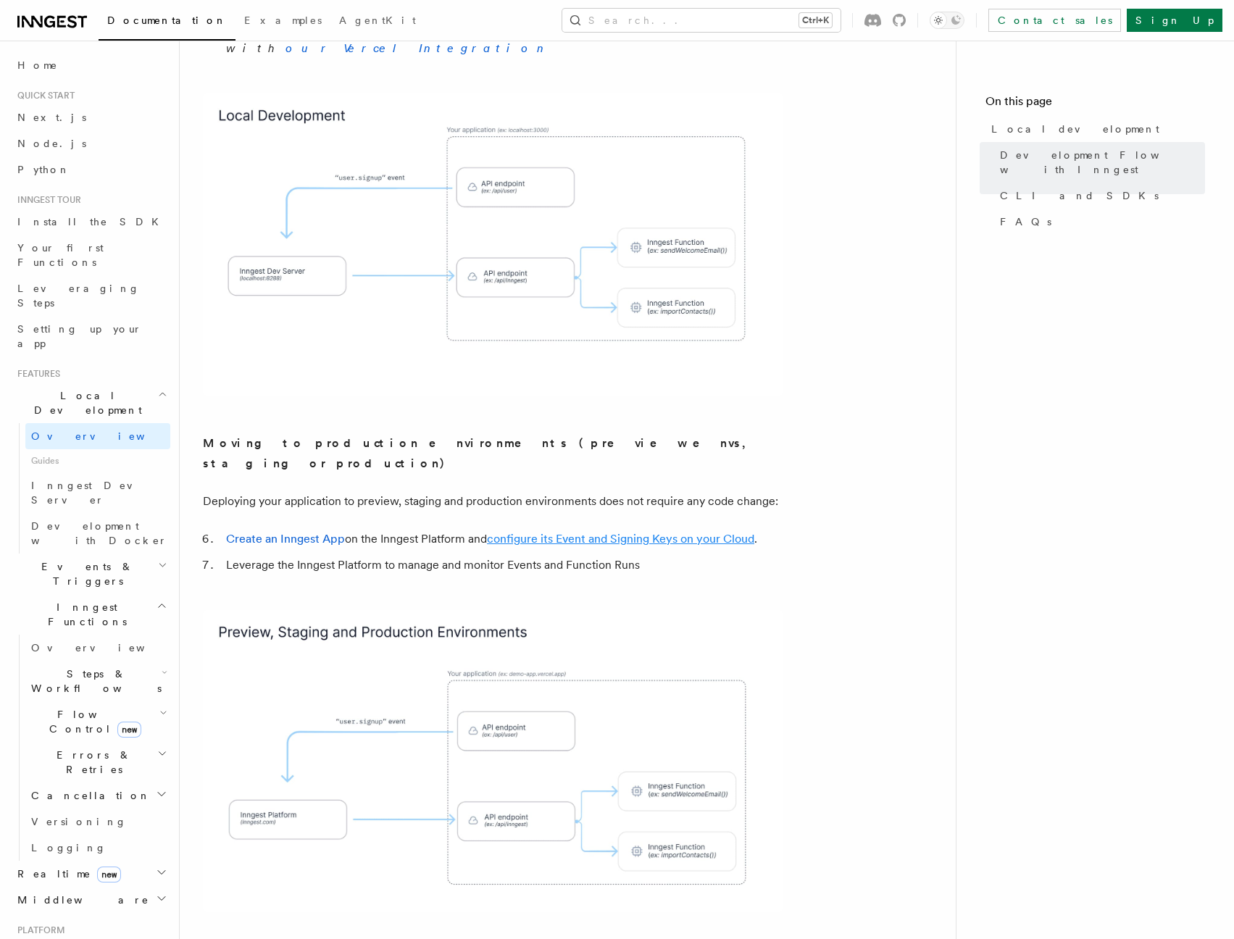
click at [564, 532] on link "configure its Event and Signing Keys on your Cloud" at bounding box center [620, 539] width 267 height 14
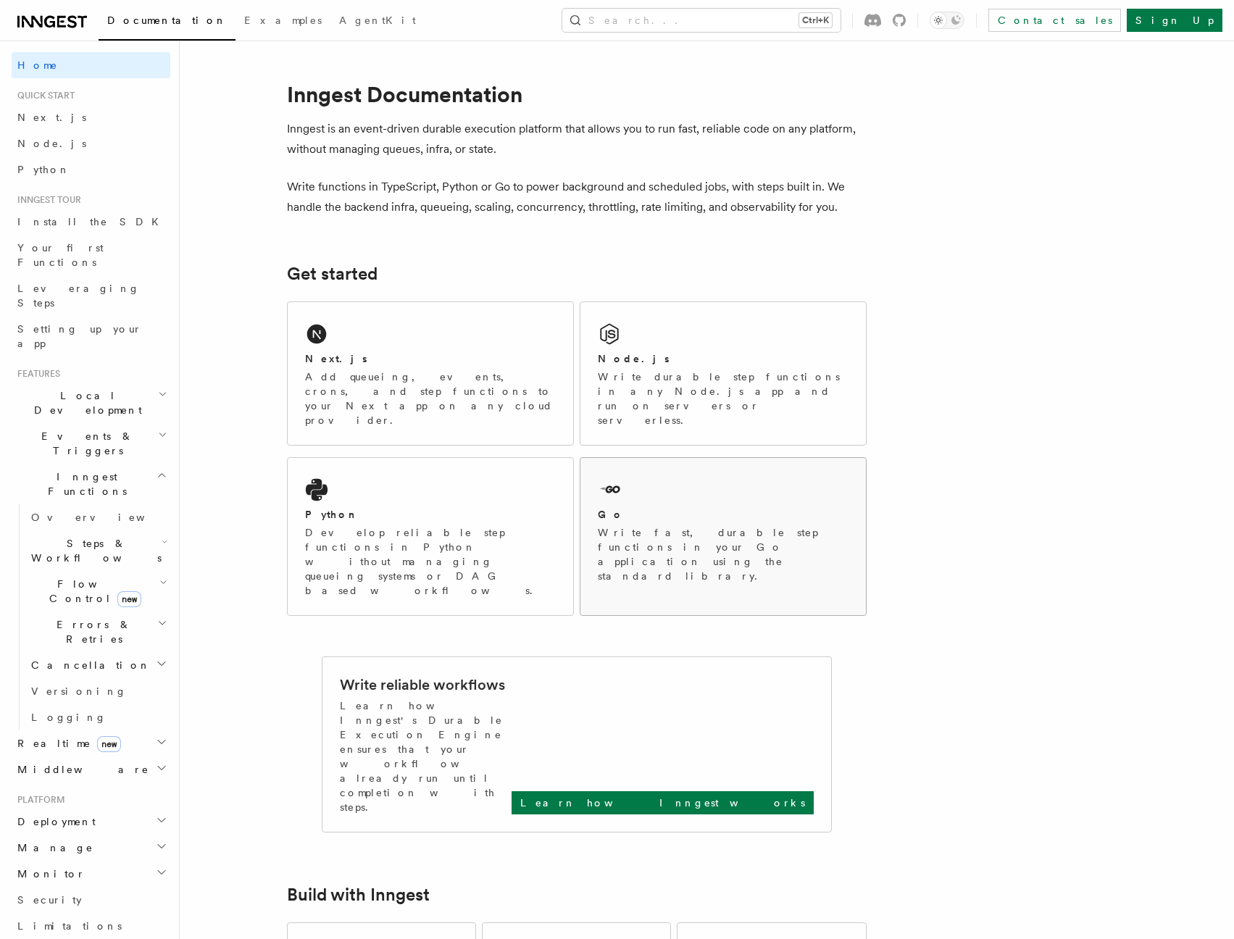
click at [719, 507] on div "Go Write fast, durable step functions in your Go application using the standard…" at bounding box center [723, 545] width 251 height 76
click at [755, 795] on p "Learn how Inngest works" at bounding box center [662, 802] width 285 height 14
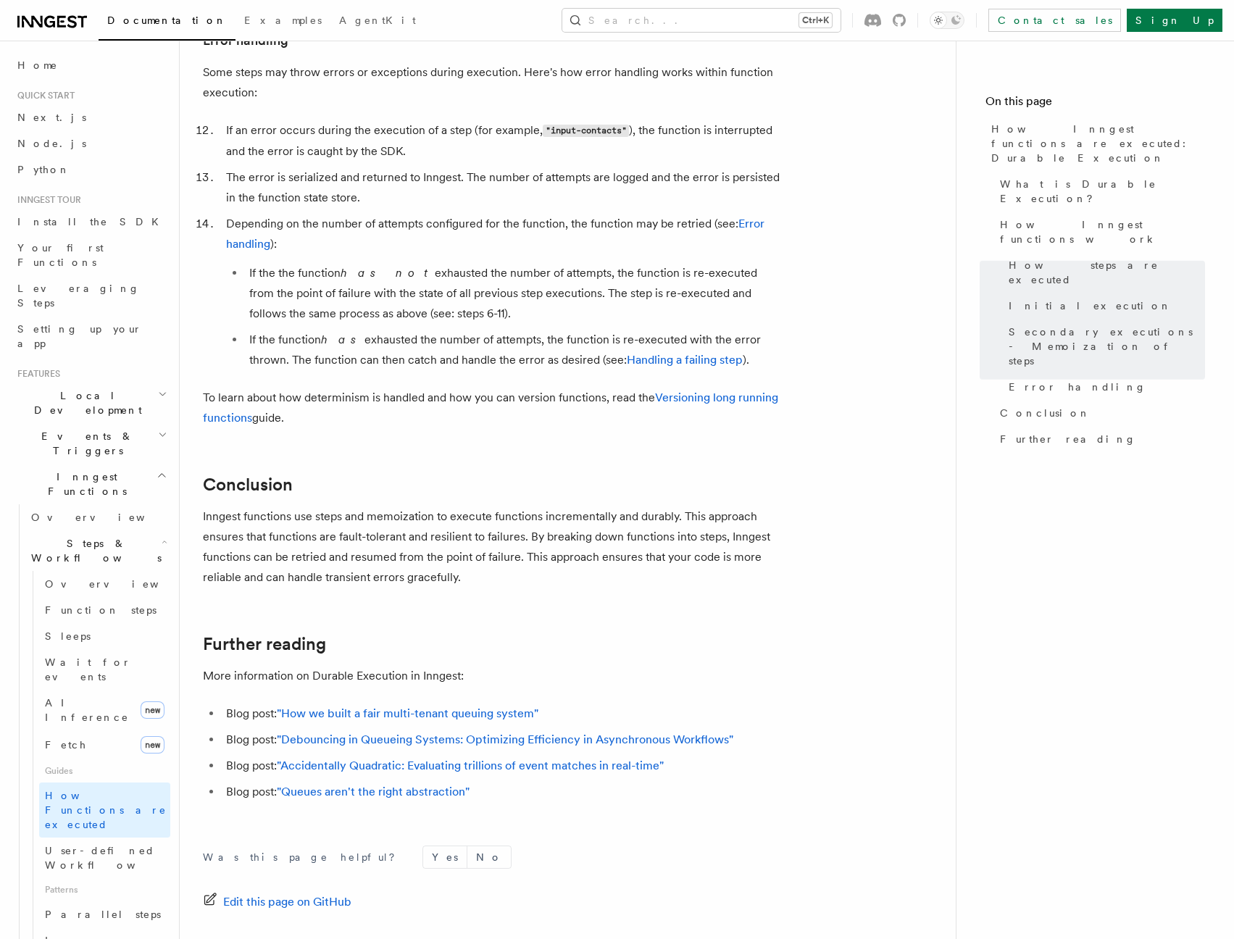
scroll to position [2492, 0]
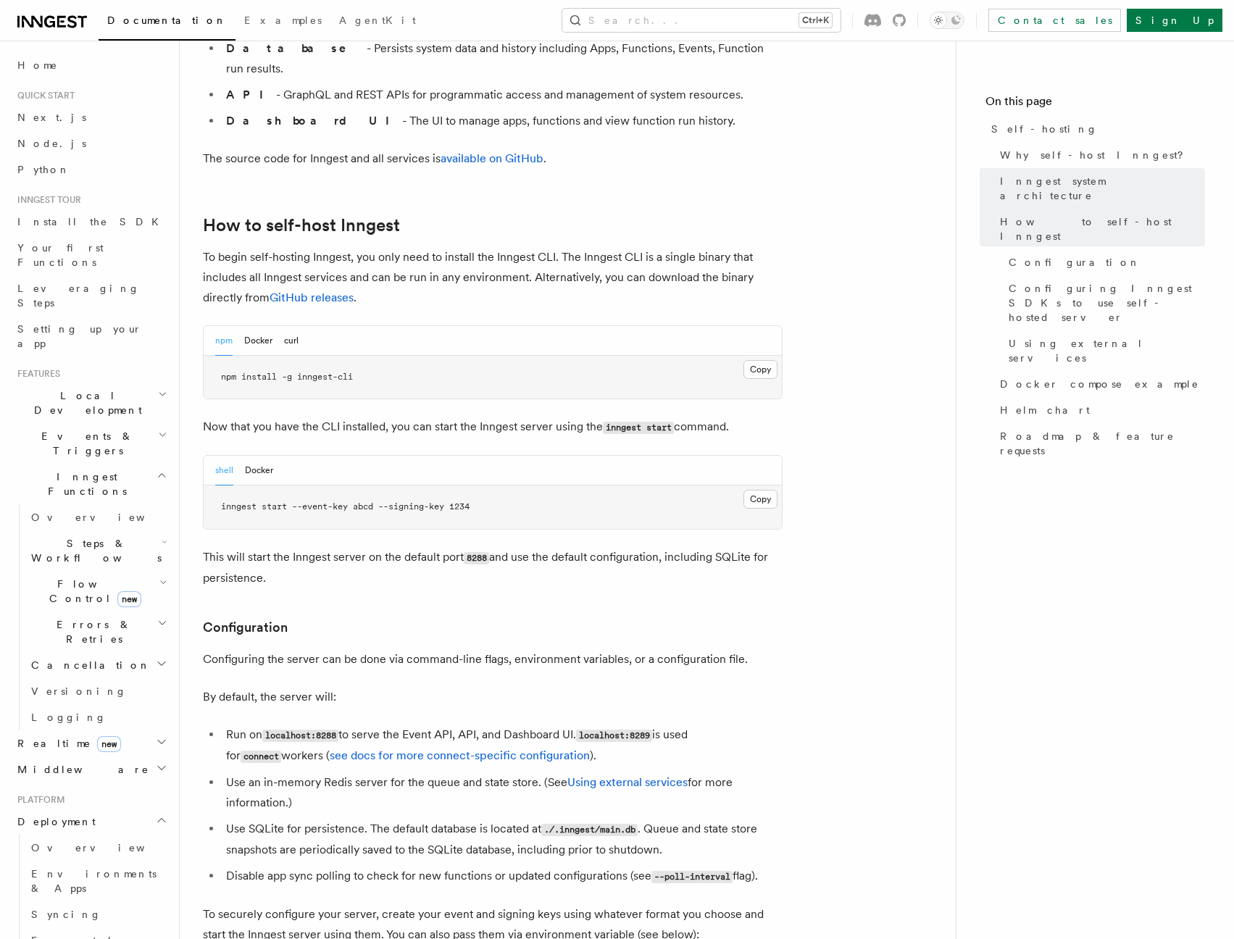
scroll to position [1932, 0]
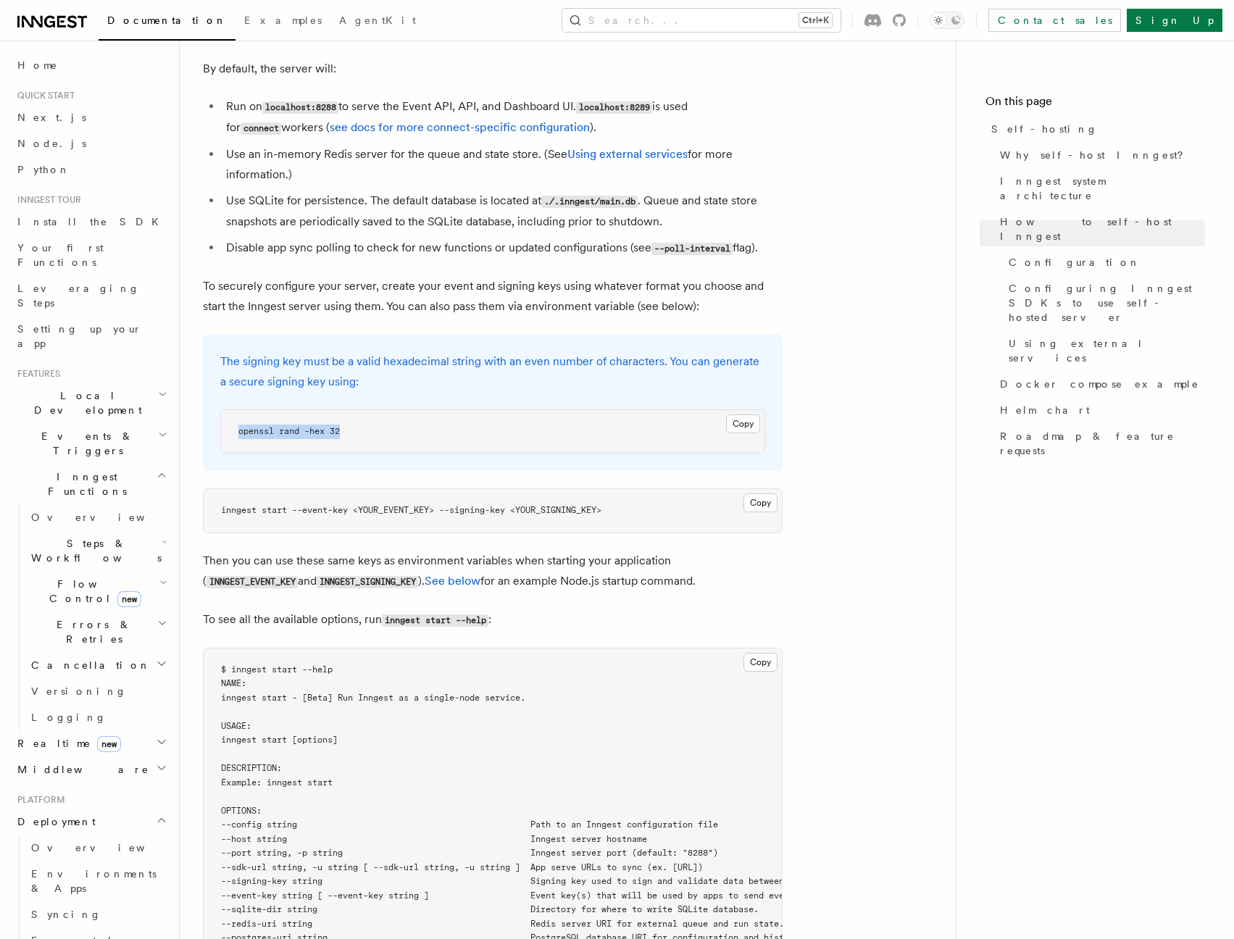
drag, startPoint x: 385, startPoint y: 393, endPoint x: 235, endPoint y: 390, distance: 150.0
click at [235, 410] on pre "openssl rand -hex 32" at bounding box center [492, 431] width 543 height 43
copy span "openssl rand -hex 32"
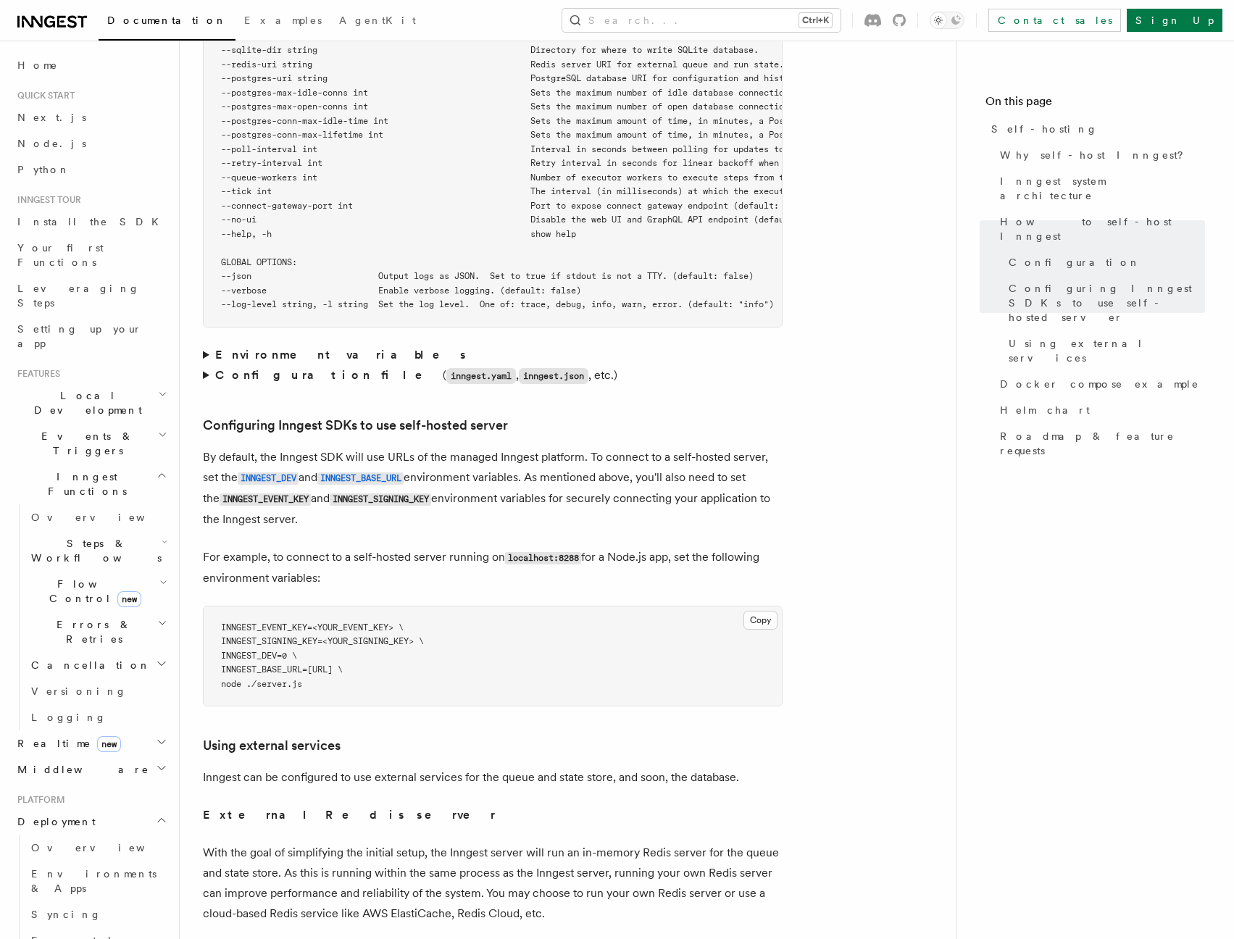
scroll to position [1982, 0]
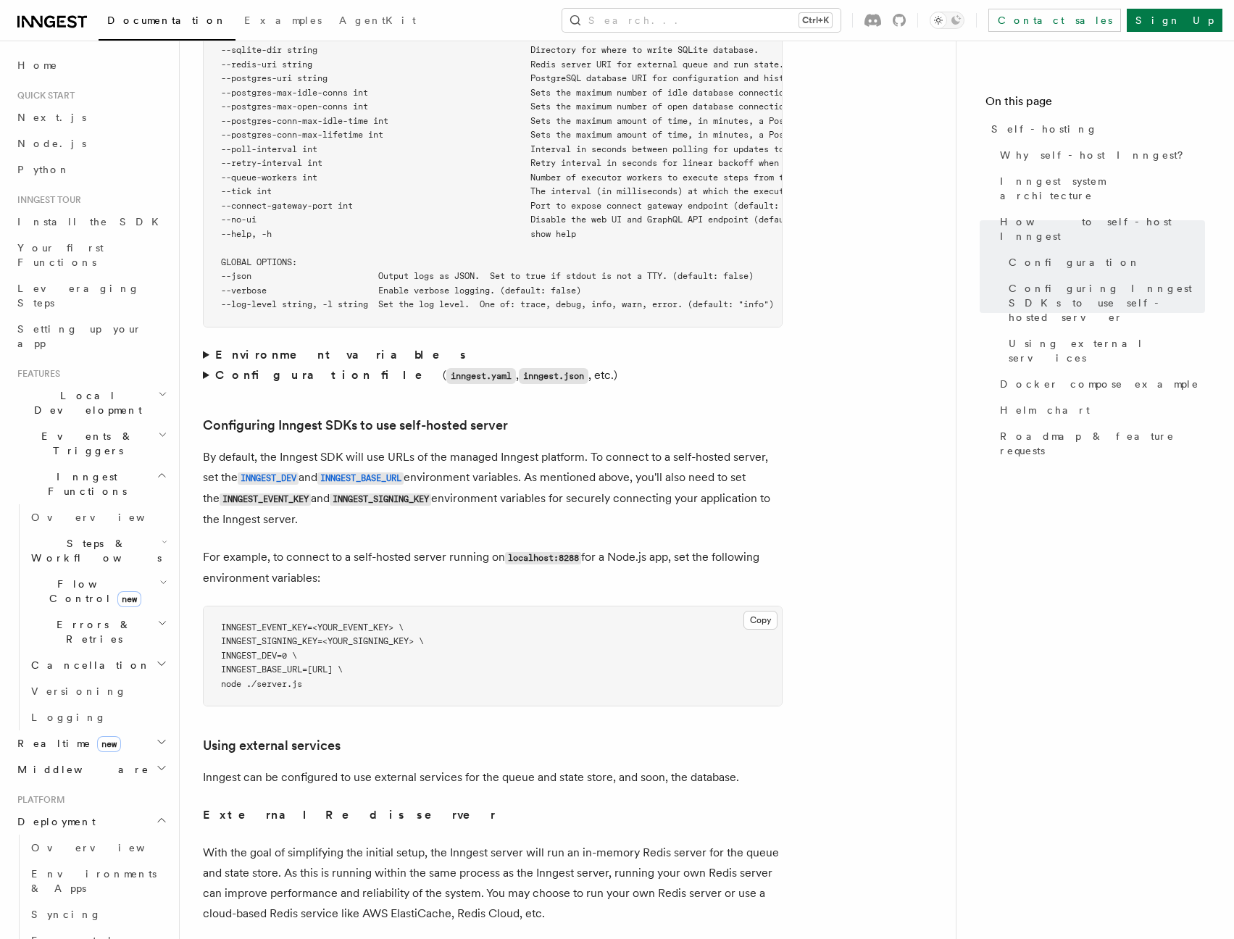
drag, startPoint x: 325, startPoint y: 656, endPoint x: 219, endPoint y: 599, distance: 120.9
click at [219, 606] on pre "INNGEST_EVENT_KEY=<YOUR_EVENT_KEY> \ INNGEST_SIGNING_KEY=<YOUR_SIGNING_KEY> \ I…" at bounding box center [493, 656] width 578 height 100
copy code "INNGEST_EVENT_KEY=<YOUR_EVENT_KEY> \ INNGEST_SIGNING_KEY=<YOUR_SIGNING_KEY> \ I…"
click at [937, 637] on main "Platform Deployment Self-hosting Self-hosting support for Inngest is supported …" at bounding box center [579, 357] width 753 height 6215
drag, startPoint x: 323, startPoint y: 654, endPoint x: 227, endPoint y: 598, distance: 110.7
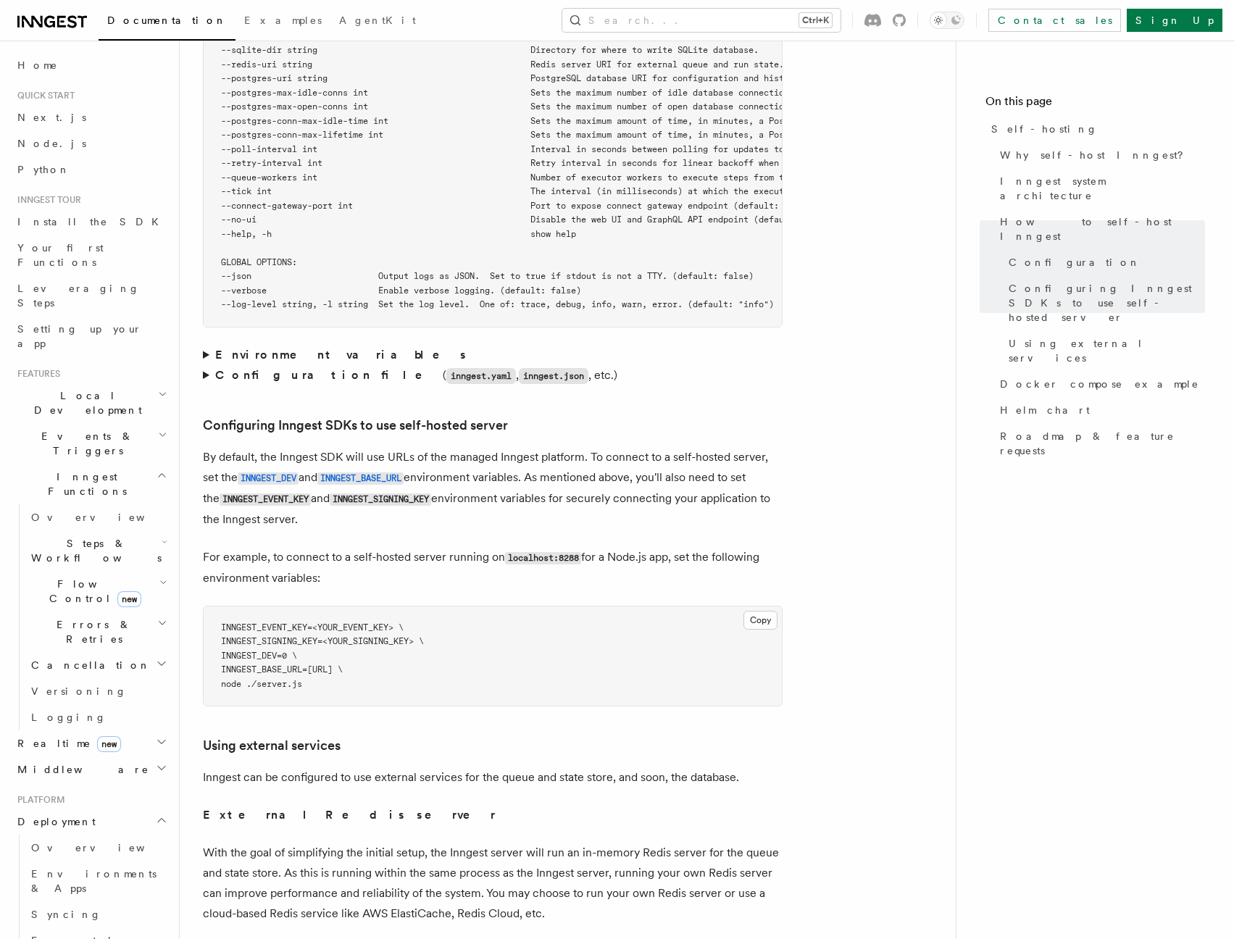
click at [227, 606] on pre "INNGEST_EVENT_KEY=<YOUR_EVENT_KEY> \ INNGEST_SIGNING_KEY=<YOUR_SIGNING_KEY> \ I…" at bounding box center [493, 656] width 578 height 100
click at [241, 606] on pre "INNGEST_EVENT_KEY=<YOUR_EVENT_KEY> \ INNGEST_SIGNING_KEY=<YOUR_SIGNING_KEY> \ I…" at bounding box center [493, 656] width 578 height 100
drag, startPoint x: 453, startPoint y: 611, endPoint x: 222, endPoint y: 597, distance: 230.8
click at [222, 606] on pre "INNGEST_EVENT_KEY=<YOUR_EVENT_KEY> \ INNGEST_SIGNING_KEY=<YOUR_SIGNING_KEY> \ I…" at bounding box center [493, 656] width 578 height 100
copy code "INNGEST_EVENT_KEY=<YOUR_EVENT_KEY> \ INNGEST_SIGNING_KEY=<YOUR_SIGNING_KEY> \"
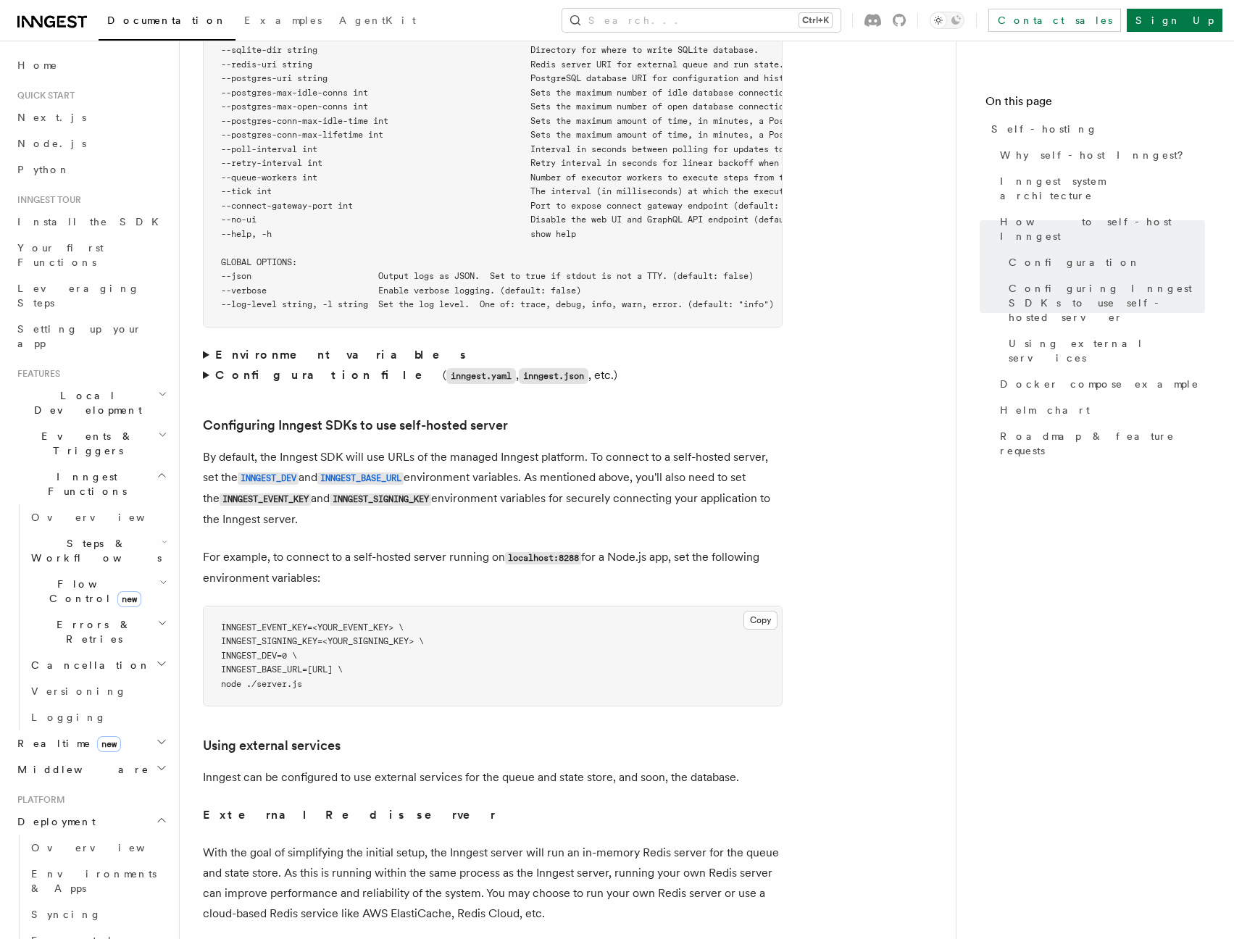
click at [879, 606] on article "Platform Deployment Self-hosting Self-hosting support for Inngest is supported …" at bounding box center [567, 369] width 729 height 6192
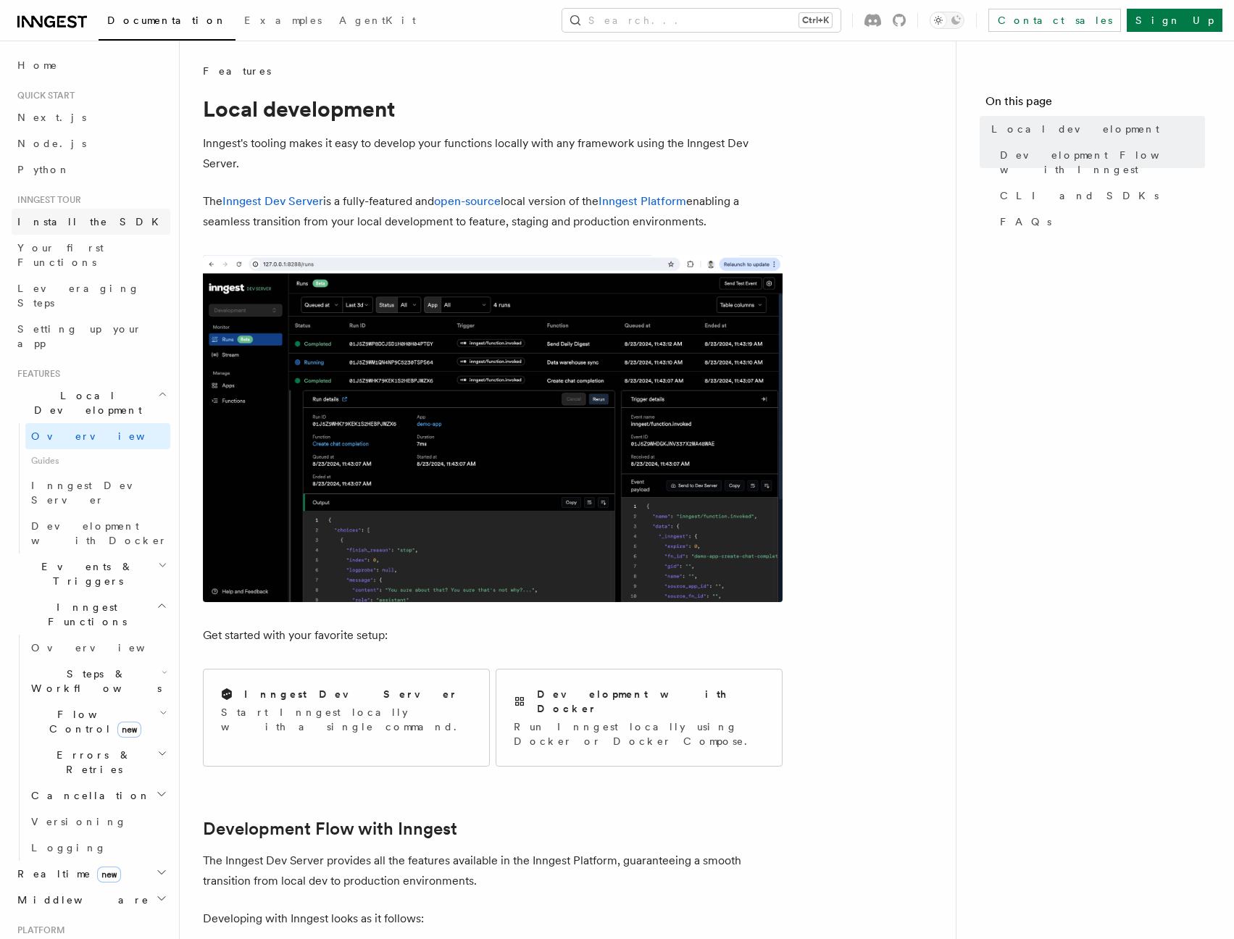
click at [46, 222] on span "Install the SDK" at bounding box center [92, 222] width 150 height 12
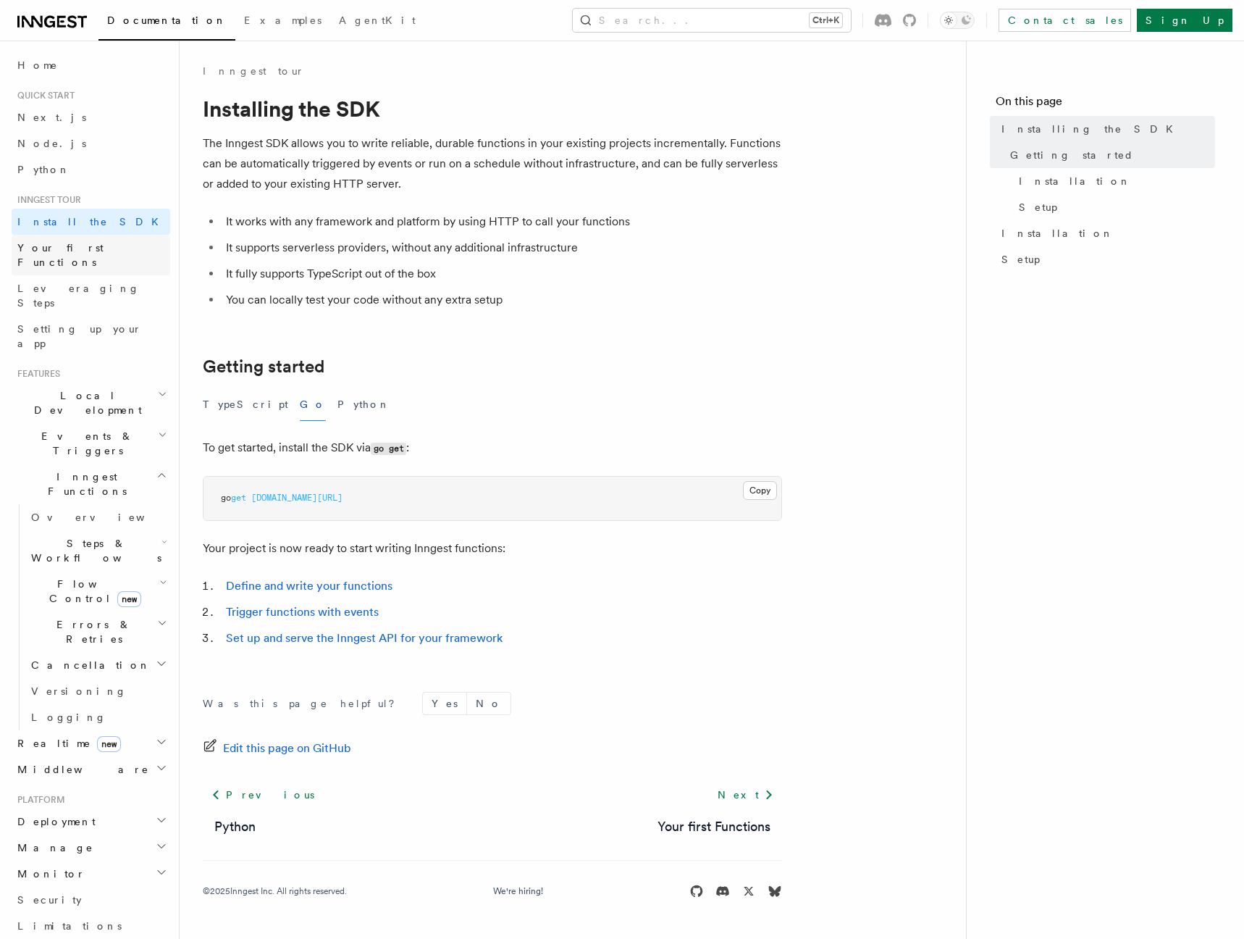
click at [47, 242] on span "Your first Functions" at bounding box center [60, 255] width 86 height 26
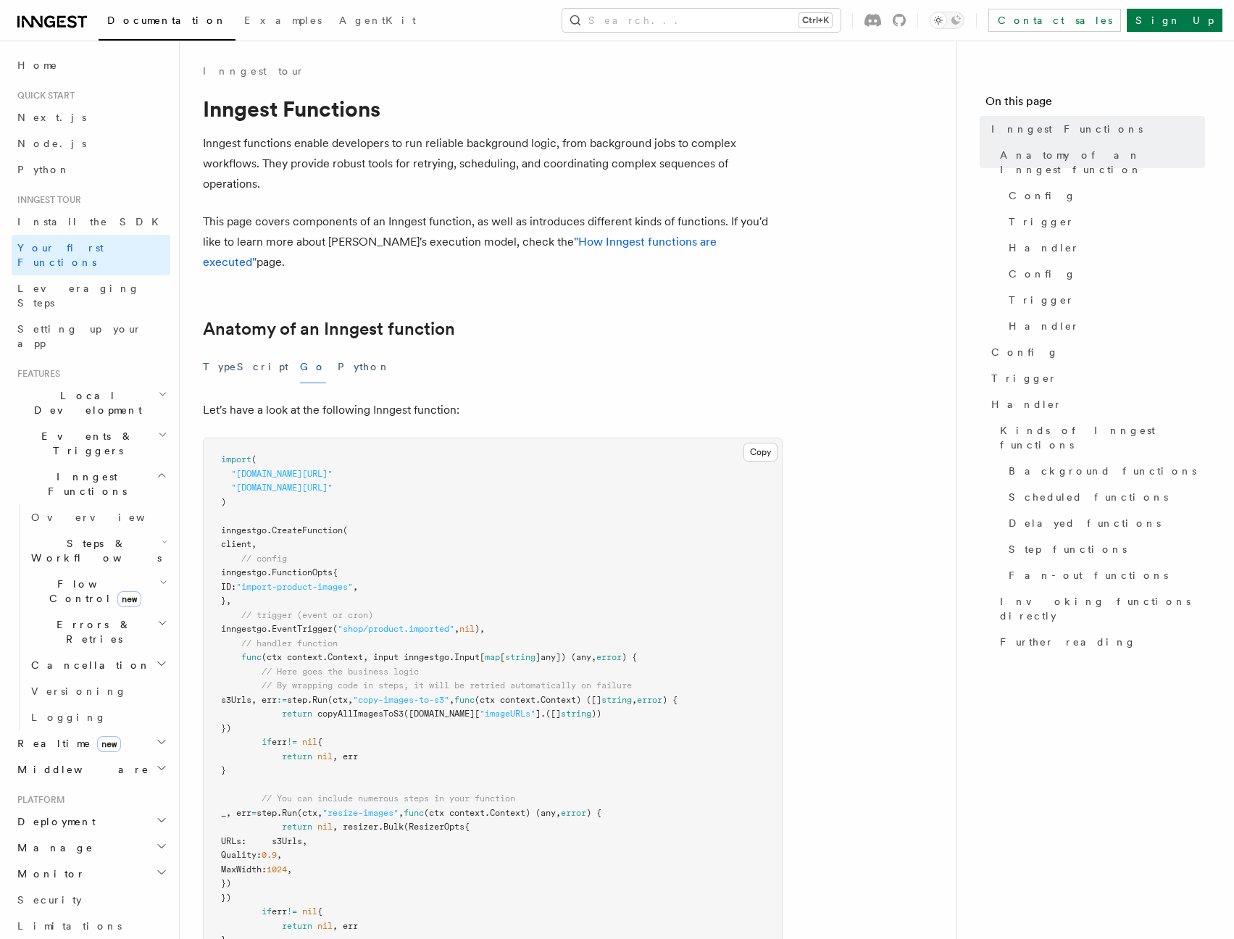
scroll to position [261, 0]
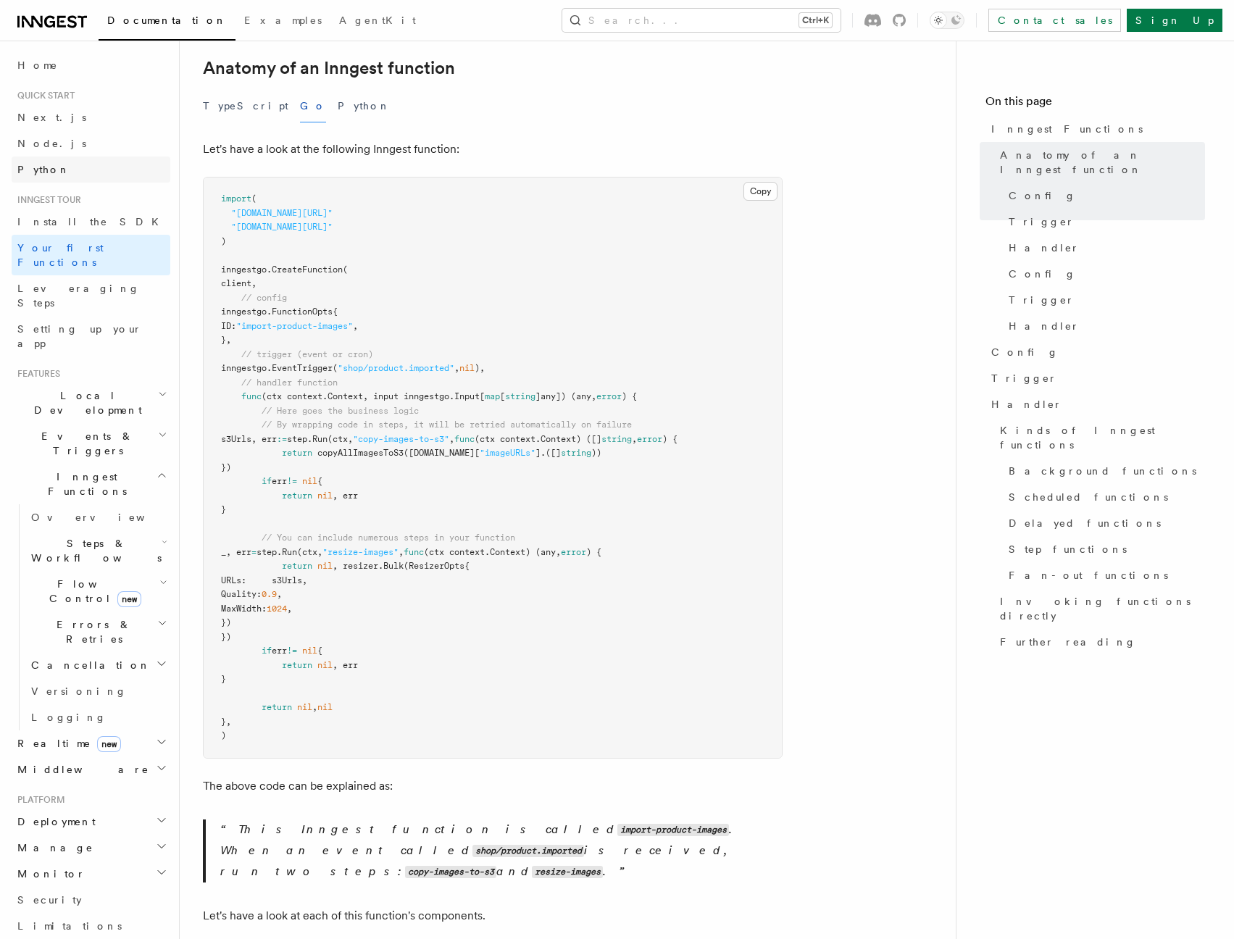
click at [62, 167] on link "Python" at bounding box center [91, 169] width 159 height 26
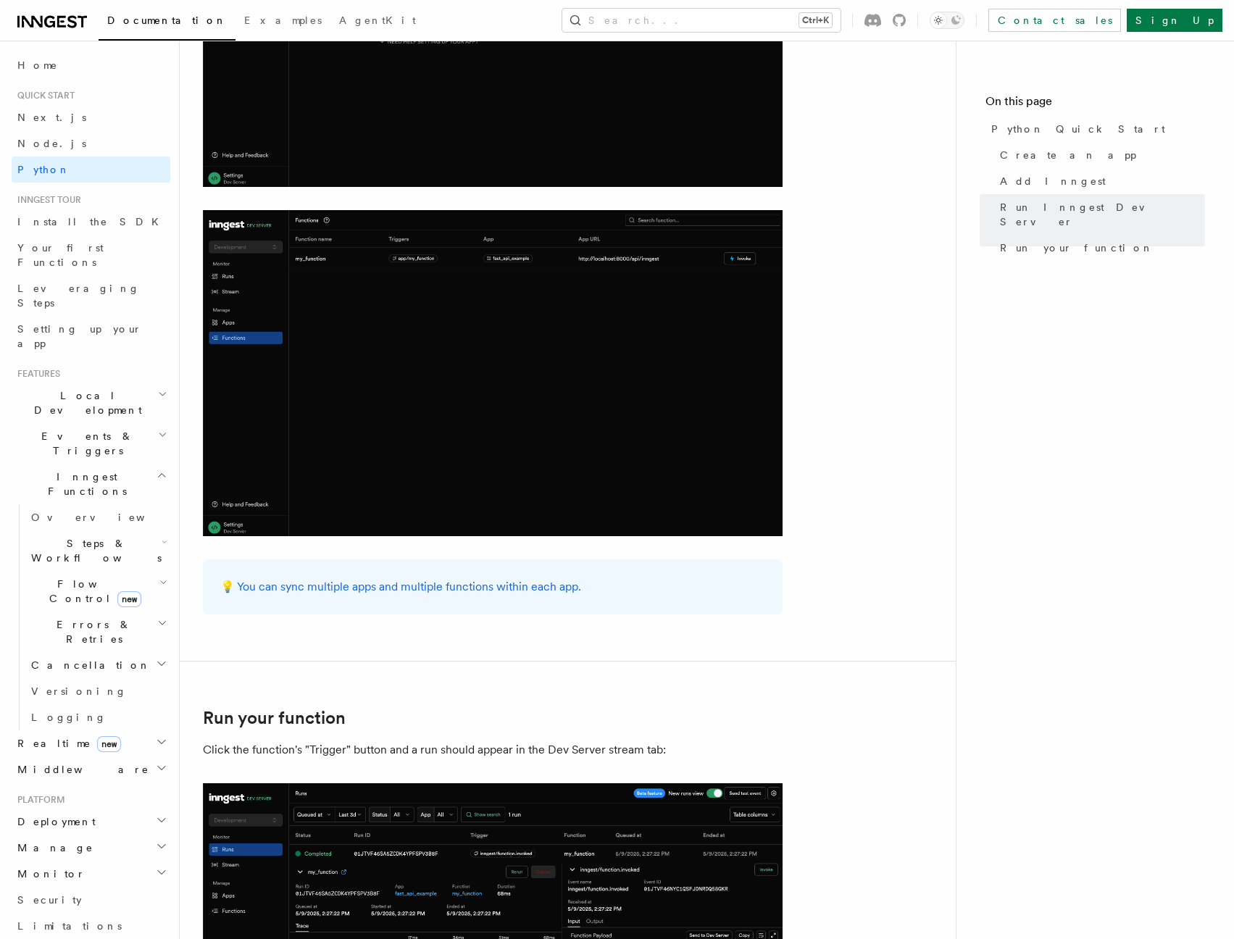
scroll to position [2723, 0]
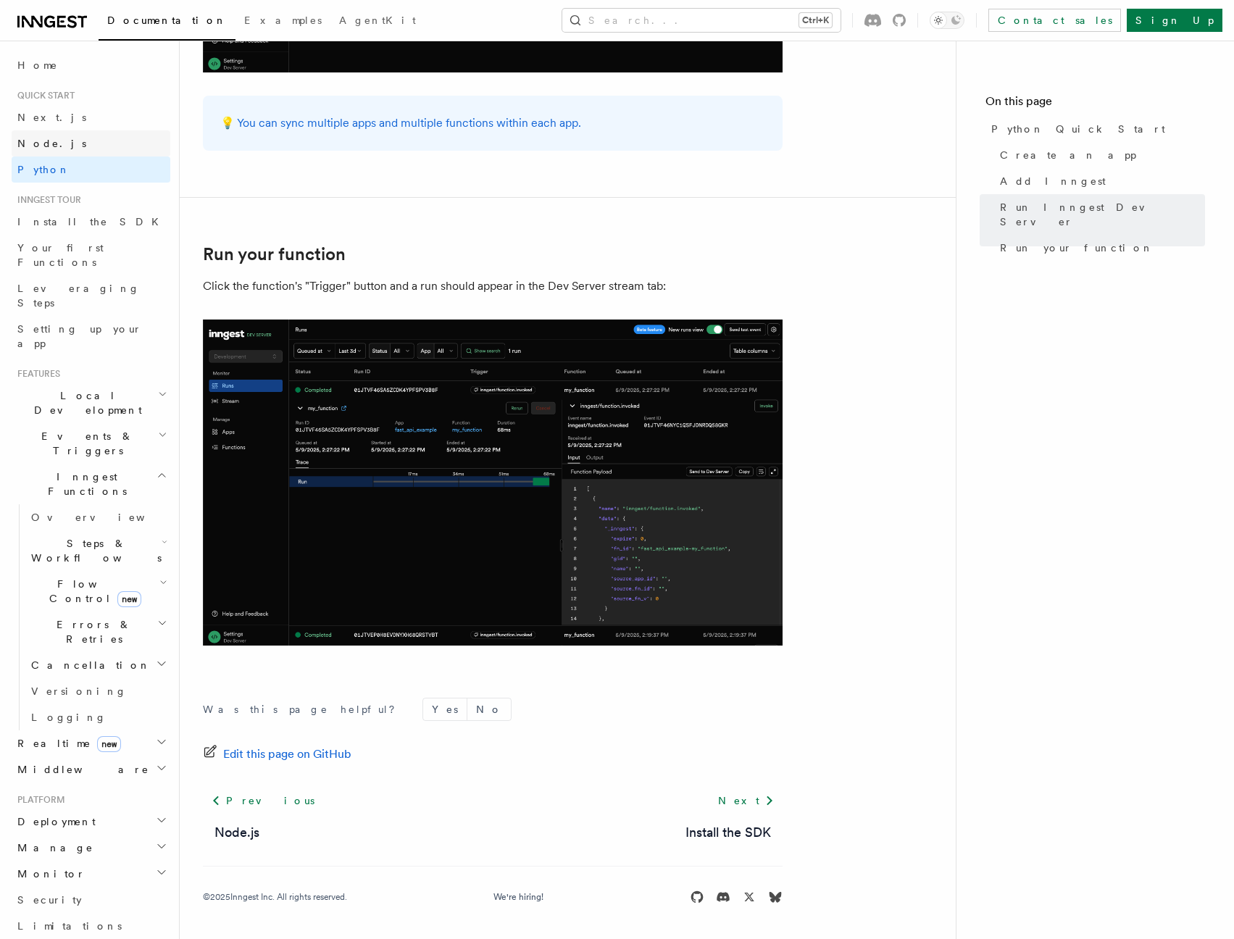
click at [45, 136] on span "Node.js" at bounding box center [51, 143] width 69 height 14
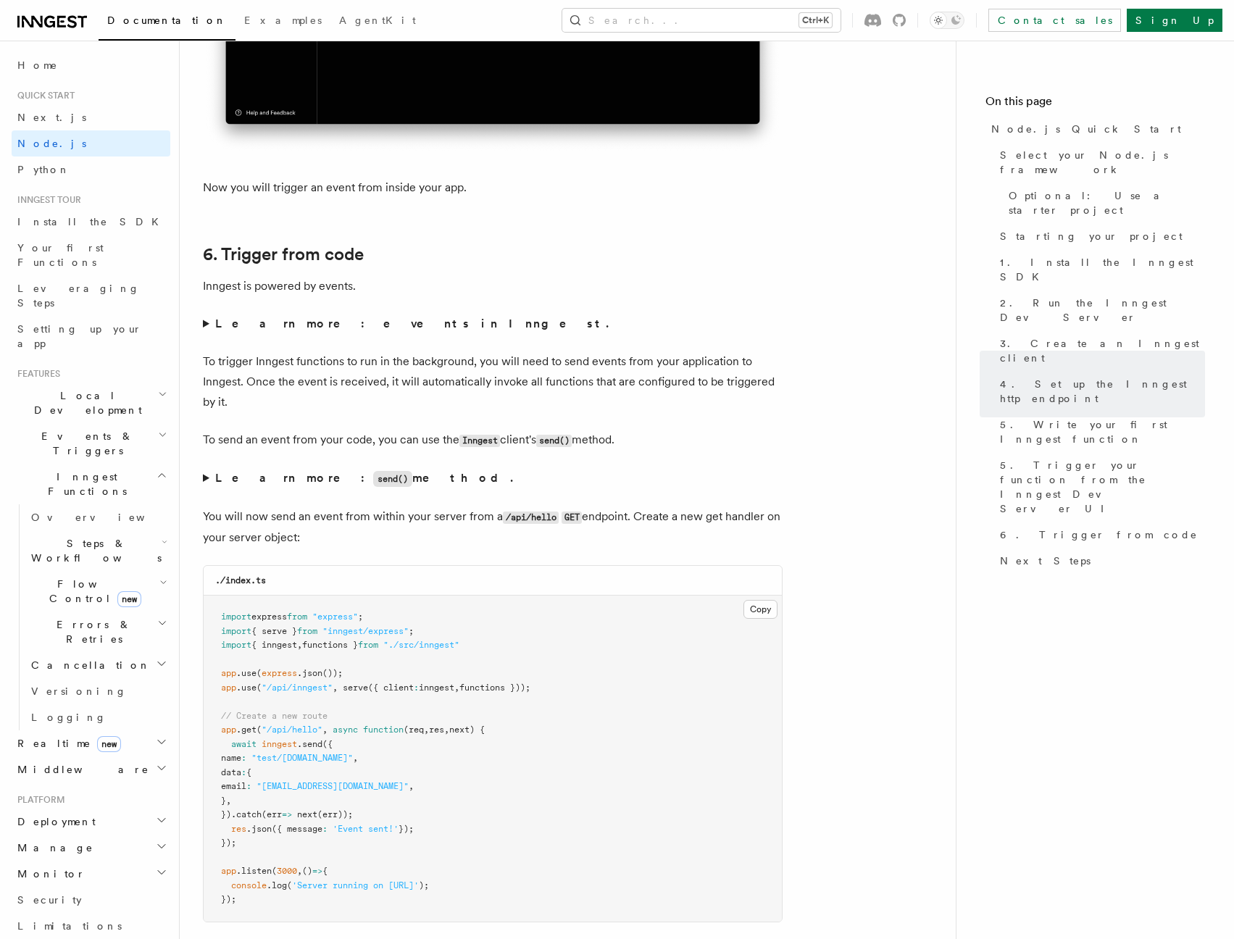
scroll to position [7301, 0]
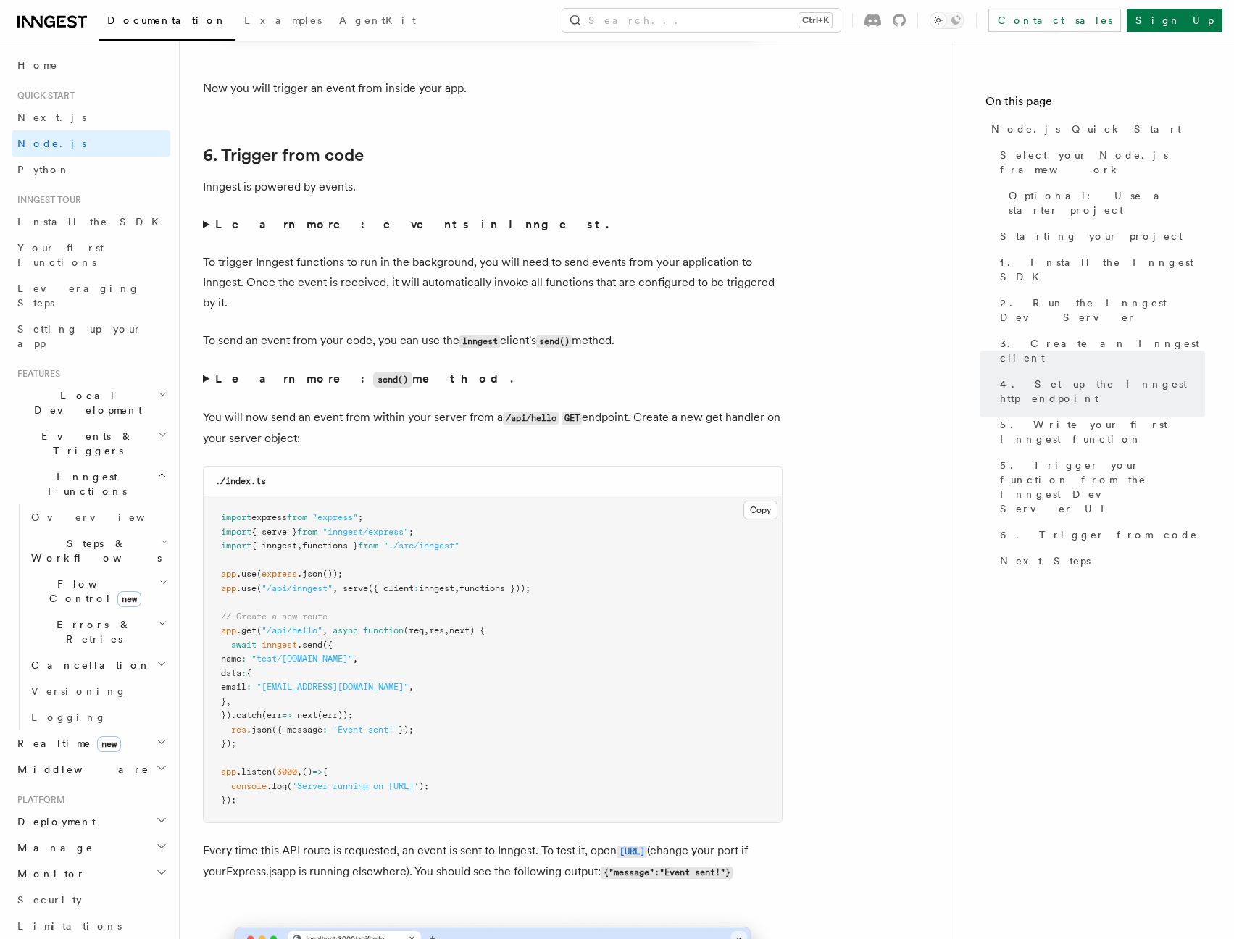
click at [203, 235] on summary "Learn more: events in Inngest." at bounding box center [492, 224] width 579 height 20
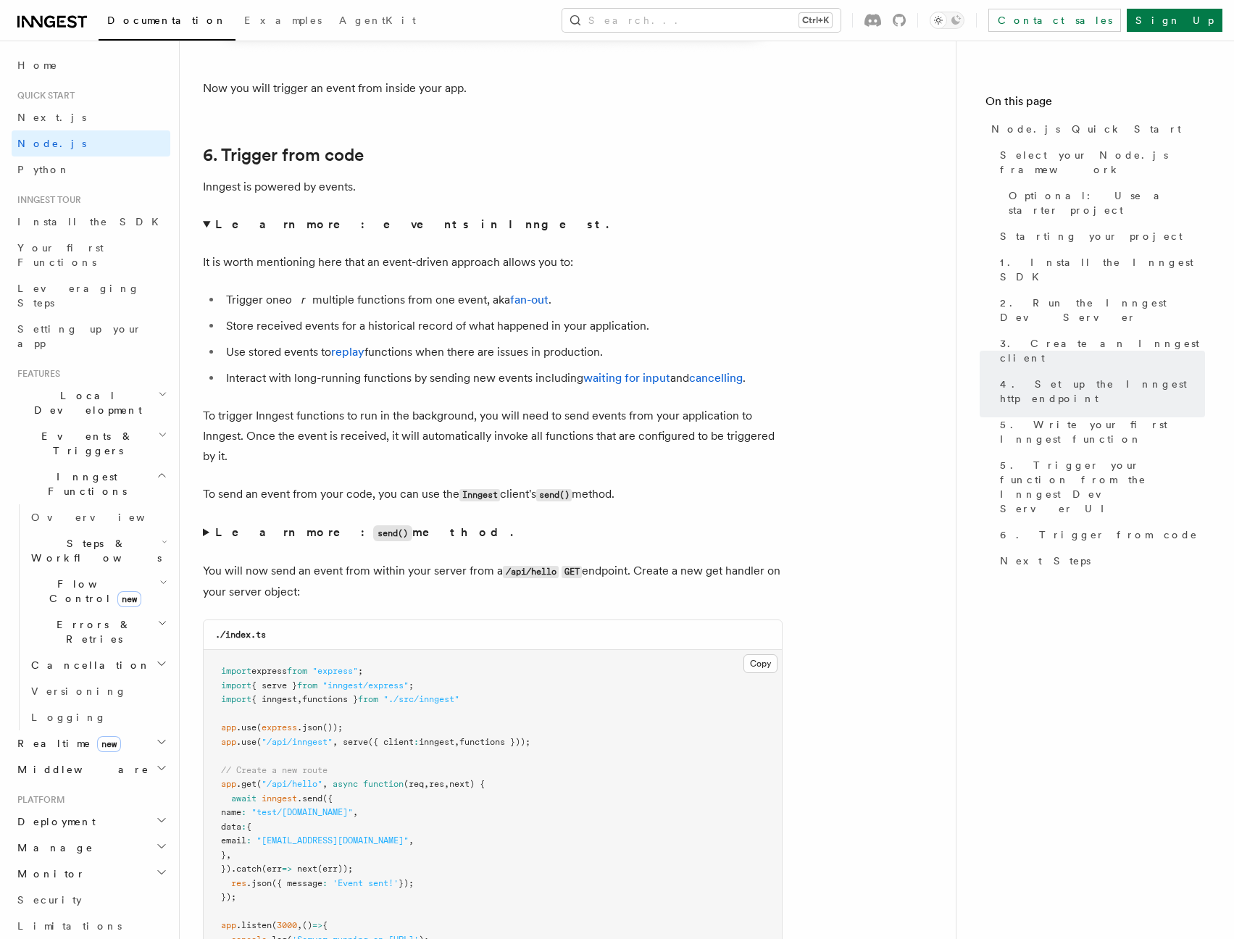
click at [208, 235] on summary "Learn more: events in Inngest." at bounding box center [492, 224] width 579 height 20
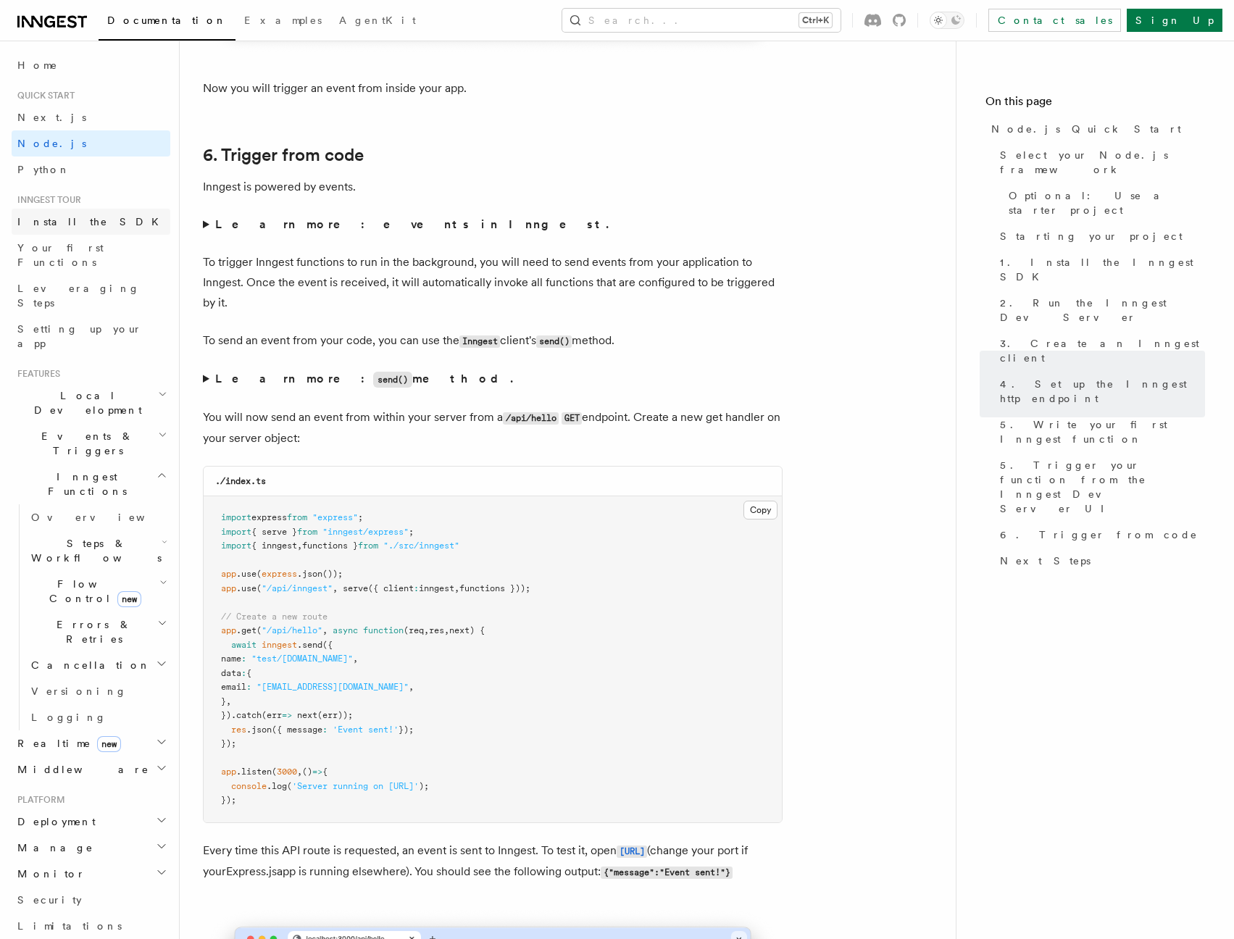
click at [86, 221] on link "Install the SDK" at bounding box center [91, 222] width 159 height 26
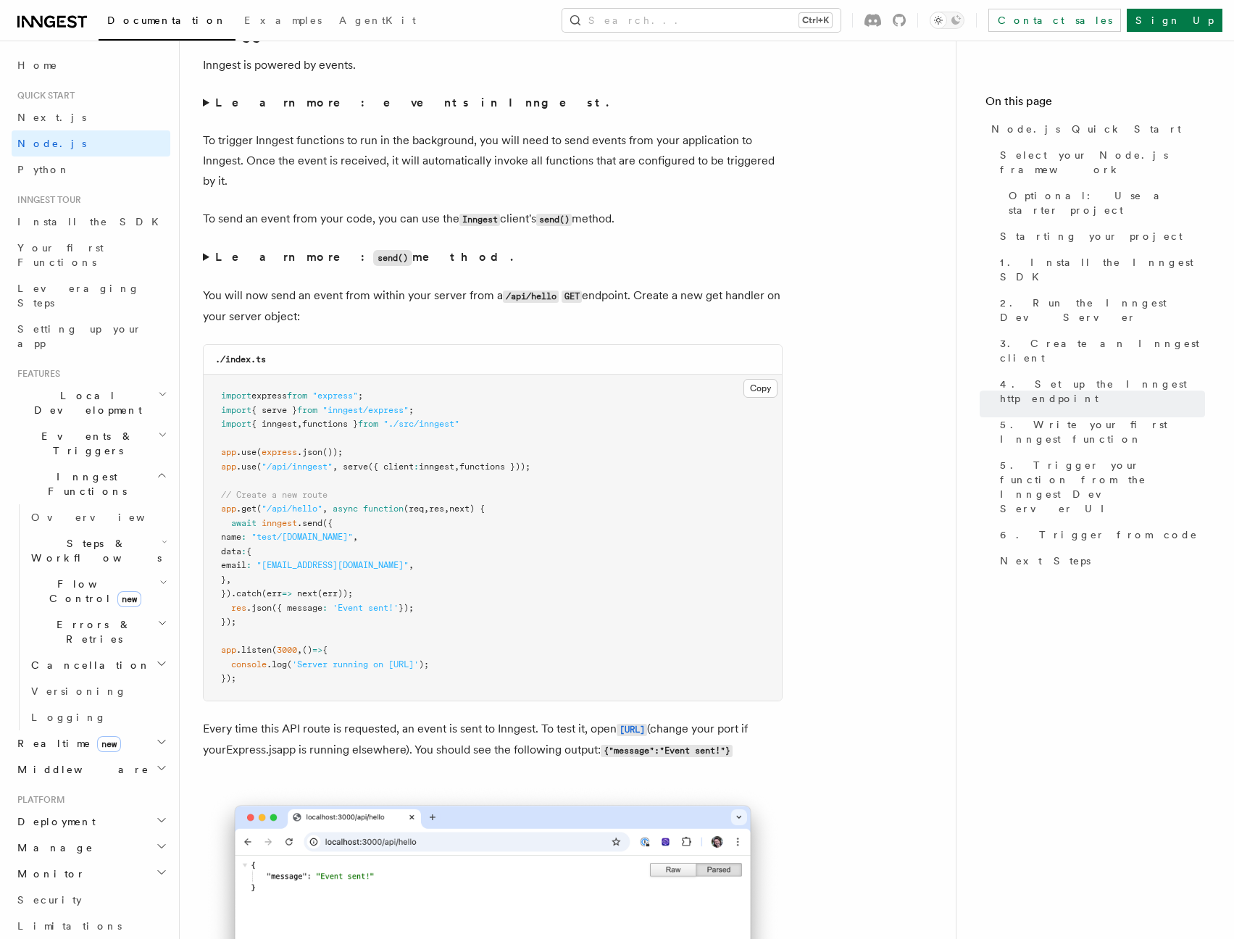
scroll to position [7388, 0]
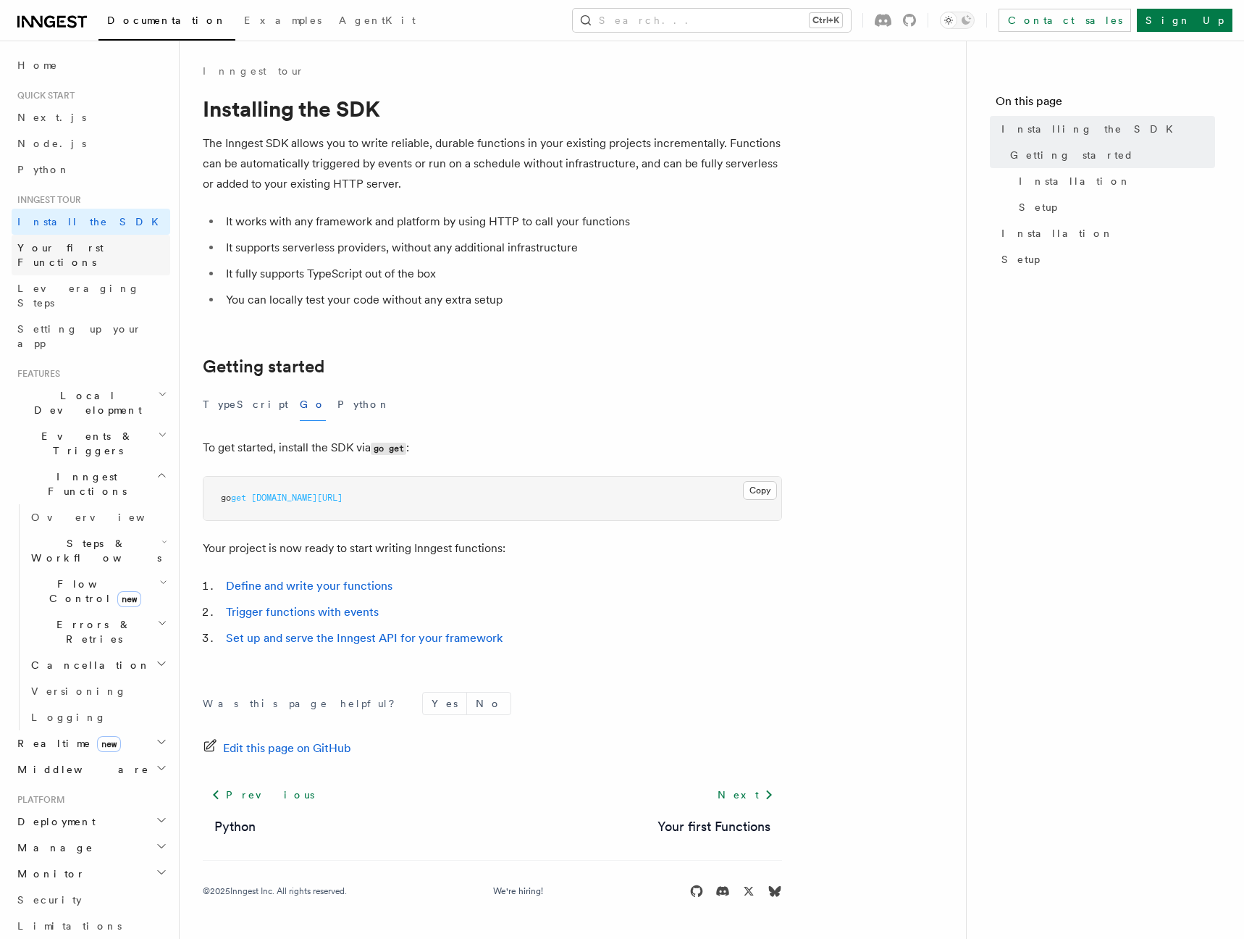
click at [53, 247] on span "Your first Functions" at bounding box center [60, 255] width 86 height 26
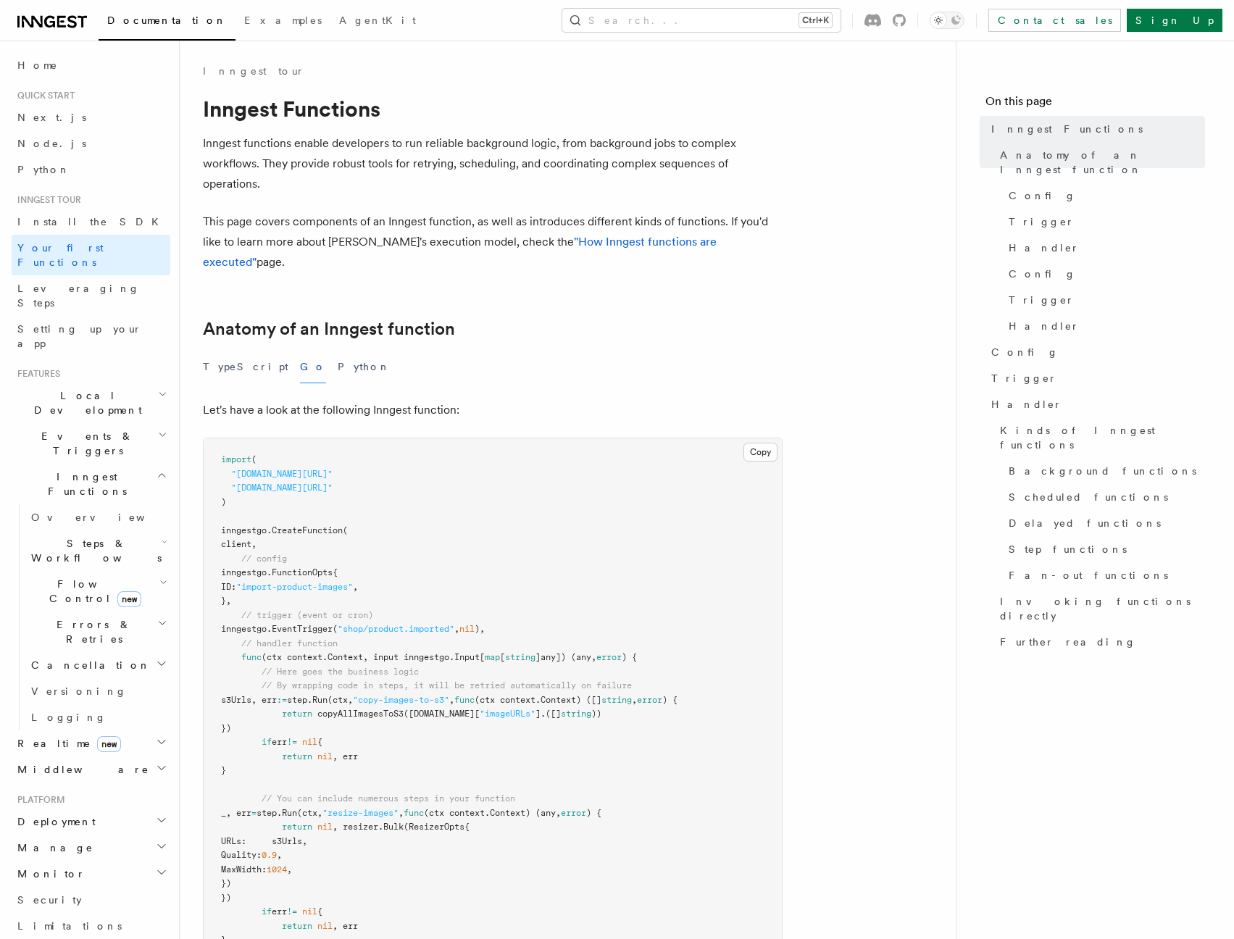
scroll to position [1664, 0]
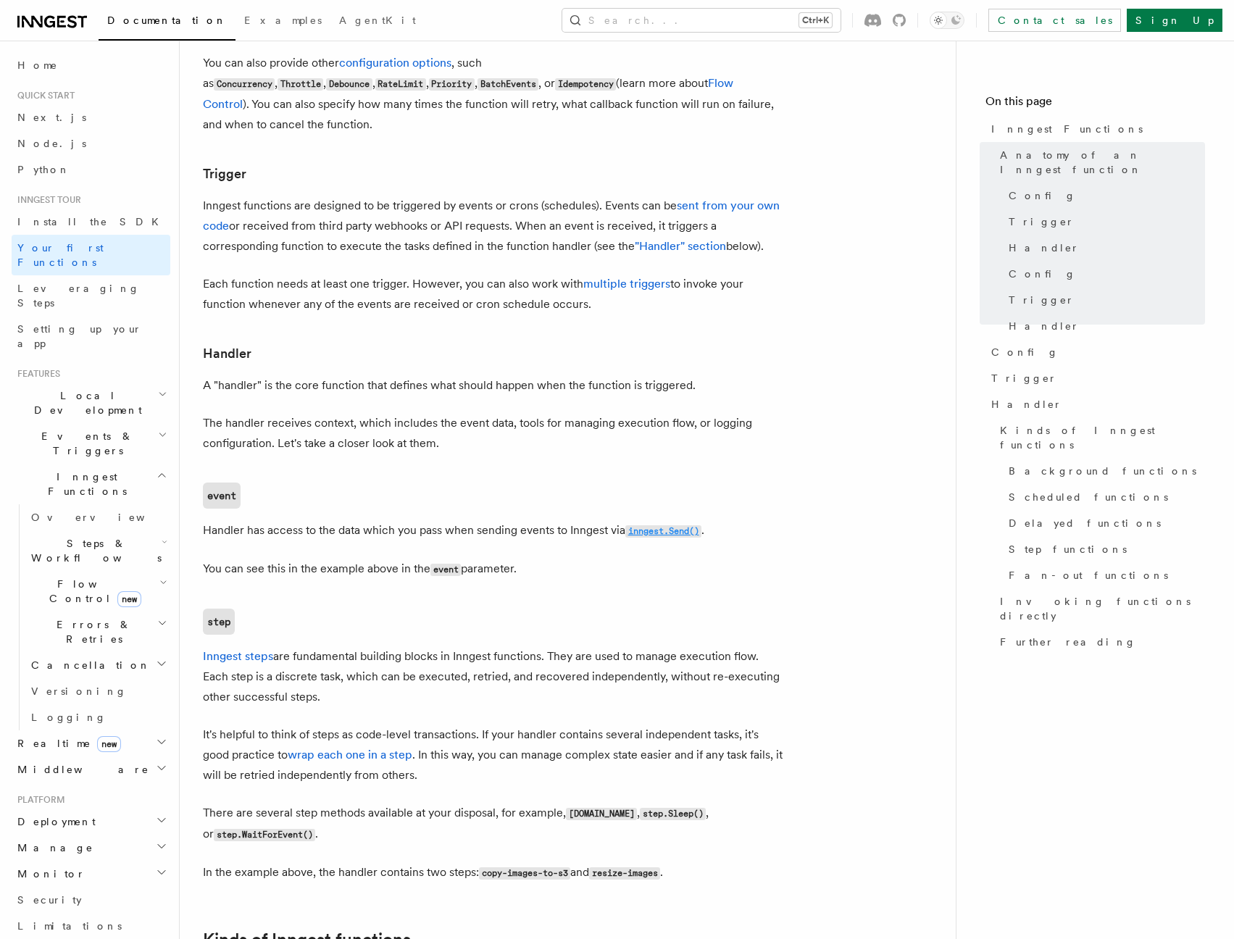
click at [650, 525] on code "inngest.Send()" at bounding box center [663, 531] width 76 height 12
